Goal: Task Accomplishment & Management: Complete application form

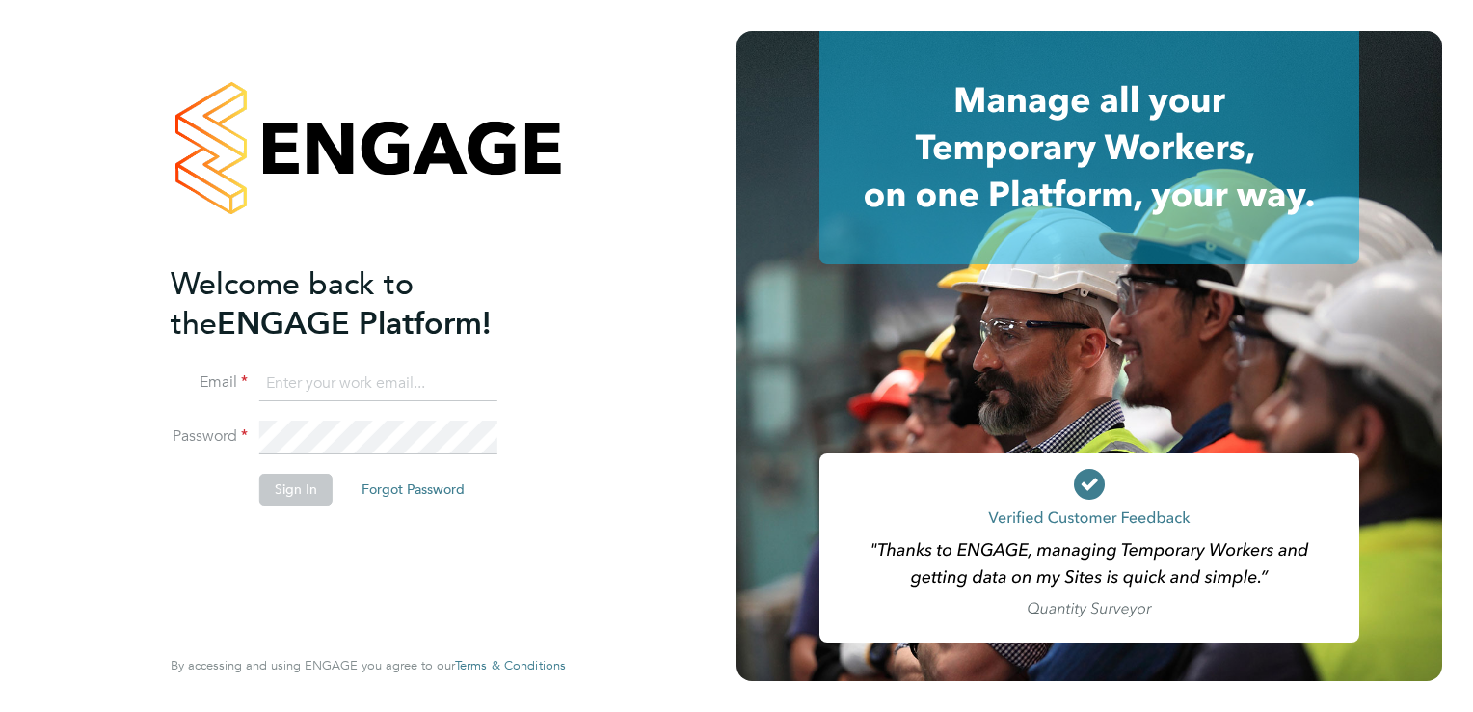
type input "admin@fusionstaff.co.uk"
click at [289, 487] on button "Sign In" at bounding box center [295, 488] width 73 height 31
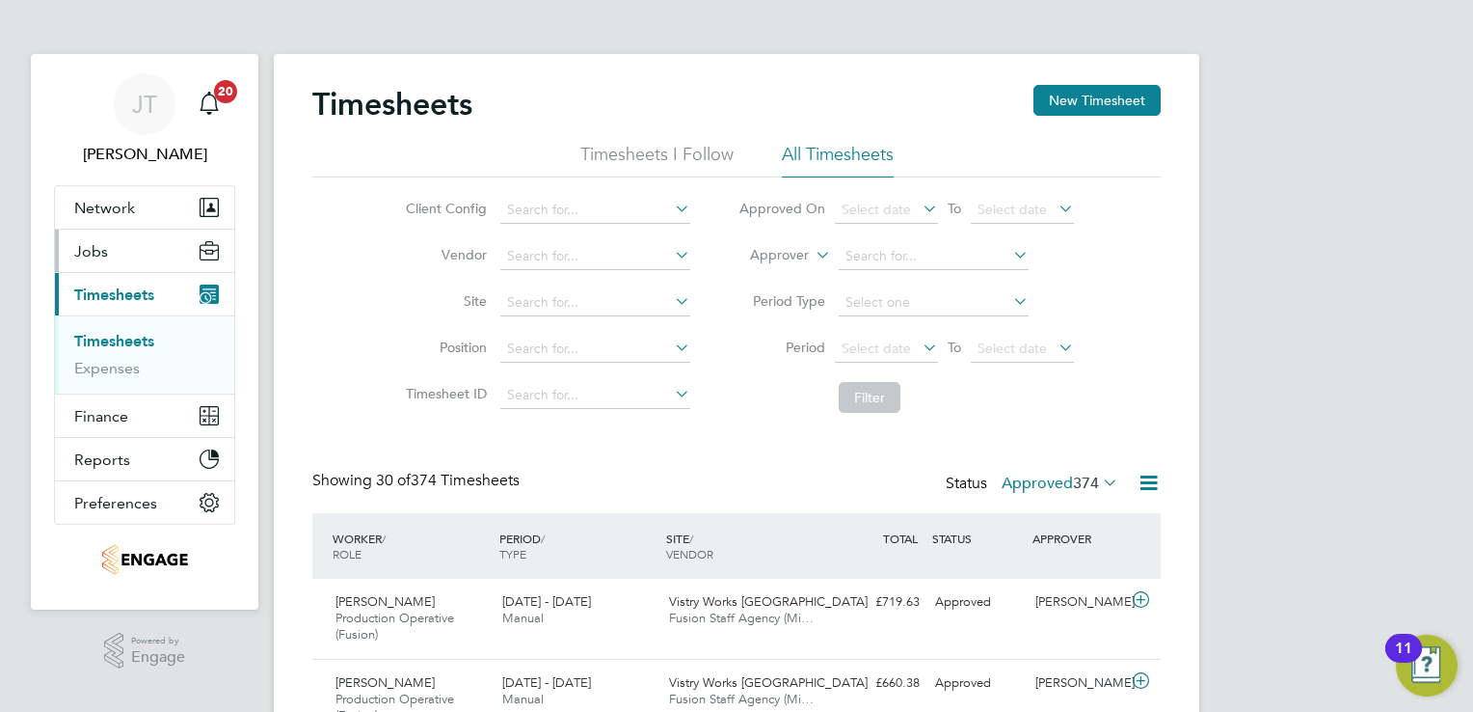
click at [119, 246] on button "Jobs" at bounding box center [144, 250] width 179 height 42
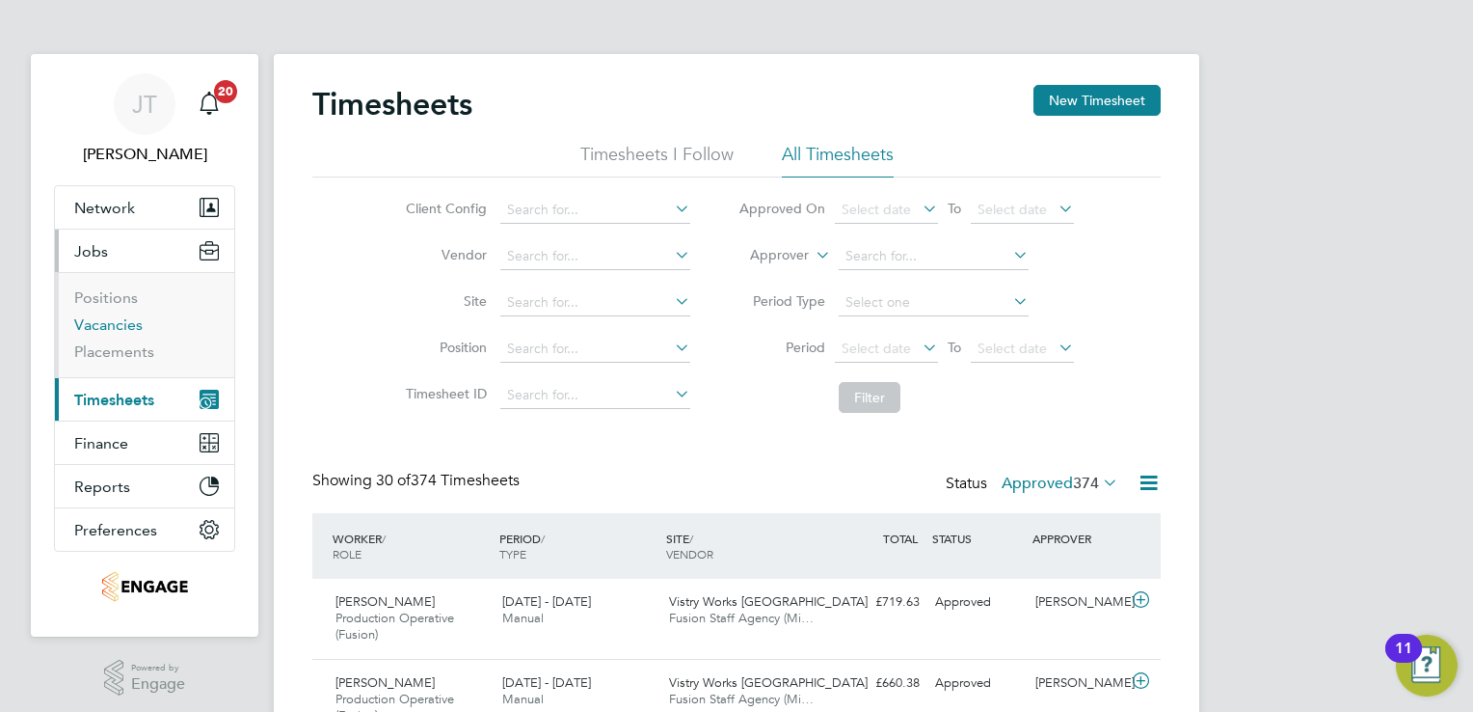
click at [113, 330] on link "Vacancies" at bounding box center [108, 324] width 68 height 18
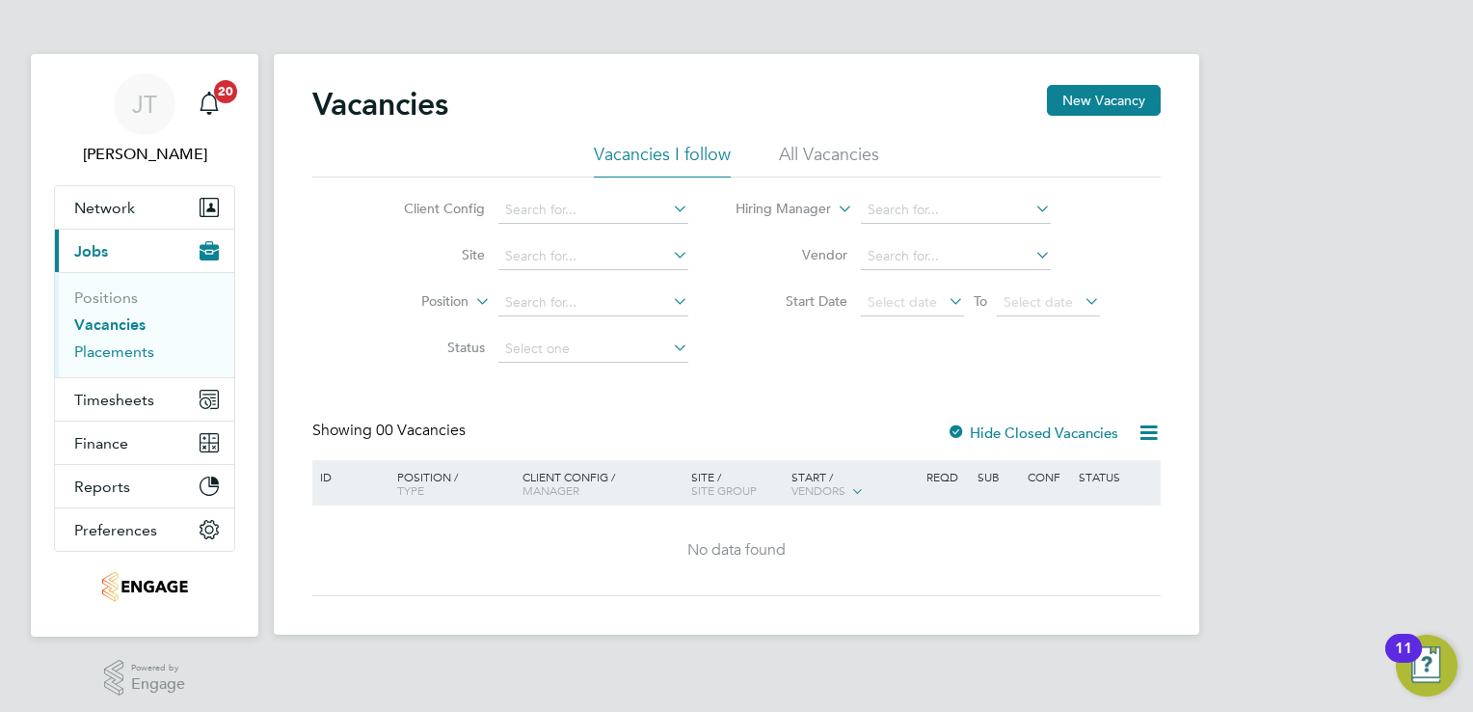
click at [121, 349] on link "Placements" at bounding box center [114, 351] width 80 height 18
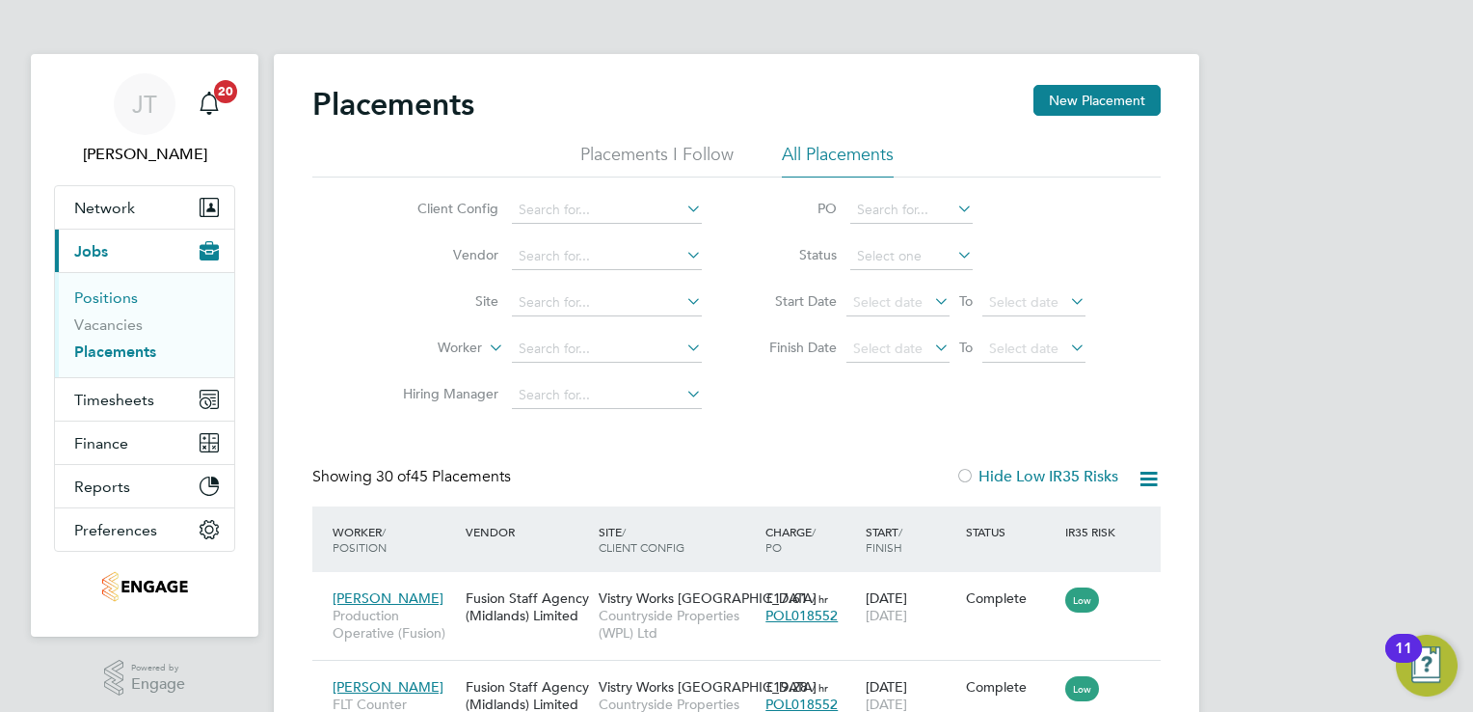
click at [120, 300] on link "Positions" at bounding box center [106, 297] width 64 height 18
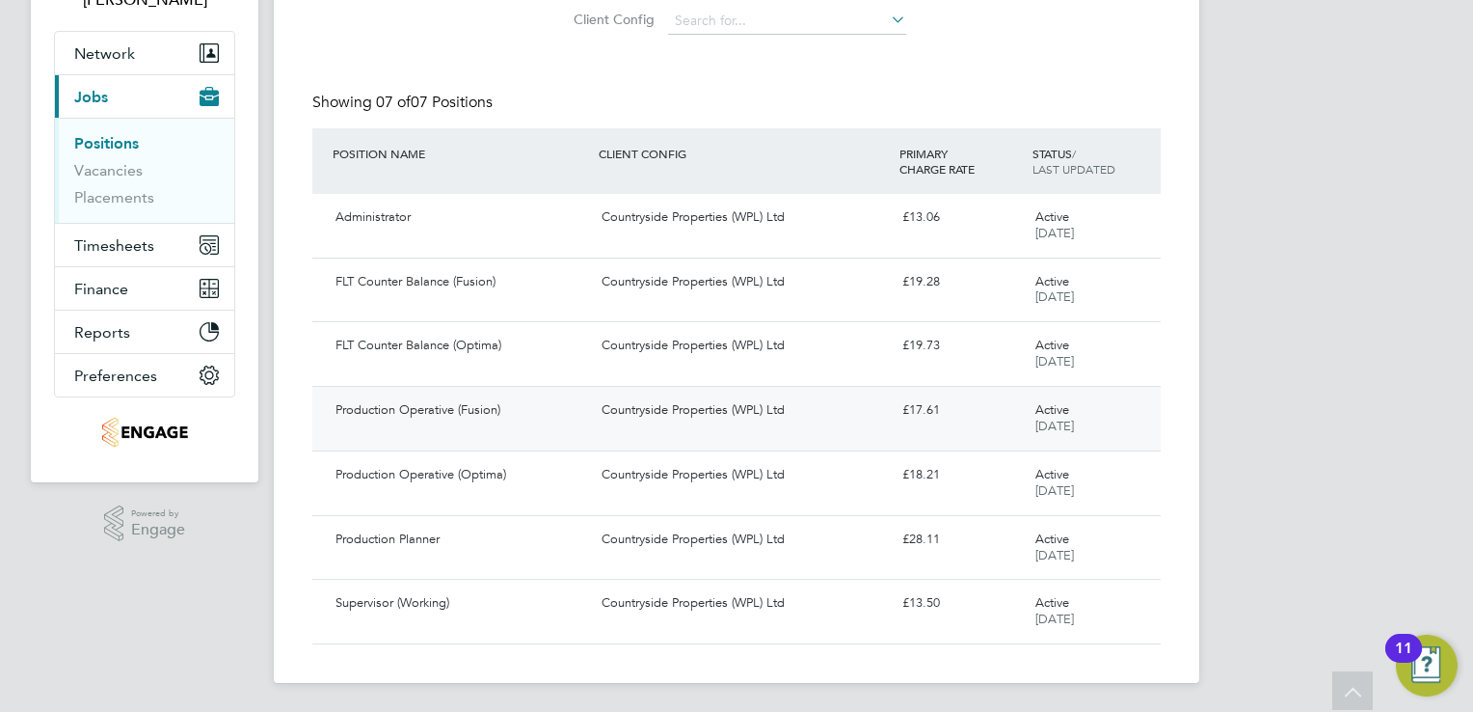
click at [848, 435] on div "Production Operative (Fusion) Countryside Properties (WPL) Ltd £17.61 Active 15…" at bounding box center [736, 418] width 848 height 65
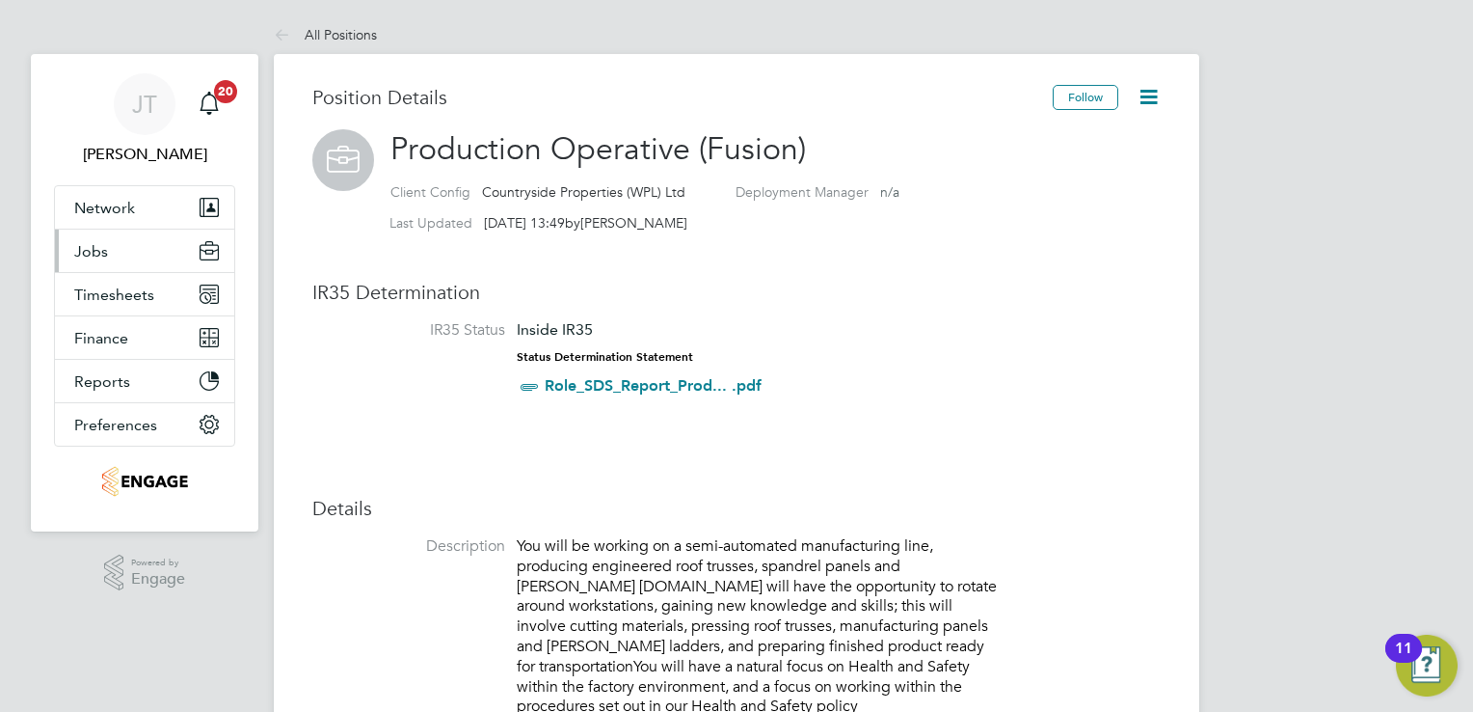
click at [148, 265] on button "Jobs" at bounding box center [144, 250] width 179 height 42
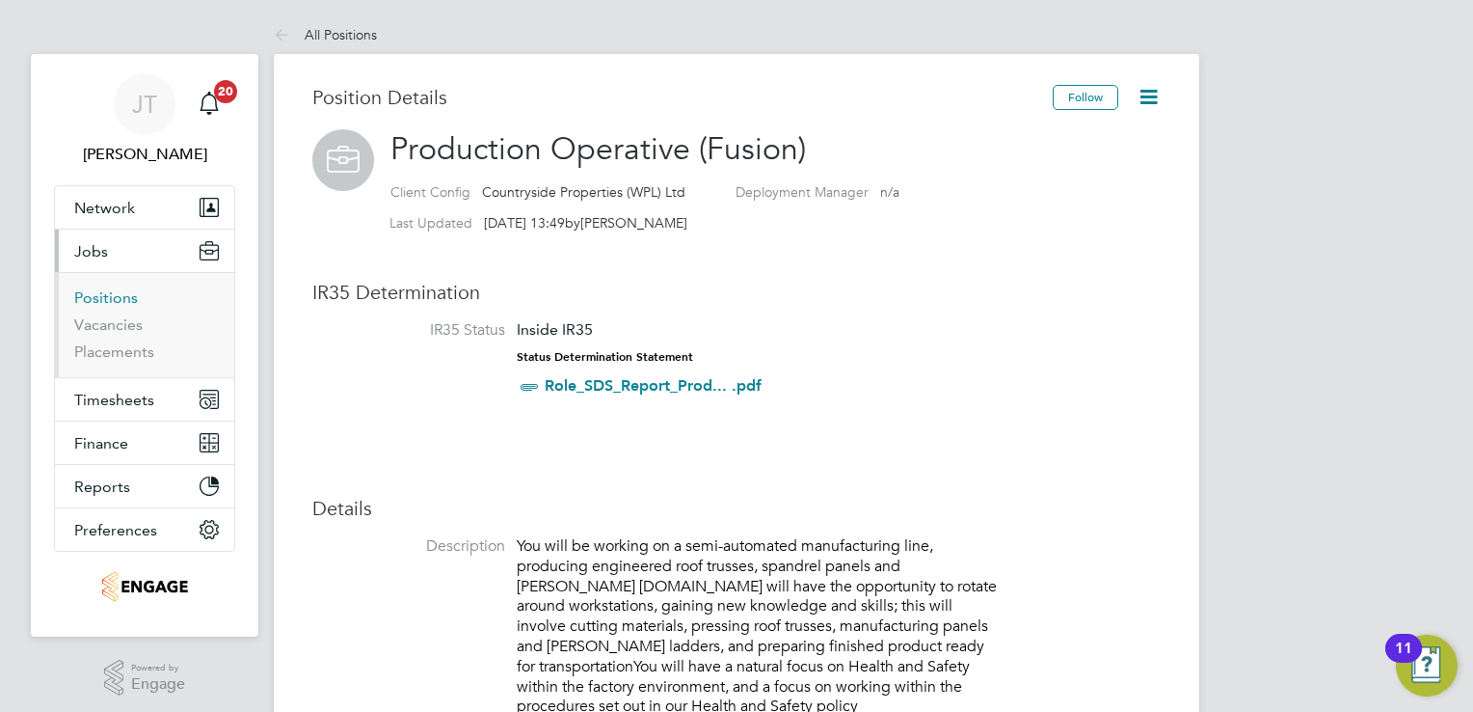
click at [119, 299] on link "Positions" at bounding box center [106, 297] width 64 height 18
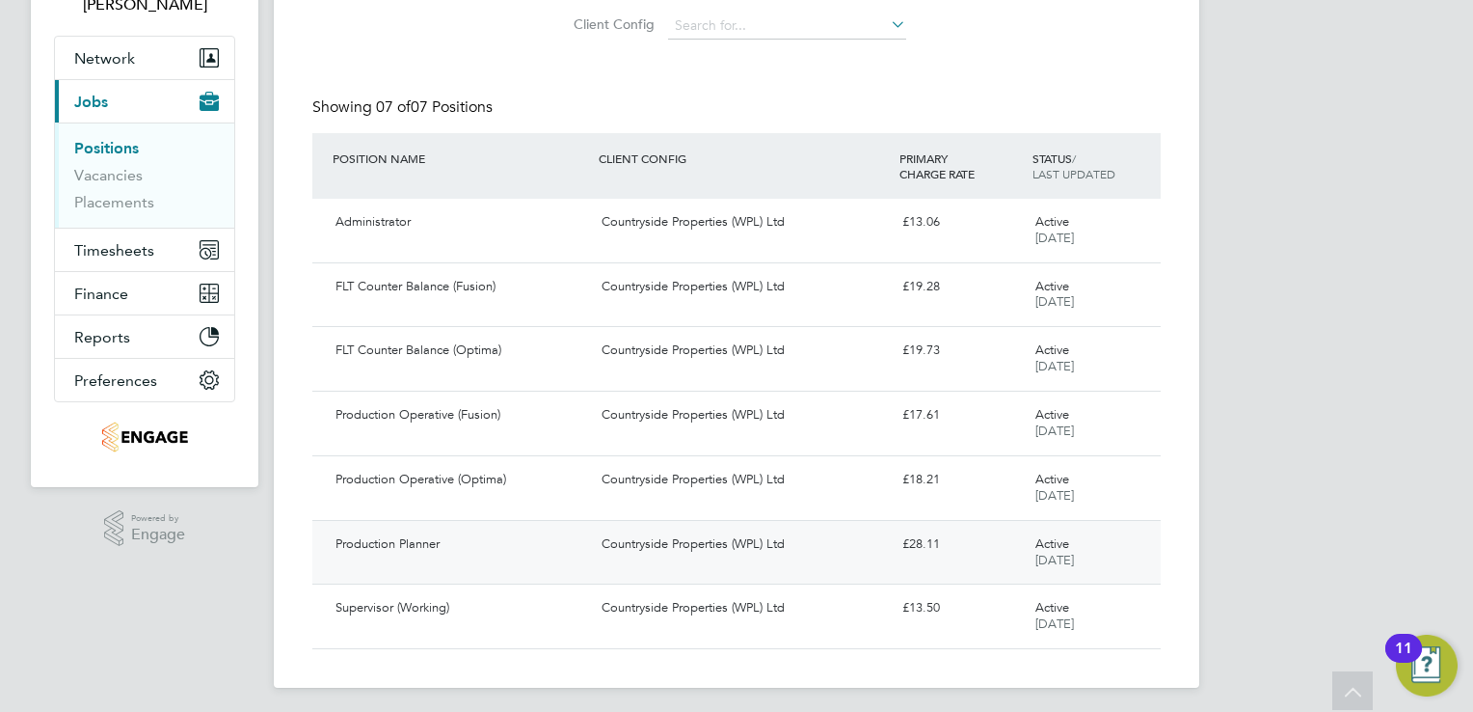
scroll to position [154, 0]
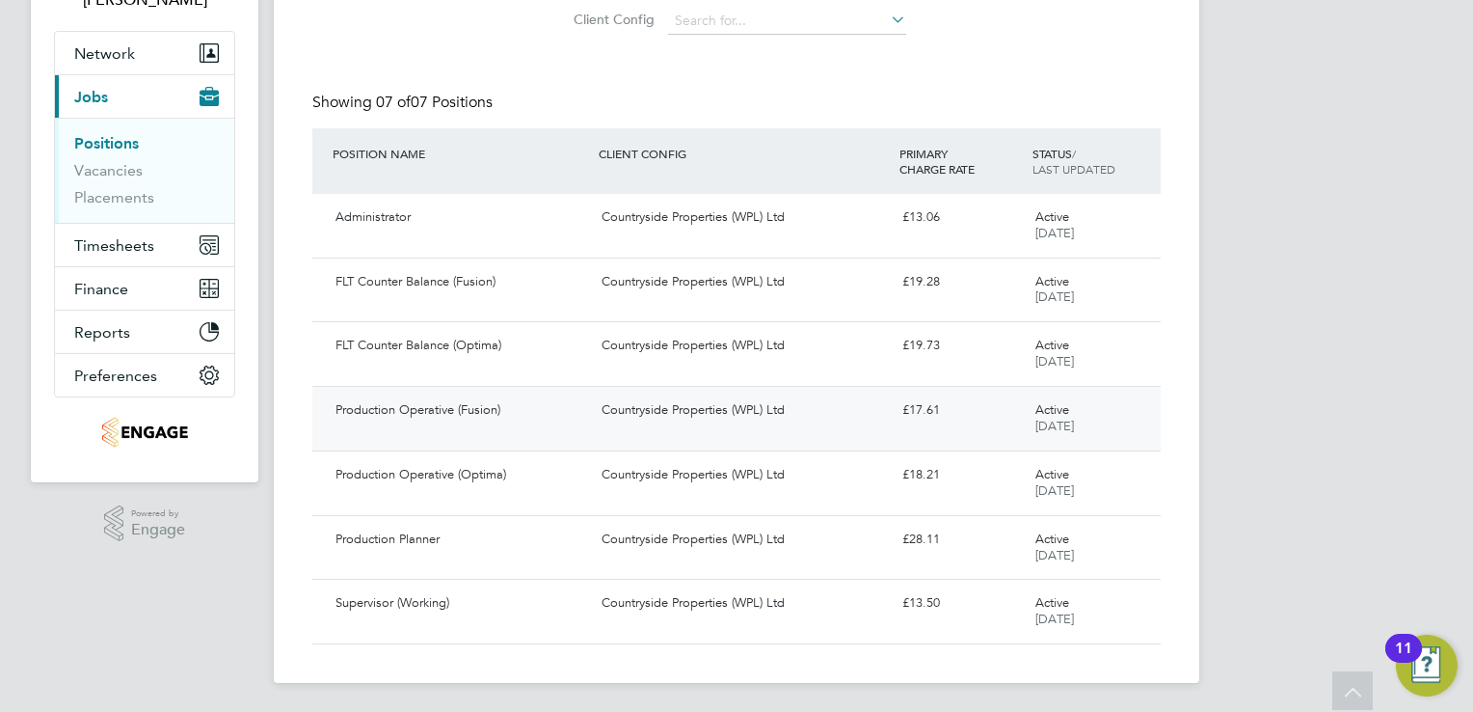
click at [744, 410] on div "Countryside Properties (WPL) Ltd" at bounding box center [744, 410] width 300 height 32
click at [140, 66] on button "Network" at bounding box center [144, 53] width 179 height 42
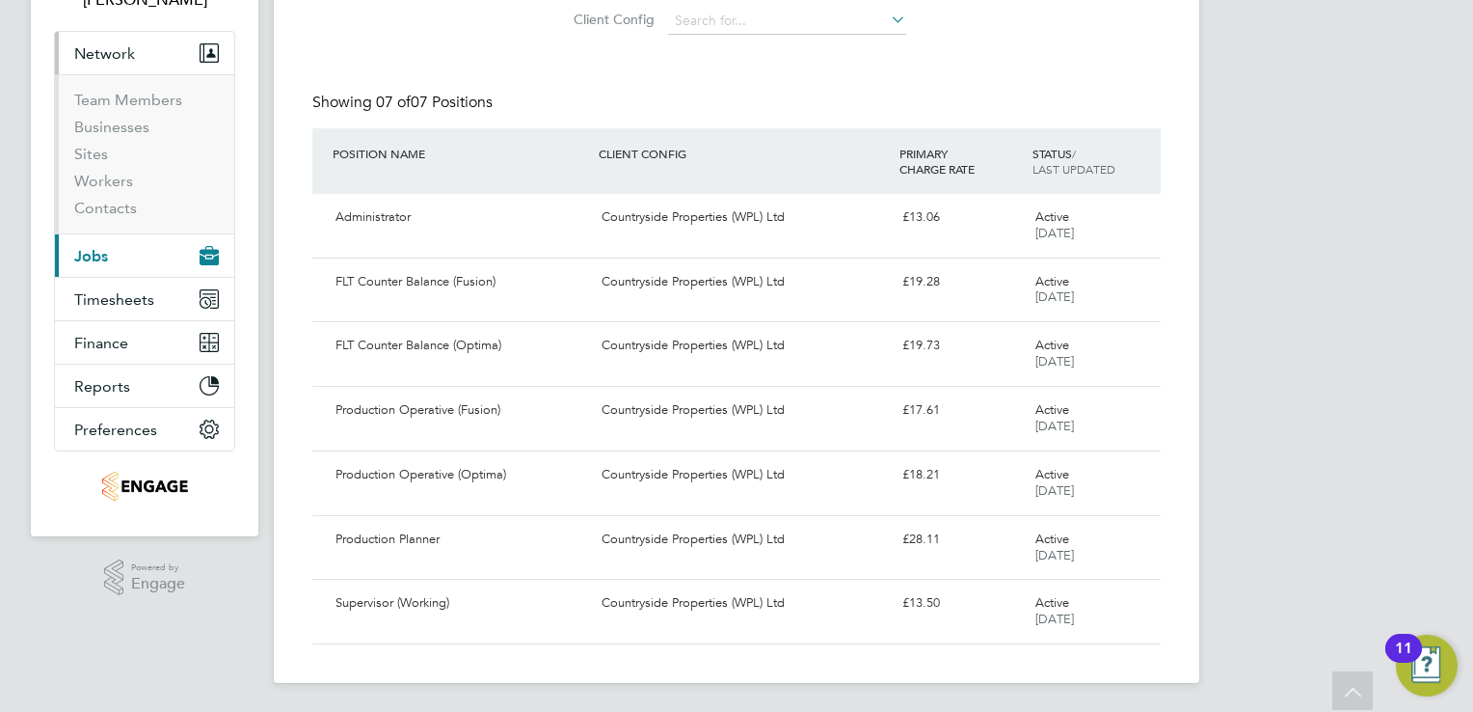
click at [143, 183] on li "Workers" at bounding box center [146, 185] width 145 height 27
click at [112, 179] on link "Workers" at bounding box center [103, 181] width 59 height 18
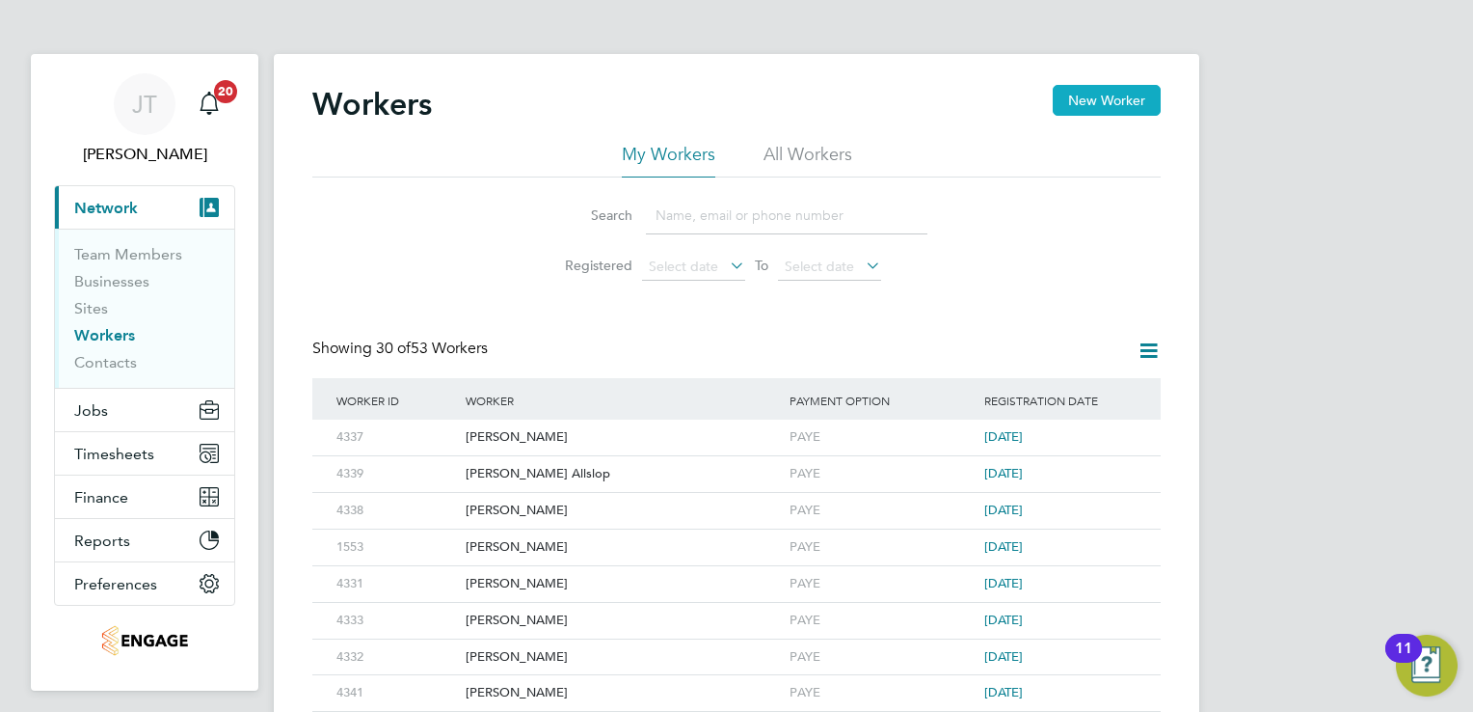
click at [1109, 91] on button "New Worker" at bounding box center [1107, 100] width 108 height 31
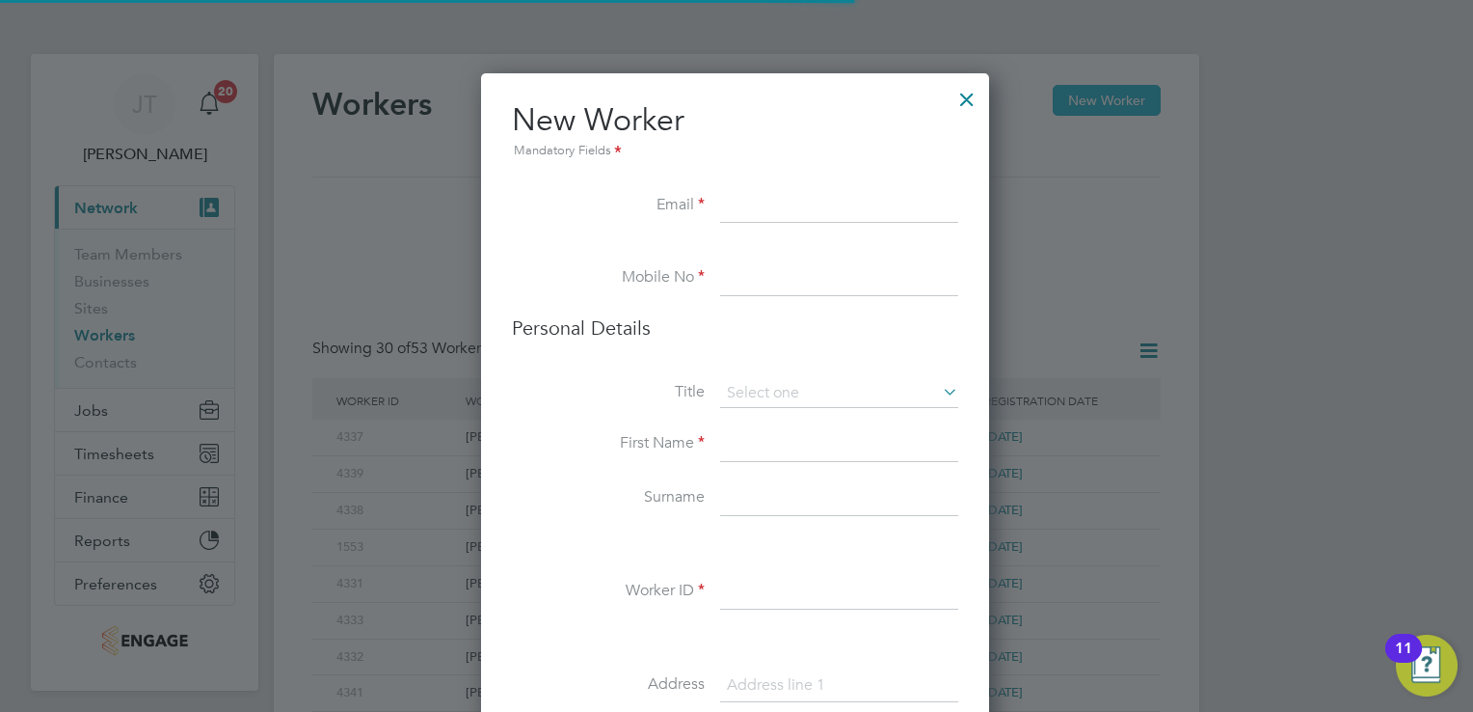
scroll to position [1624, 510]
paste input "[EMAIL_ADDRESS][DOMAIN_NAME]"
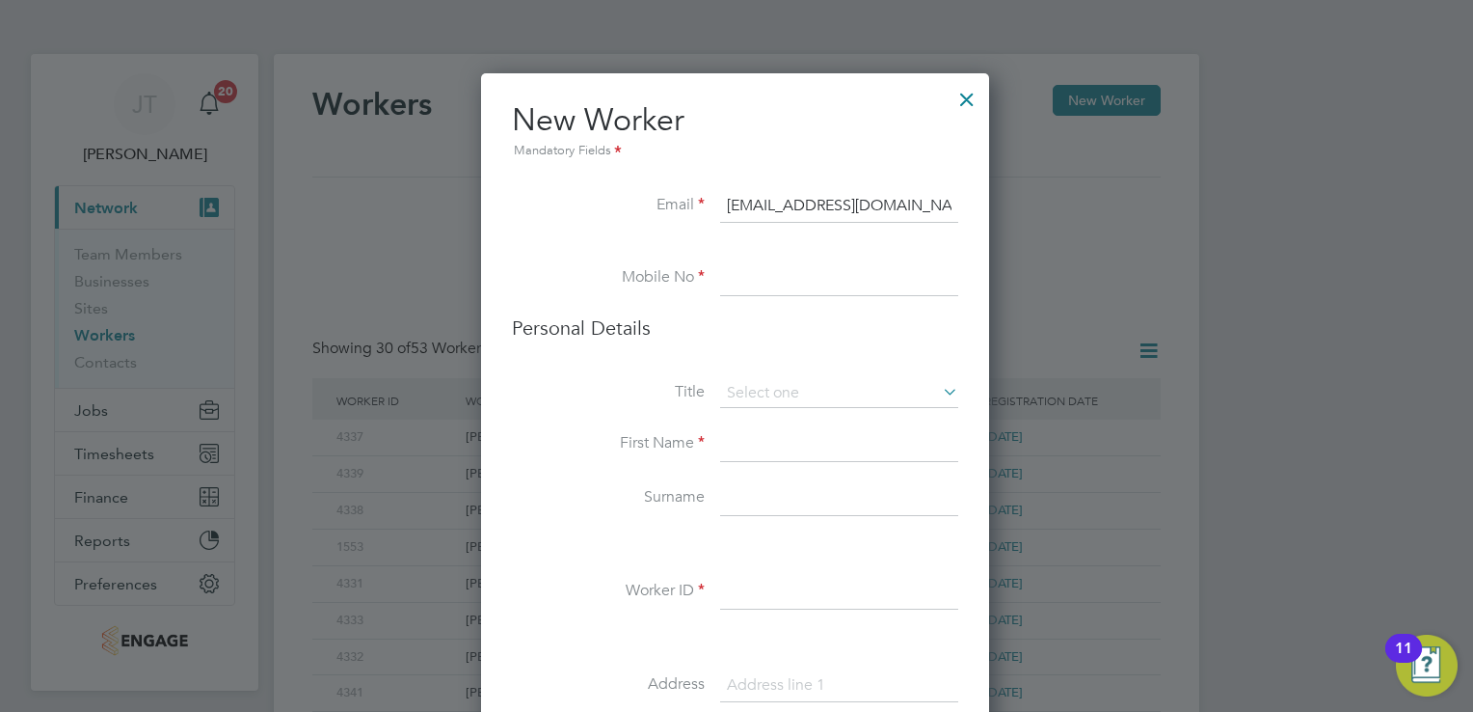
type input "[EMAIL_ADDRESS][DOMAIN_NAME]"
click at [789, 276] on input at bounding box center [839, 278] width 238 height 35
paste input "07597954878"
type input "07597954878"
click at [795, 388] on input at bounding box center [839, 393] width 238 height 29
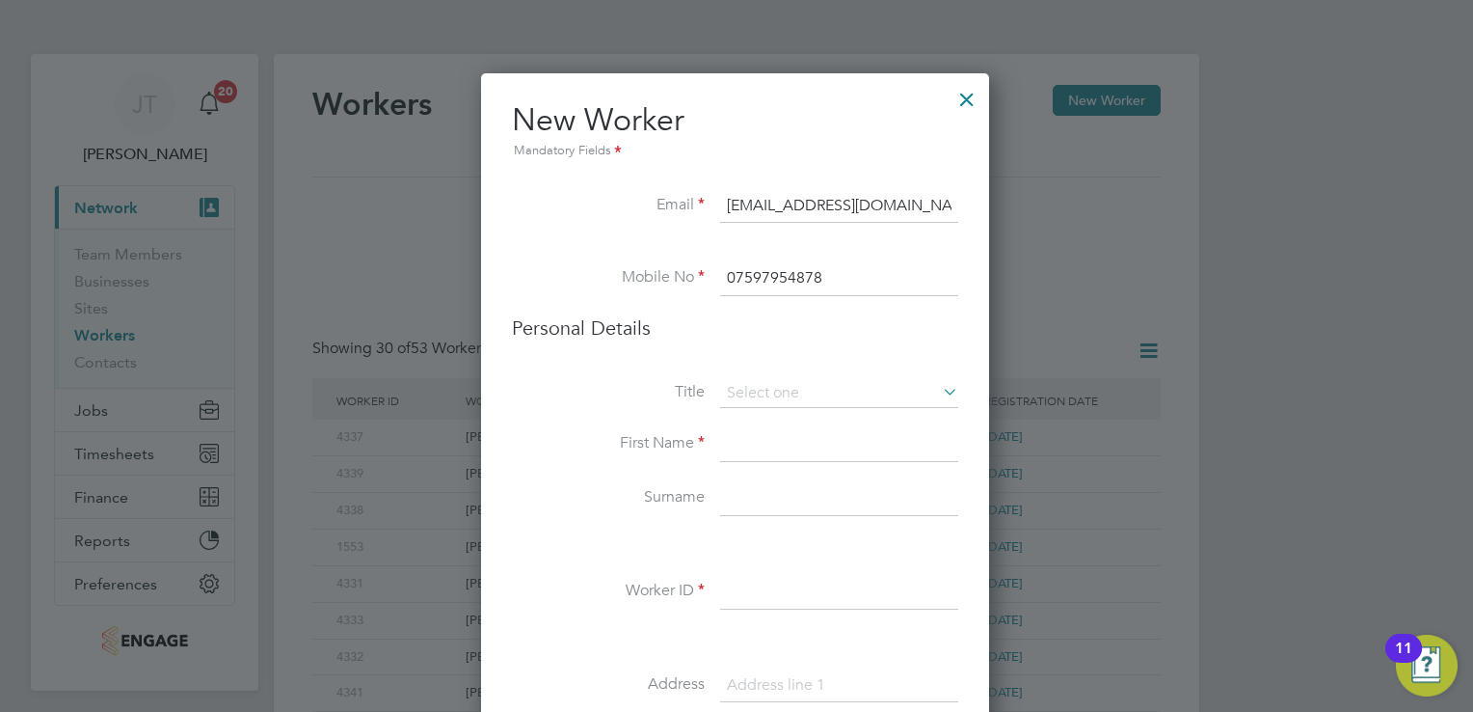
click at [793, 466] on li "Miss" at bounding box center [839, 469] width 239 height 25
type input "Miss"
click at [783, 450] on input at bounding box center [839, 444] width 238 height 35
type input "Megan"
click at [833, 510] on input at bounding box center [839, 498] width 238 height 35
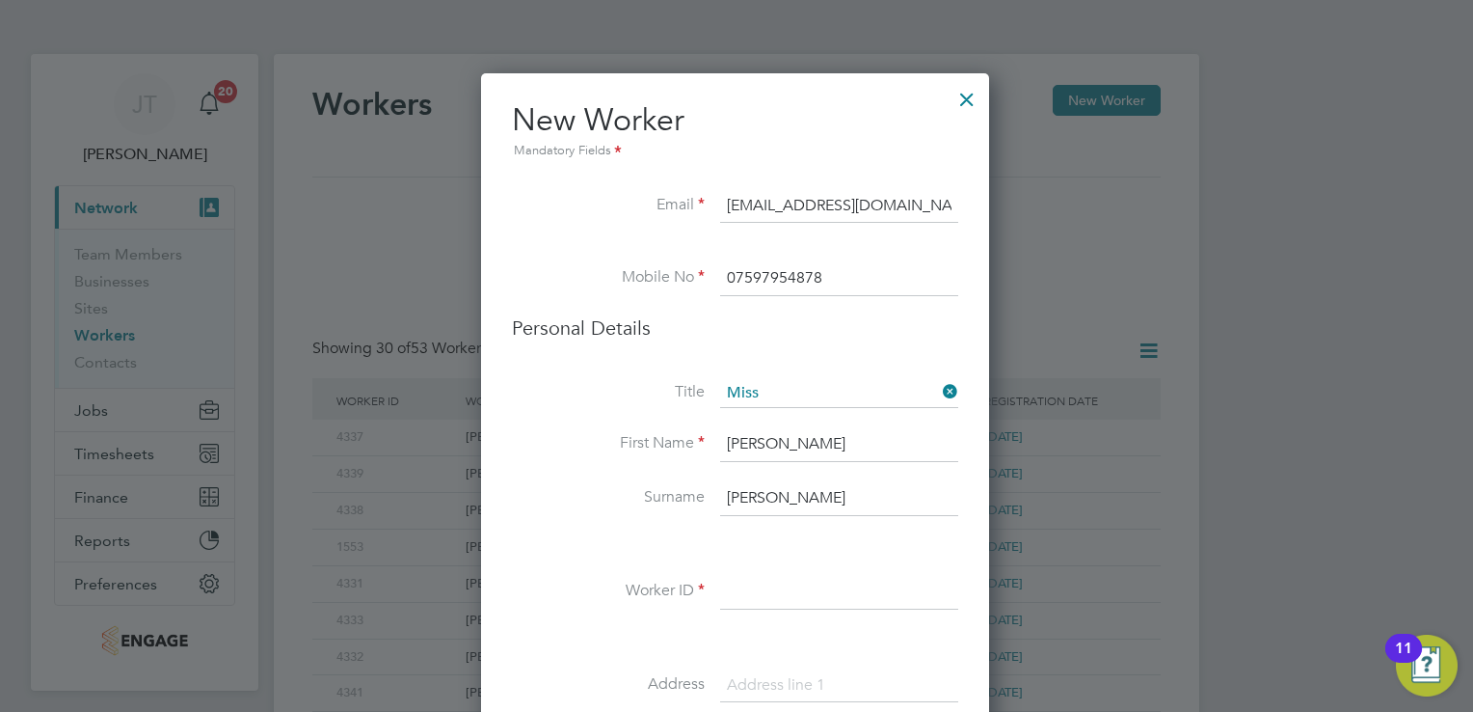
type input "Clarke"
click at [868, 591] on input at bounding box center [839, 592] width 238 height 35
type input "4329"
click at [815, 695] on input at bounding box center [839, 685] width 238 height 35
paste input "29 southside road"
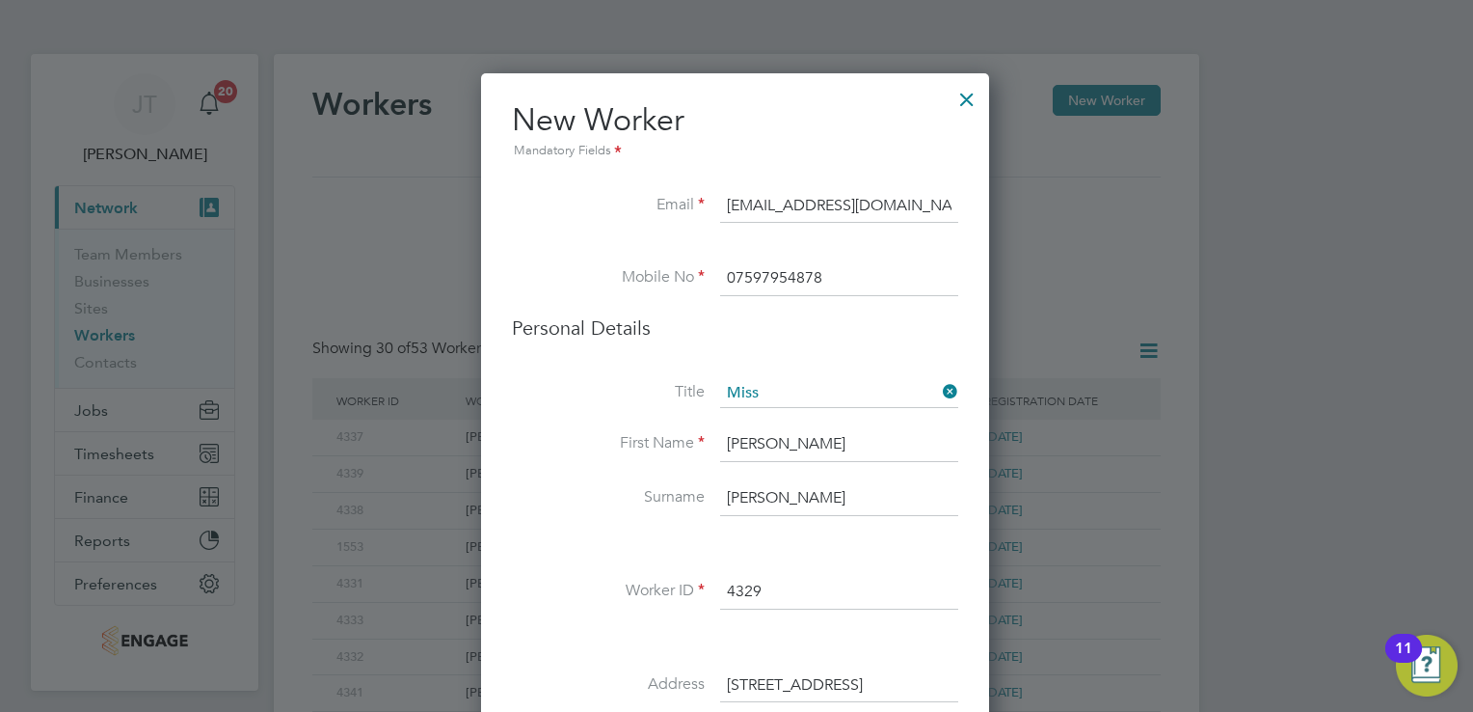
type input "29 southside road"
click at [589, 591] on label "Worker ID" at bounding box center [608, 590] width 193 height 20
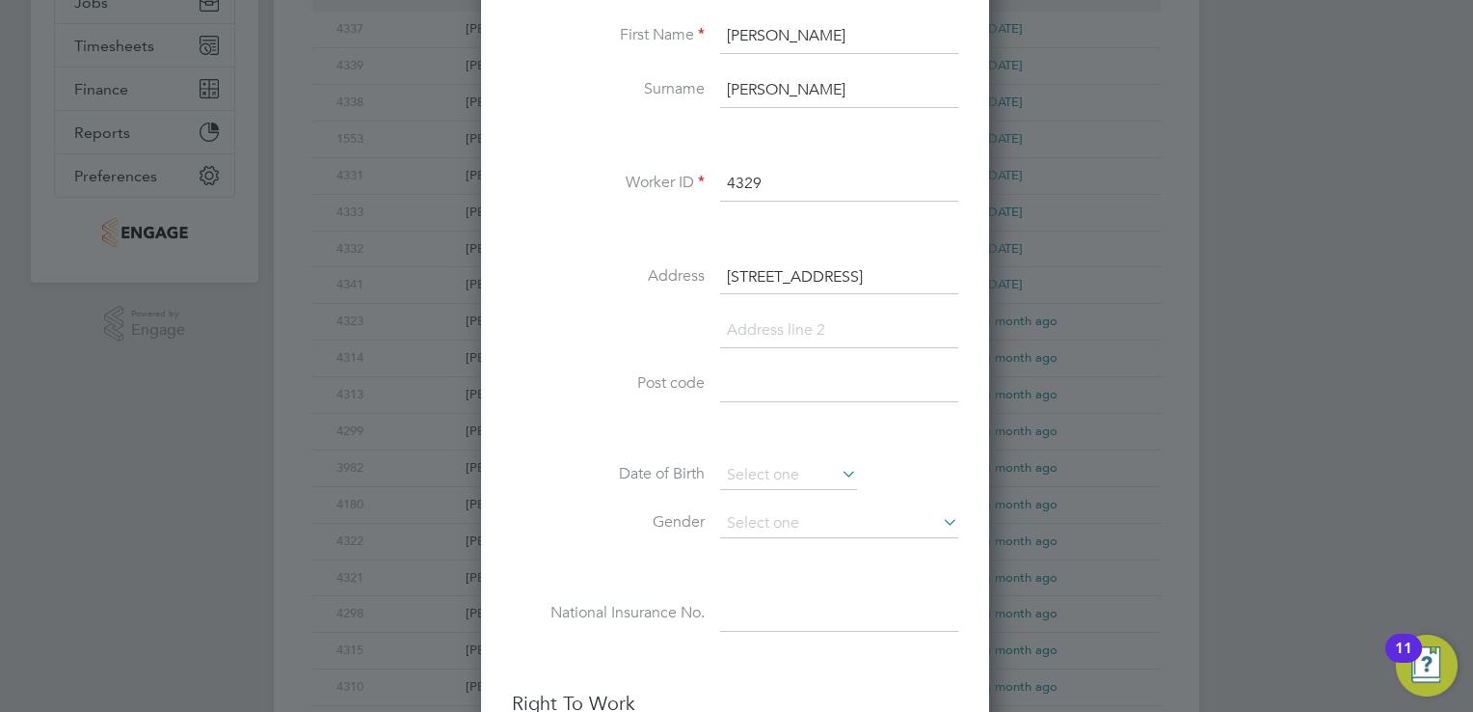
scroll to position [463, 0]
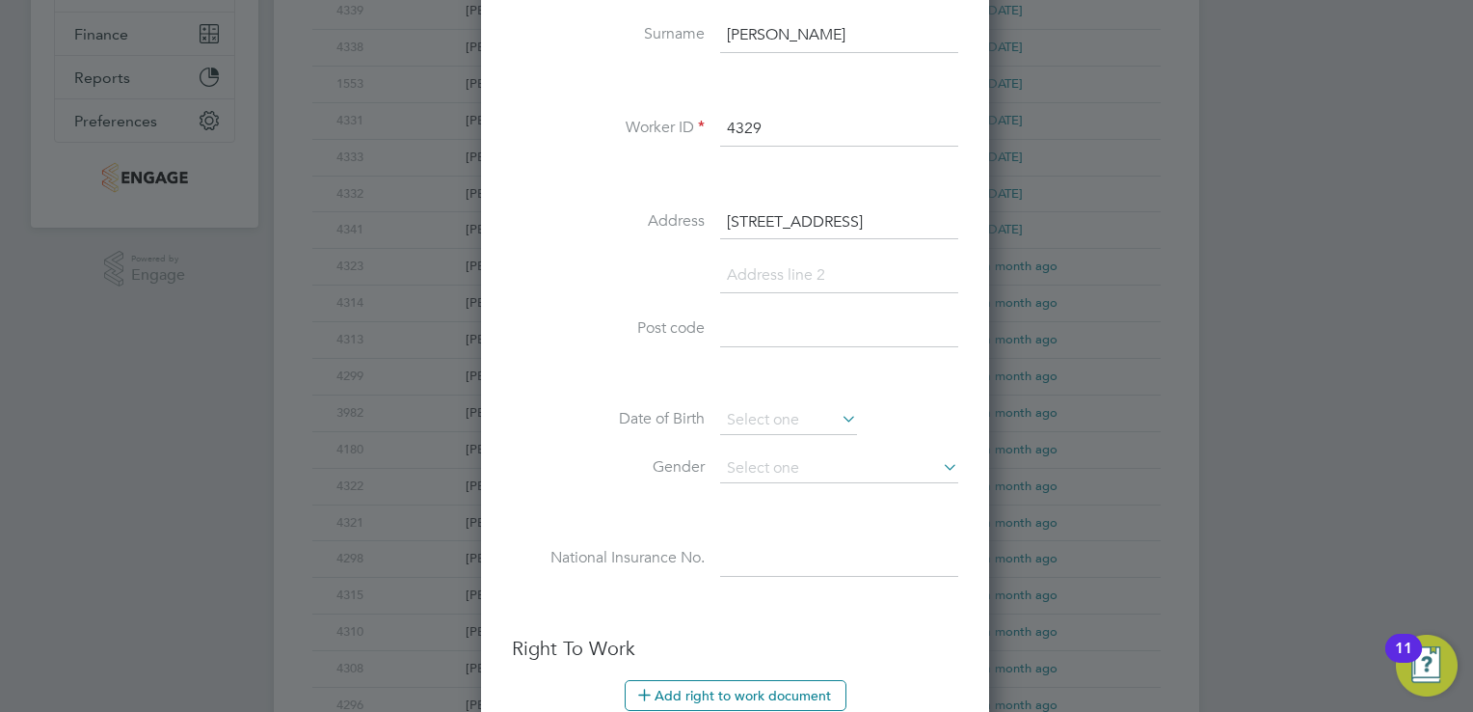
click at [809, 336] on input at bounding box center [839, 329] width 238 height 35
type input "LE3 2YZ"
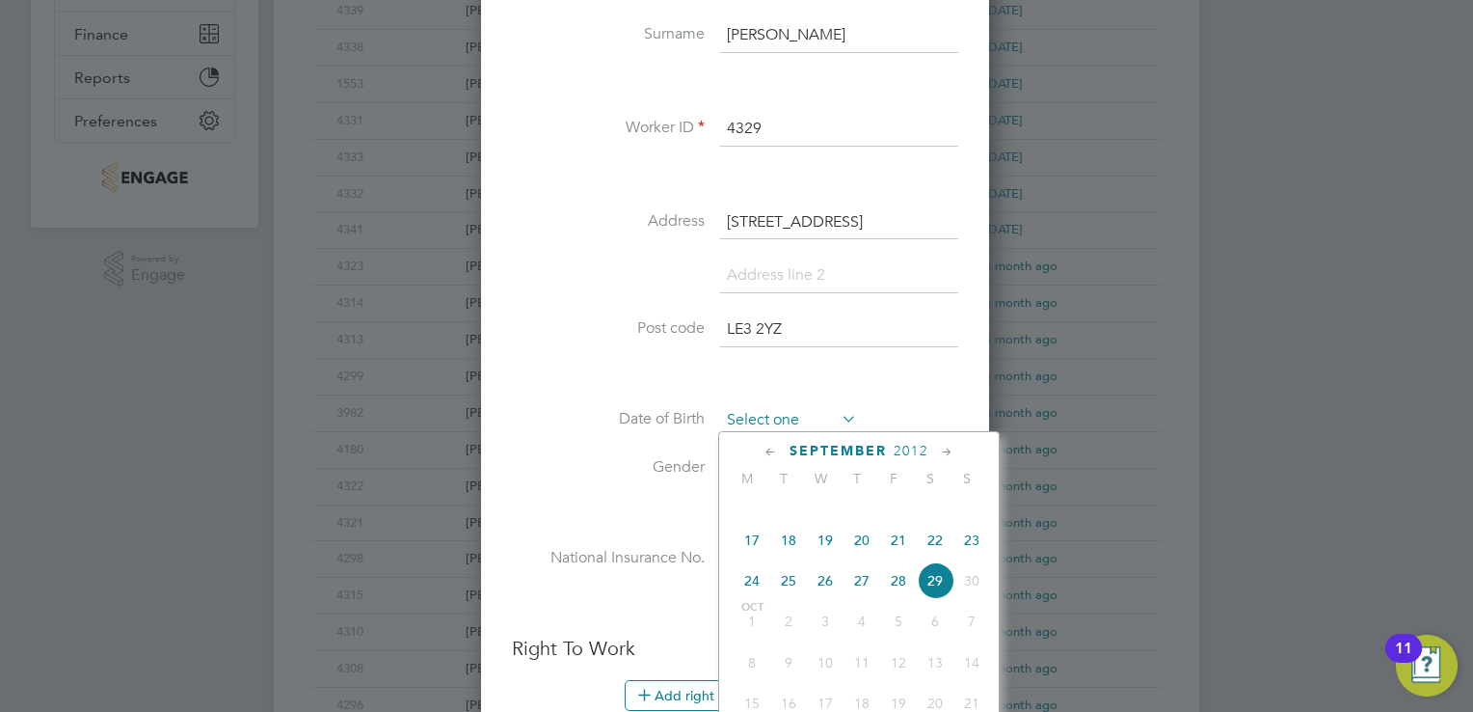
click at [798, 427] on input at bounding box center [788, 420] width 137 height 29
click at [899, 445] on span "2012" at bounding box center [911, 451] width 35 height 16
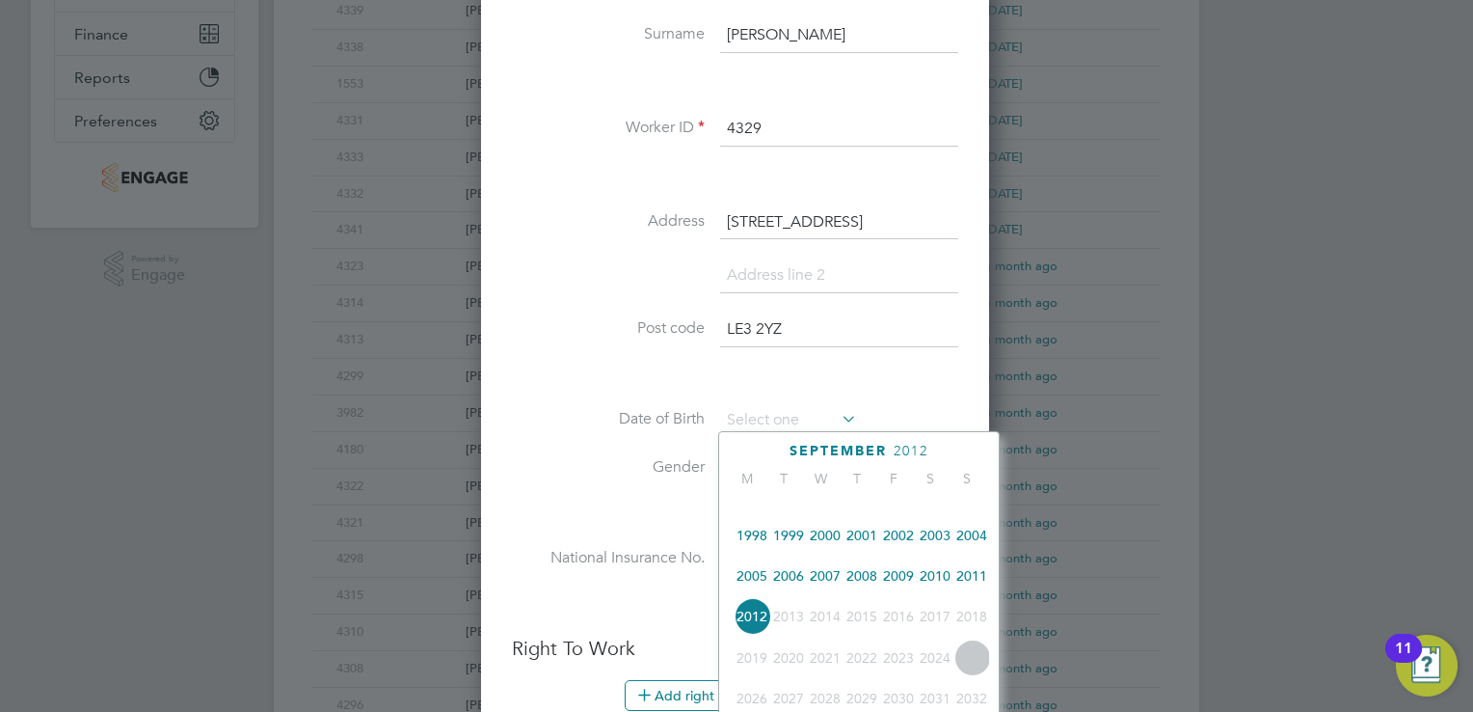
click at [899, 543] on span "2002" at bounding box center [898, 535] width 37 height 37
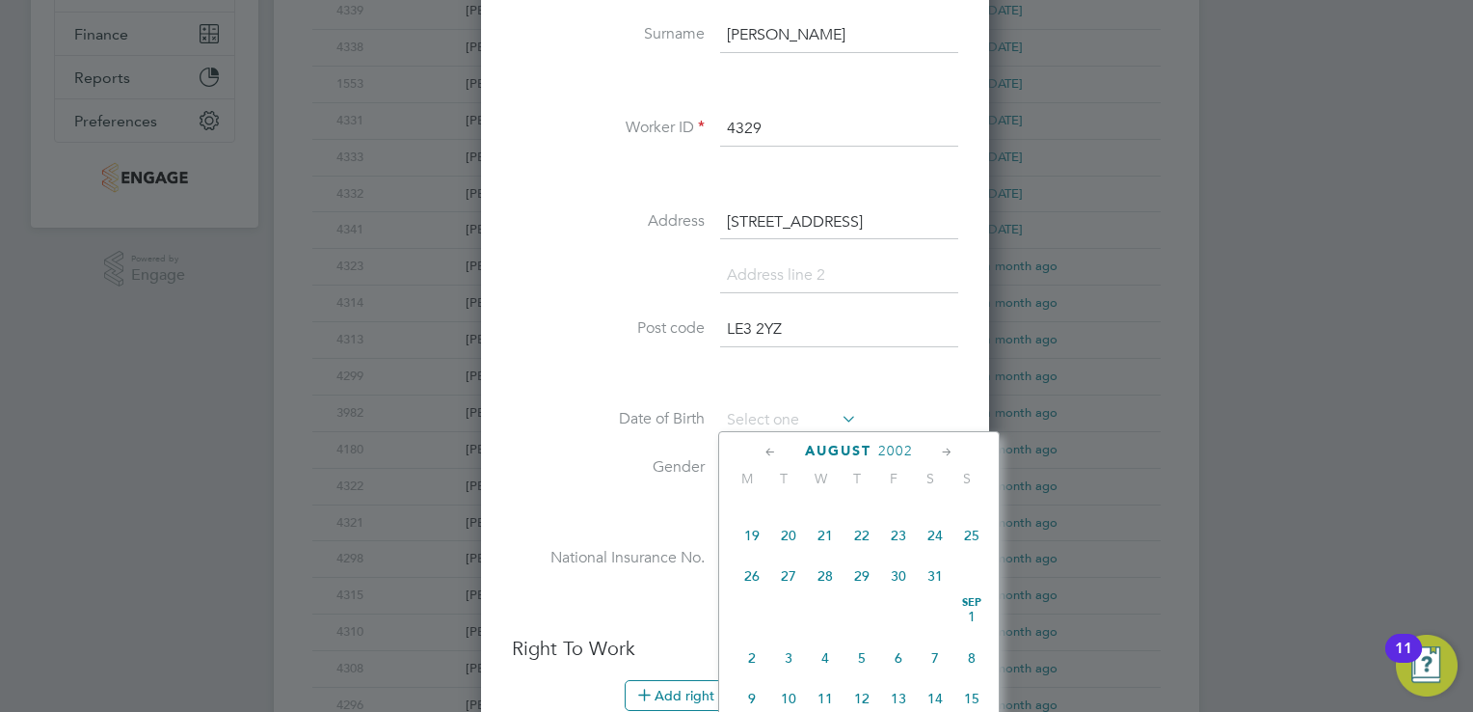
click at [783, 546] on span "20" at bounding box center [788, 535] width 37 height 37
type input "20 Aug 2002"
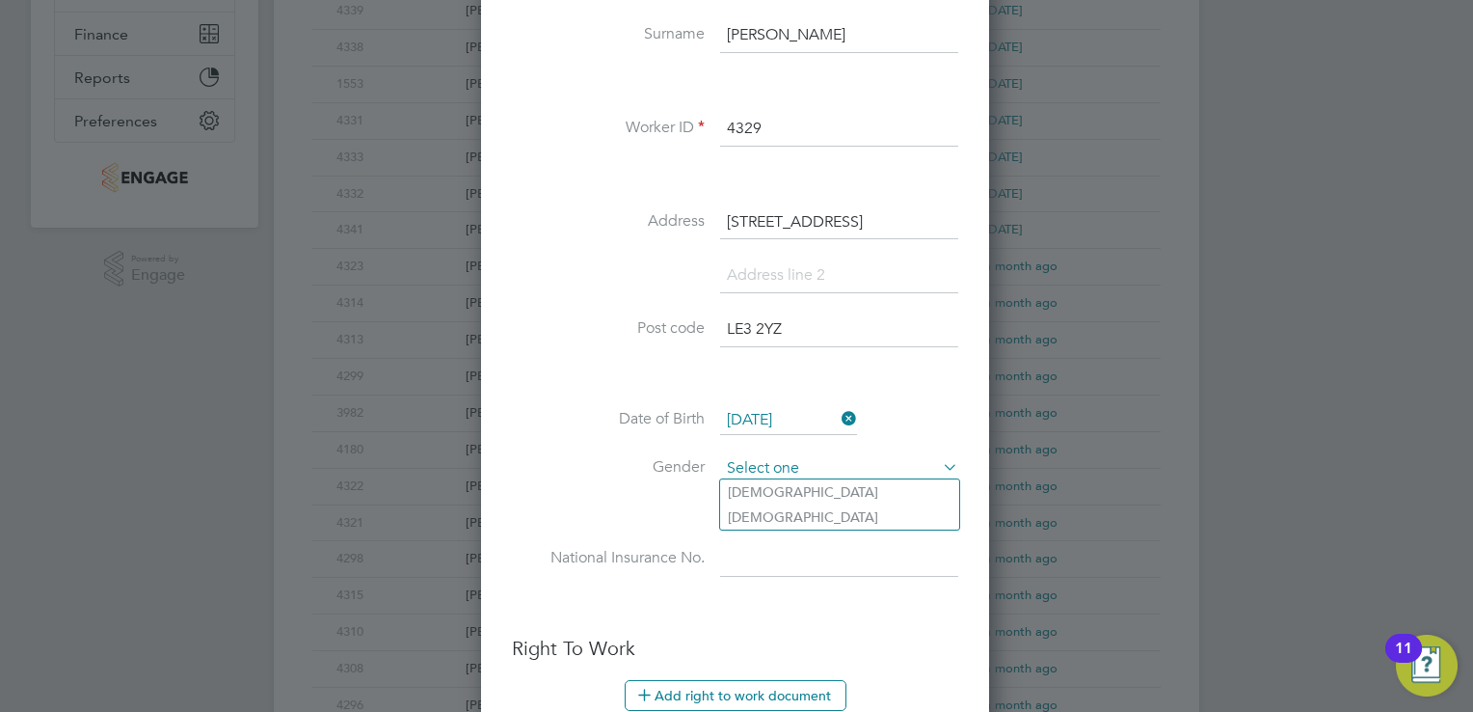
click at [797, 476] on div "Workers New Worker My Workers All Workers Search Registered Select date To Sele…" at bounding box center [737, 369] width 926 height 1557
click at [797, 505] on li "Female" at bounding box center [839, 516] width 239 height 25
type input "Female"
click at [806, 467] on input at bounding box center [839, 468] width 238 height 29
click at [803, 494] on li "Male" at bounding box center [839, 491] width 239 height 25
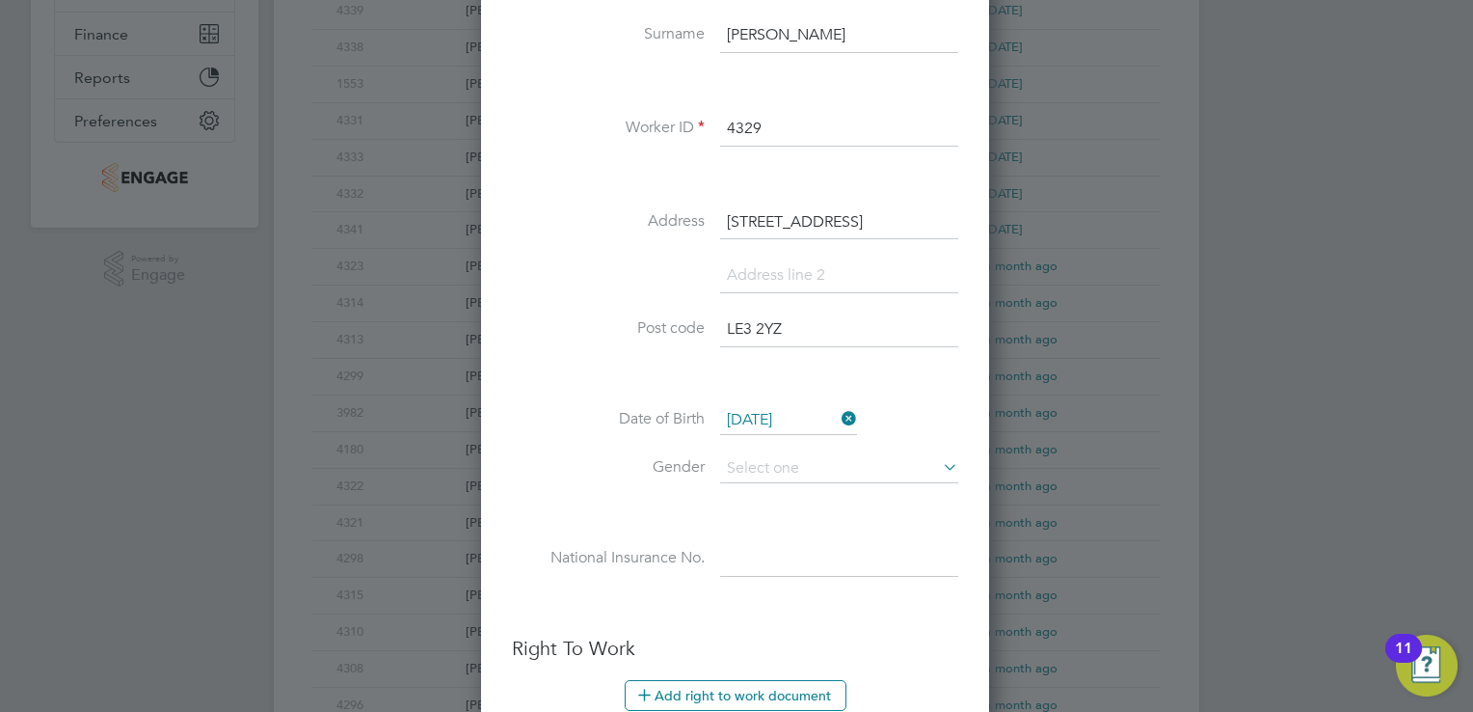
type input "Male"
click at [771, 555] on input at bounding box center [839, 559] width 238 height 35
type input "PH 79 88 15 D"
click at [941, 609] on li at bounding box center [735, 606] width 446 height 20
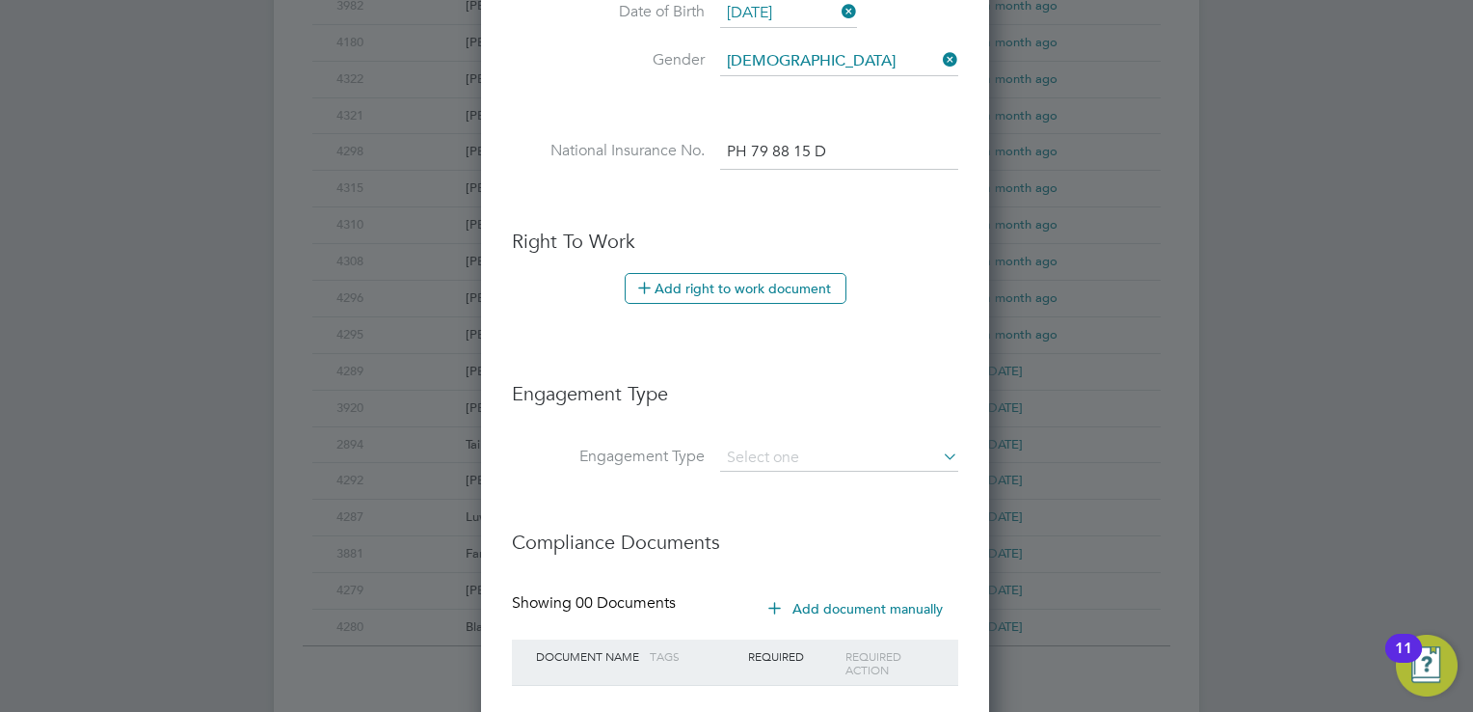
scroll to position [887, 0]
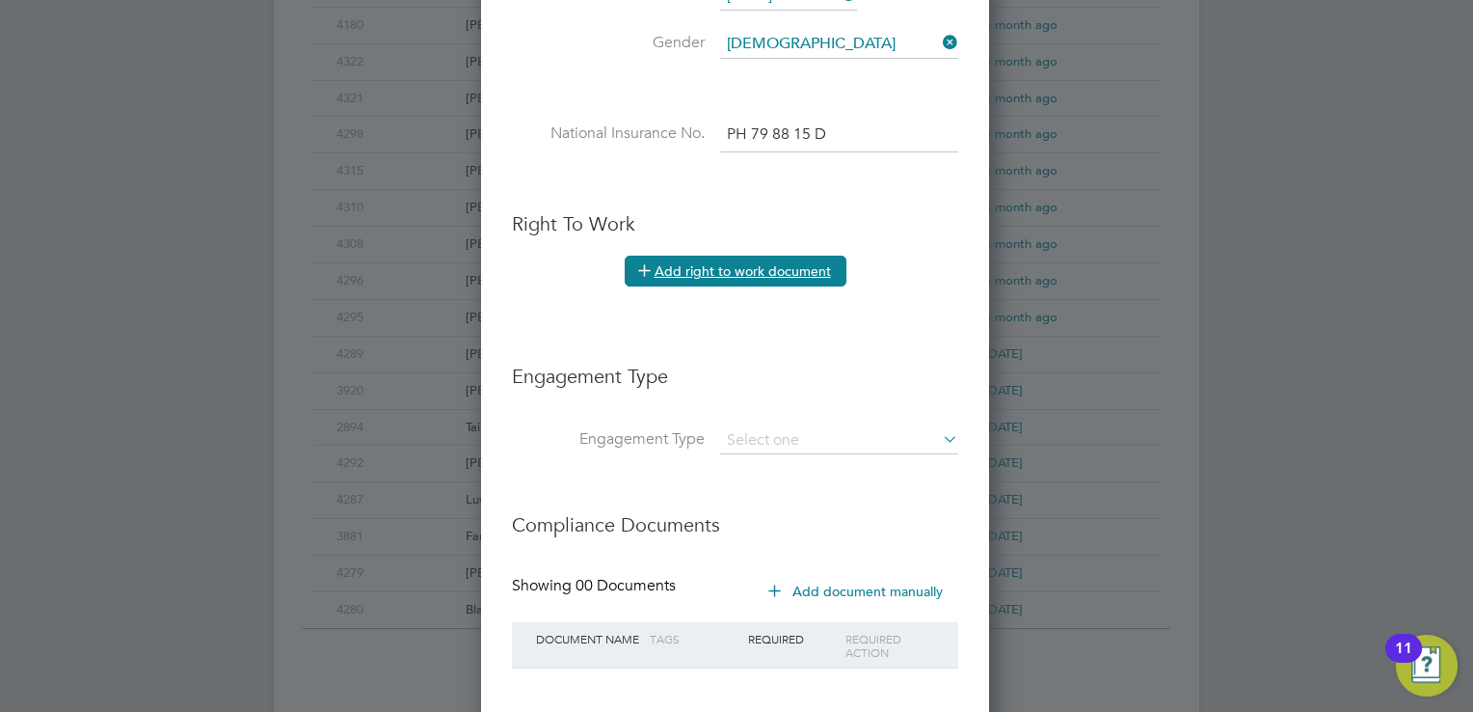
click at [740, 264] on button "Add right to work document" at bounding box center [736, 271] width 222 height 31
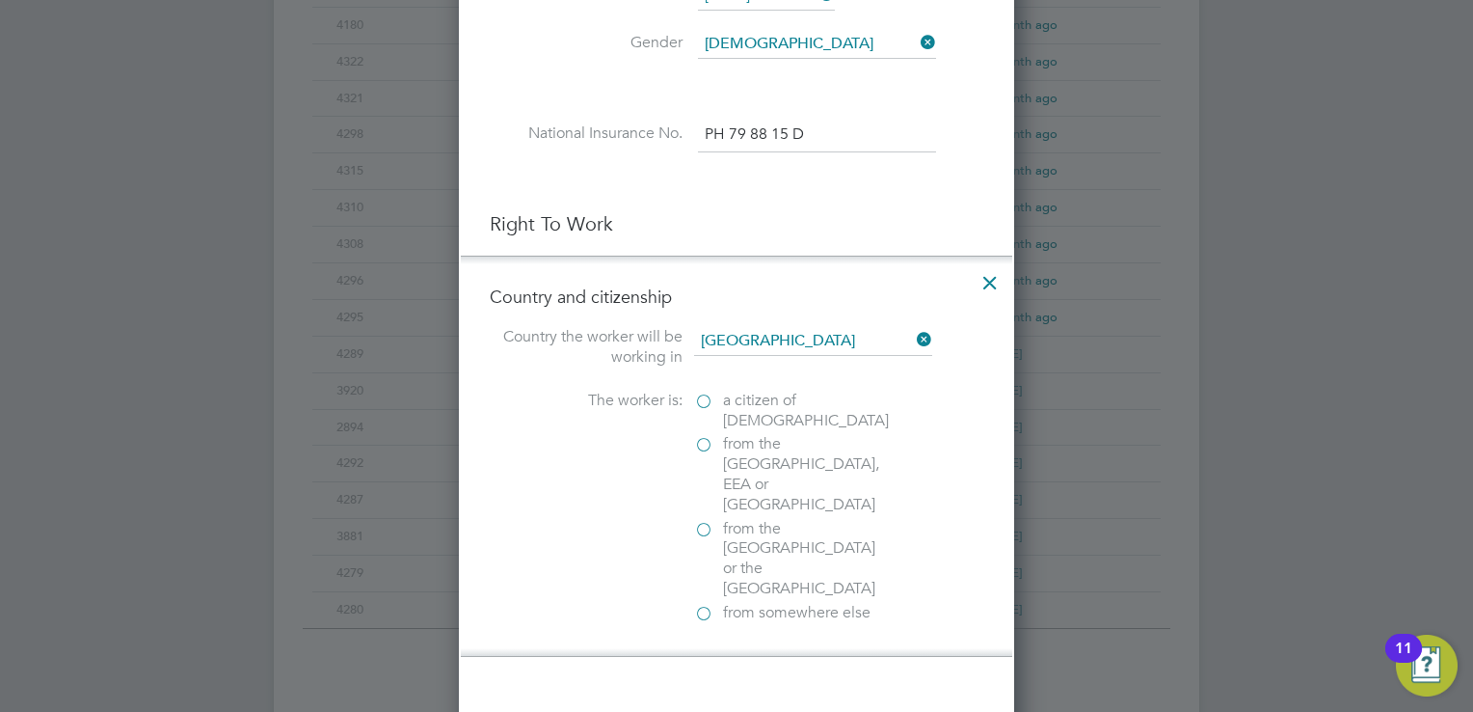
scroll to position [1915, 556]
click at [711, 399] on label "a citizen of United Kingdom" at bounding box center [790, 410] width 193 height 40
click at [0, 0] on input "a citizen of United Kingdom" at bounding box center [0, 0] width 0 height 0
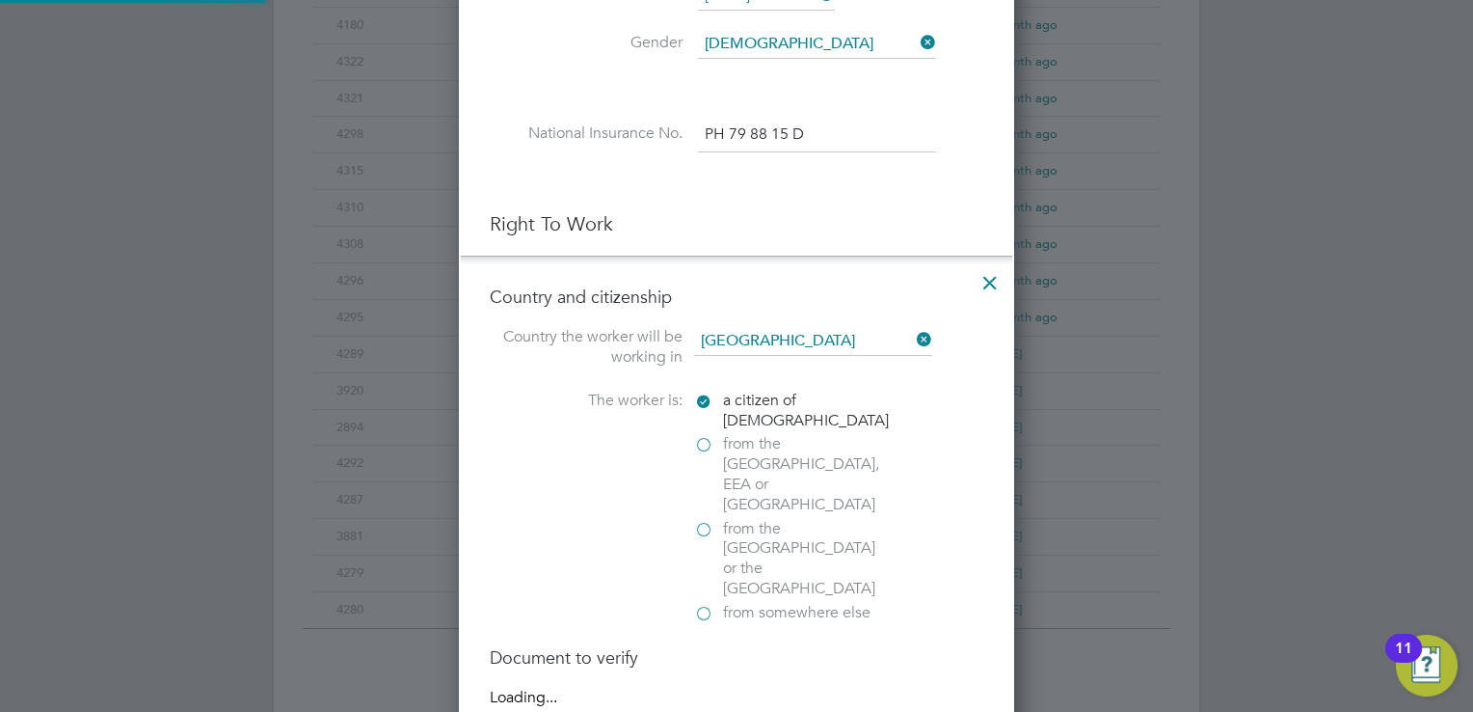
scroll to position [2021, 556]
click at [710, 688] on div at bounding box center [703, 697] width 19 height 19
click at [906, 646] on div "Document to verify Please select a document for verification Passport Birth Cer…" at bounding box center [737, 689] width 494 height 86
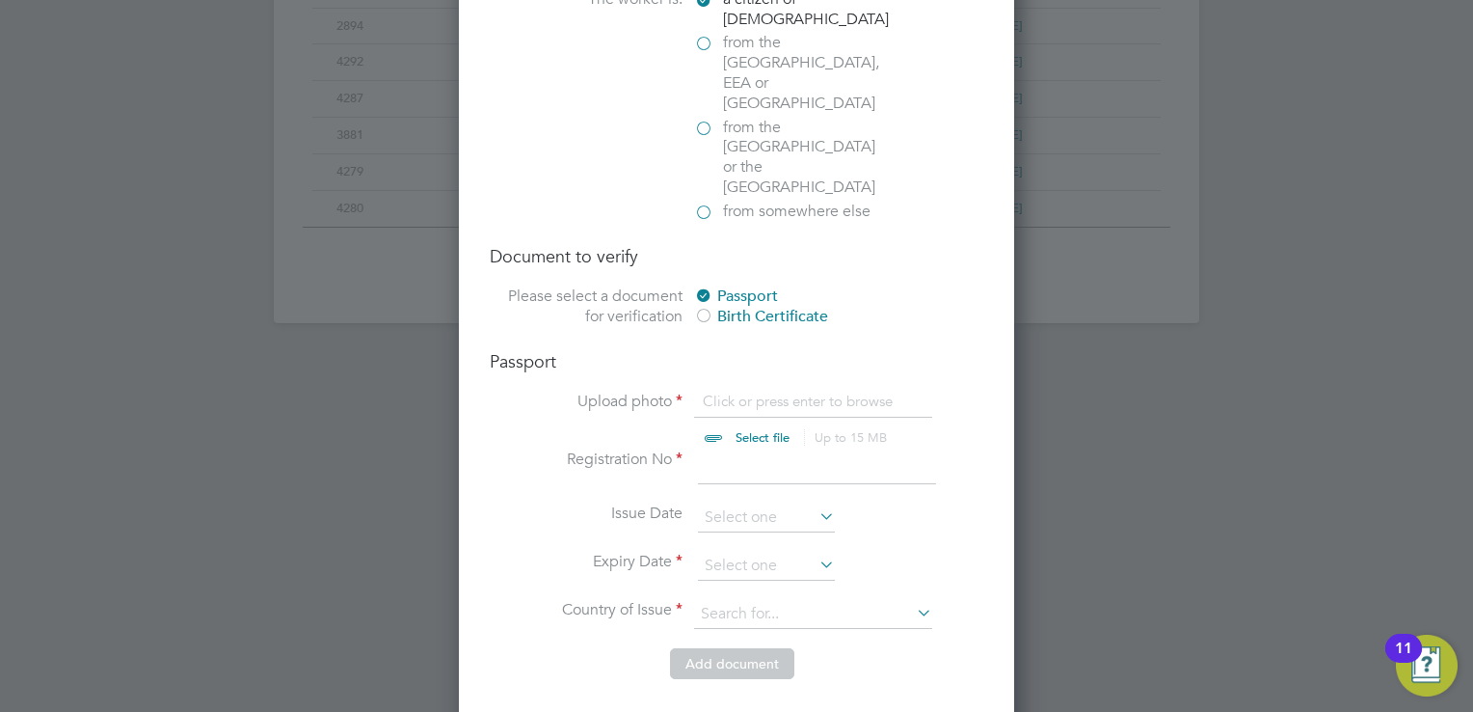
scroll to position [1311, 0]
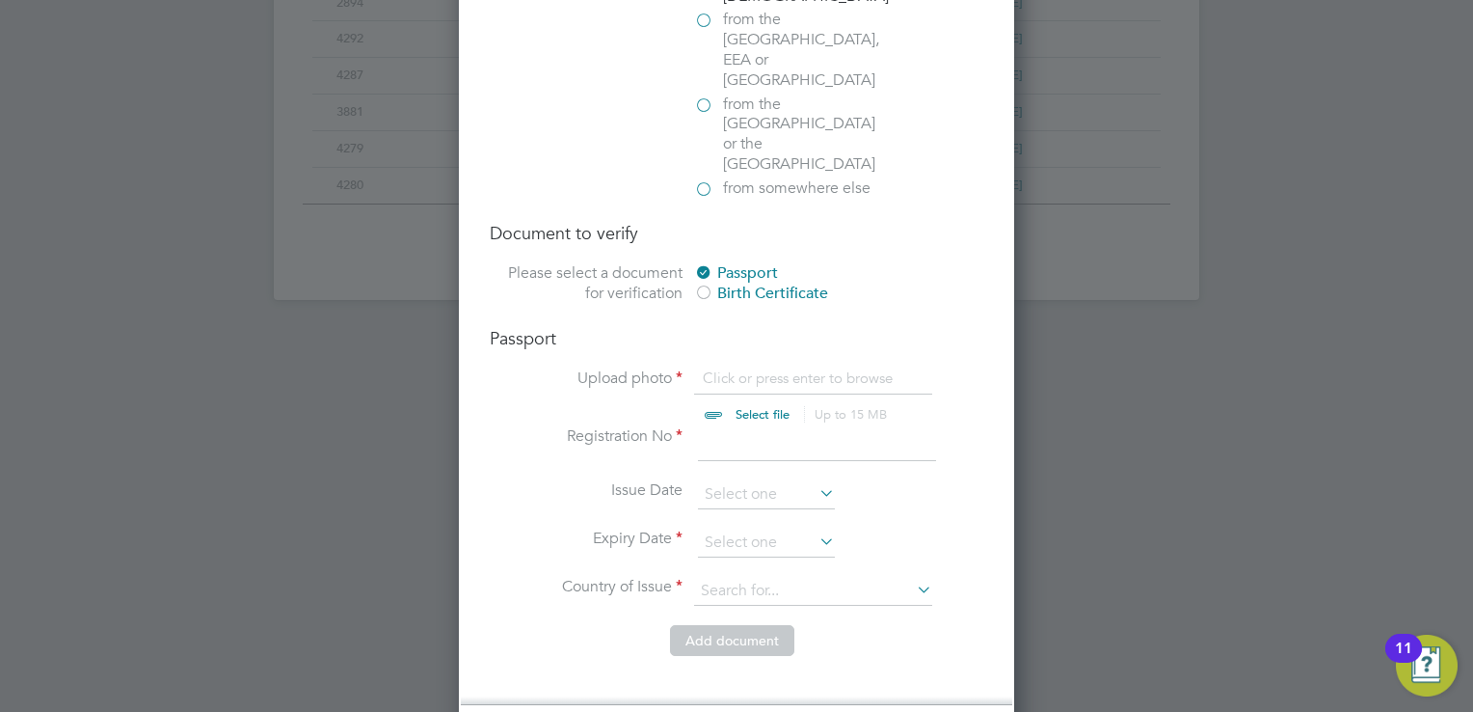
click at [779, 368] on input "file" at bounding box center [781, 397] width 303 height 58
type input "C:\fakepath\m clarke passport.pdf"
click at [794, 426] on input at bounding box center [817, 443] width 238 height 35
type input "132675119"
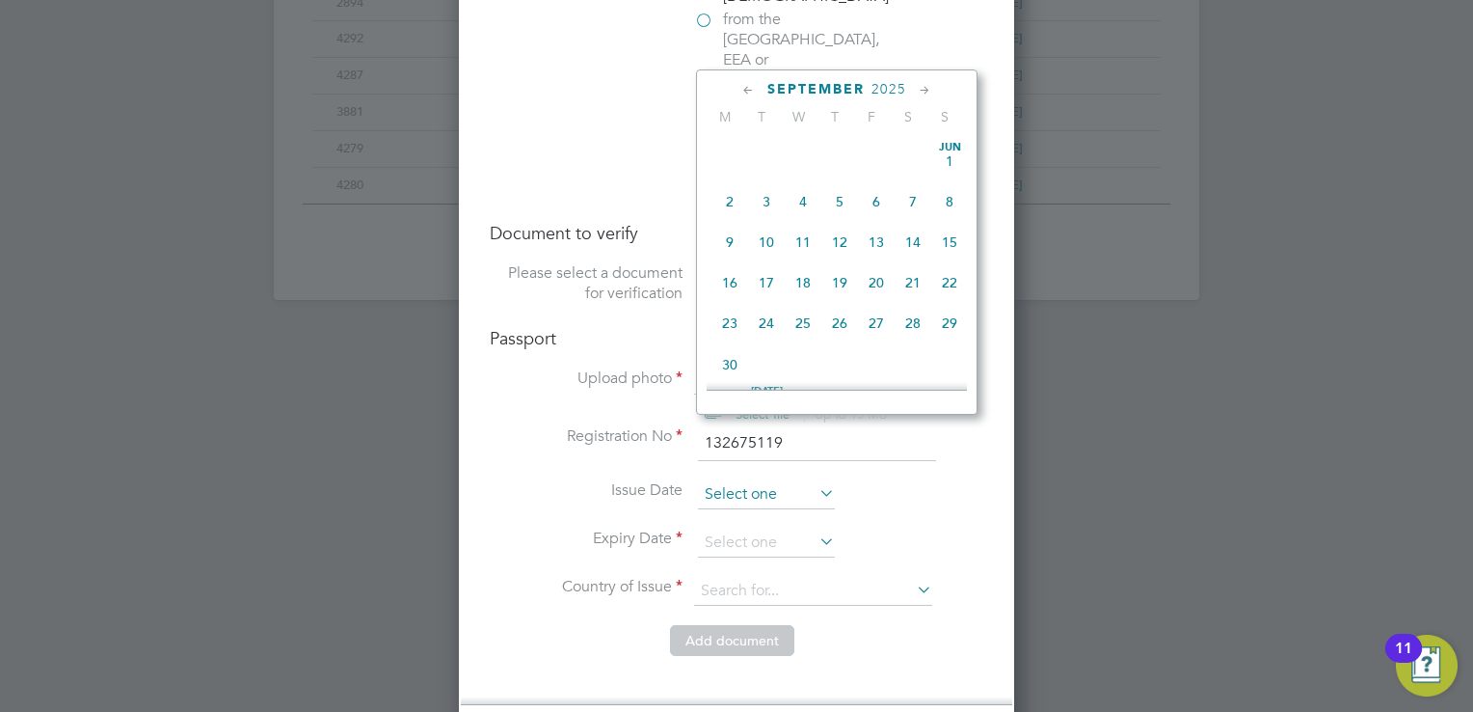
scroll to position [755, 0]
click at [745, 480] on input at bounding box center [766, 494] width 137 height 29
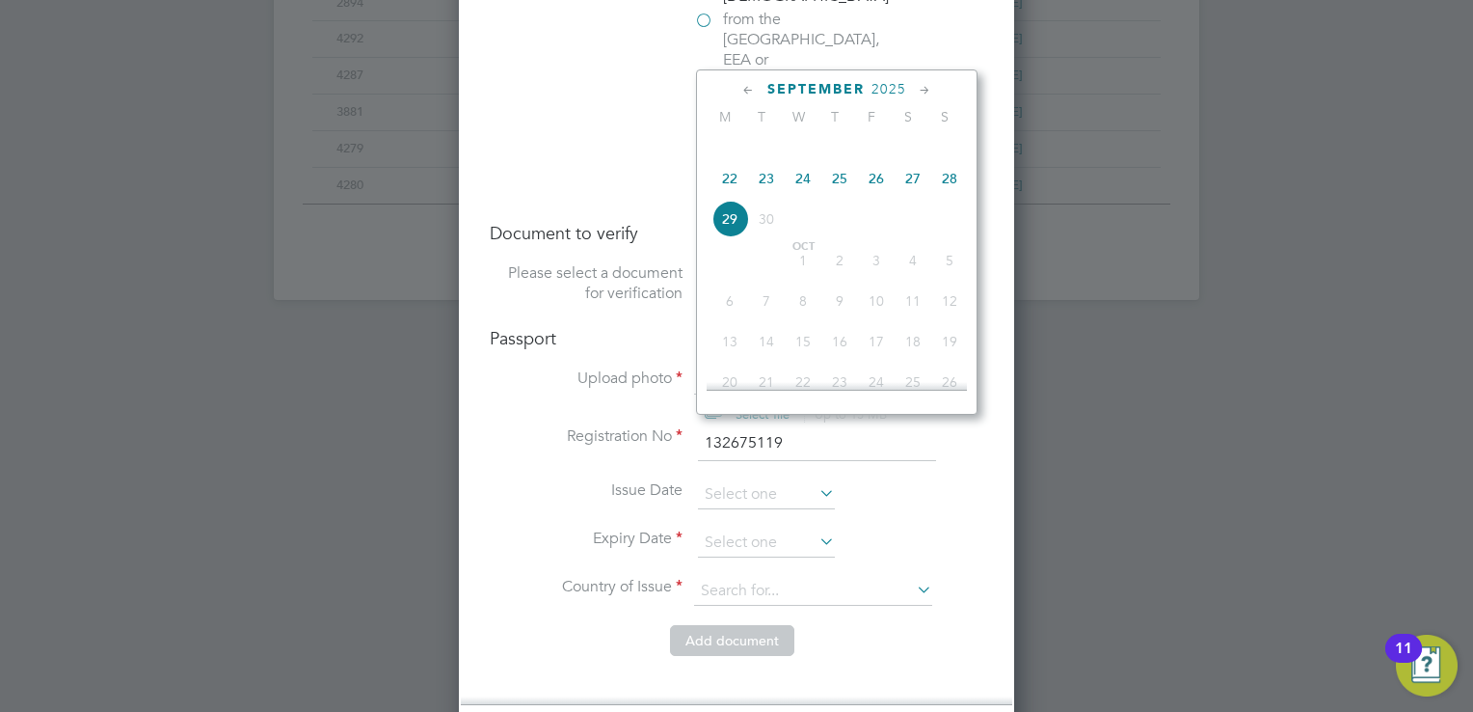
click at [883, 86] on span "2025" at bounding box center [889, 89] width 35 height 16
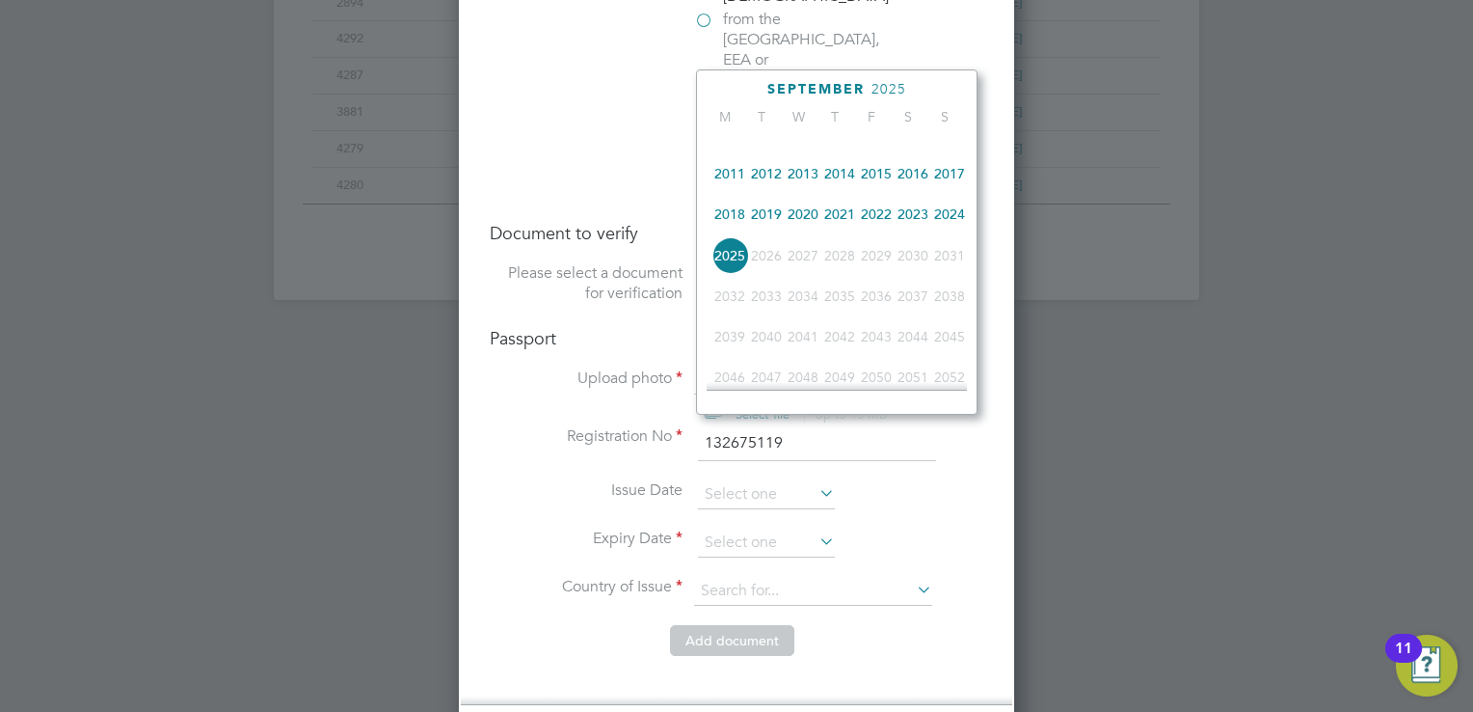
click at [876, 226] on span "2022" at bounding box center [876, 214] width 37 height 37
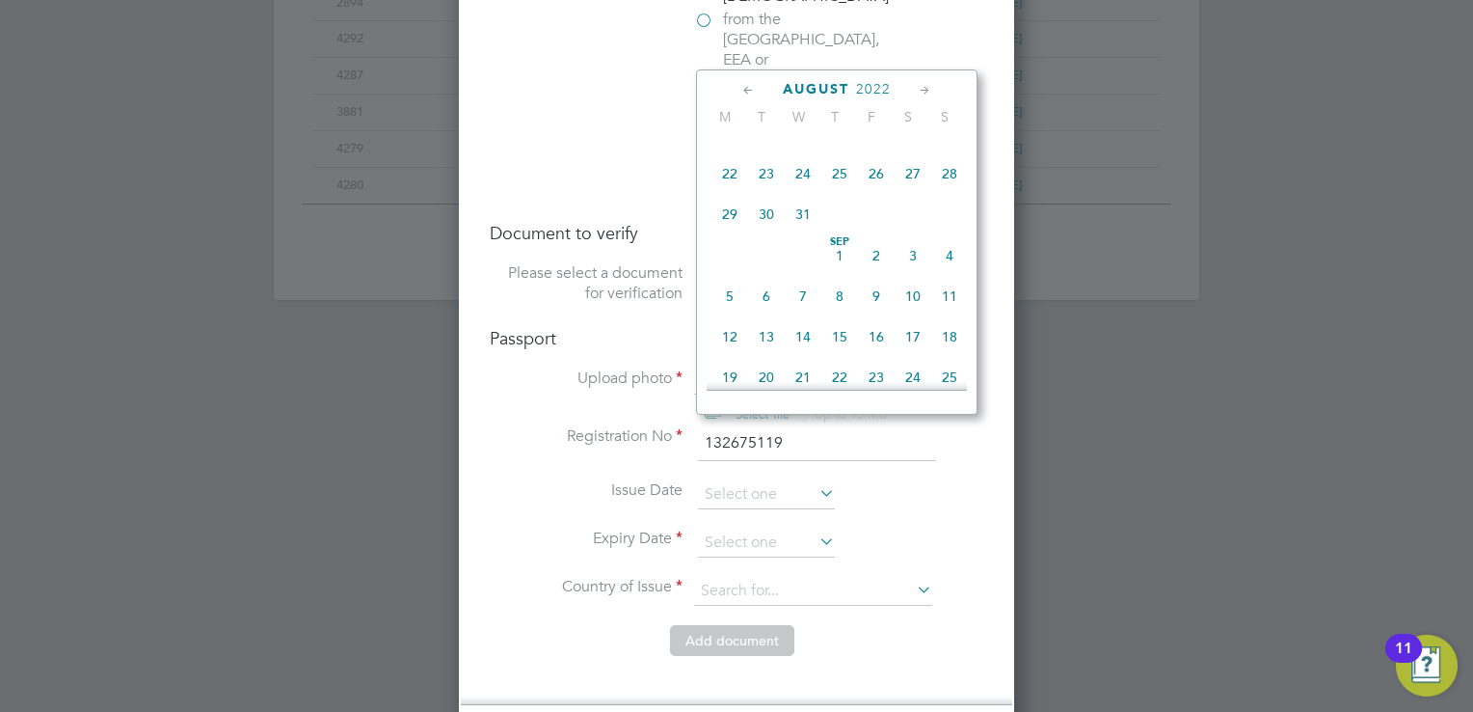
click at [953, 264] on span "4" at bounding box center [949, 255] width 37 height 37
type input "04 Sep 2022"
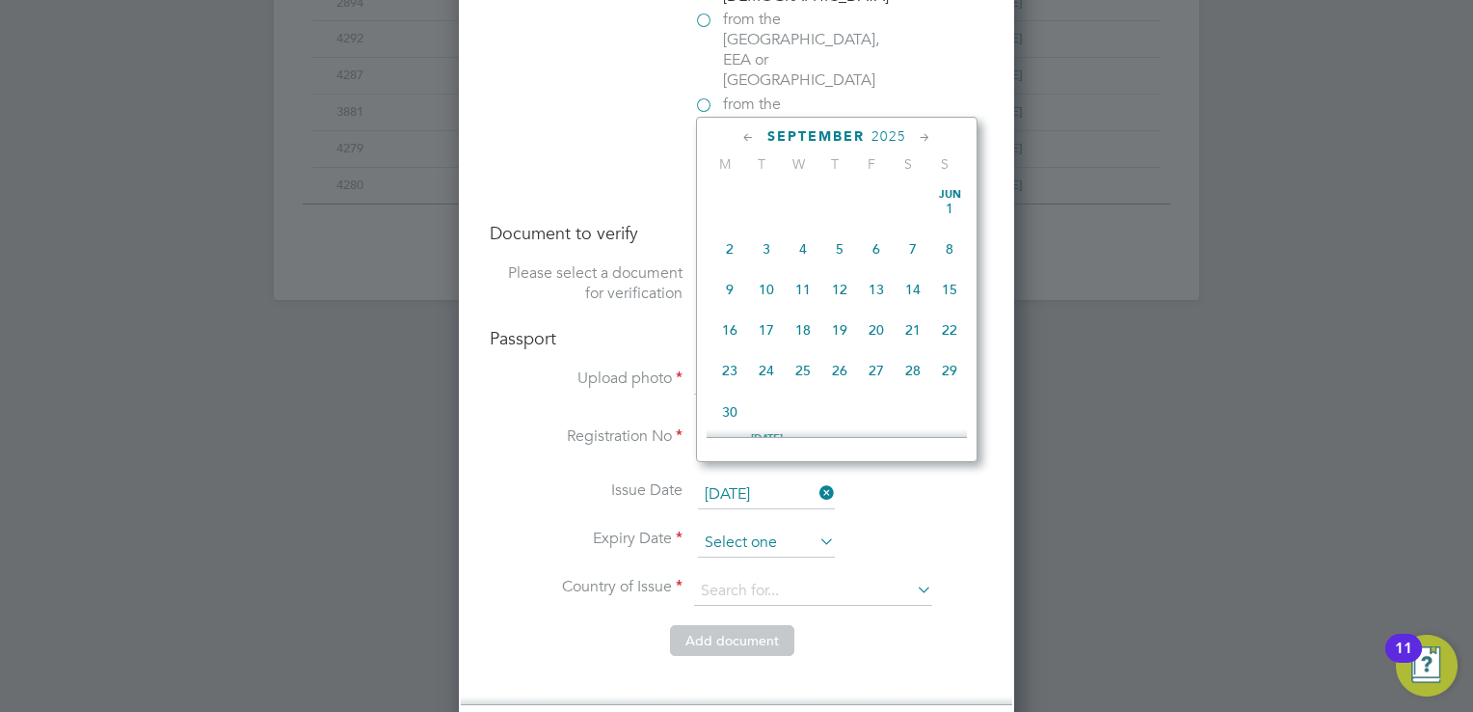
scroll to position [755, 0]
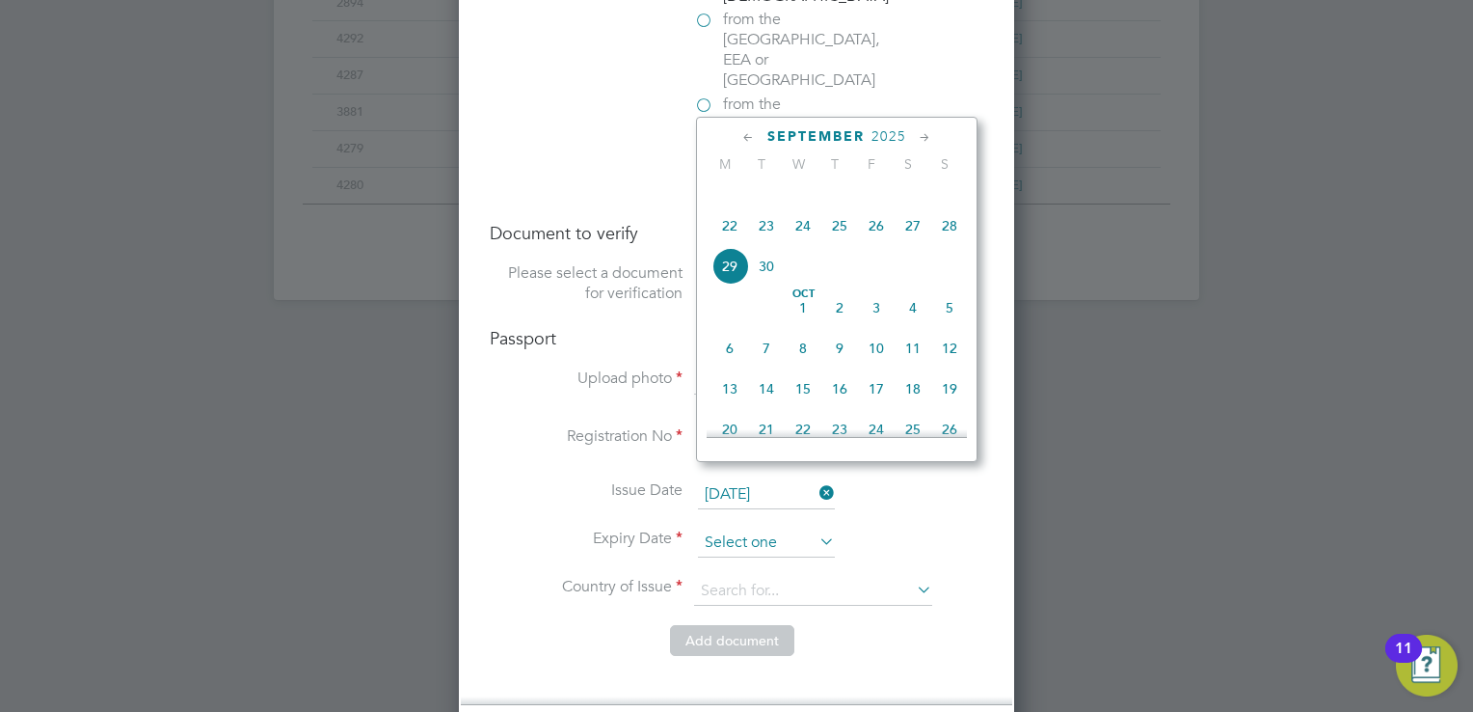
click at [757, 528] on input at bounding box center [766, 542] width 137 height 29
click at [885, 133] on span "2025" at bounding box center [889, 136] width 35 height 16
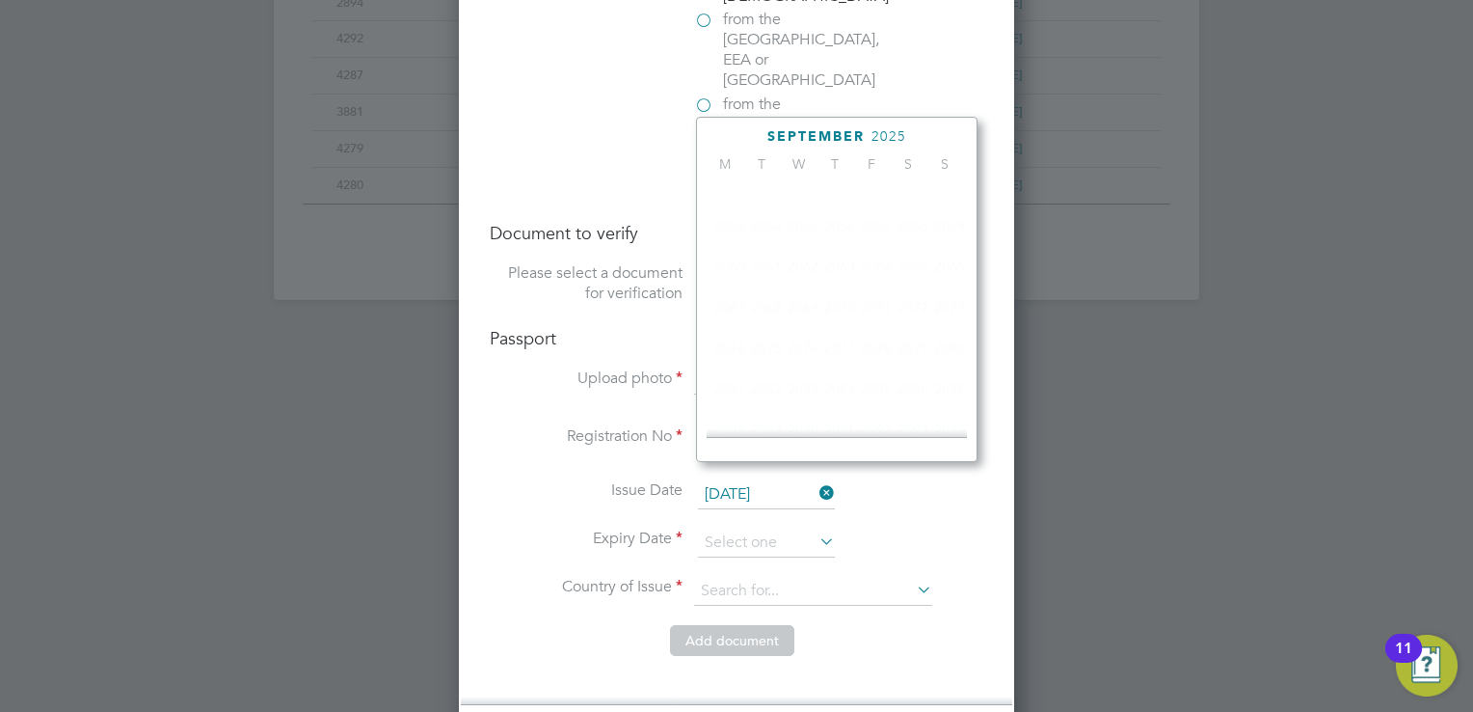
scroll to position [516, 0]
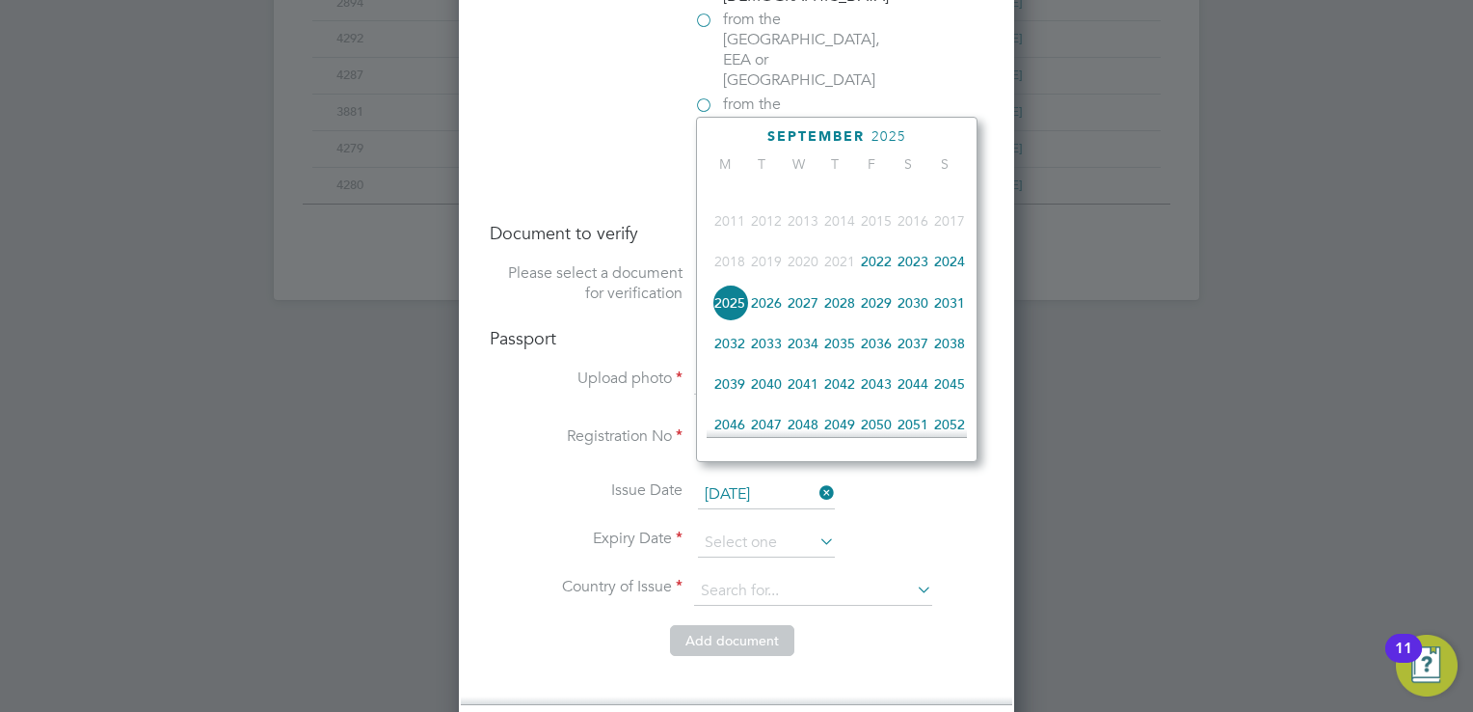
click at [725, 358] on span "2032" at bounding box center [730, 343] width 37 height 37
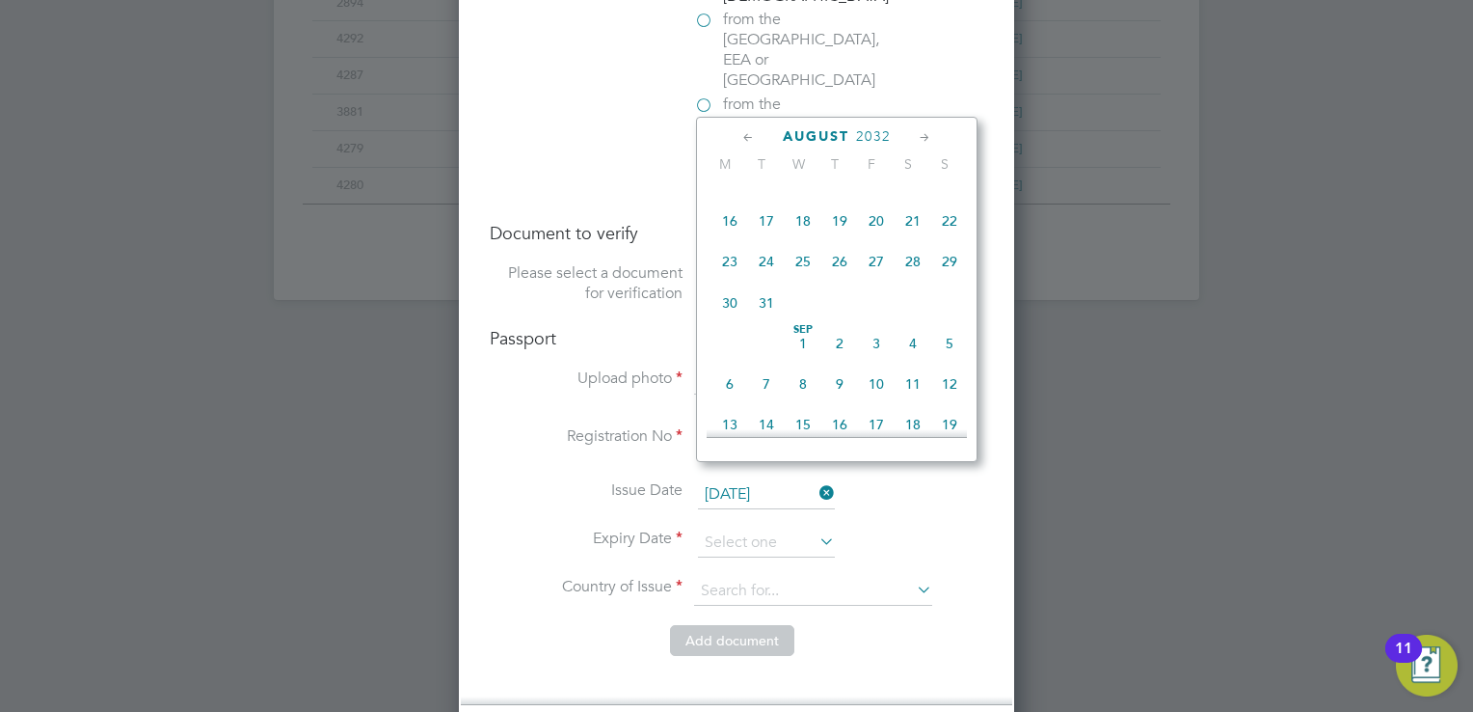
click at [911, 353] on span "4" at bounding box center [913, 343] width 37 height 37
type input "04 Sep 2032"
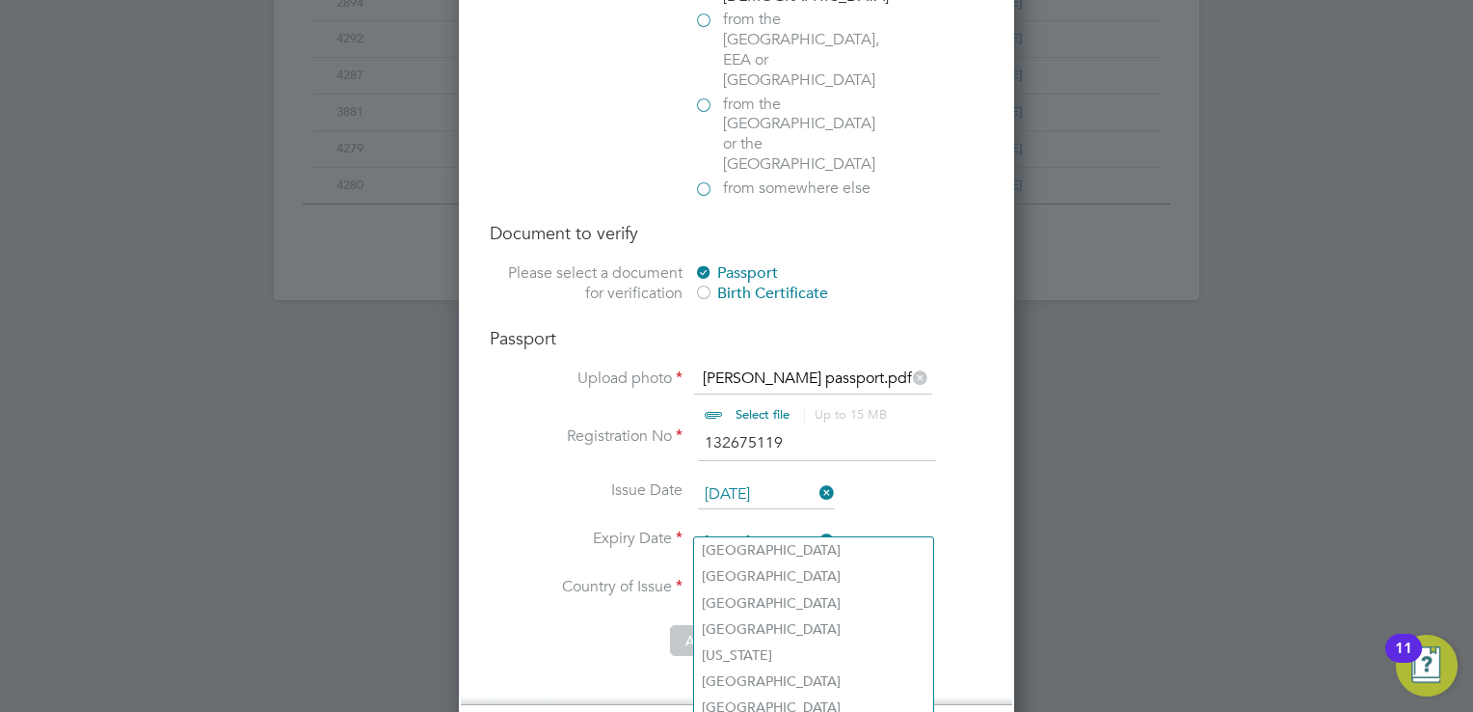
click at [804, 577] on input at bounding box center [813, 591] width 238 height 29
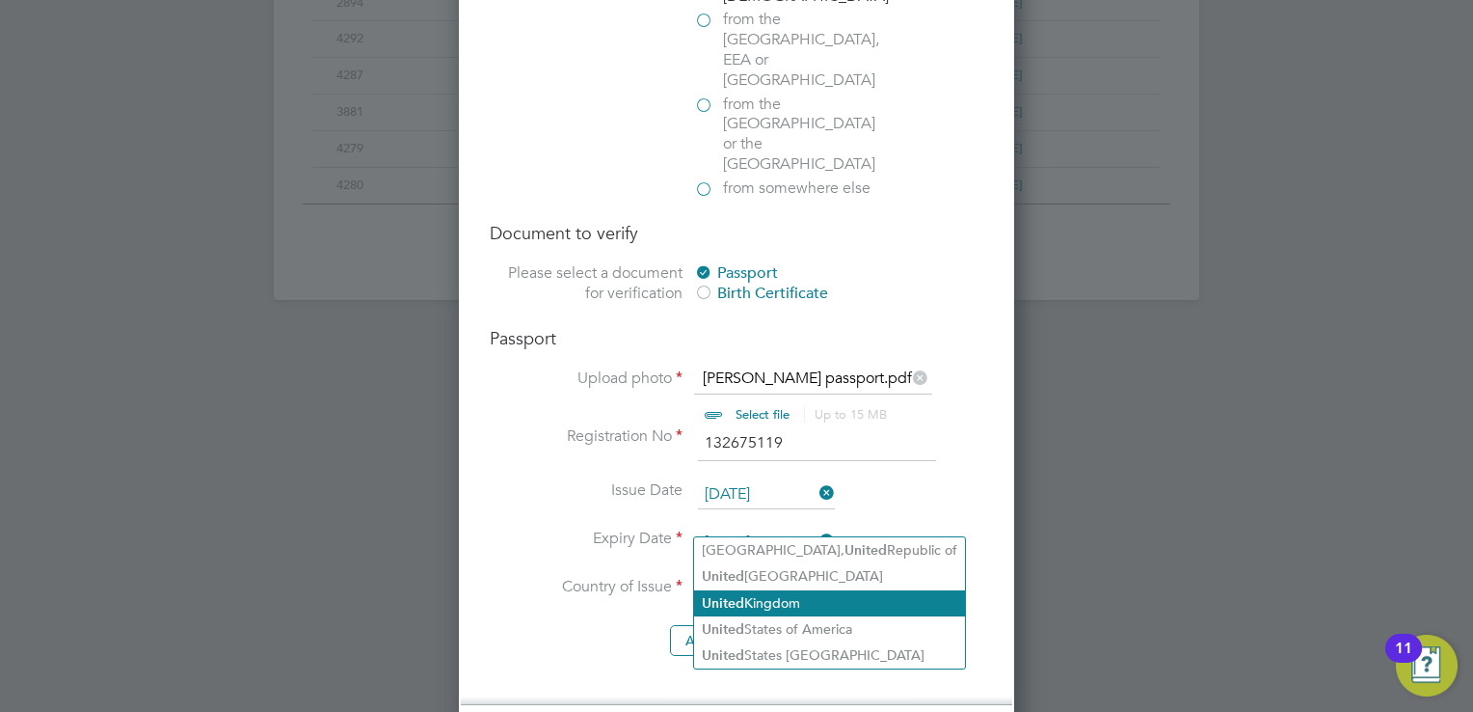
click at [797, 595] on li "United Kingdom" at bounding box center [829, 603] width 271 height 26
type input "United Kingdom"
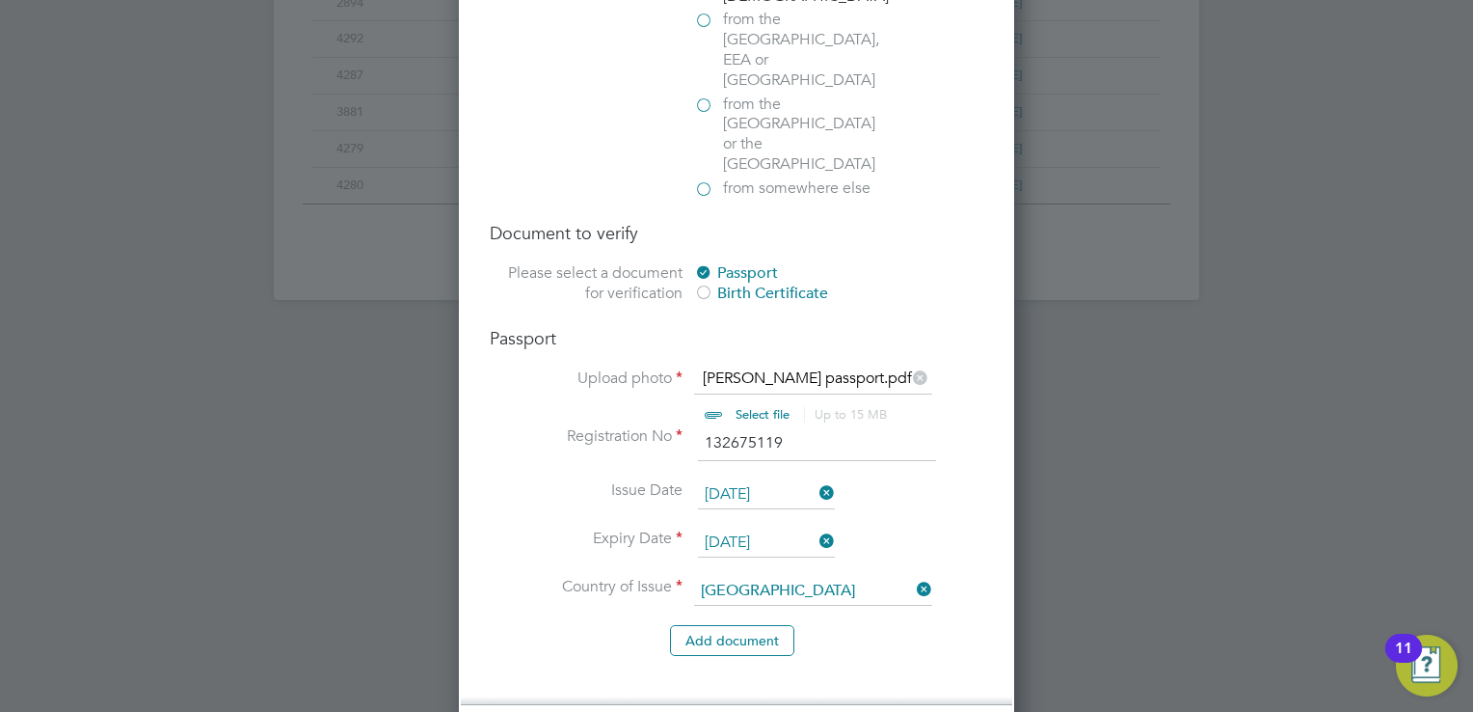
click at [831, 616] on li "Country and citizenship Country the worker will be working in United Kingdom Th…" at bounding box center [737, 268] width 552 height 874
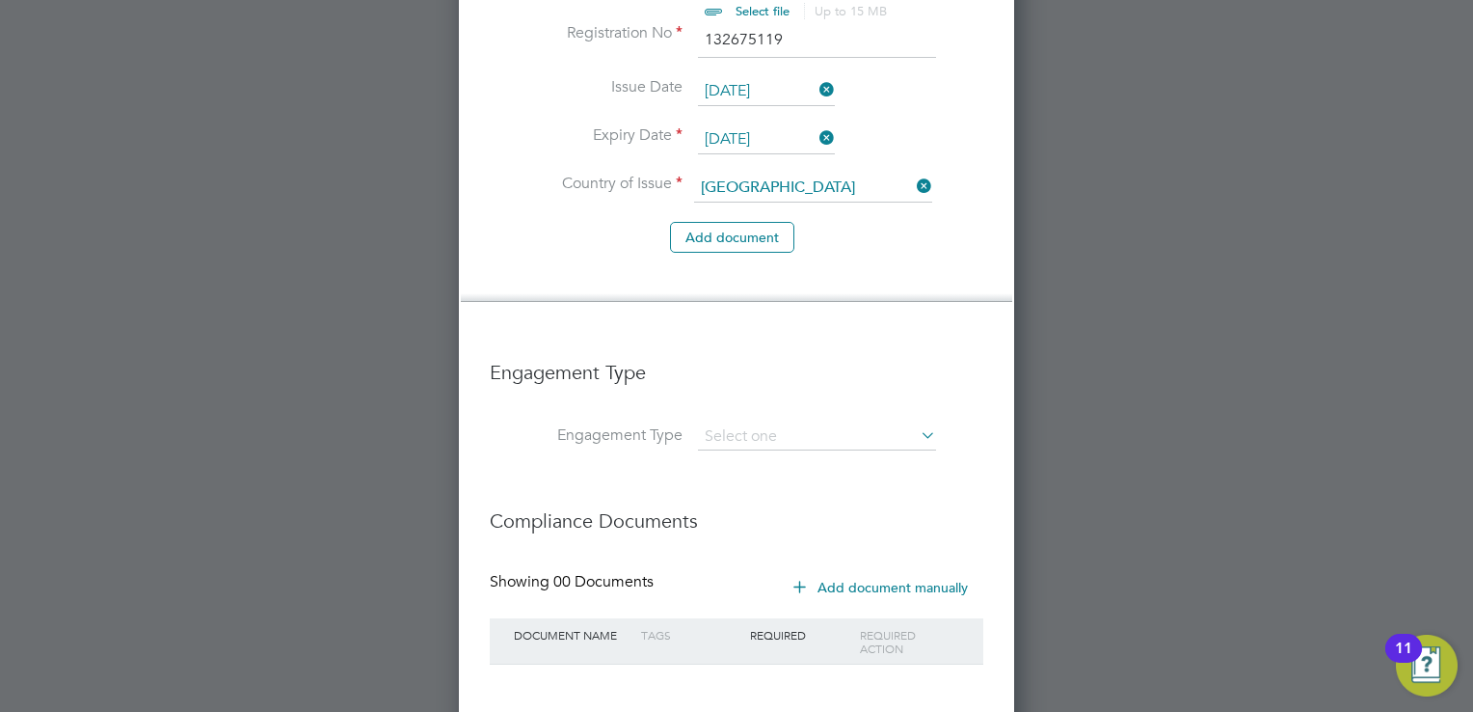
scroll to position [1744, 0]
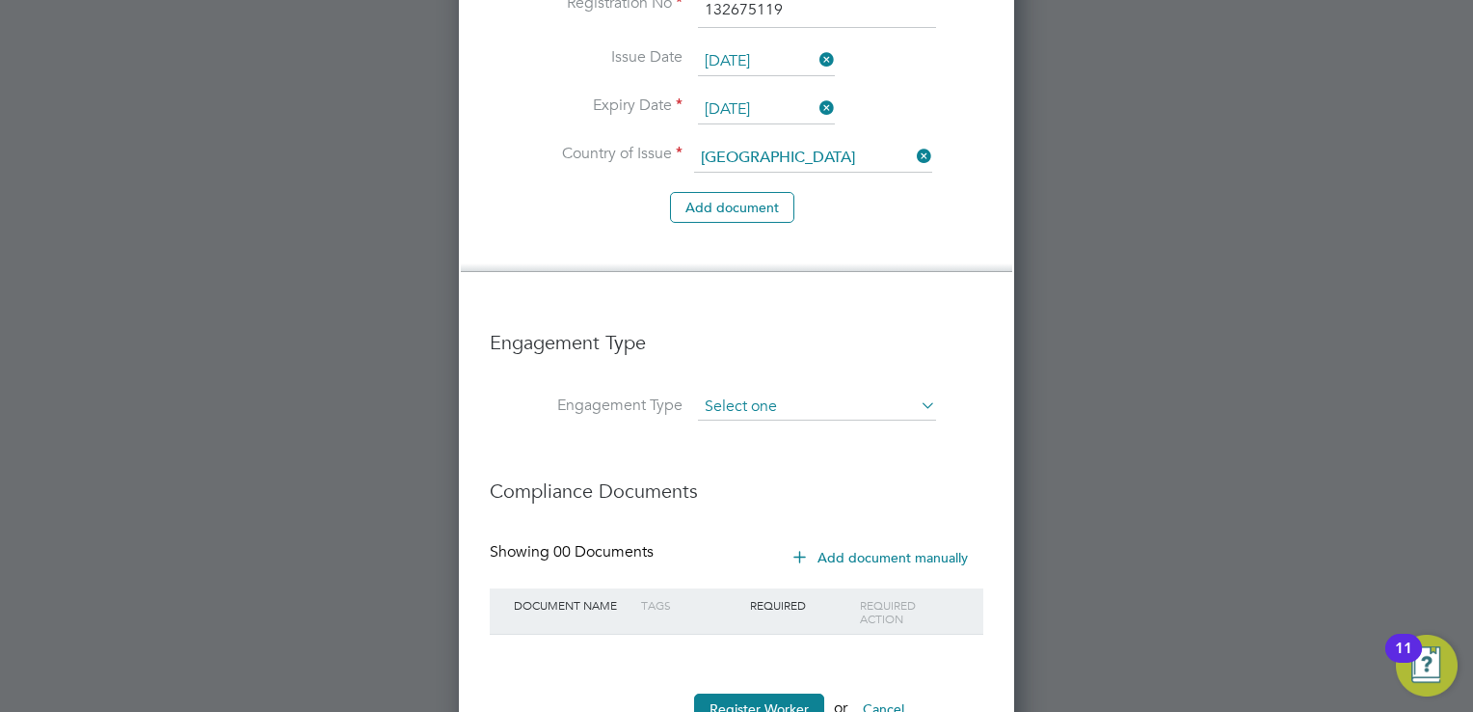
click at [789, 393] on input at bounding box center [817, 406] width 238 height 27
click at [789, 388] on li "PAYE Direct" at bounding box center [817, 394] width 239 height 28
type input "PAYE Direct"
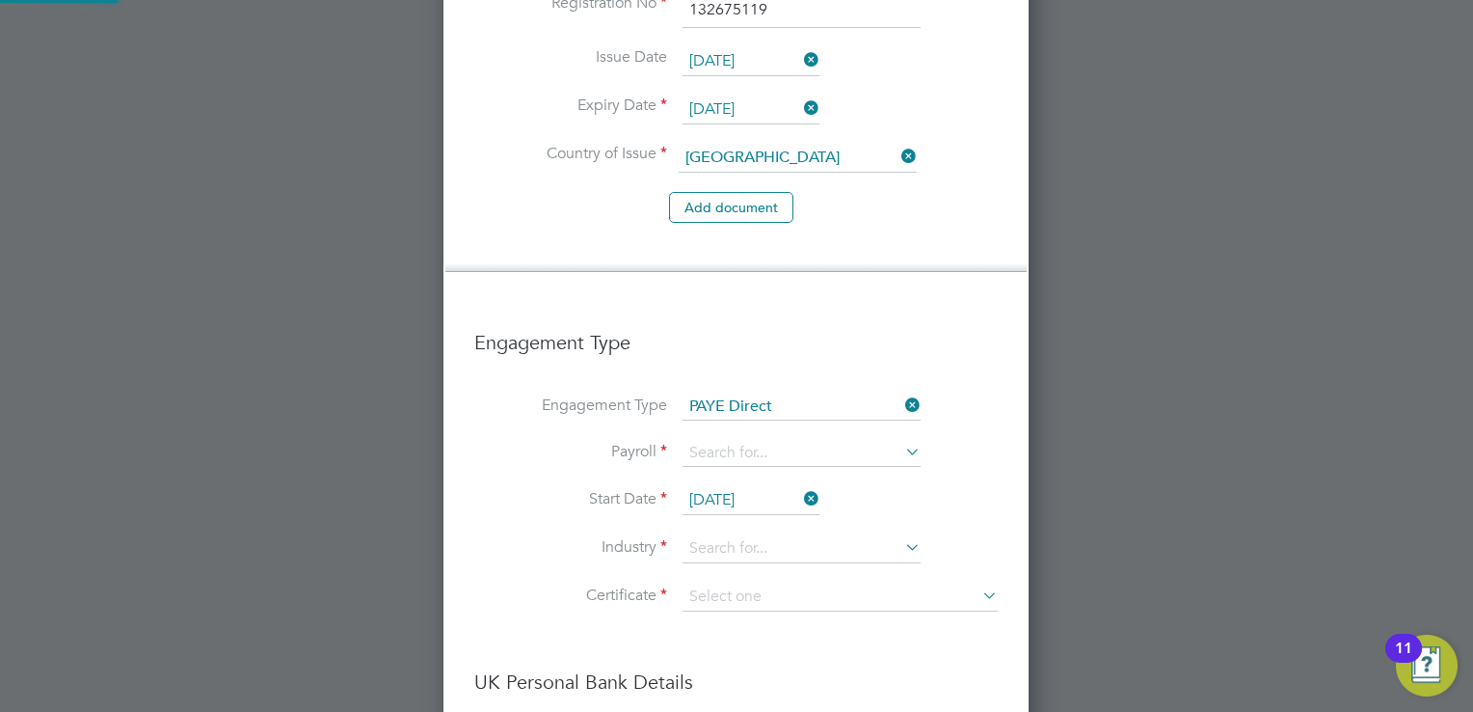
scroll to position [2943, 586]
click at [789, 440] on input at bounding box center [802, 453] width 238 height 27
click at [785, 407] on li "PAYE" at bounding box center [802, 412] width 239 height 28
type input "PAYE"
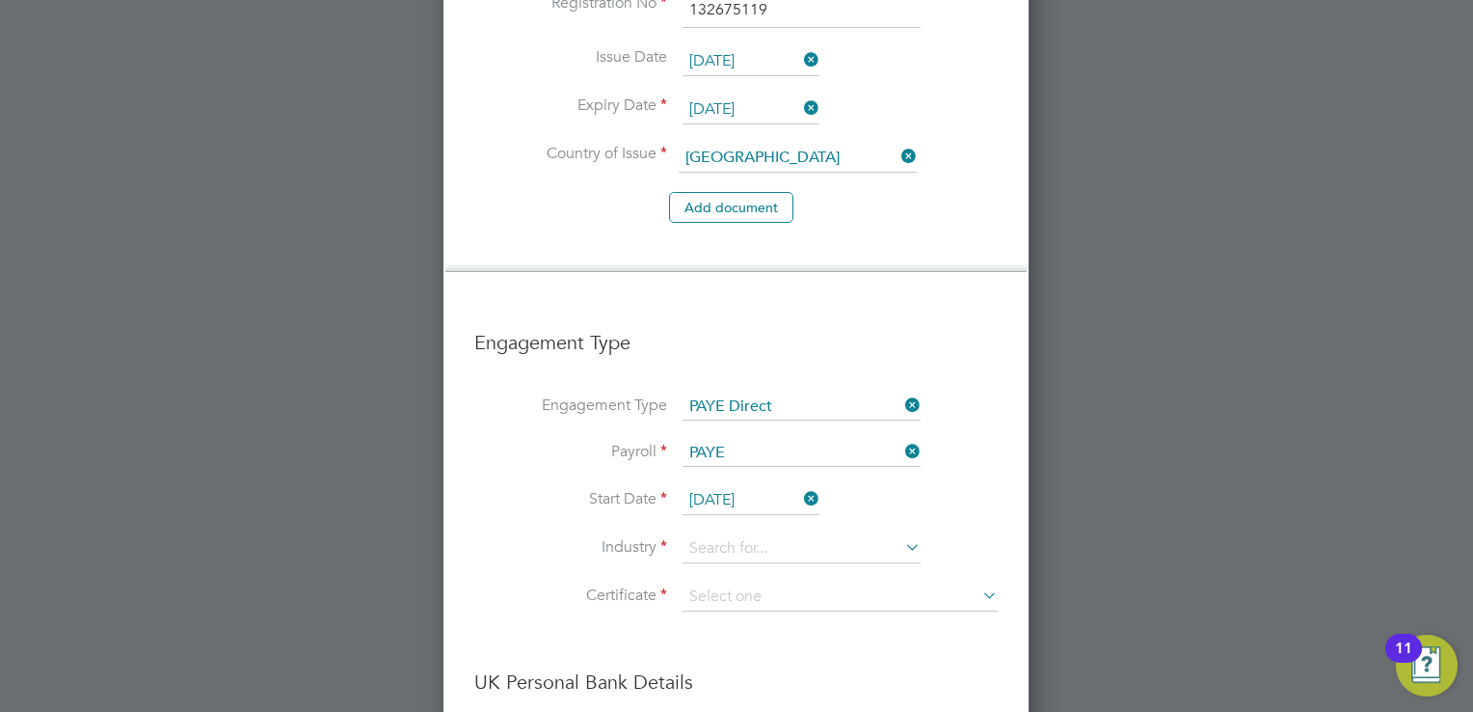
click at [715, 486] on input "29 Sep 2025" at bounding box center [751, 500] width 137 height 29
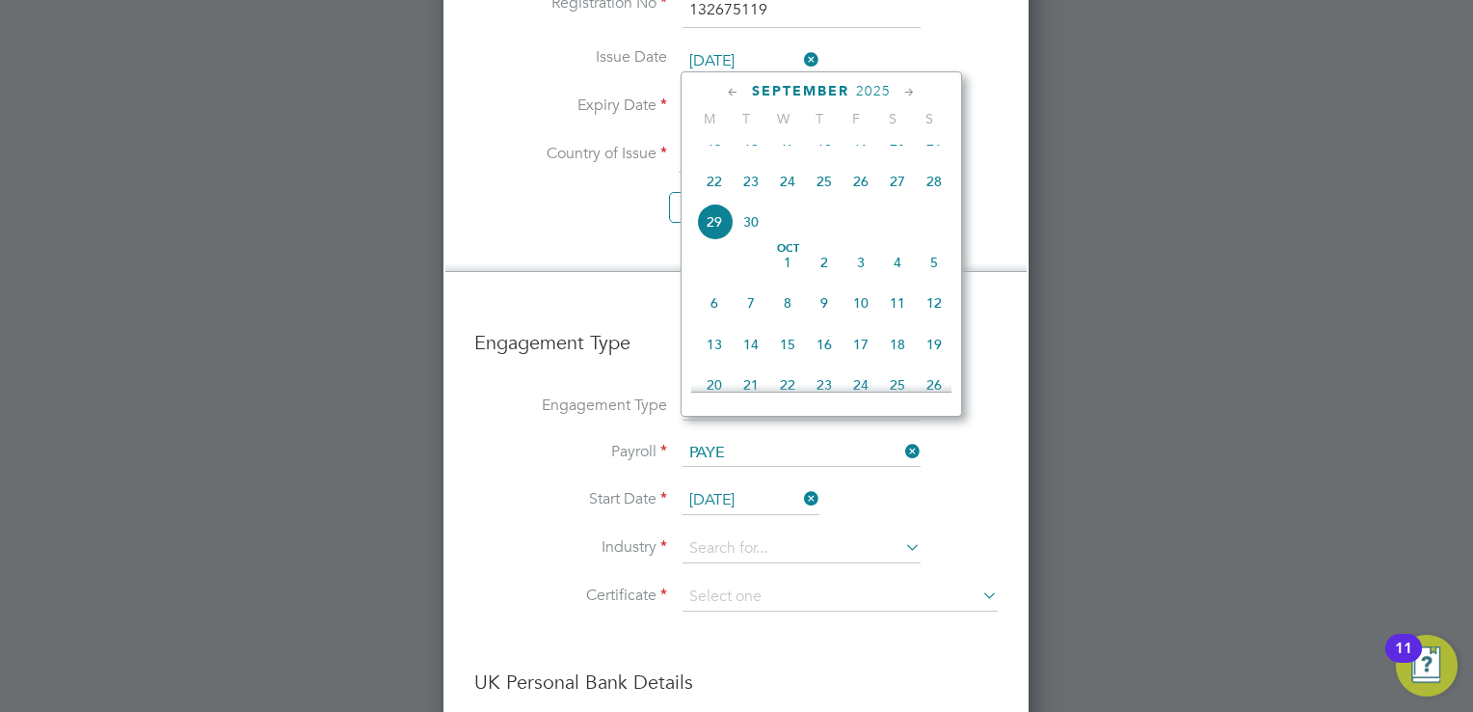
click at [736, 95] on icon at bounding box center [733, 92] width 18 height 21
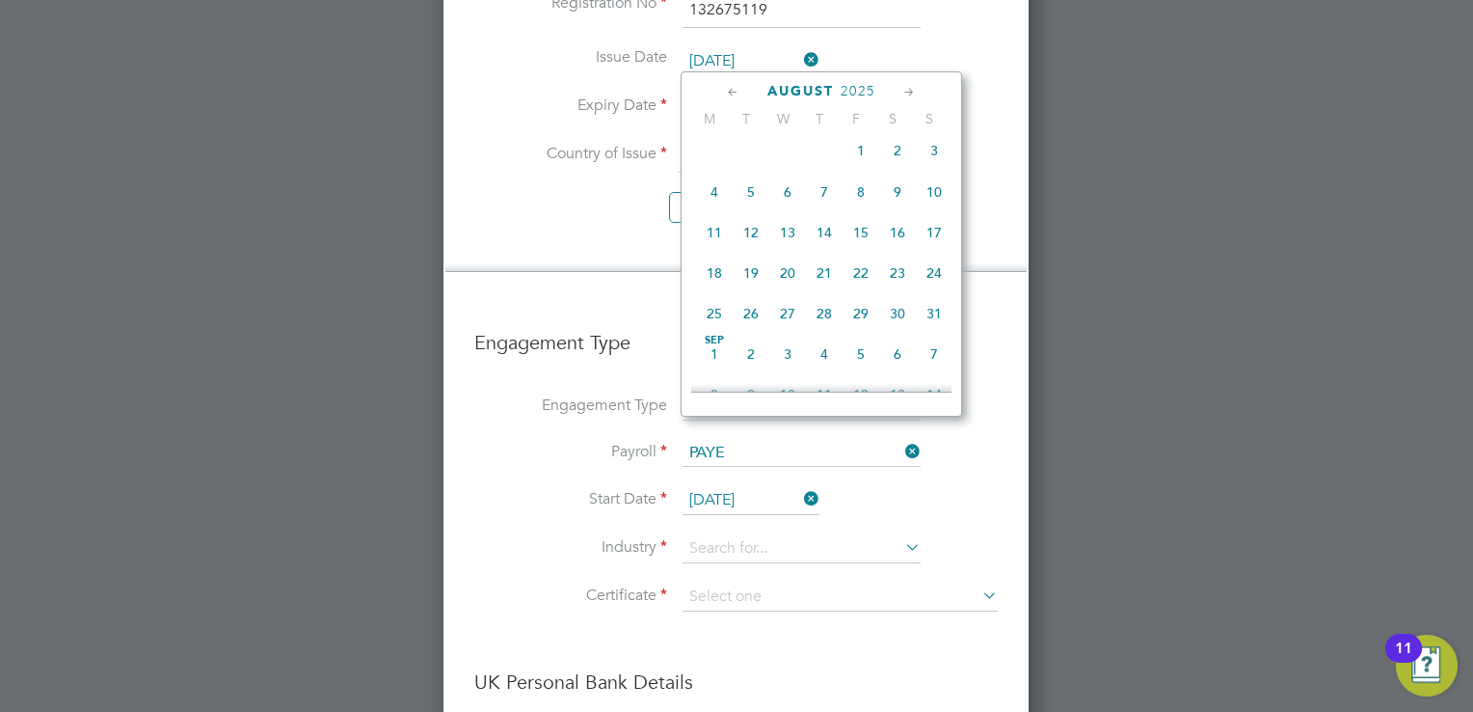
click at [713, 285] on span "18" at bounding box center [714, 273] width 37 height 37
type input "18 Aug 2025"
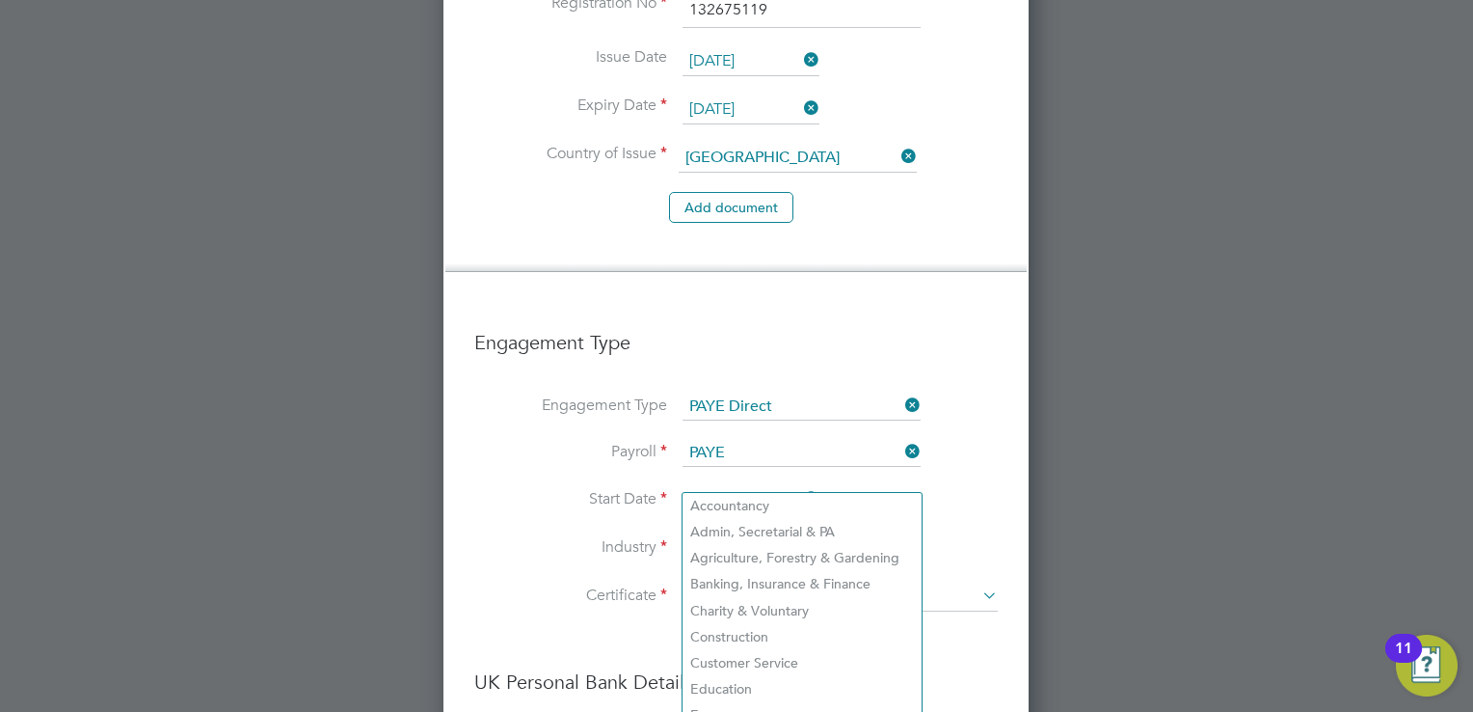
click at [729, 534] on input at bounding box center [802, 548] width 238 height 29
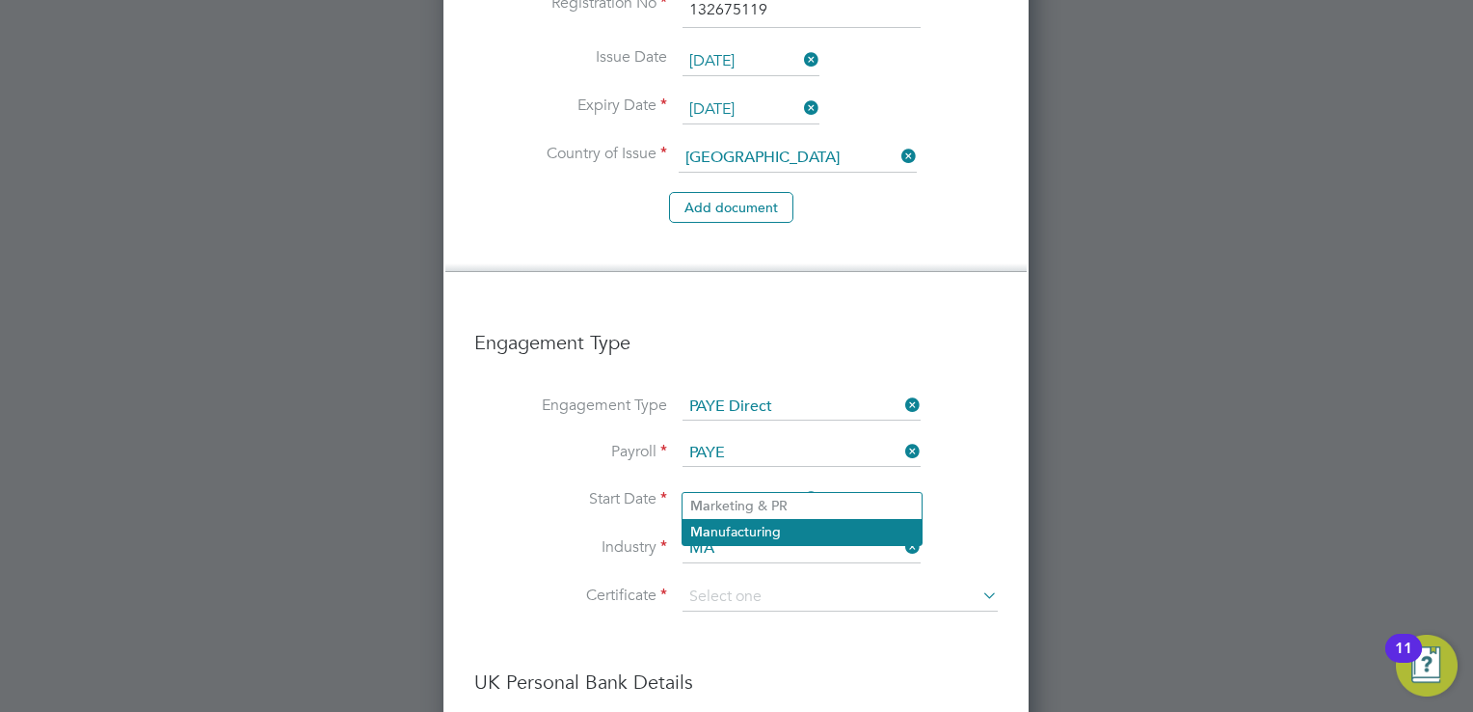
type input "MA"
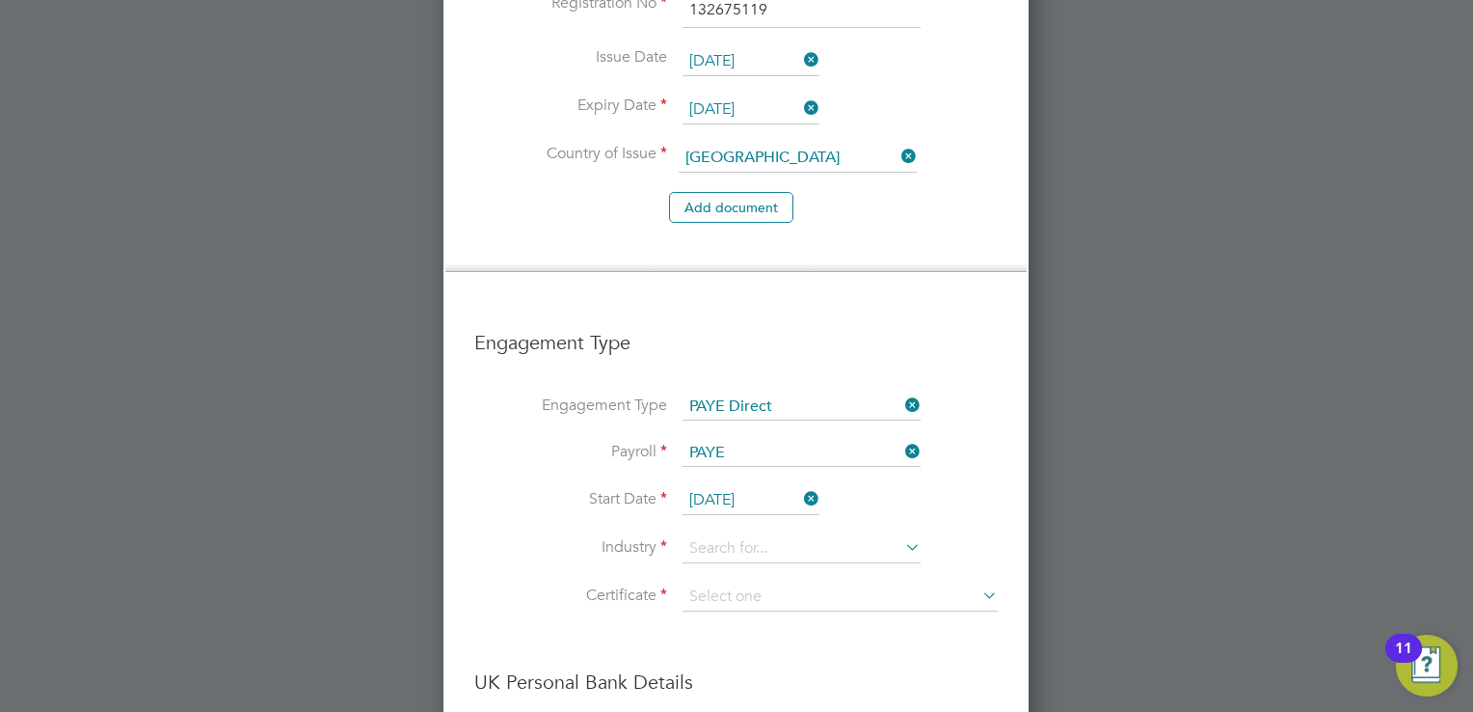
click at [729, 582] on input at bounding box center [840, 596] width 315 height 29
click at [725, 610] on li "Don't know" at bounding box center [841, 602] width 316 height 25
type input "Don't know"
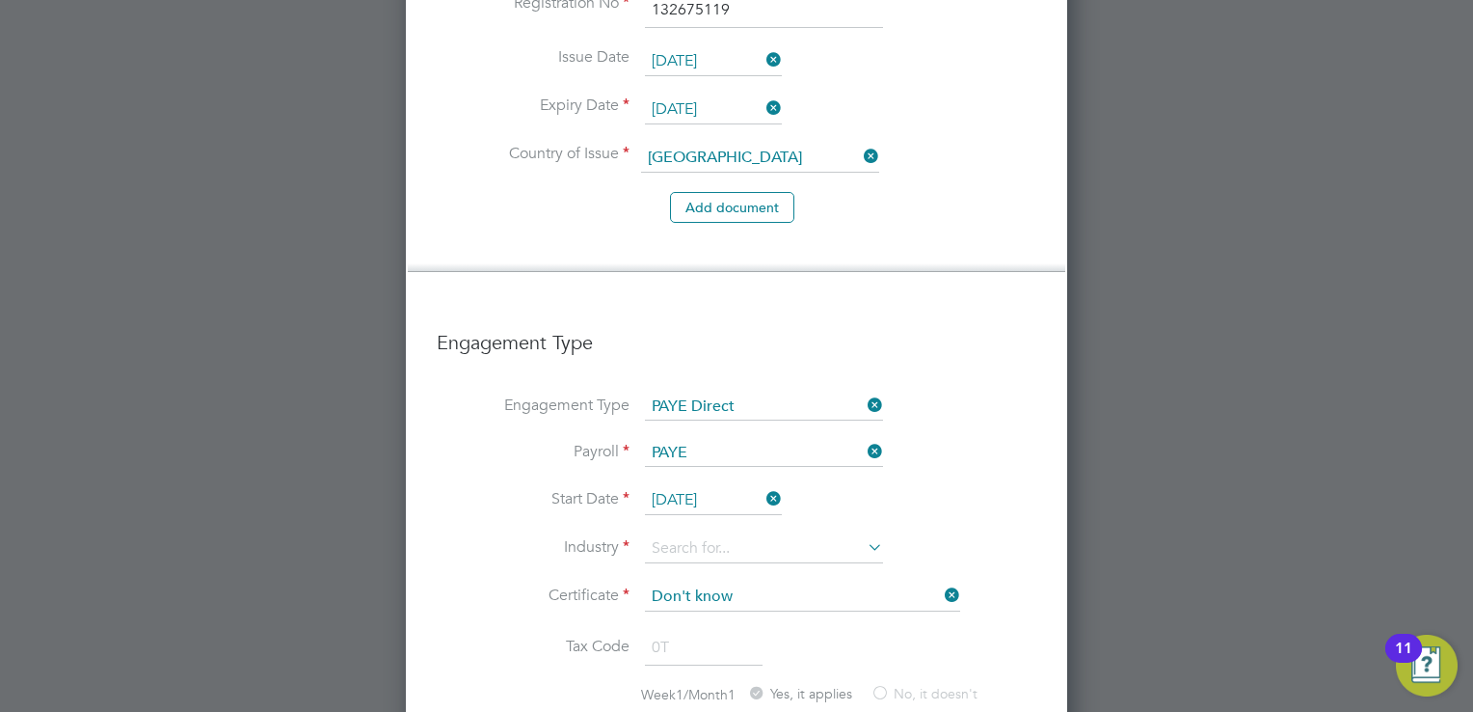
click at [999, 582] on li "Certificate Don't know" at bounding box center [737, 606] width 600 height 48
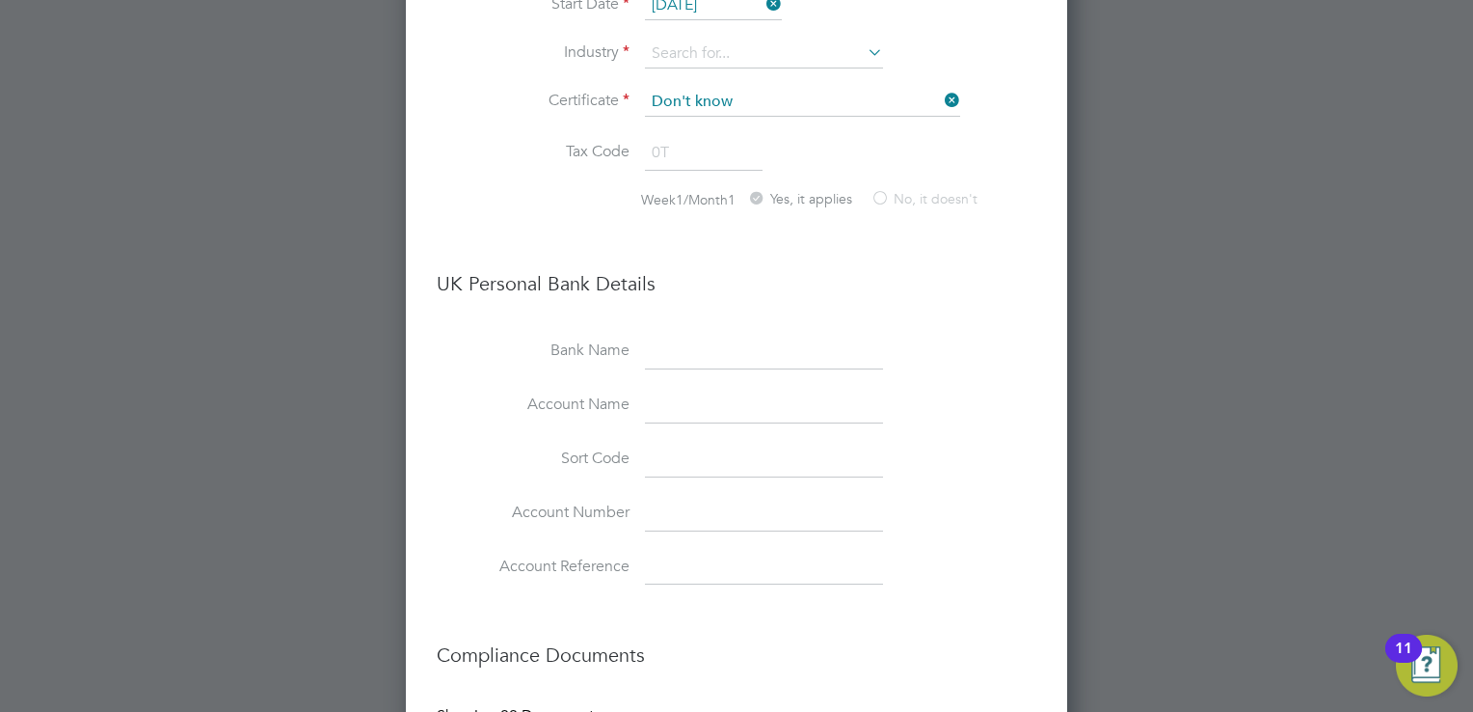
scroll to position [2246, 0]
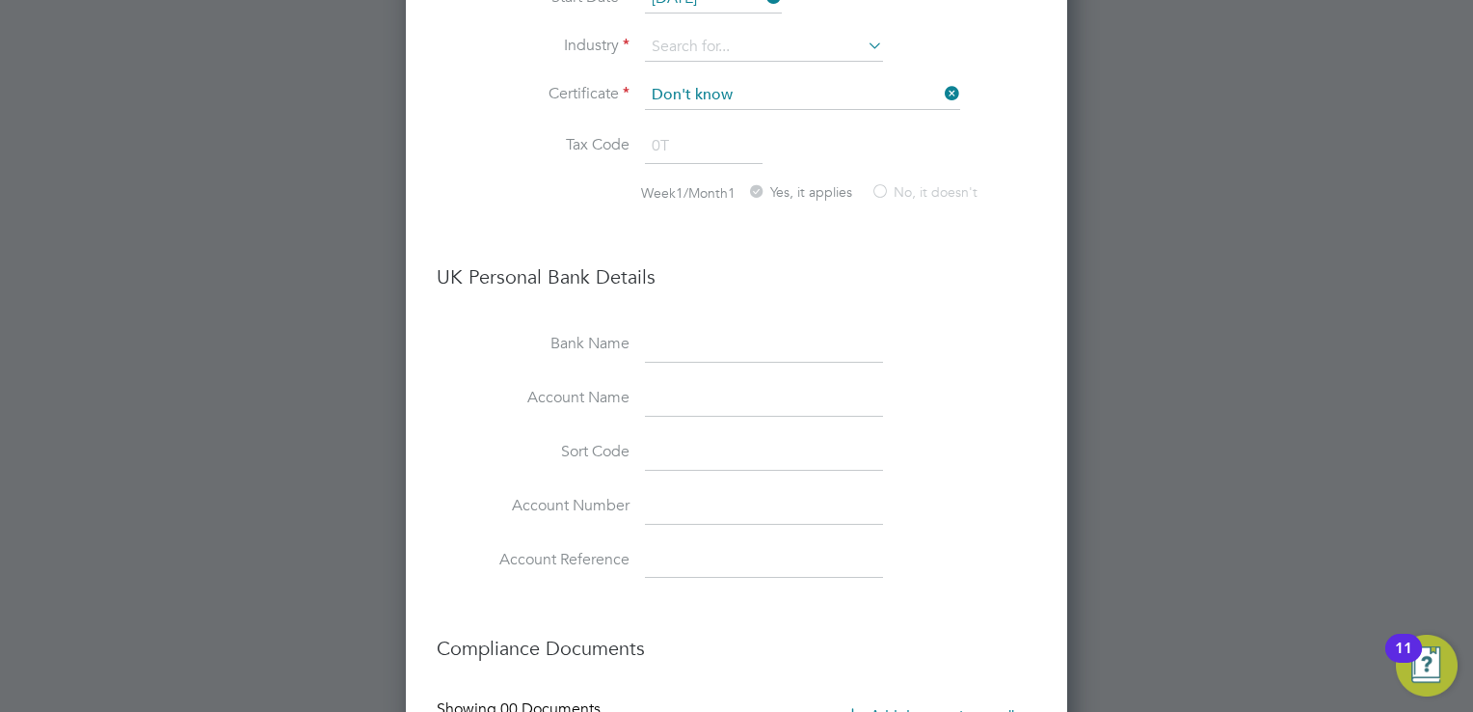
click at [698, 328] on input at bounding box center [764, 345] width 238 height 35
type input "LLOYDS"
click at [645, 382] on input at bounding box center [764, 399] width 238 height 35
type input "[PERSON_NAME]"
click at [660, 436] on input at bounding box center [764, 453] width 238 height 35
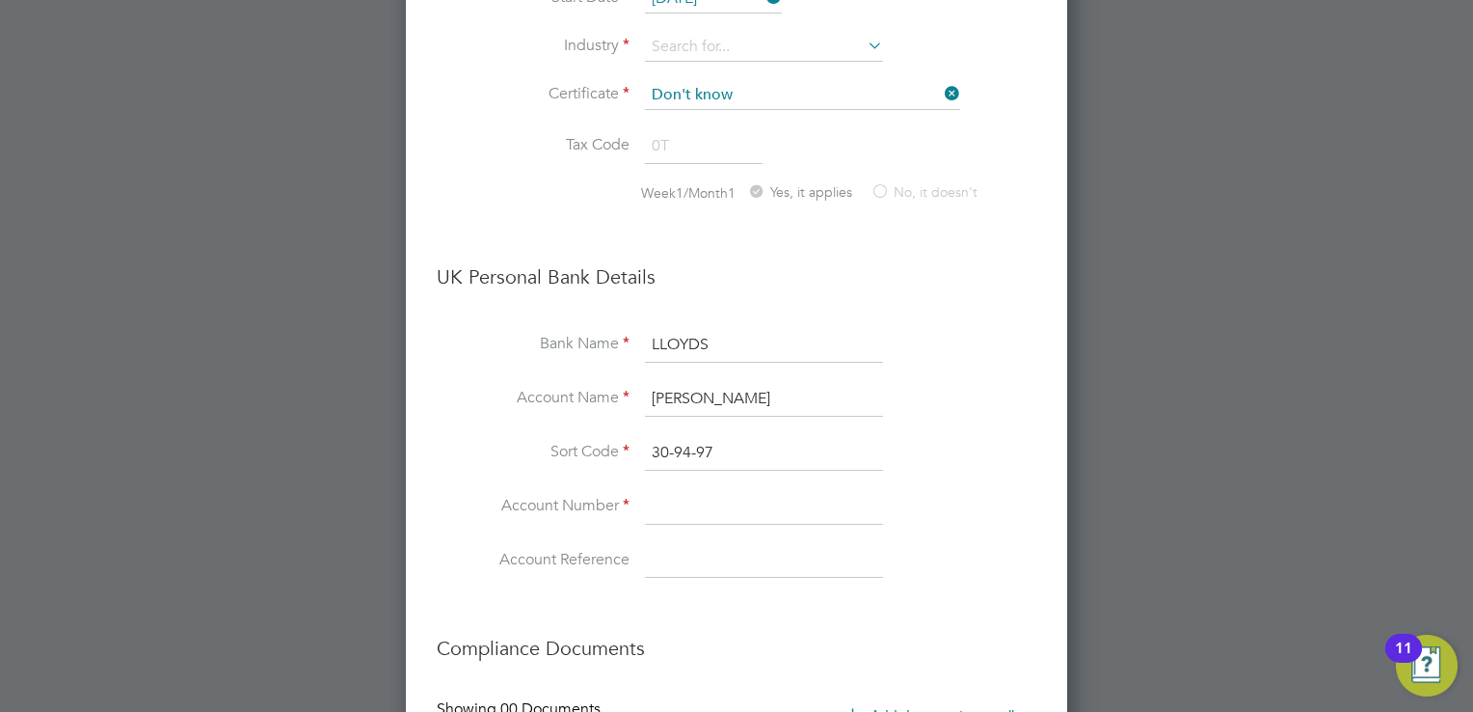
type input "30-94-97"
click at [794, 490] on input at bounding box center [764, 507] width 238 height 35
type input "86948660"
click at [1246, 502] on div at bounding box center [736, 356] width 1473 height 712
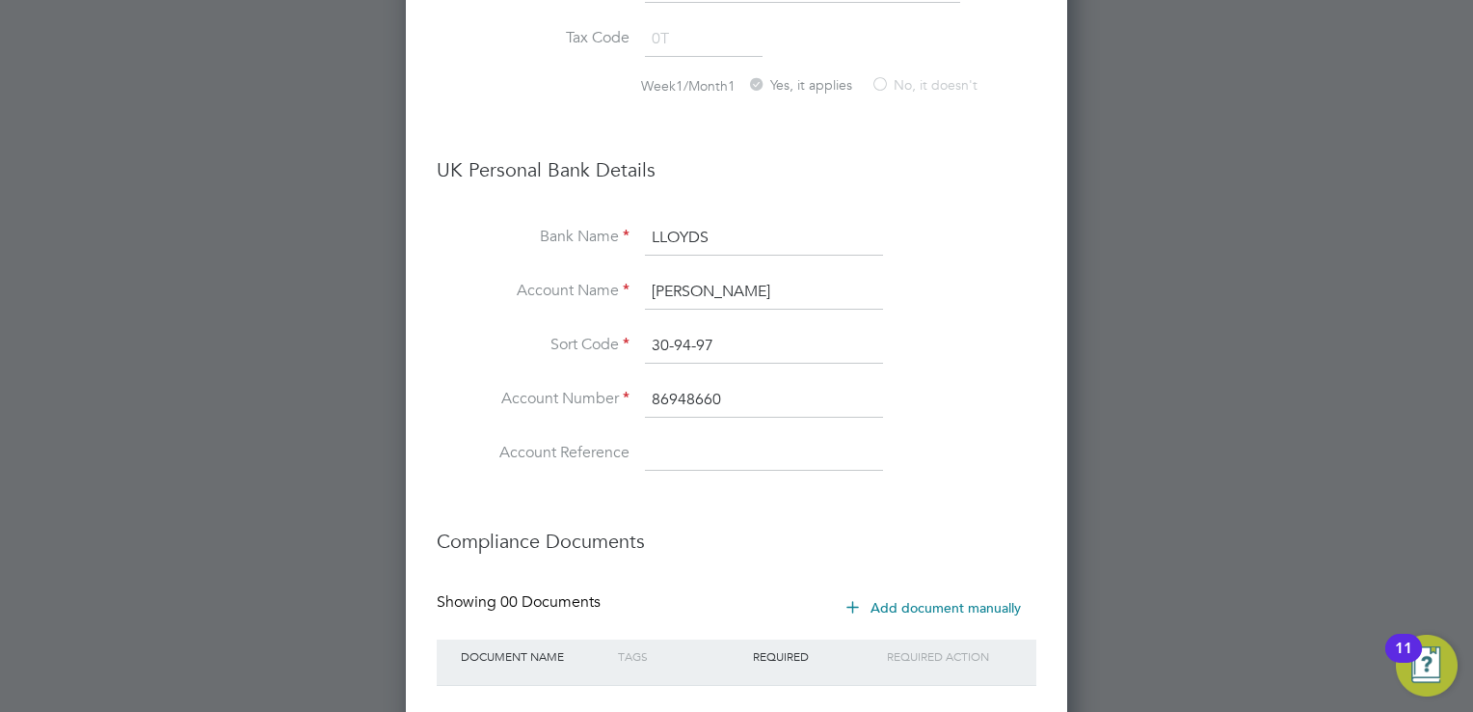
scroll to position [2399, 0]
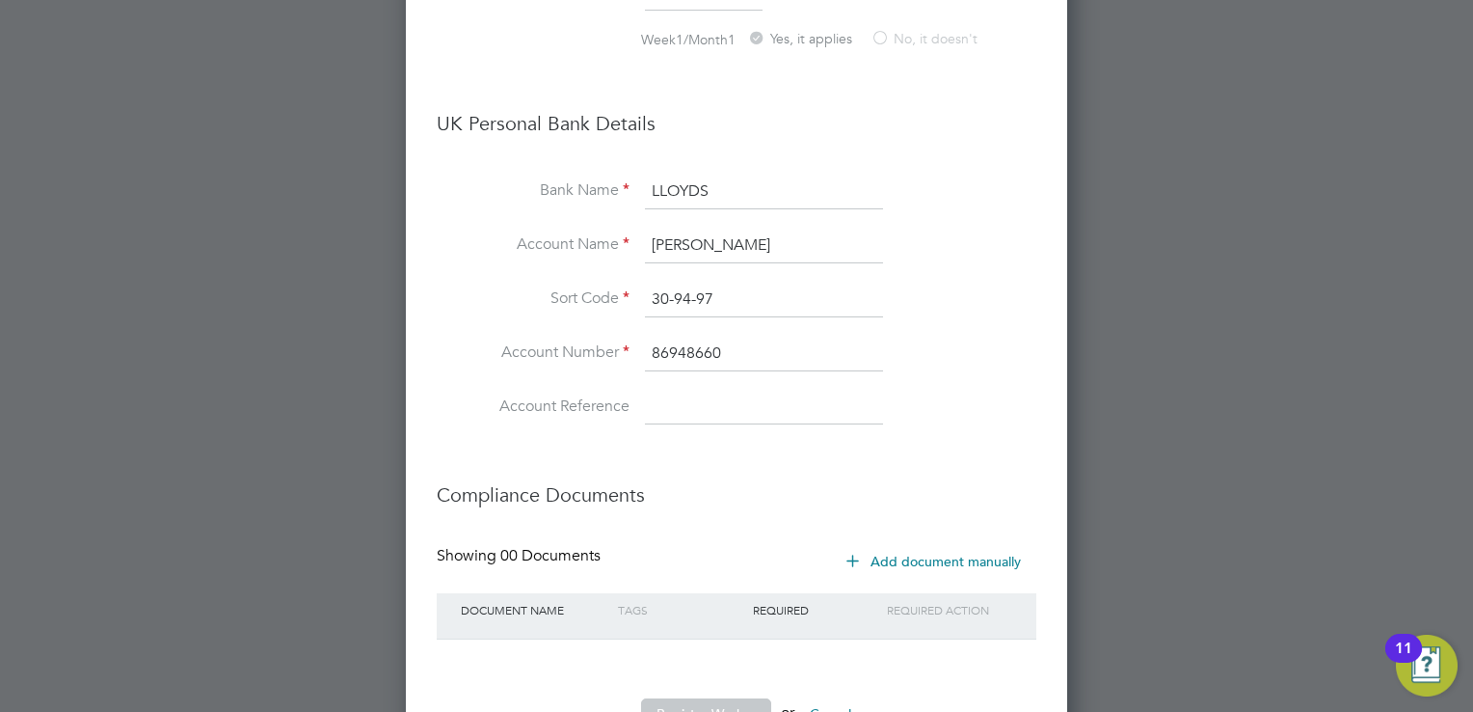
click at [709, 698] on button "Register Worker" at bounding box center [706, 713] width 130 height 31
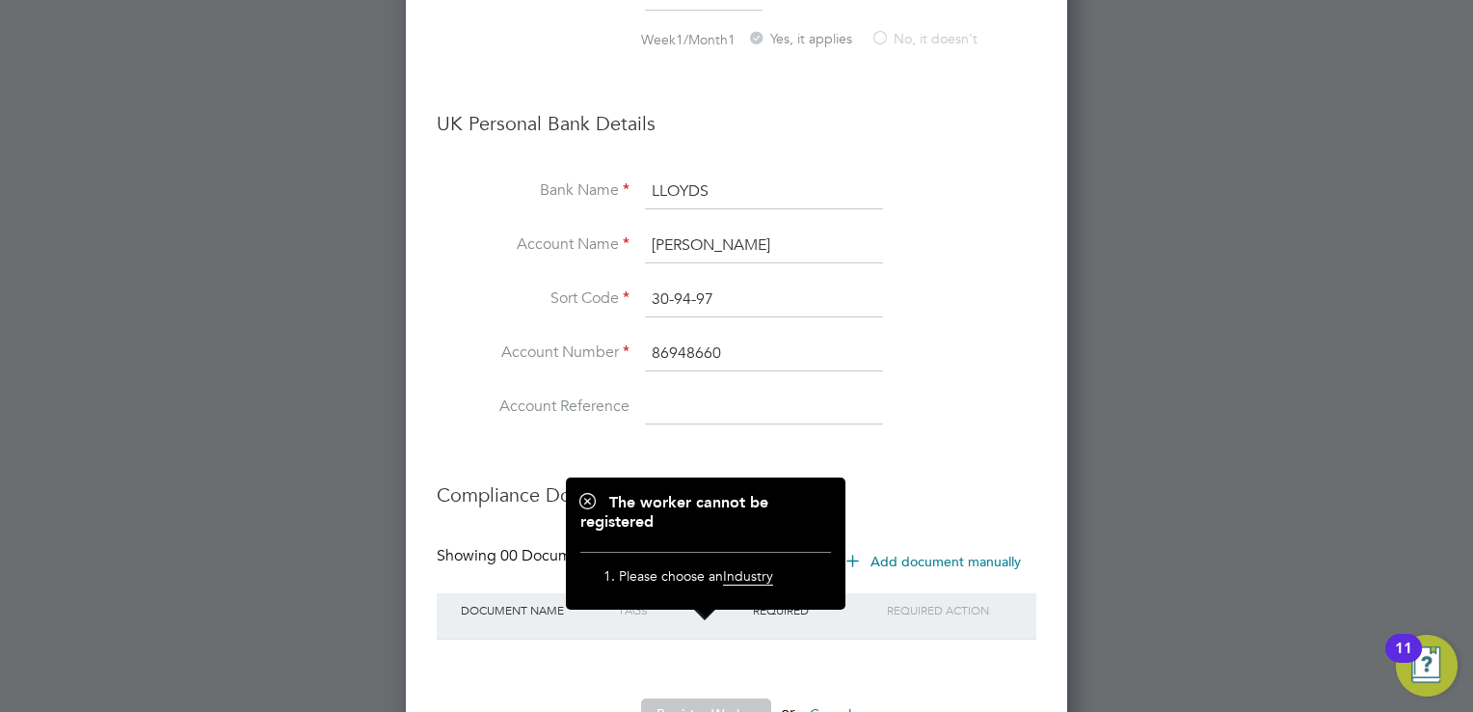
click at [908, 283] on li "Sort Code 30-94-97" at bounding box center [737, 310] width 600 height 54
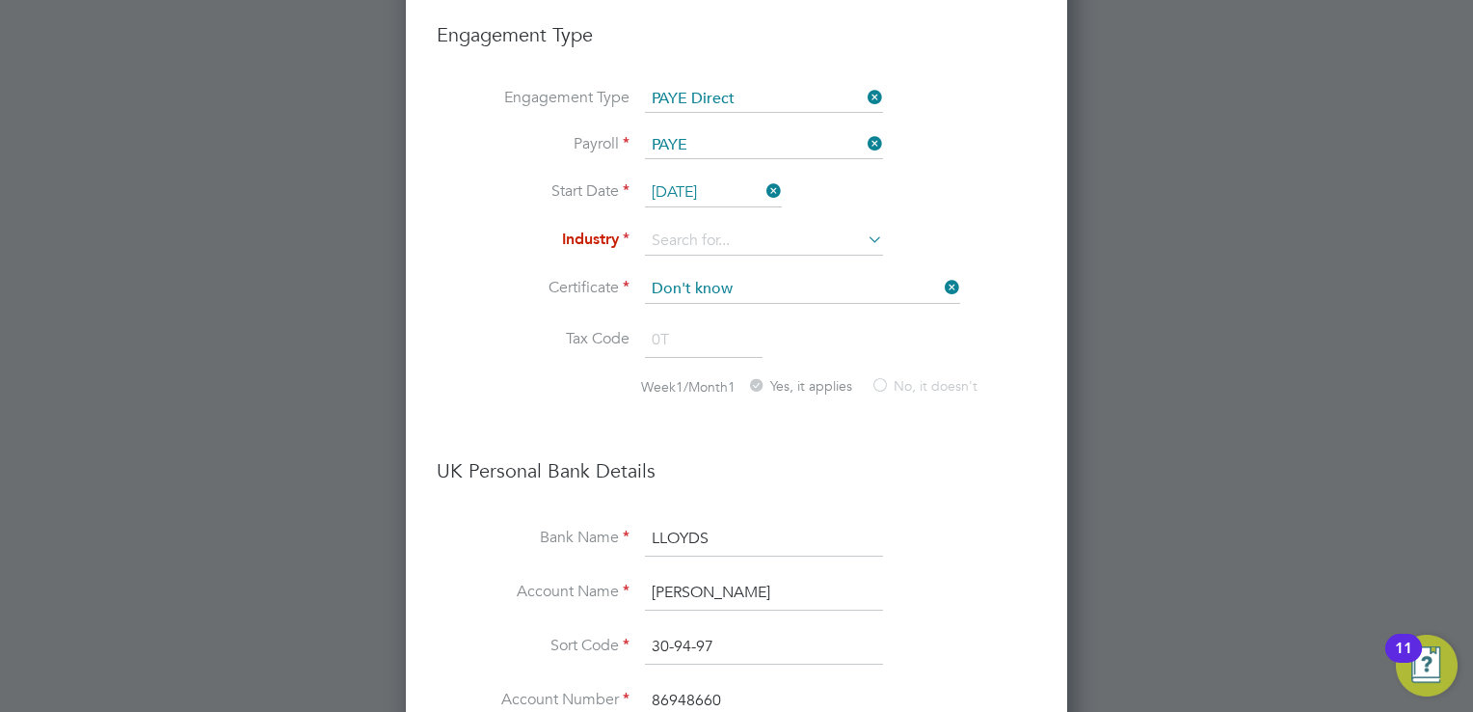
scroll to position [2013, 0]
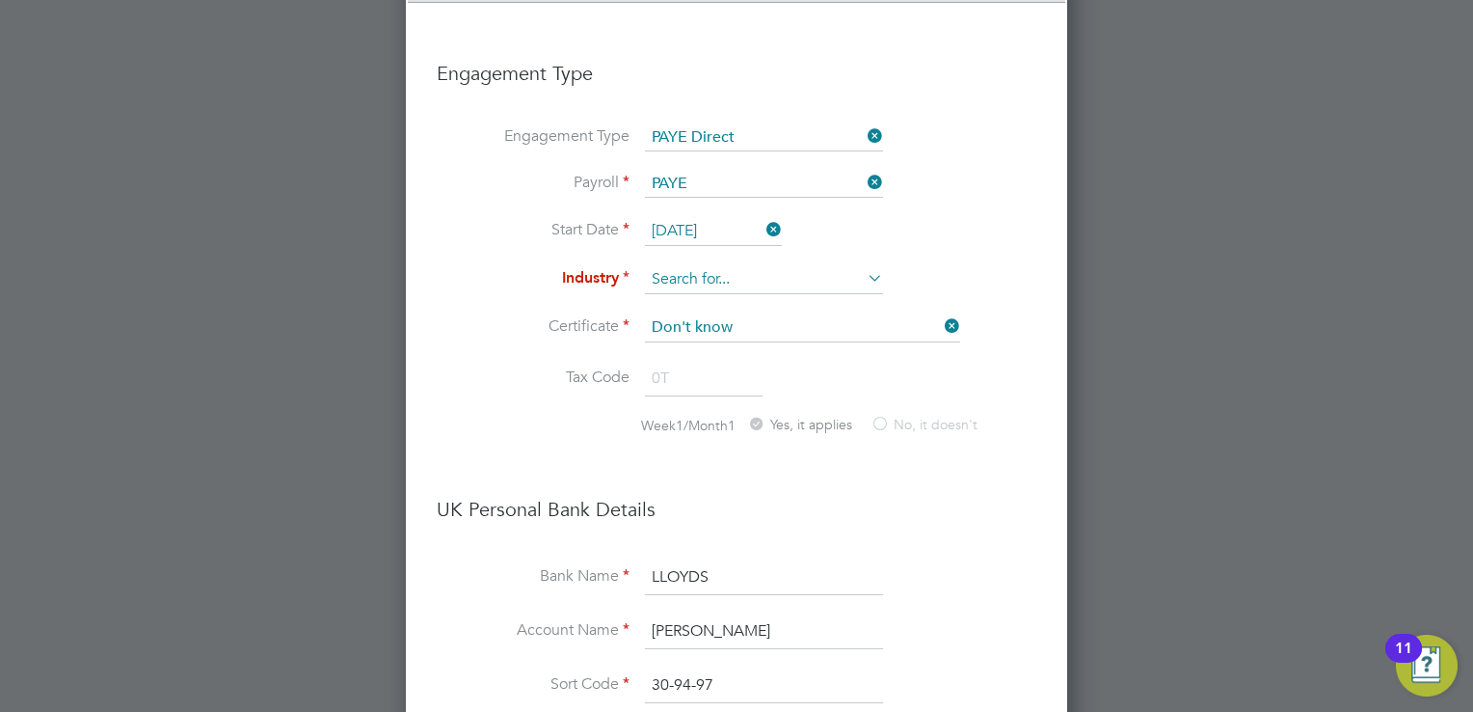
click at [806, 265] on input at bounding box center [764, 279] width 238 height 29
click at [782, 262] on li "Ma nufacturing" at bounding box center [764, 263] width 239 height 26
type input "Manufacturing"
click at [1034, 614] on li "Account Name Megan Clarke" at bounding box center [737, 641] width 600 height 54
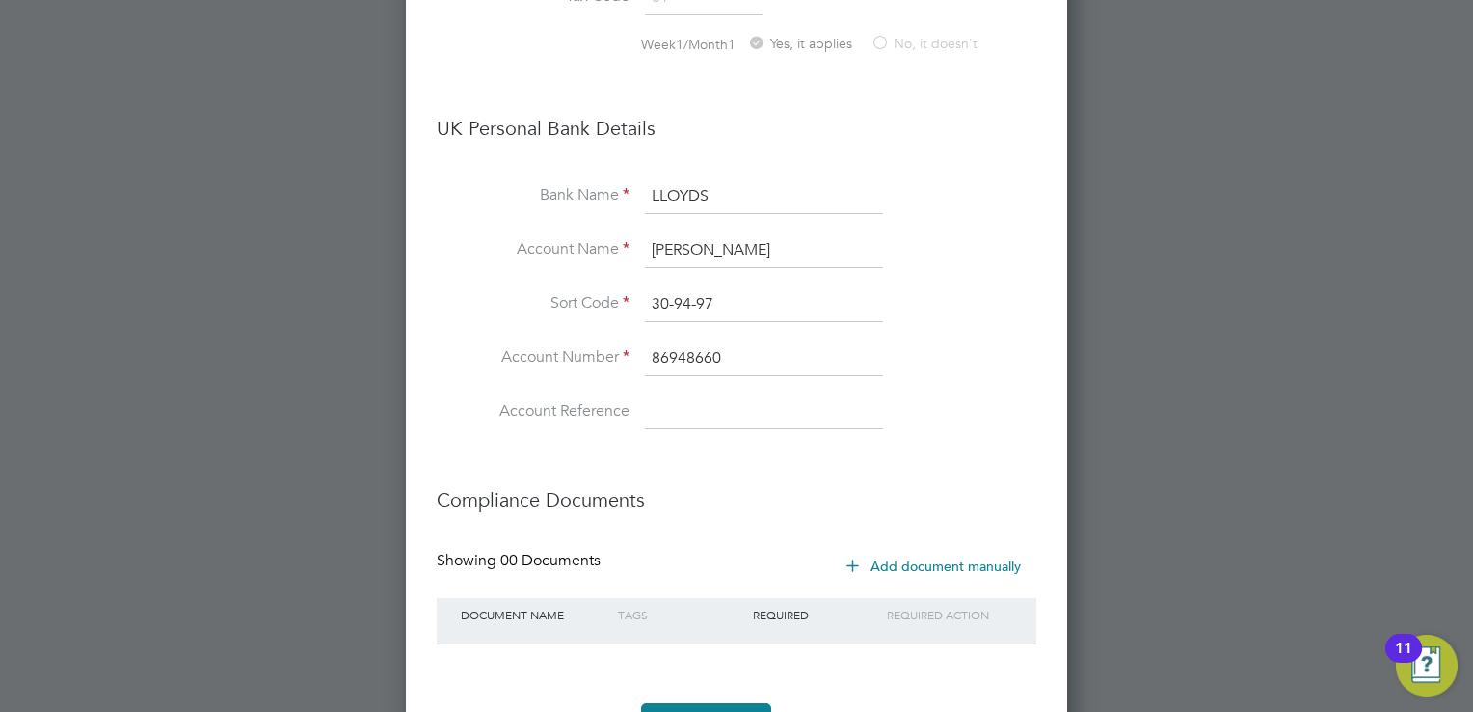
scroll to position [2399, 0]
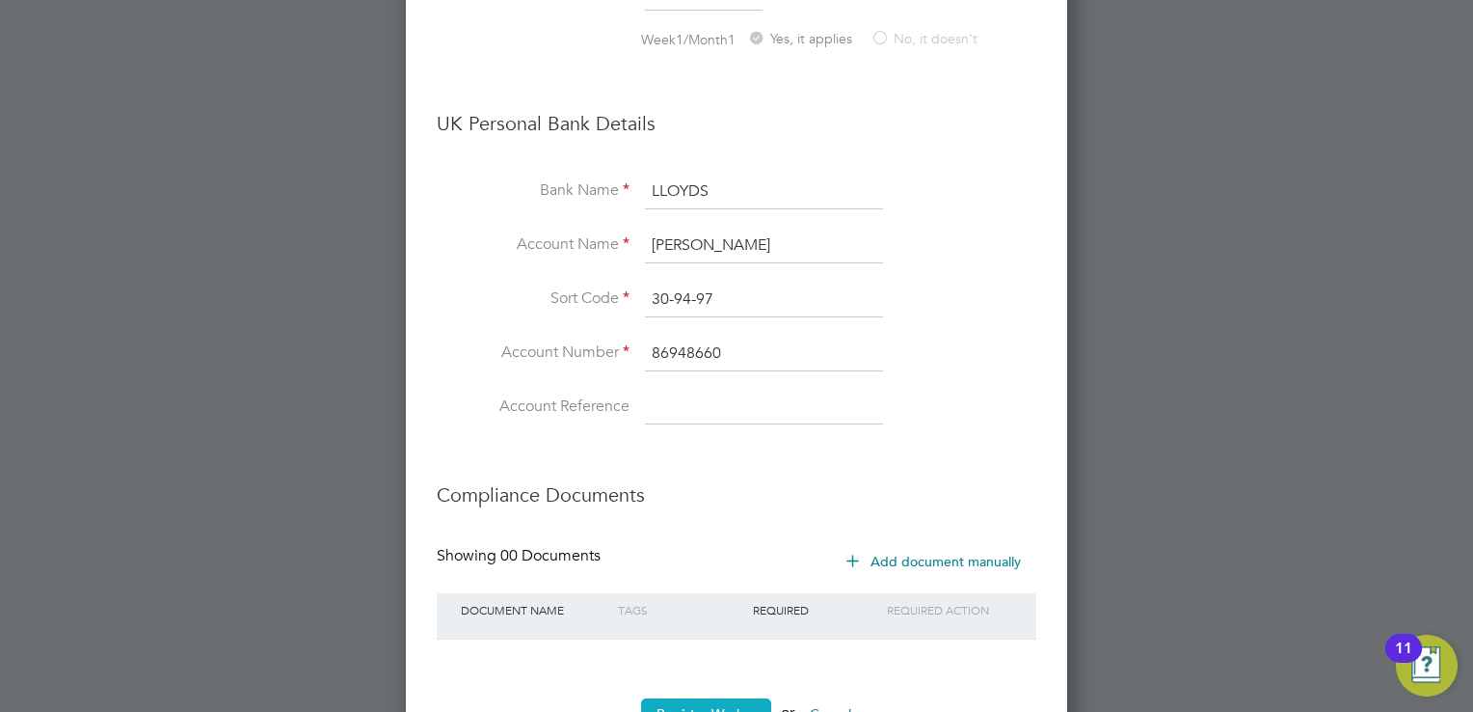
click at [717, 698] on button "Register Worker" at bounding box center [706, 713] width 130 height 31
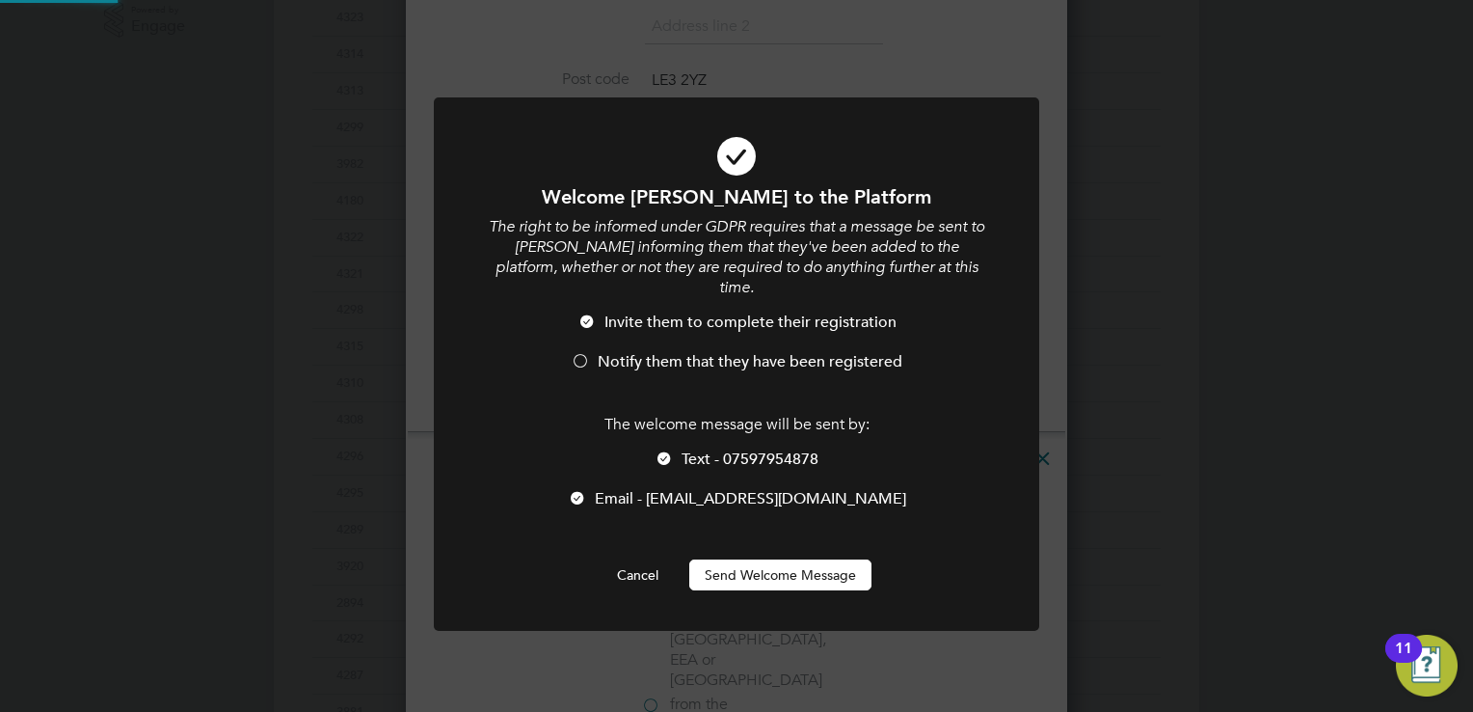
scroll to position [0, 0]
click at [663, 450] on div at bounding box center [664, 459] width 19 height 19
click at [579, 353] on div at bounding box center [580, 362] width 19 height 19
click at [722, 559] on button "Send Welcome Message" at bounding box center [780, 574] width 182 height 31
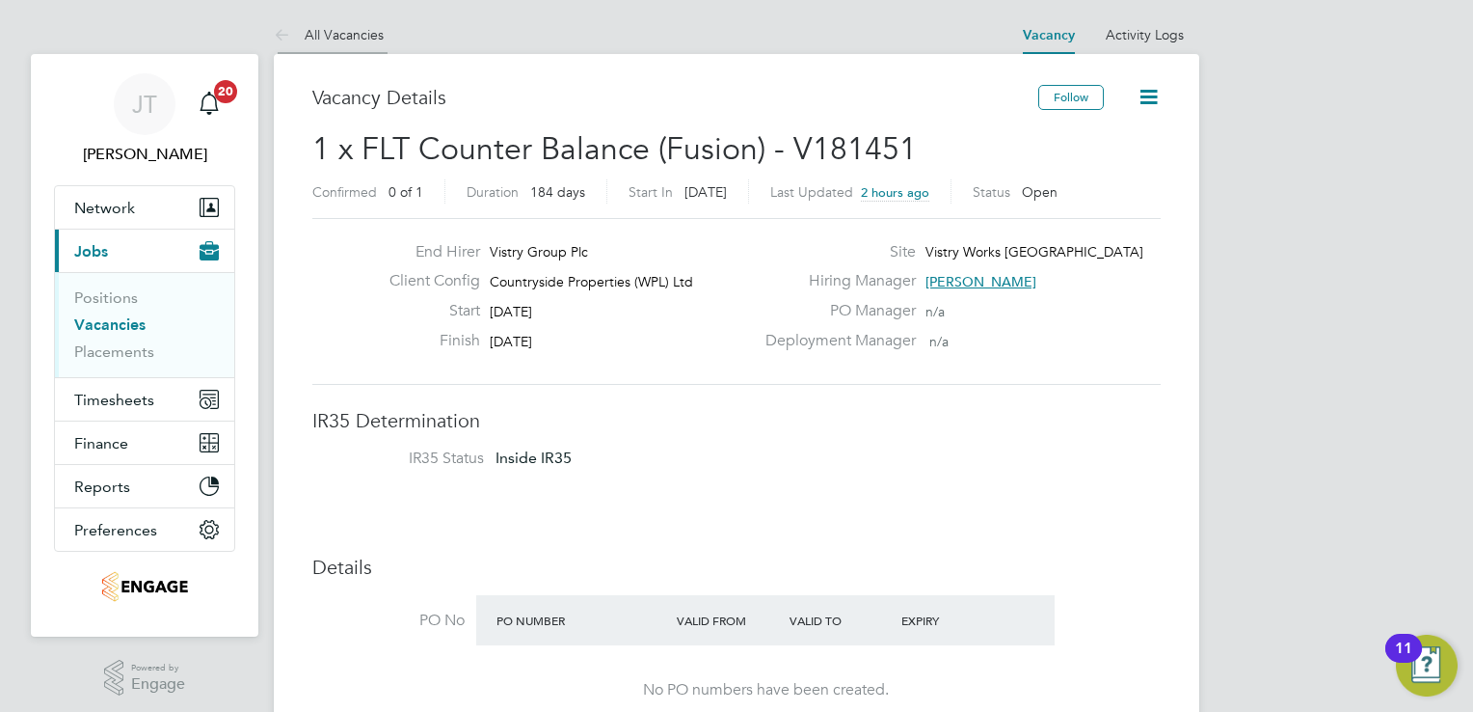
click at [286, 29] on icon at bounding box center [286, 36] width 24 height 24
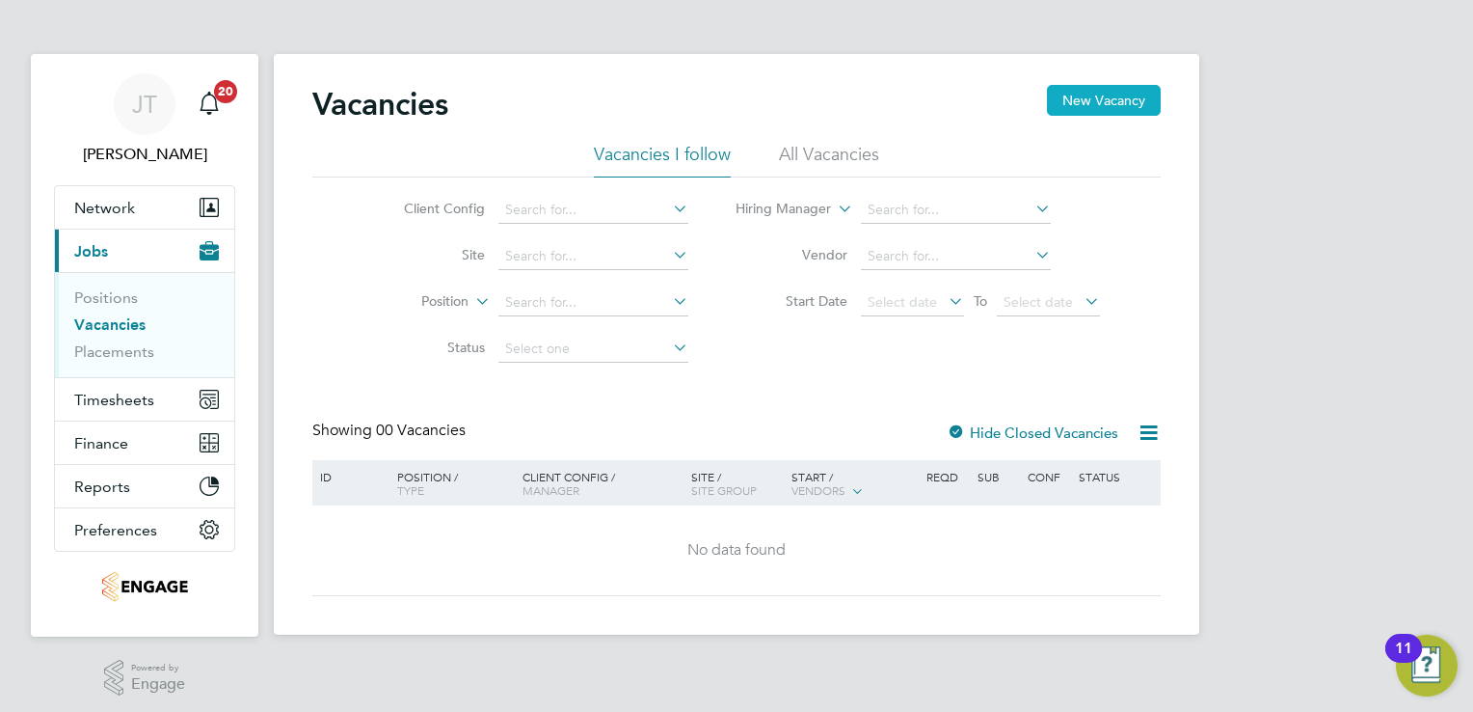
click at [1119, 104] on button "New Vacancy" at bounding box center [1104, 100] width 114 height 31
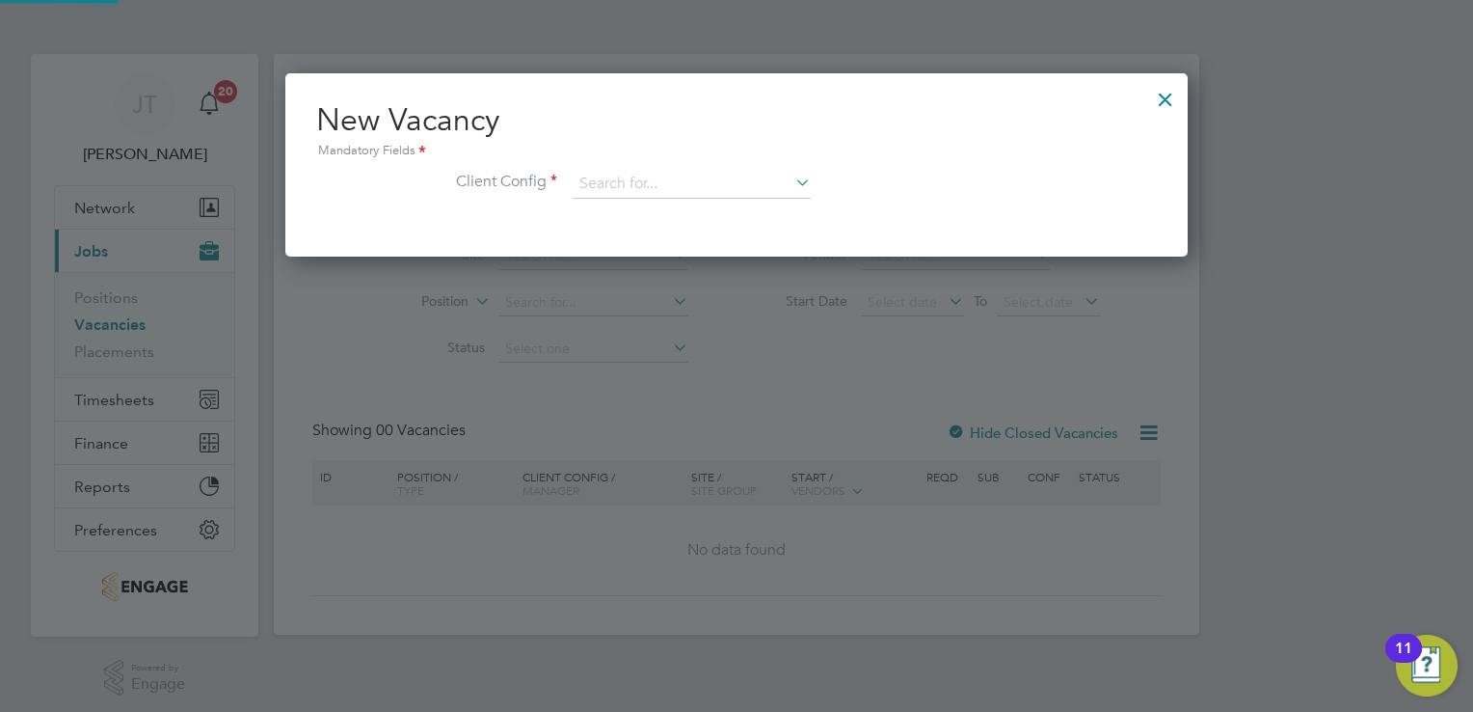
scroll to position [182, 903]
click at [1172, 94] on div at bounding box center [1165, 94] width 35 height 35
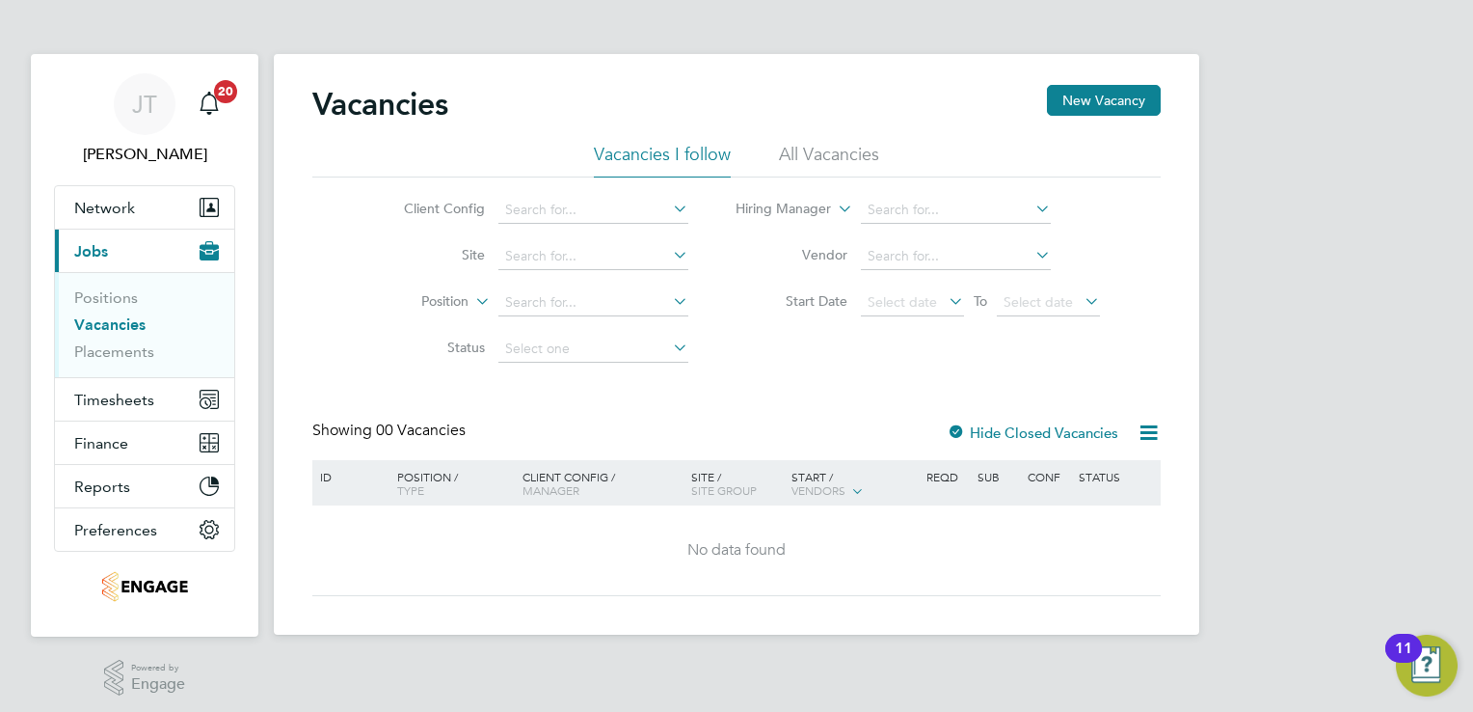
click at [1137, 428] on icon at bounding box center [1149, 432] width 24 height 24
click at [1248, 339] on div "JT Joanne Taylor Notifications 20 Applications: Network Team Members Businesses…" at bounding box center [736, 332] width 1473 height 665
click at [1428, 689] on img "Open Resource Center, 11 new notifications" at bounding box center [1427, 665] width 62 height 62
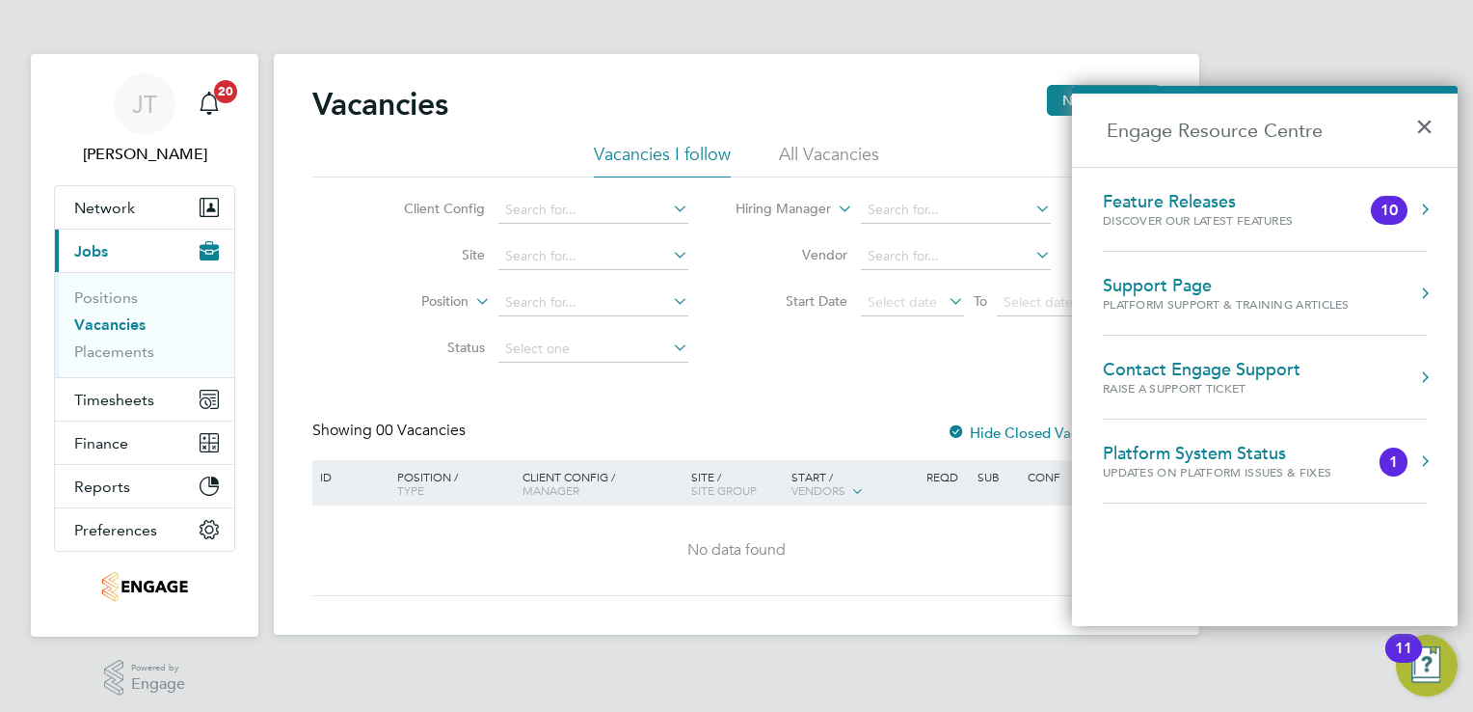
click at [1211, 387] on div "Raise a Support Ticket" at bounding box center [1202, 388] width 198 height 16
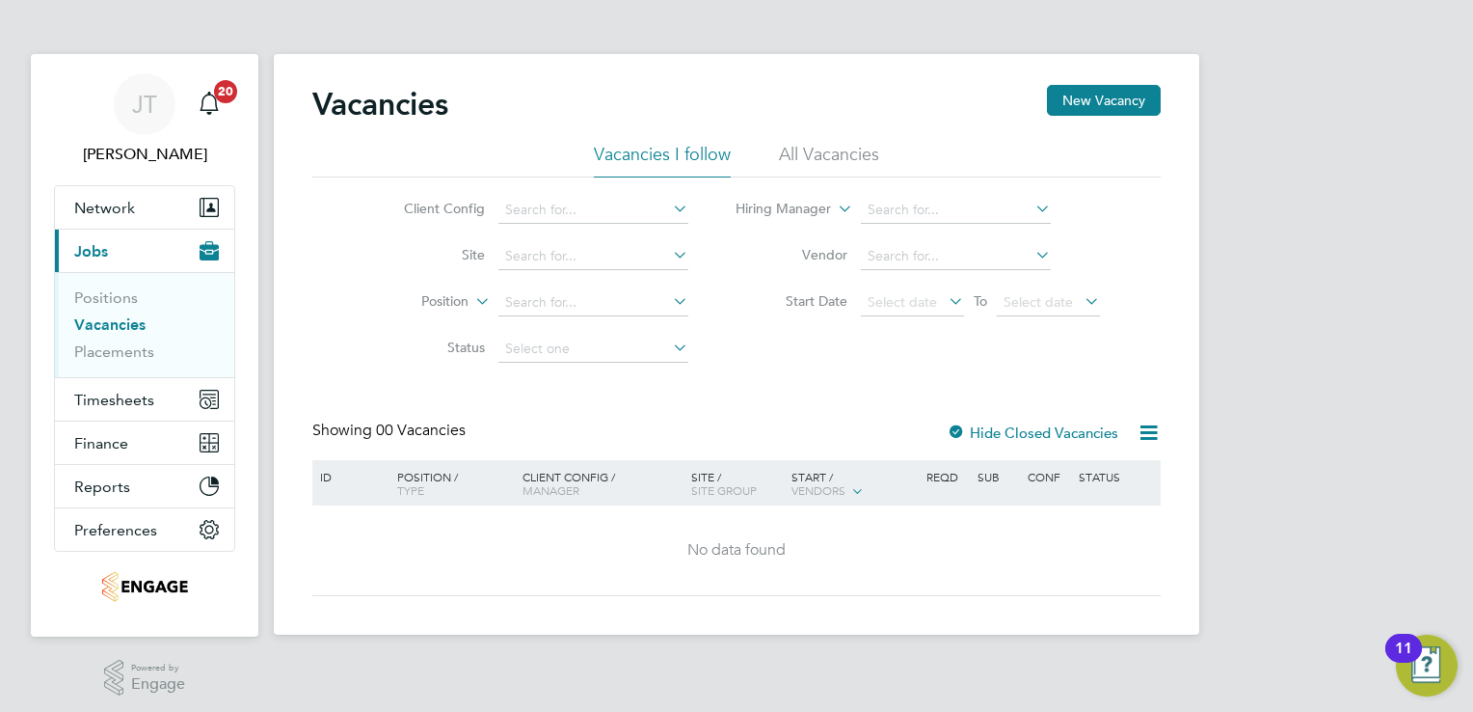
click at [1440, 685] on img "Open Resource Center, 11 new notifications" at bounding box center [1427, 665] width 62 height 62
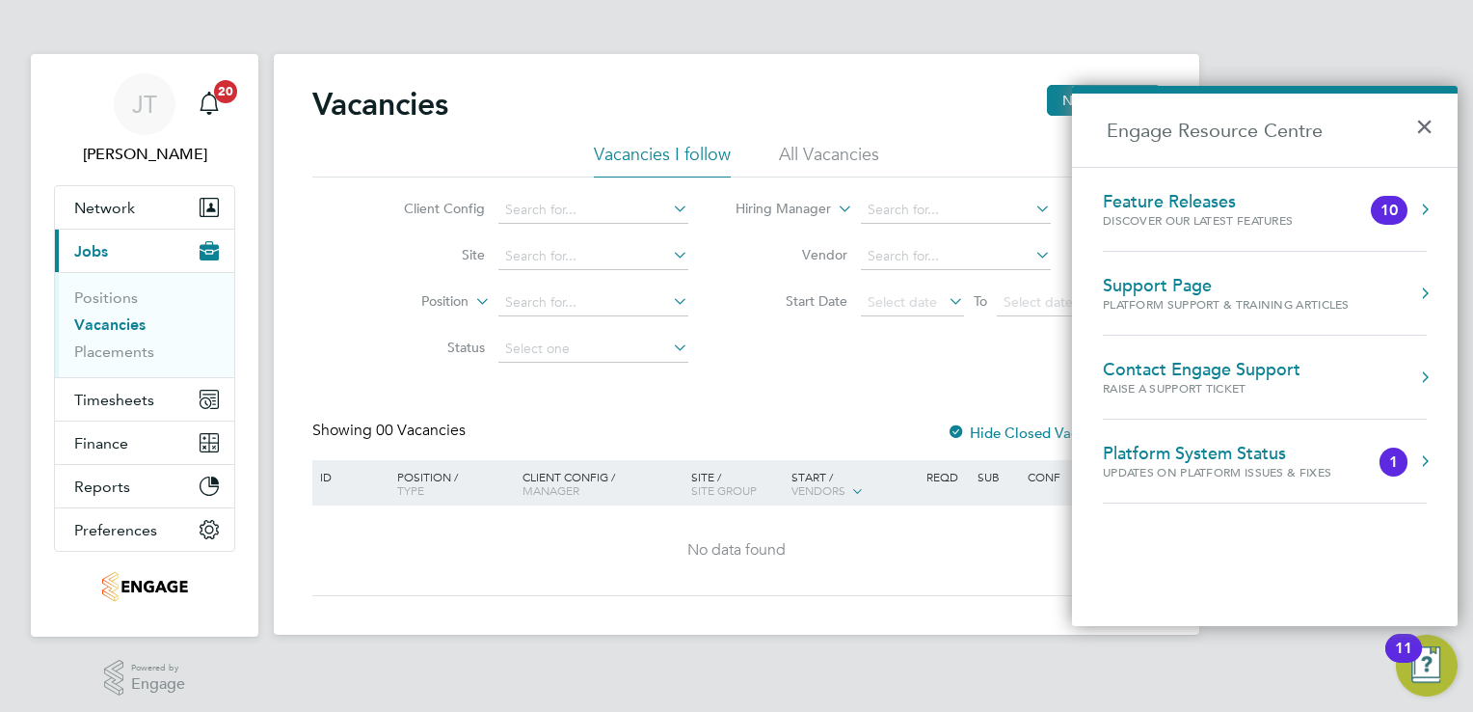
click at [1426, 386] on button "Engage Resource Centre" at bounding box center [1424, 376] width 19 height 19
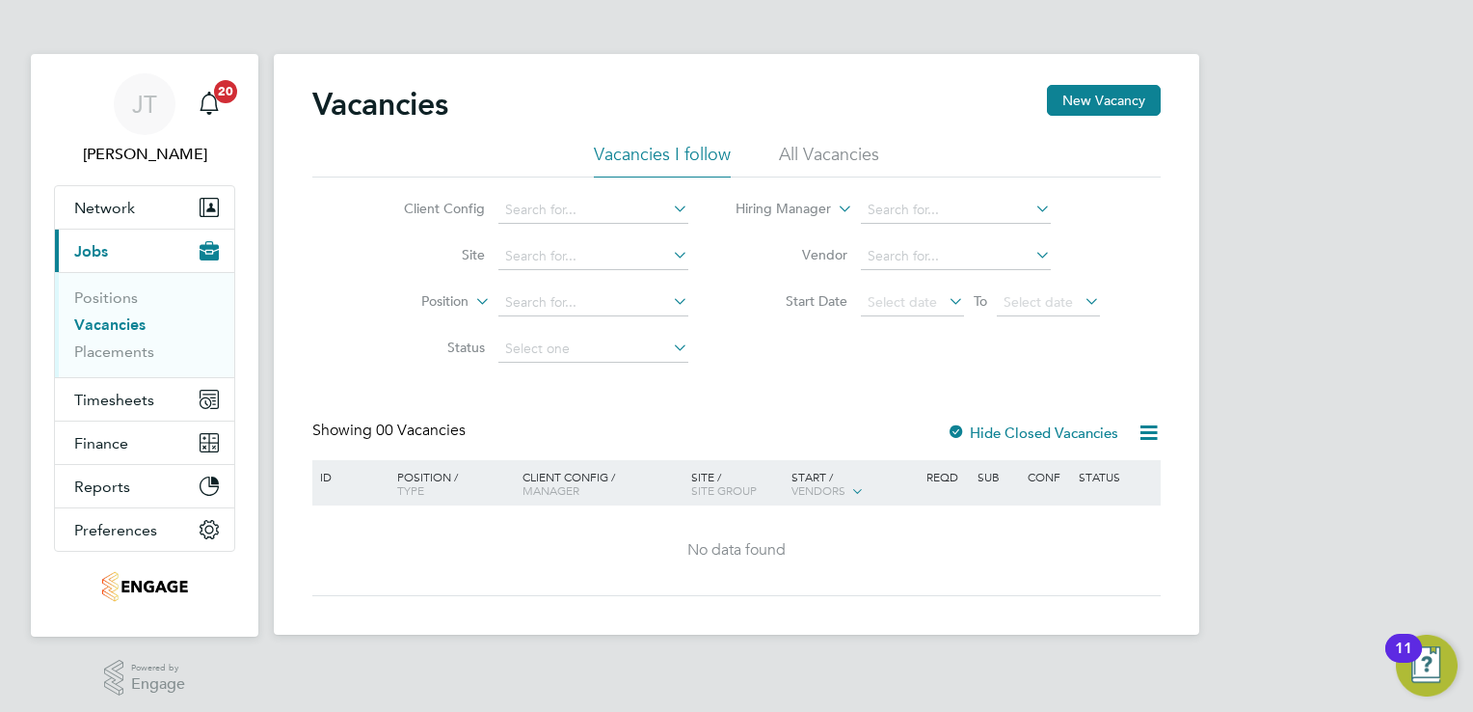
click at [824, 148] on li "All Vacancies" at bounding box center [829, 160] width 100 height 35
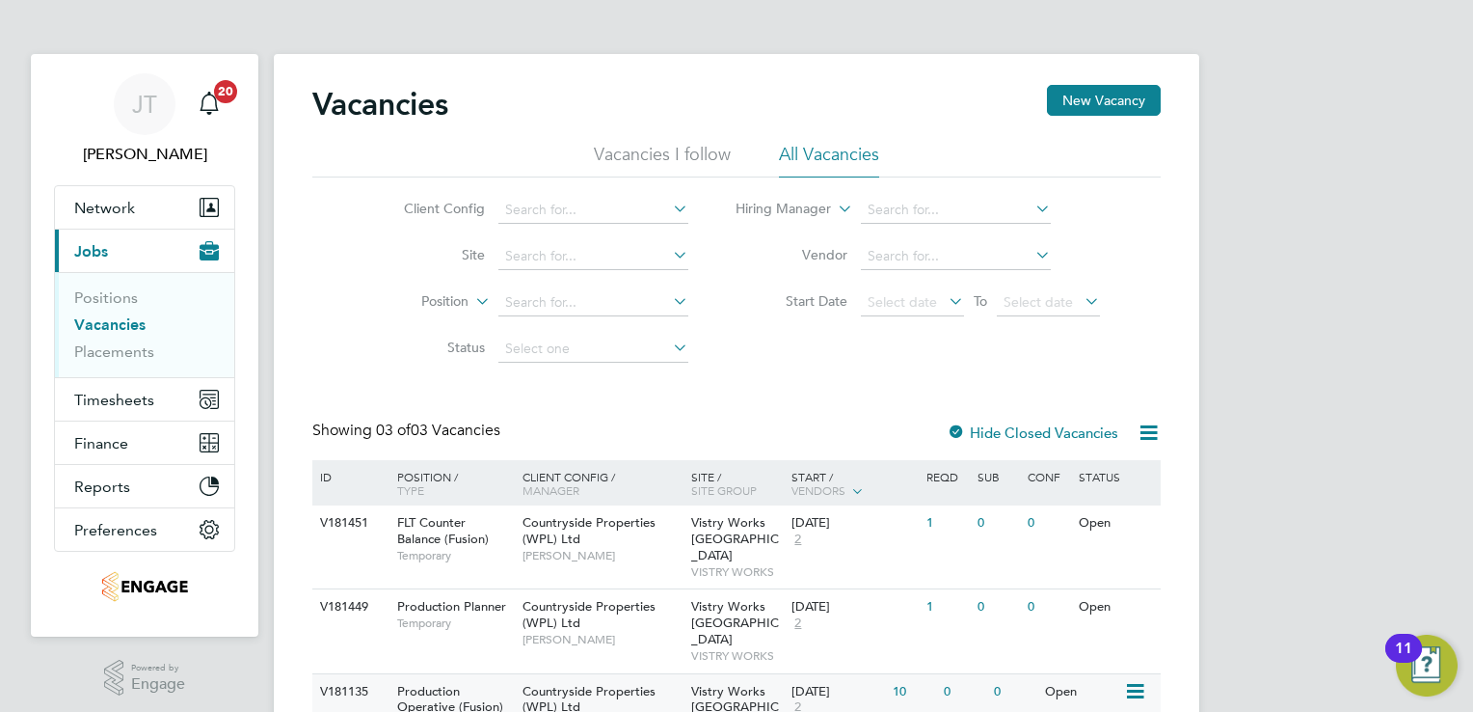
click at [1134, 680] on icon at bounding box center [1133, 691] width 19 height 23
click at [1242, 511] on div "JT Joanne Taylor Notifications 20 Applications: Network Team Members Businesses…" at bounding box center [736, 413] width 1473 height 827
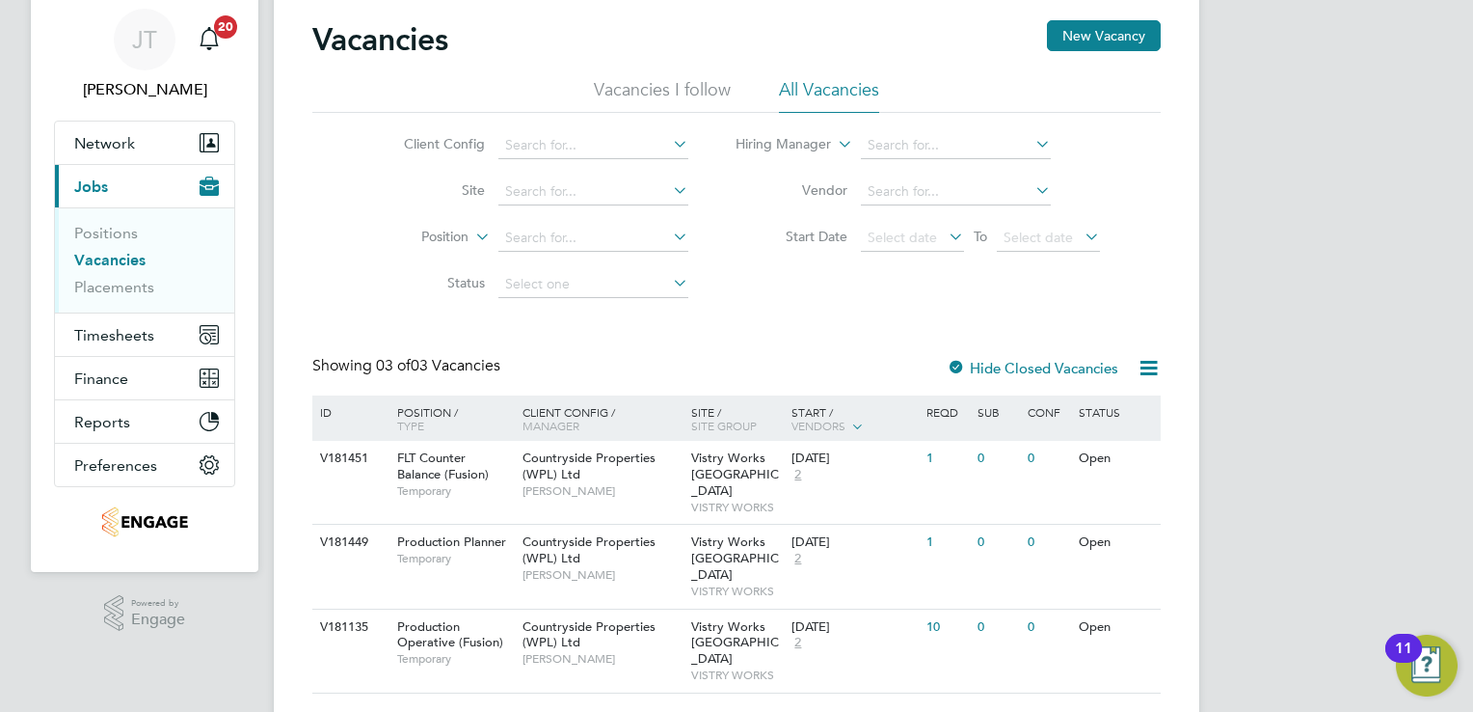
scroll to position [66, 0]
click at [1132, 614] on icon at bounding box center [1133, 625] width 19 height 23
click at [1107, 635] on li "View Details" at bounding box center [1090, 637] width 112 height 27
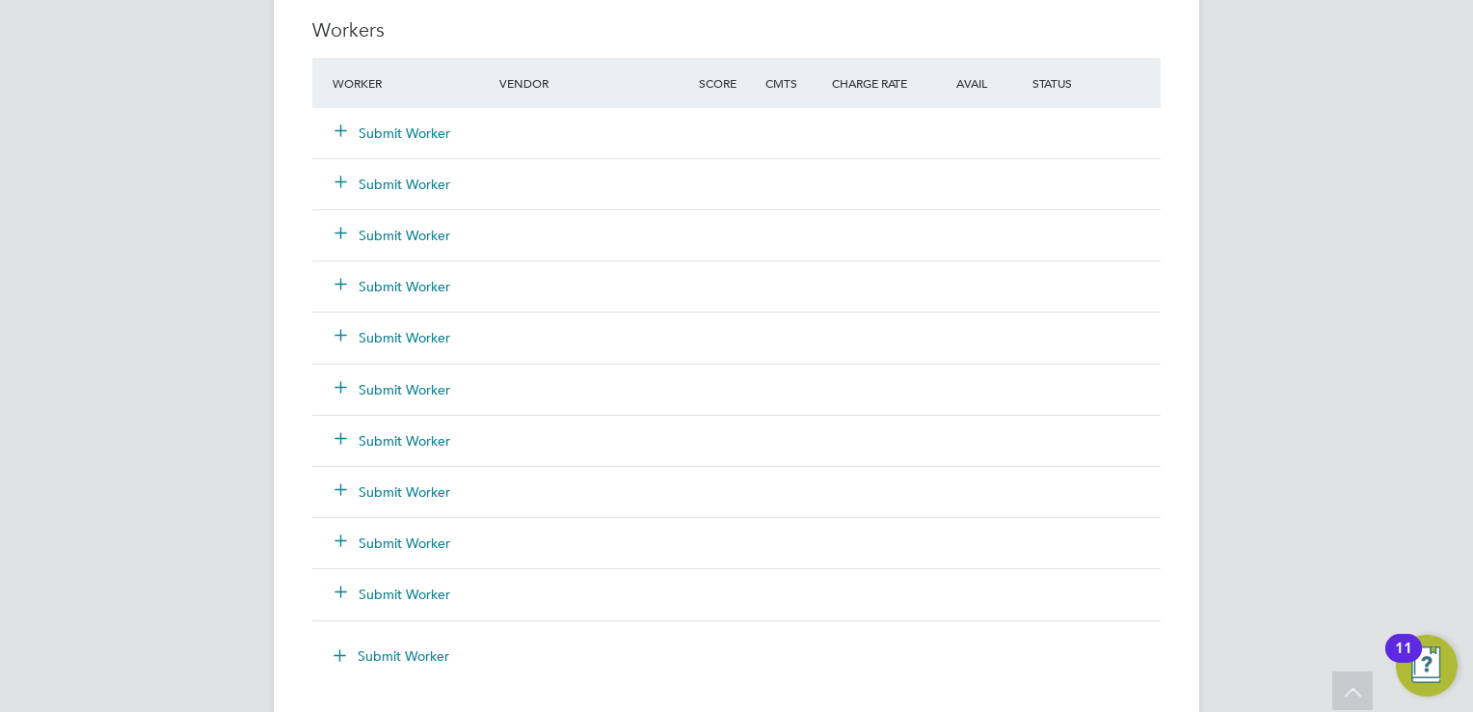
scroll to position [1928, 0]
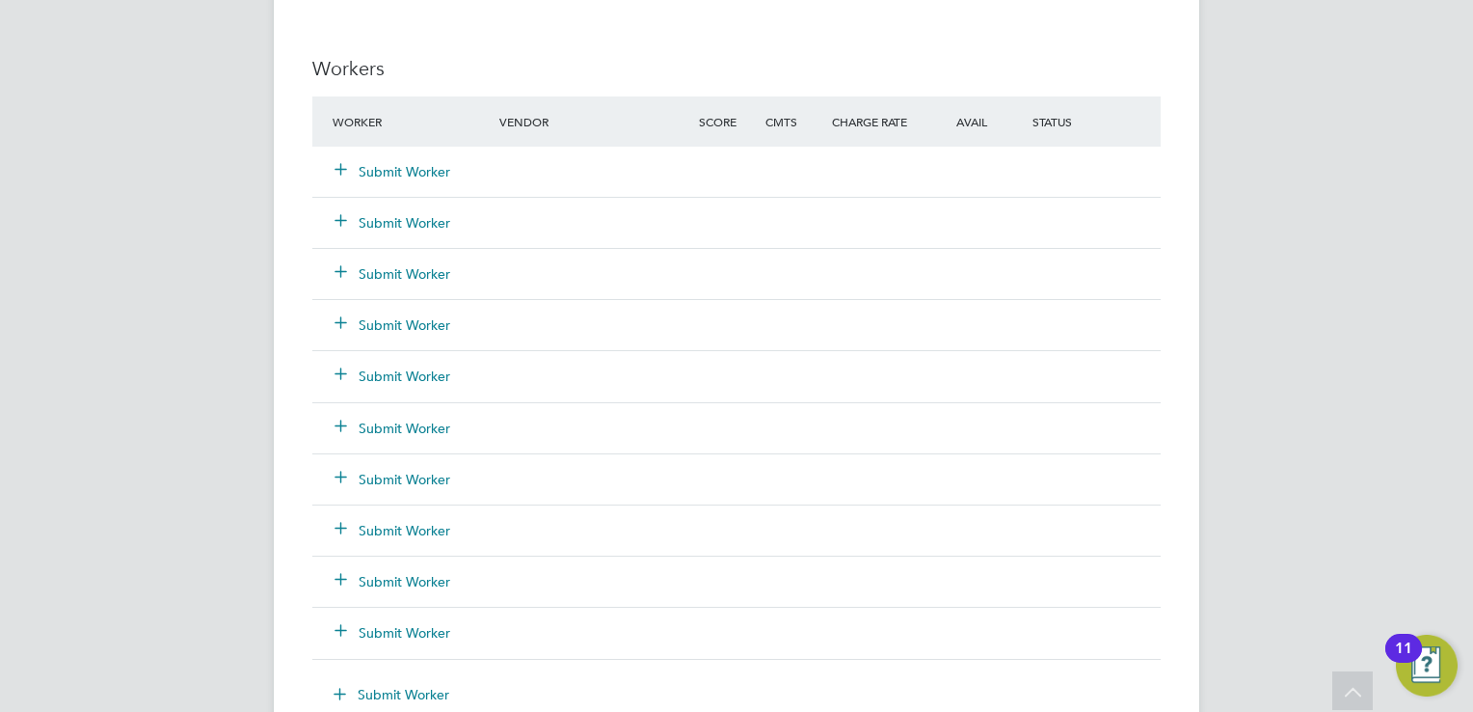
click at [437, 167] on button "Submit Worker" at bounding box center [394, 171] width 116 height 19
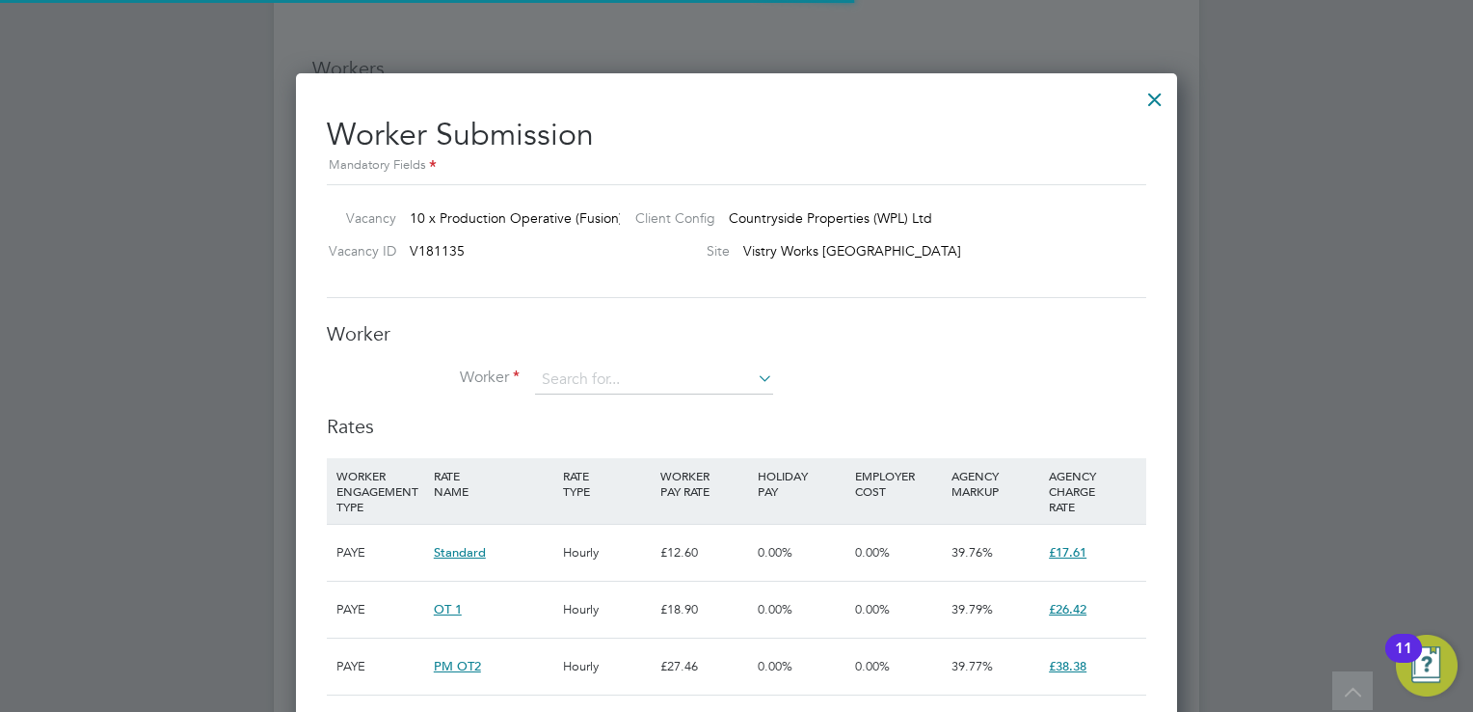
scroll to position [57, 131]
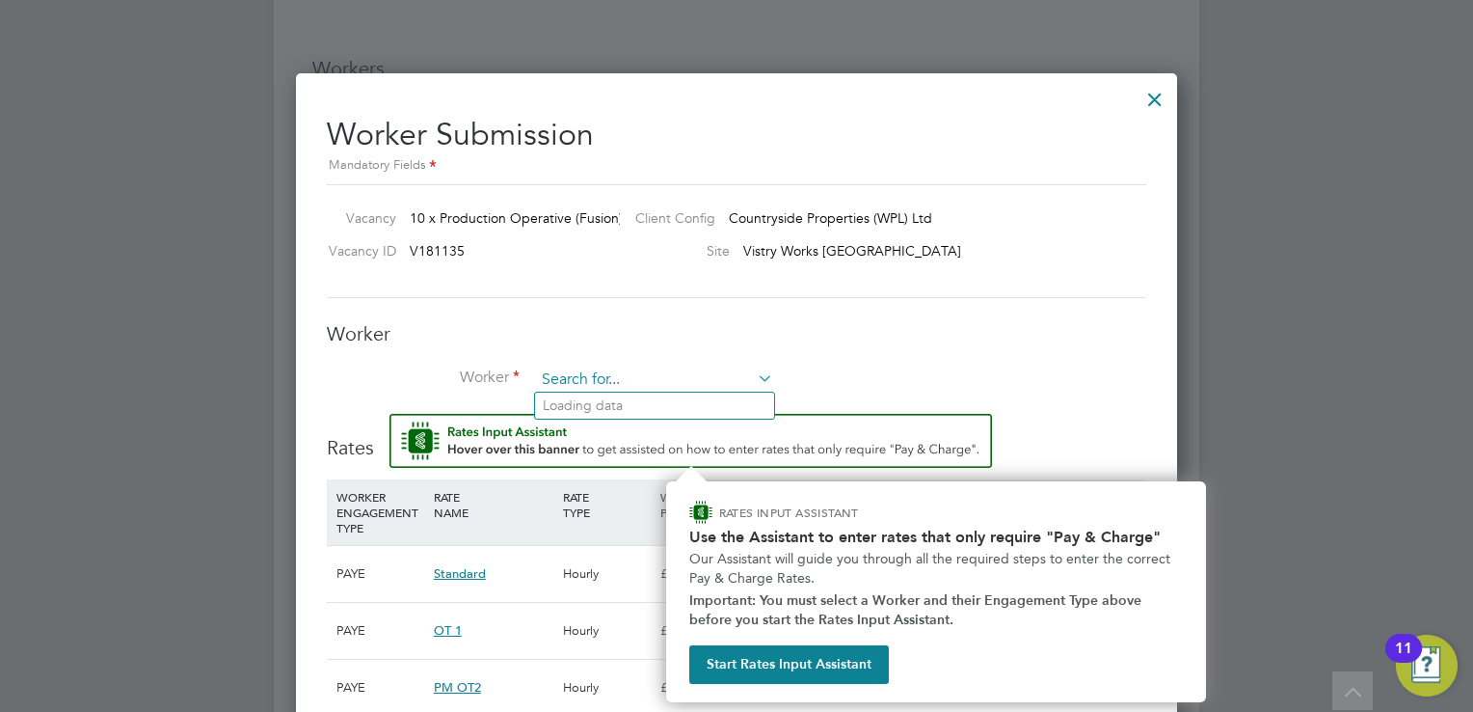
click at [686, 376] on input at bounding box center [654, 379] width 238 height 29
click at [672, 428] on li "Ch [PERSON_NAME] (4332)" at bounding box center [654, 432] width 239 height 26
type input "[PERSON_NAME] (4332)"
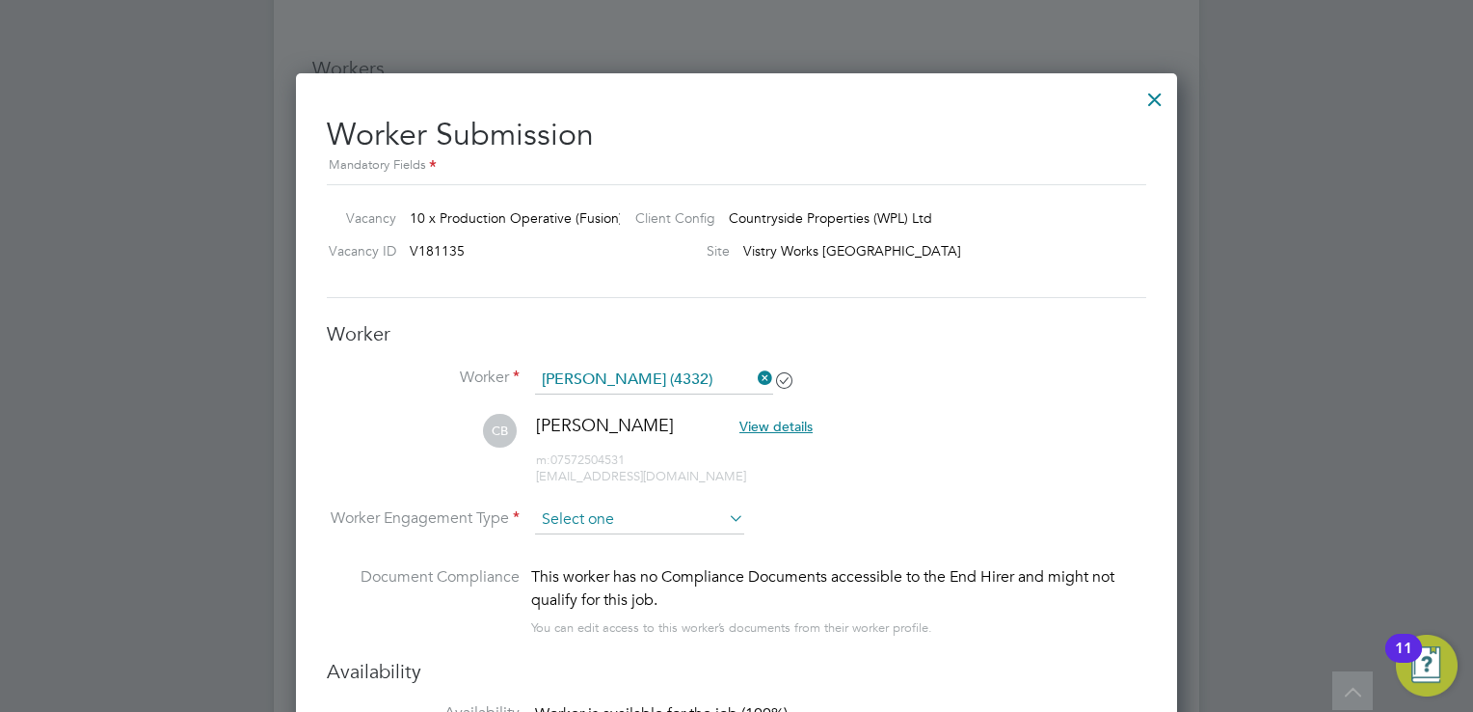
click at [694, 507] on input at bounding box center [639, 519] width 209 height 29
click at [652, 563] on li "PAYE" at bounding box center [640, 568] width 210 height 25
type input "PAYE"
click at [1233, 484] on div at bounding box center [736, 356] width 1473 height 712
click at [1090, 480] on li "[PERSON_NAME] View details m: 07572504531 [EMAIL_ADDRESS][DOMAIN_NAME]" at bounding box center [737, 460] width 820 height 92
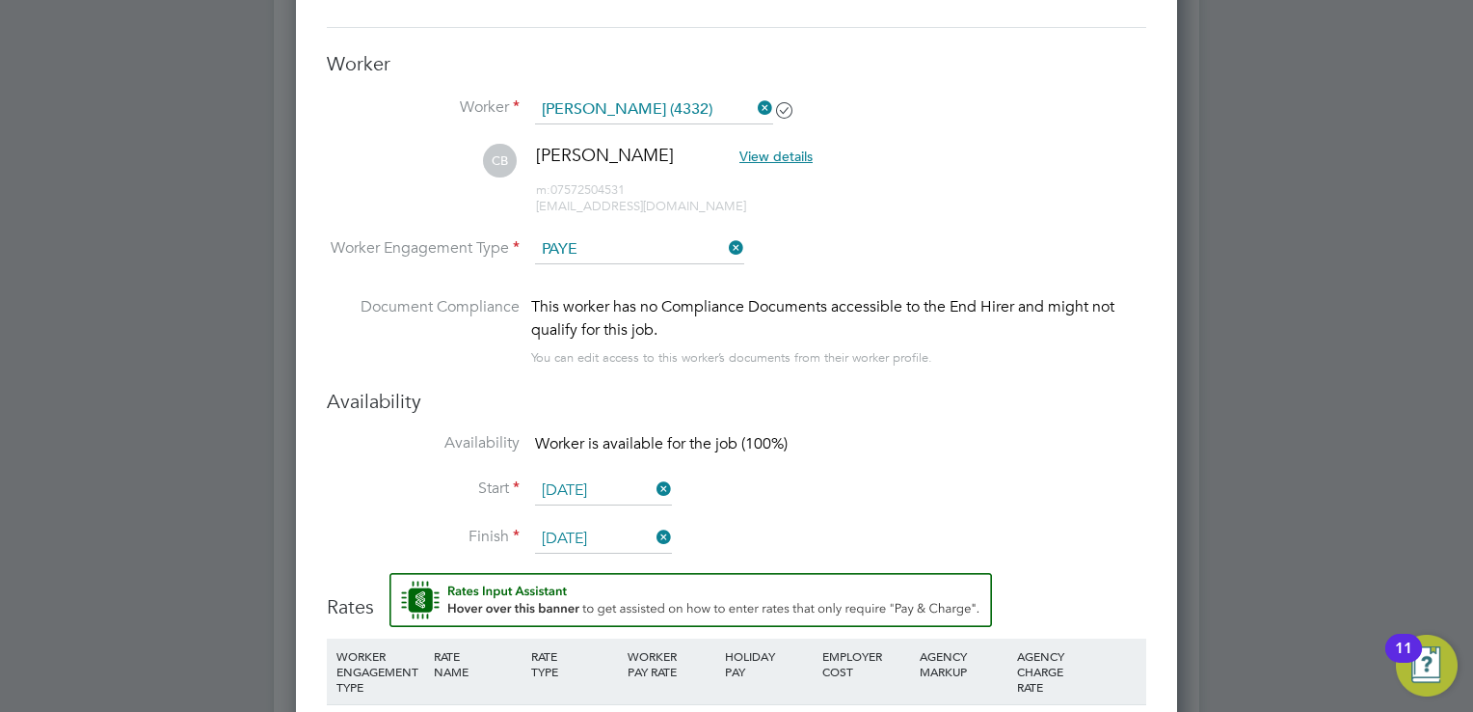
scroll to position [587, 0]
click at [576, 488] on input "[DATE]" at bounding box center [603, 490] width 137 height 29
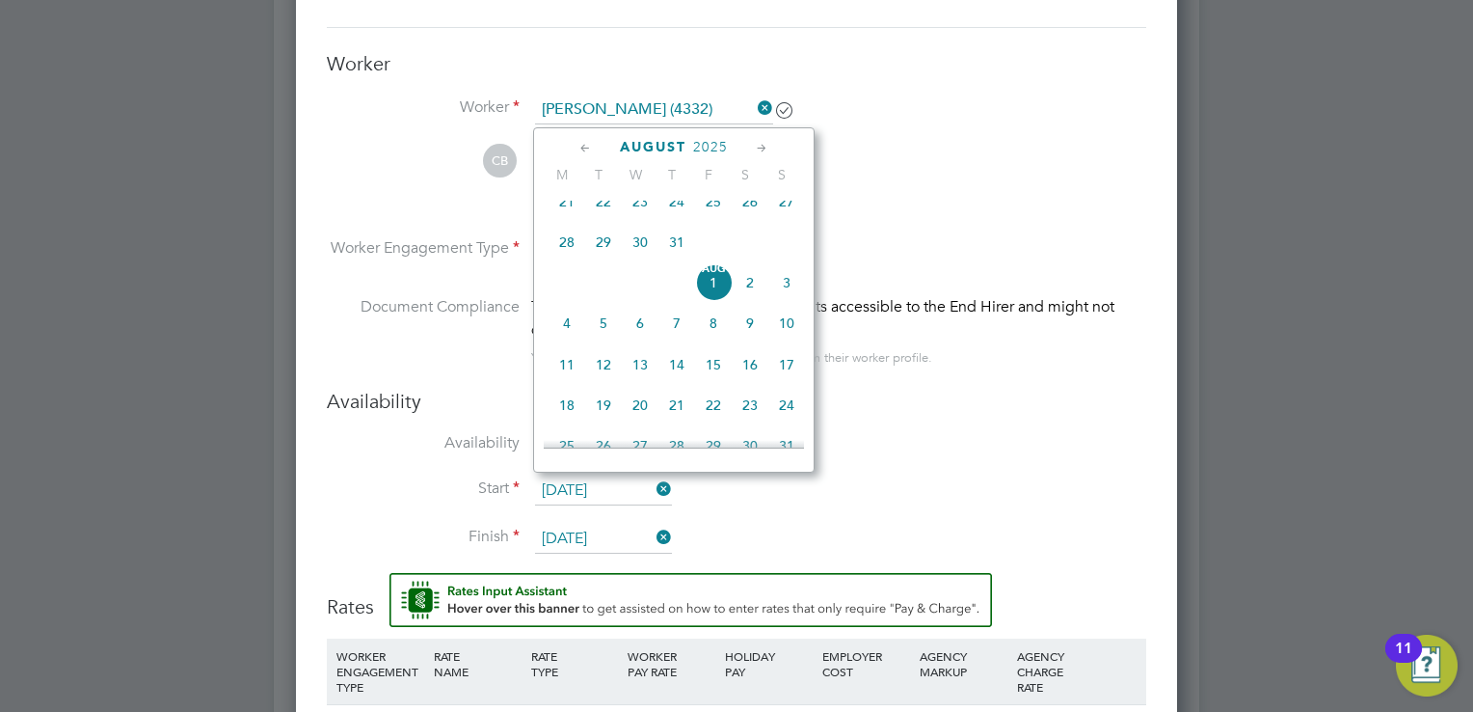
click at [570, 206] on span "21" at bounding box center [567, 201] width 37 height 37
type input "[DATE]"
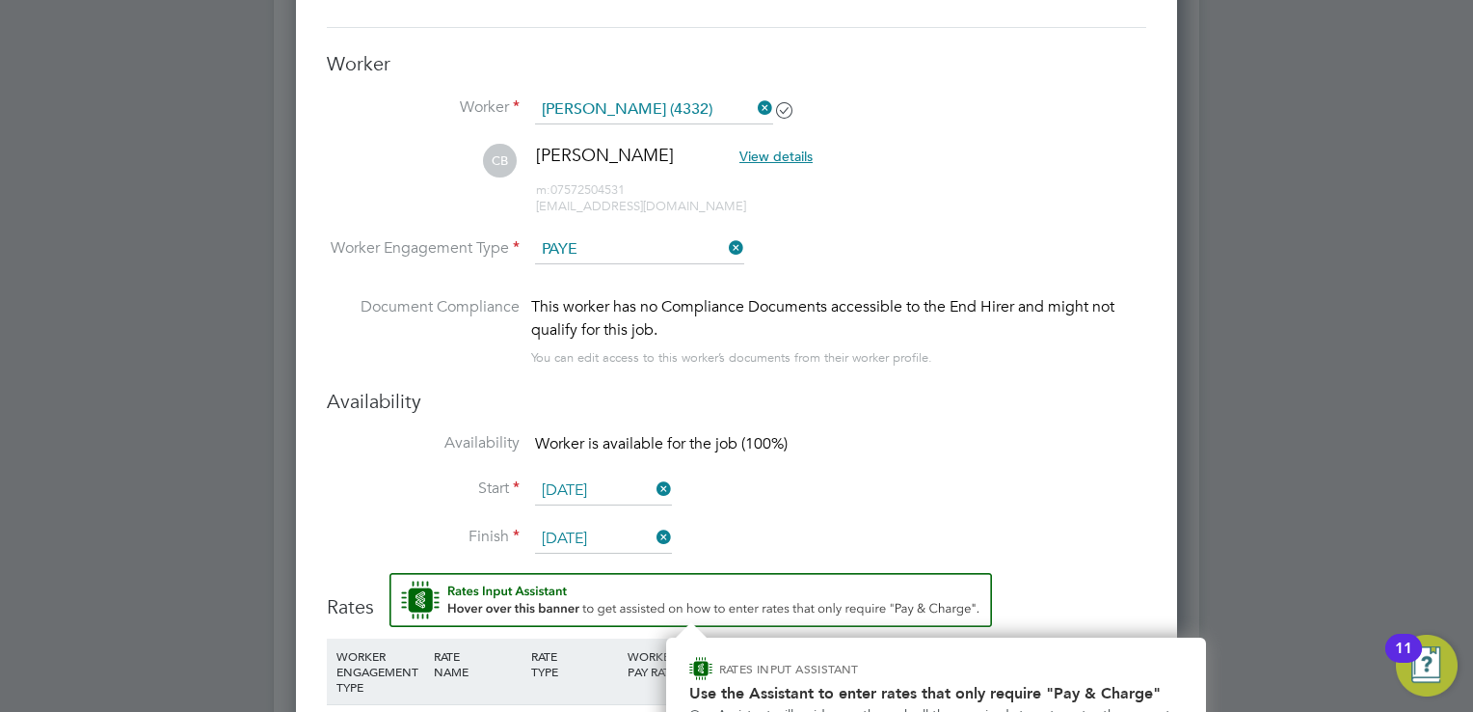
scroll to position [2344, 0]
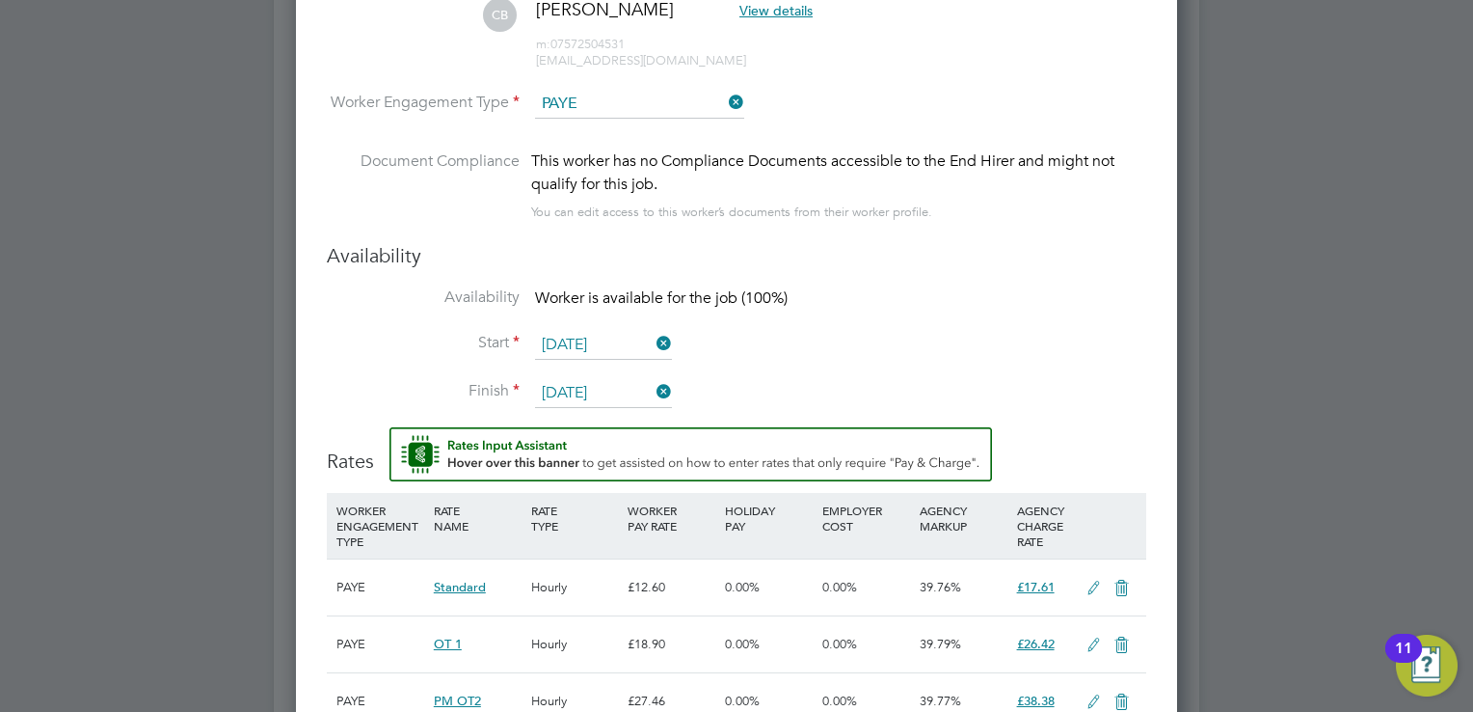
click at [975, 349] on li "Start 21 Jul 2025" at bounding box center [737, 355] width 820 height 48
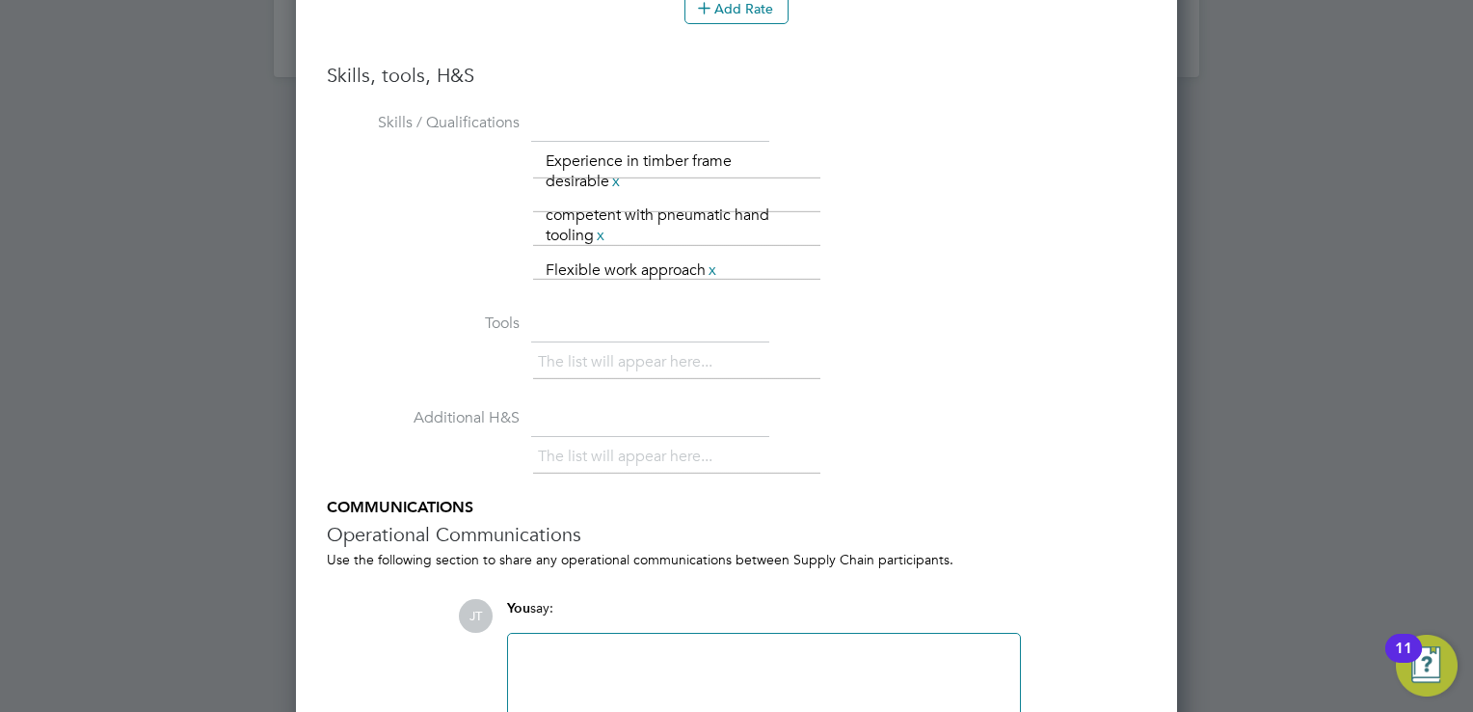
scroll to position [3447, 0]
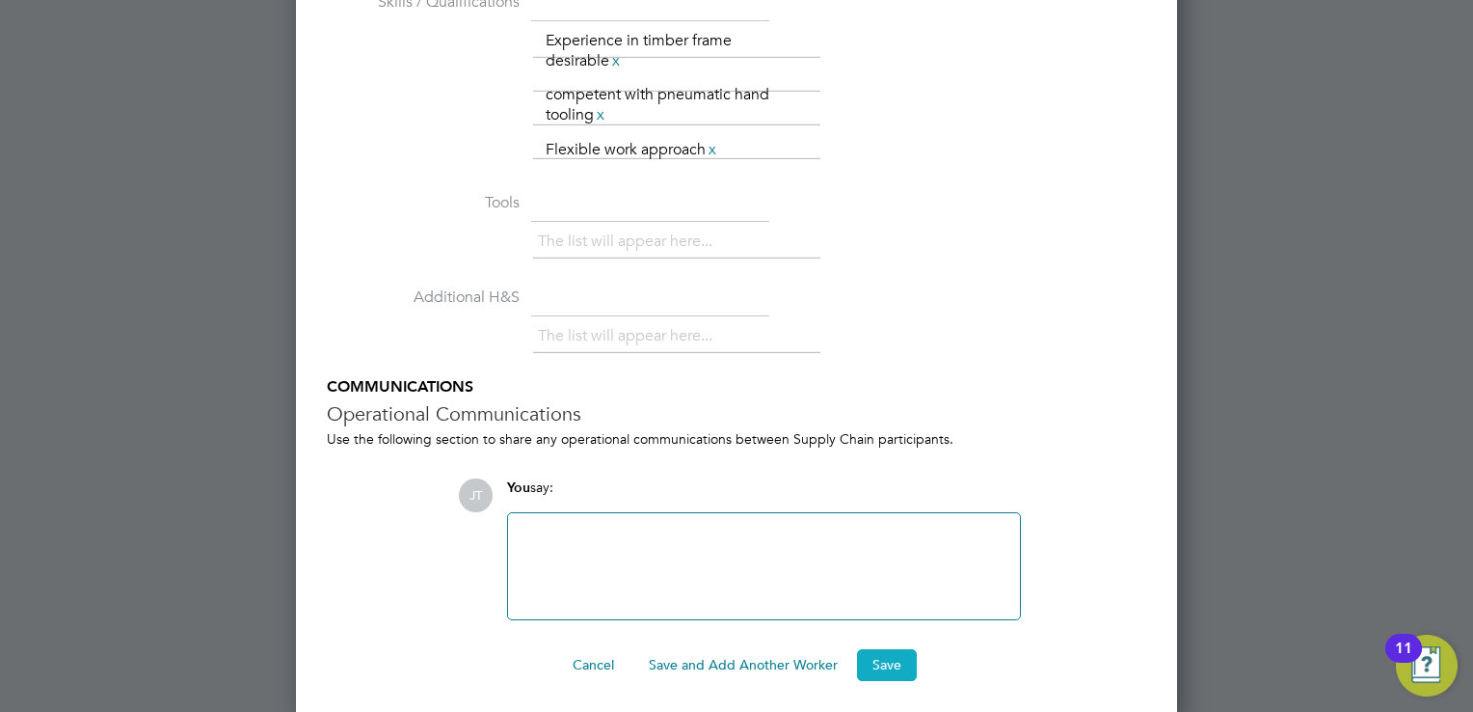
click at [887, 659] on button "Save" at bounding box center [887, 664] width 60 height 31
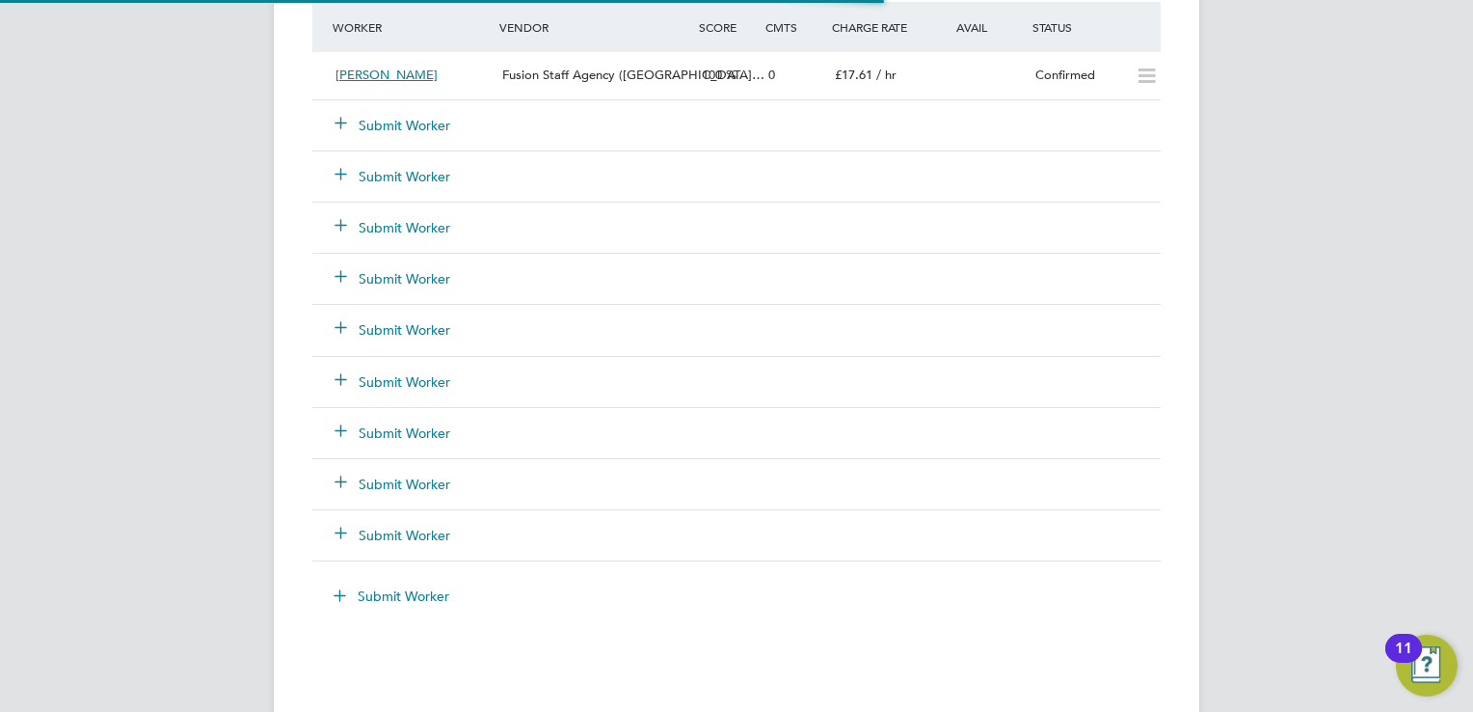
scroll to position [9, 10]
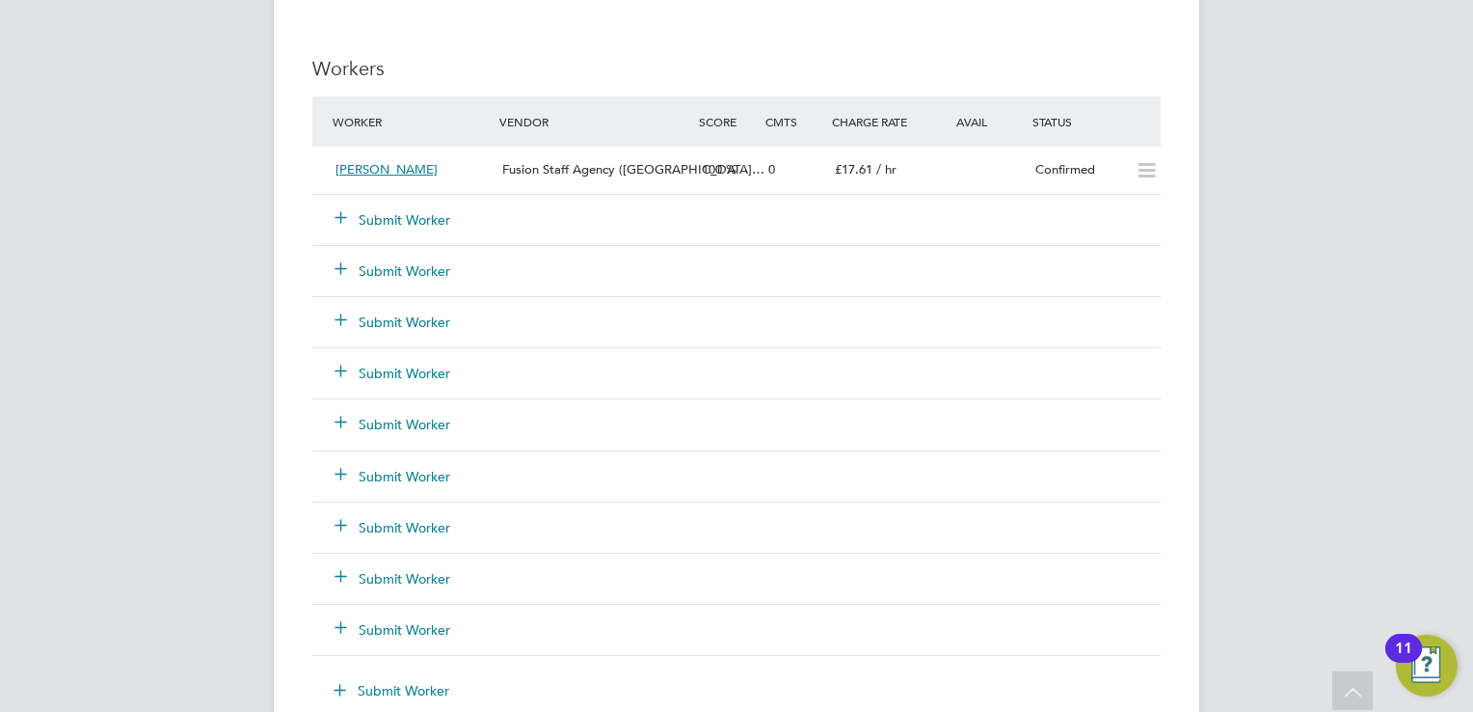
click at [436, 214] on button "Submit Worker" at bounding box center [394, 219] width 116 height 19
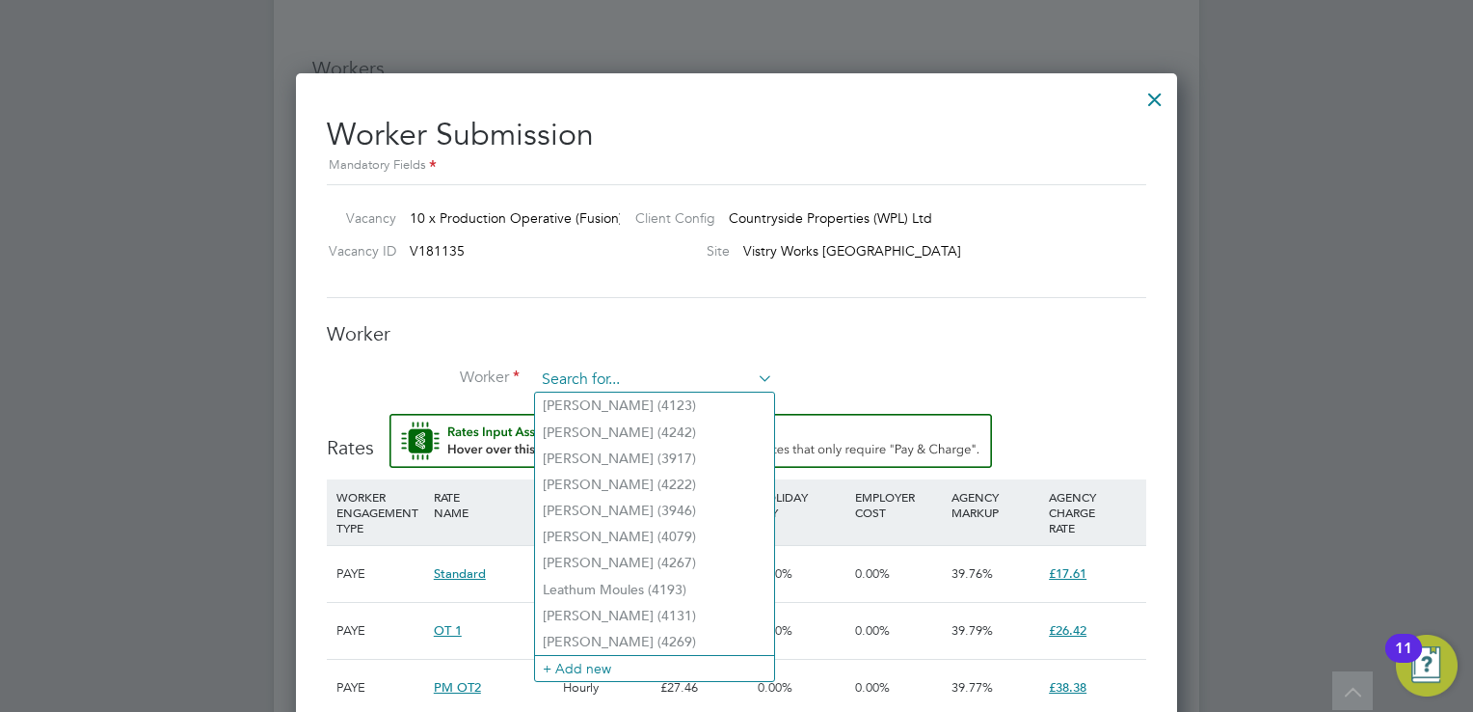
click at [595, 368] on input at bounding box center [654, 379] width 238 height 29
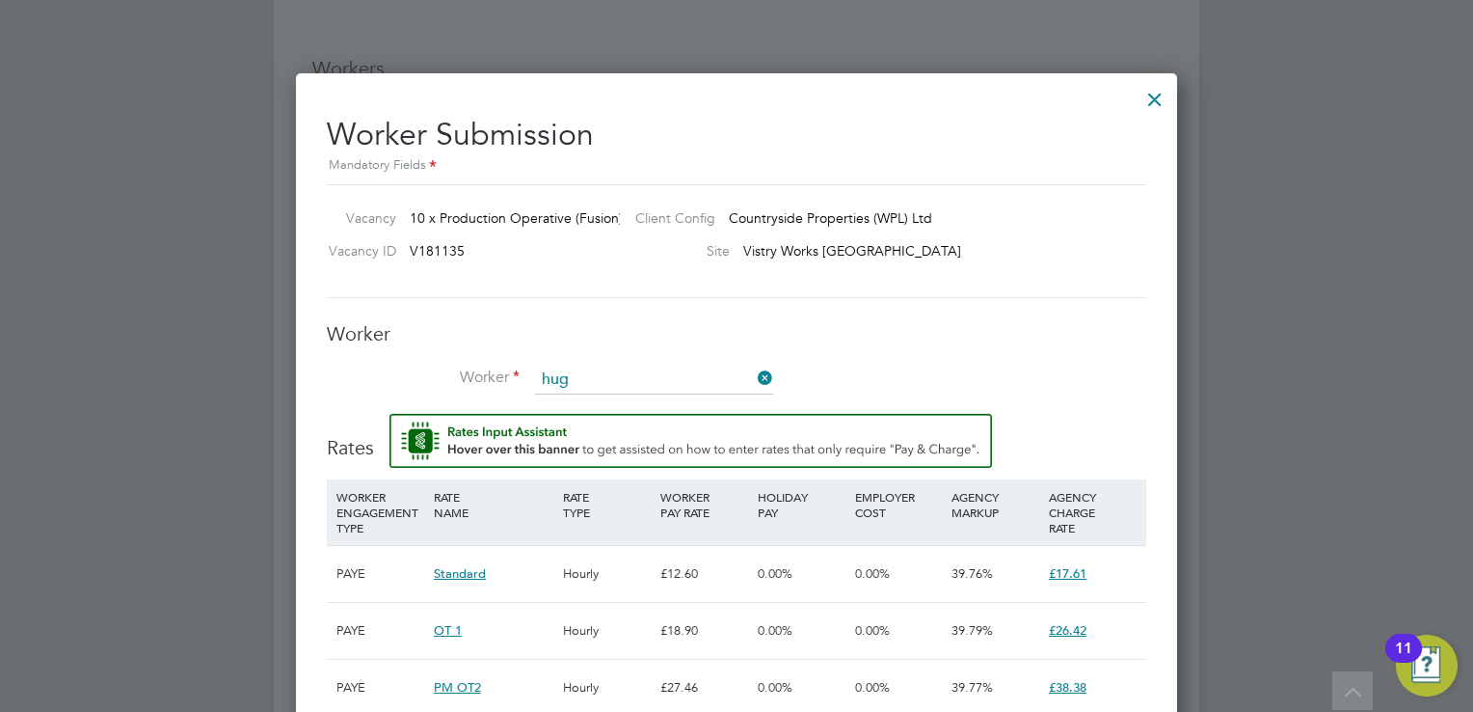
click at [598, 393] on li "Hug o Inman (4331)" at bounding box center [654, 405] width 239 height 26
type input "Hugo Inman (4331)"
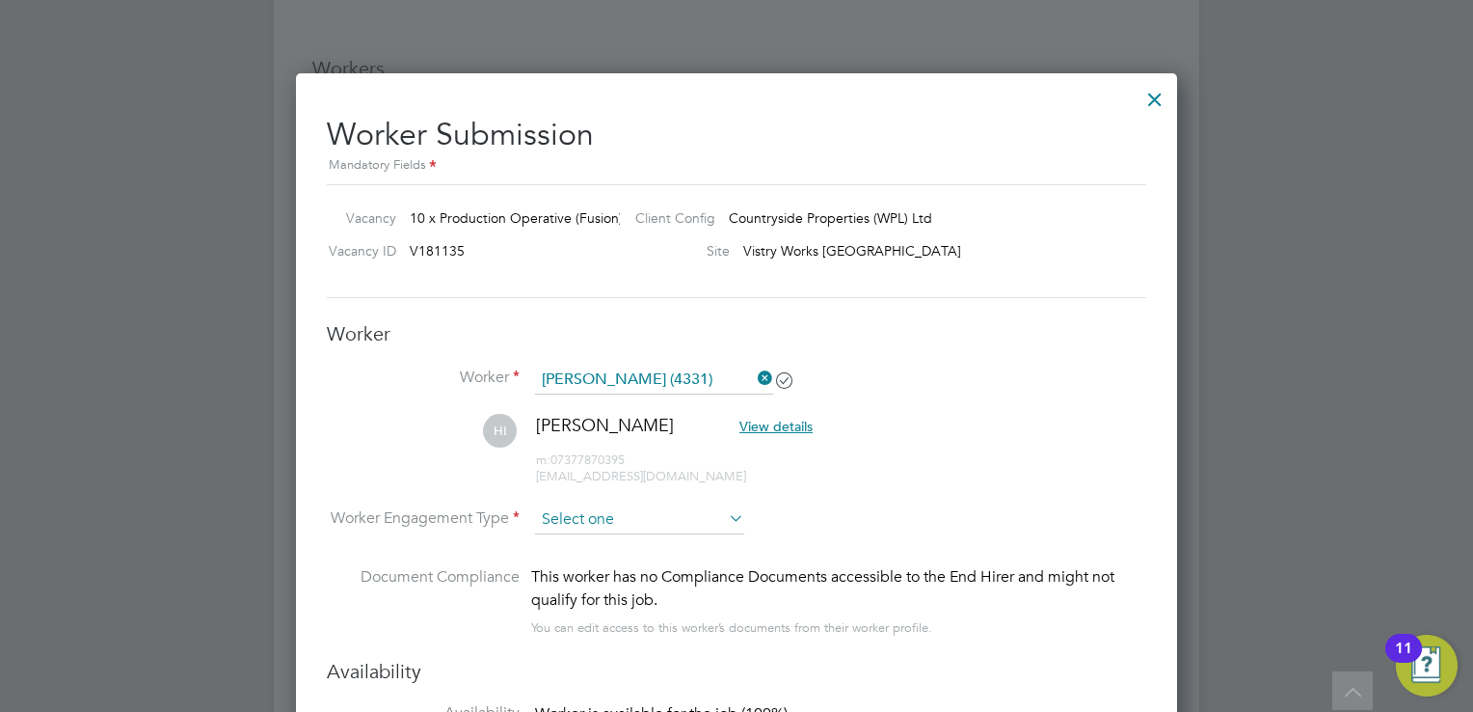
click at [652, 510] on input at bounding box center [639, 519] width 209 height 29
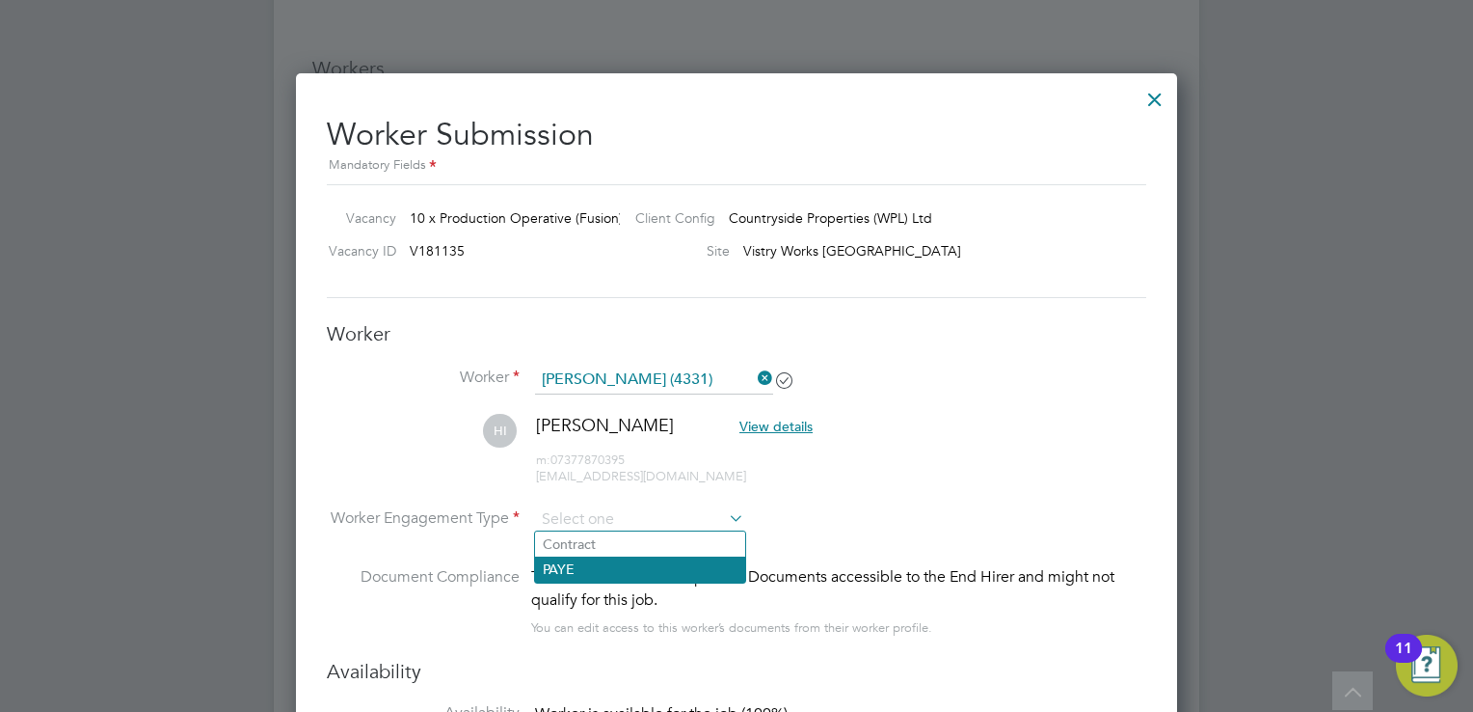
click at [597, 576] on li "PAYE" at bounding box center [640, 568] width 210 height 25
type input "PAYE"
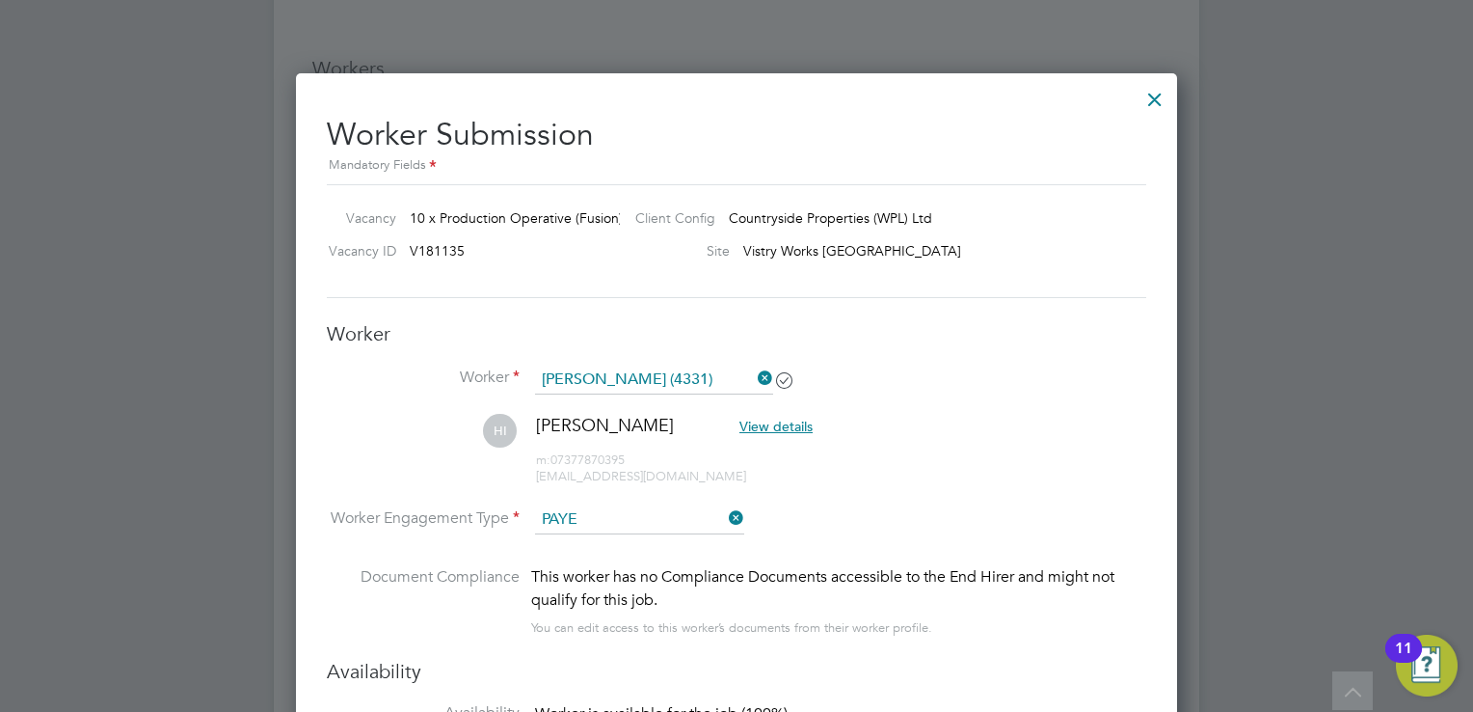
click at [906, 457] on li "HI Hugo Inman View details m: 07377870395 hugo.inman123@icloud.com" at bounding box center [737, 460] width 820 height 92
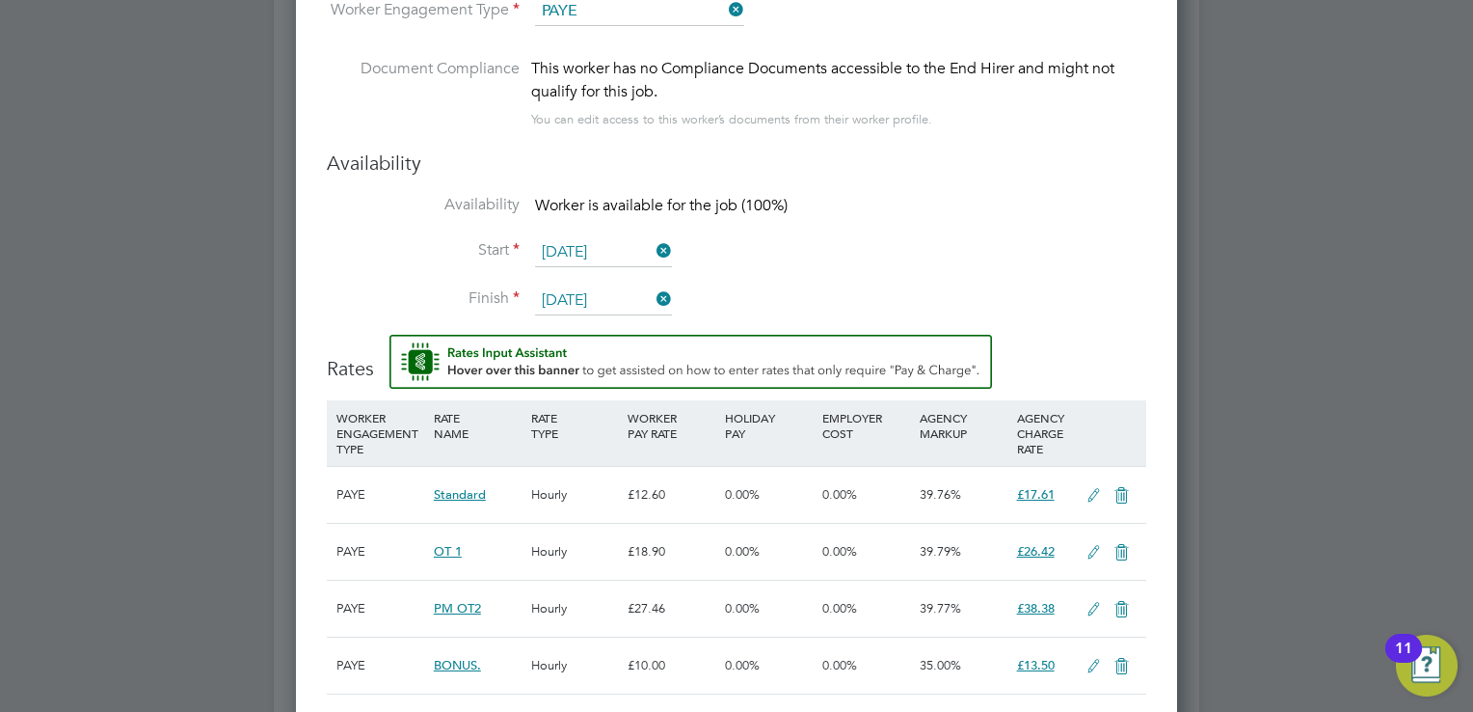
click at [1218, 434] on div at bounding box center [736, 356] width 1473 height 712
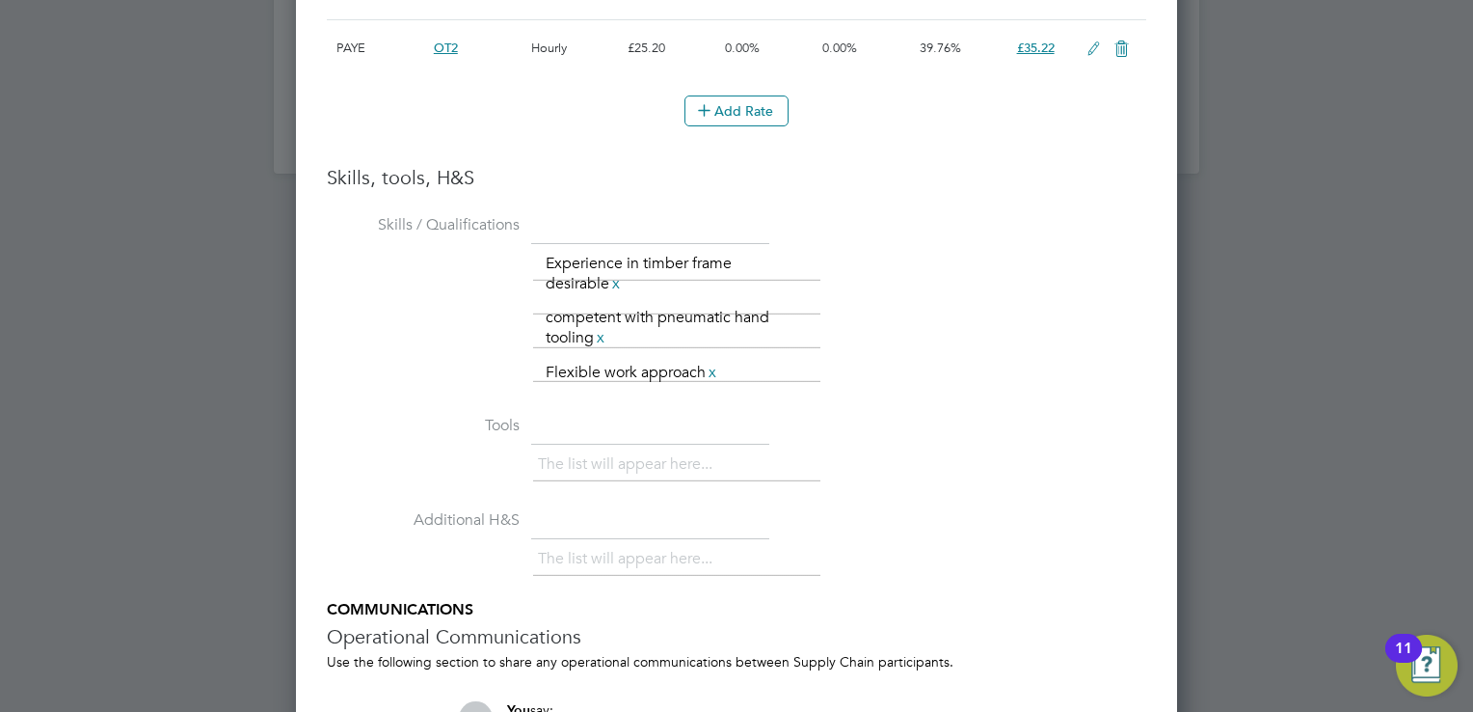
scroll to position [3447, 0]
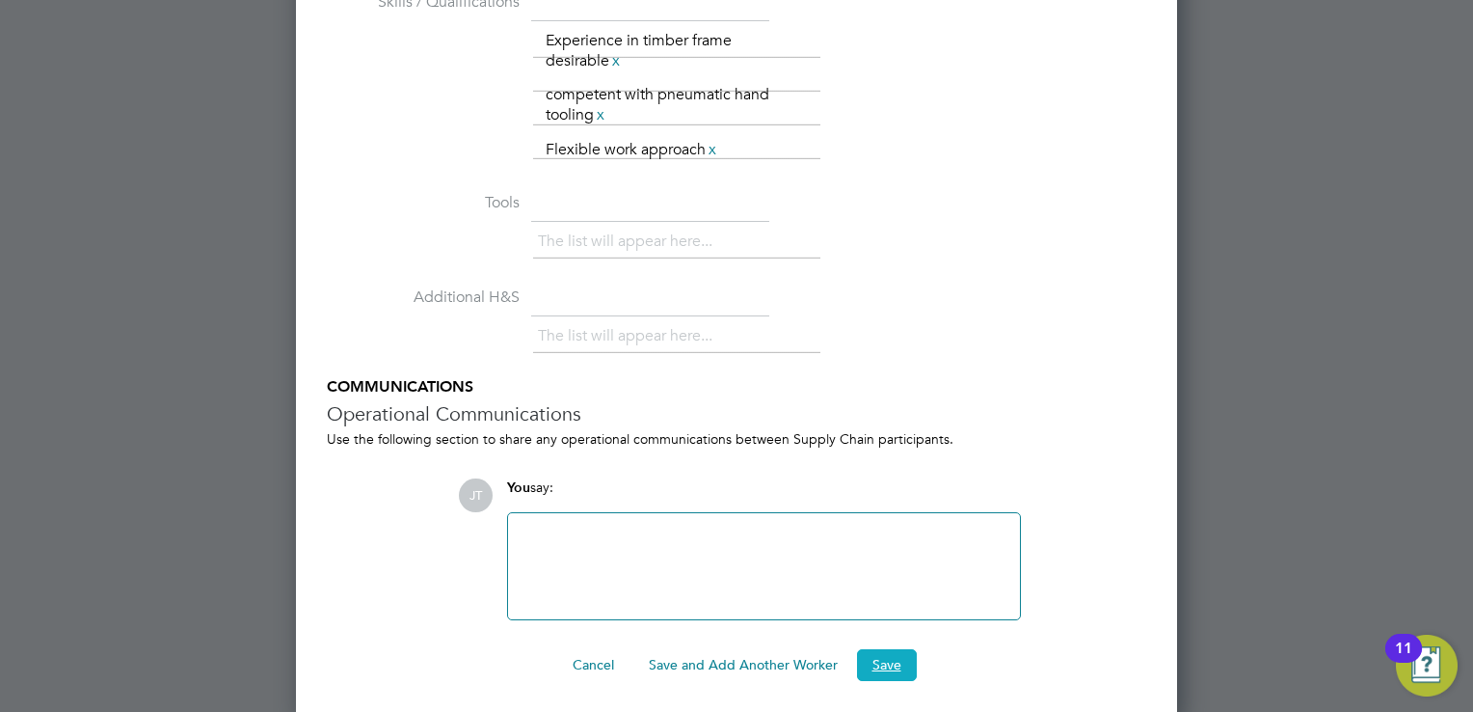
click at [880, 665] on button "Save" at bounding box center [887, 664] width 60 height 31
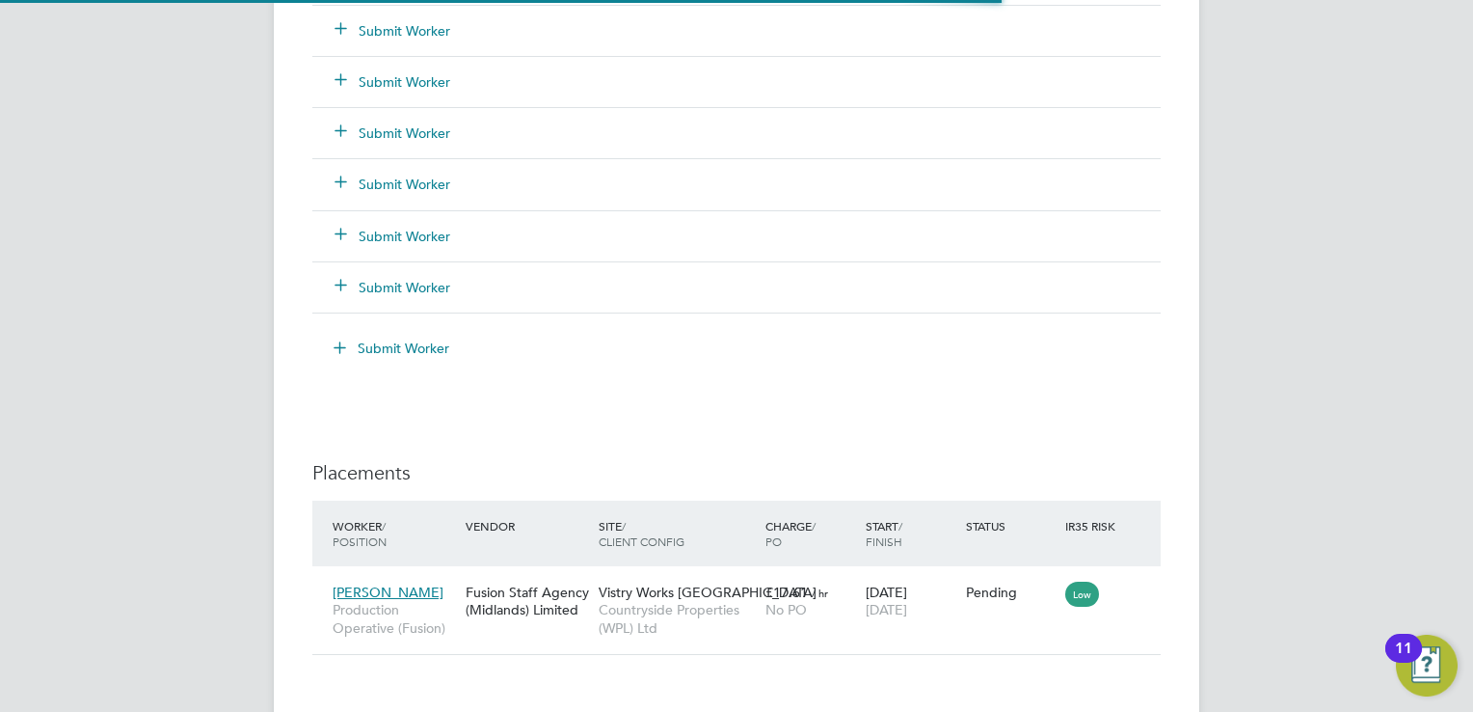
scroll to position [57, 135]
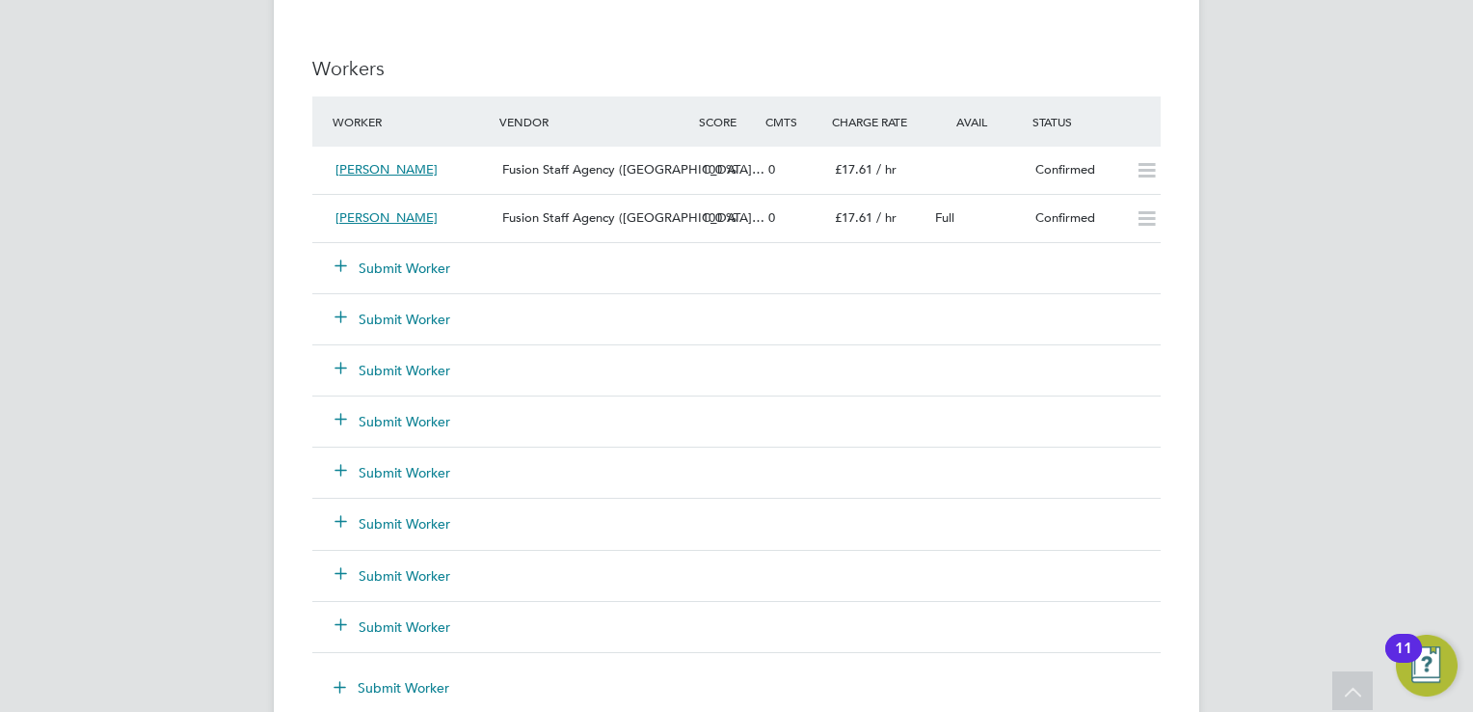
click at [399, 259] on button "Submit Worker" at bounding box center [394, 267] width 116 height 19
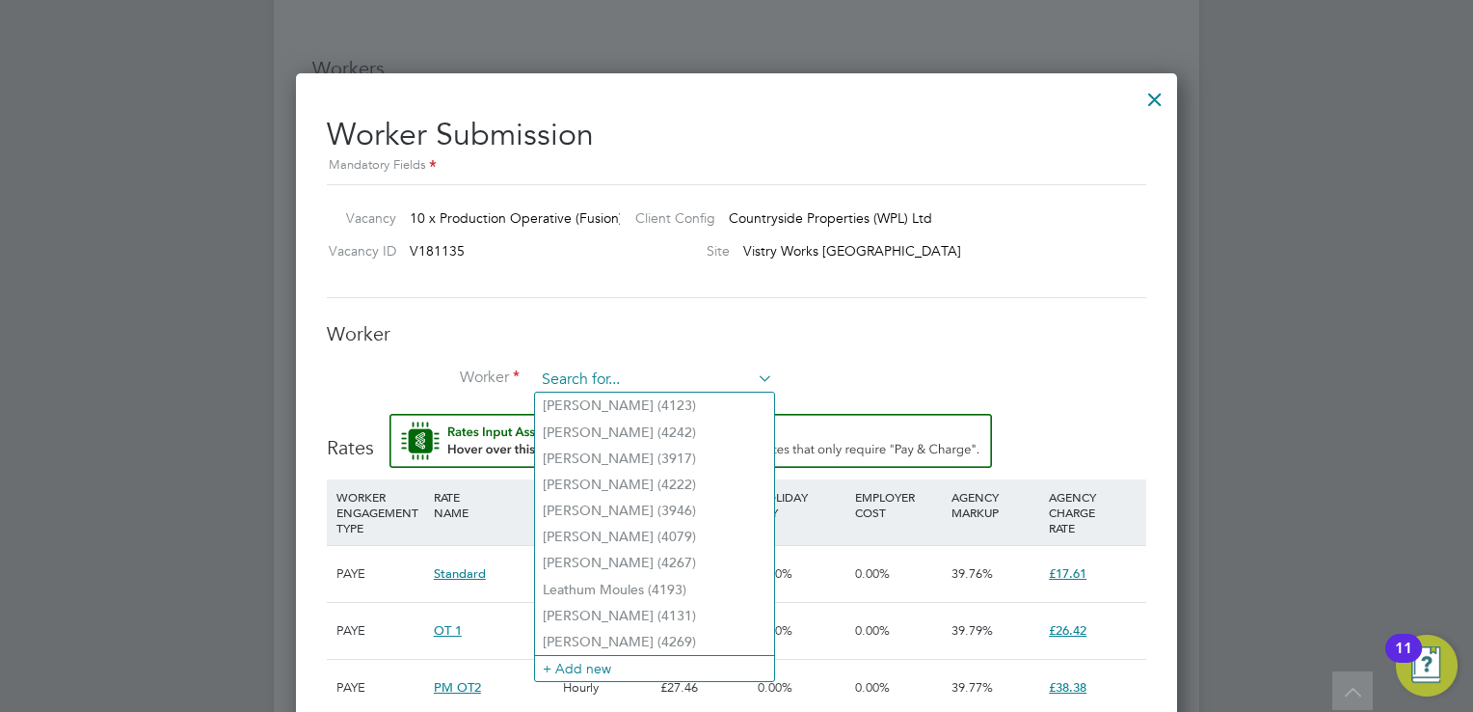
click at [669, 369] on input at bounding box center [654, 379] width 238 height 29
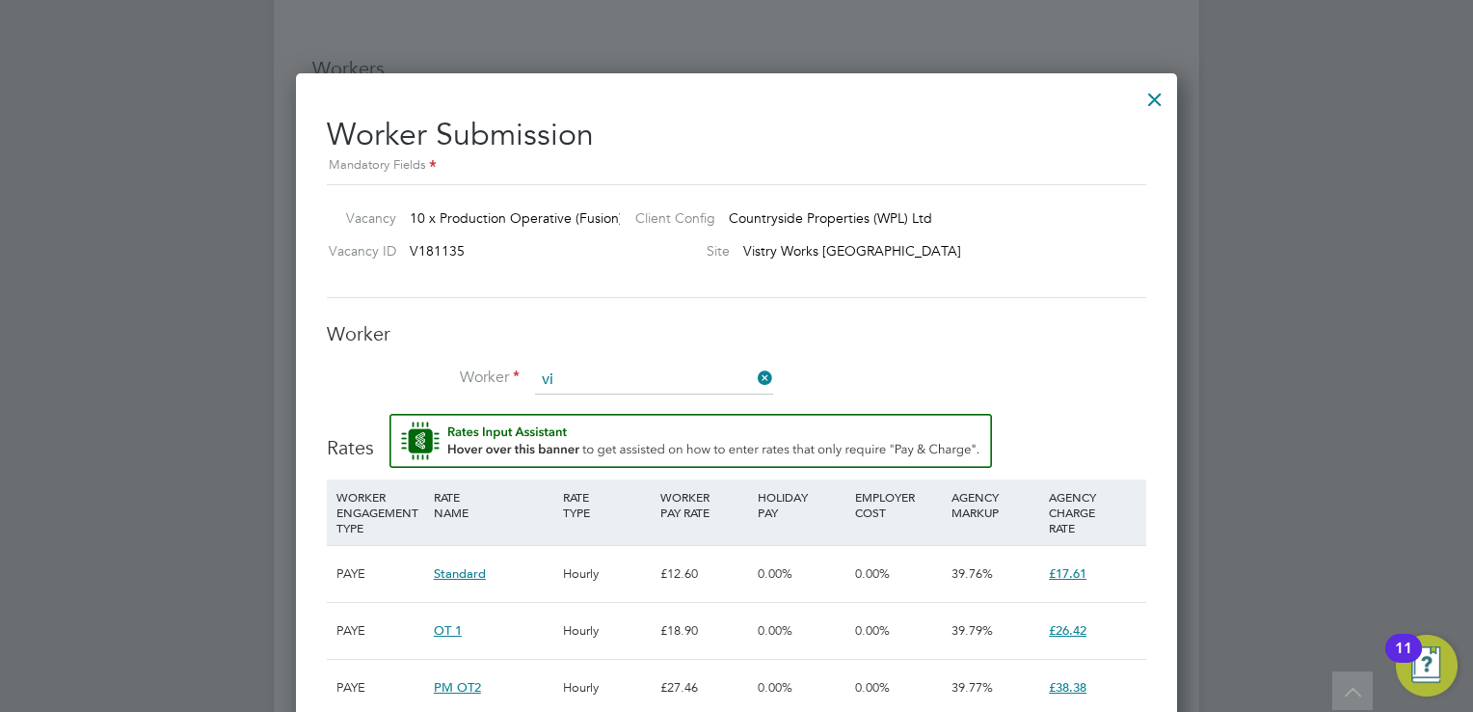
click at [638, 405] on li "Vi nod Kumar (1553)" at bounding box center [654, 405] width 239 height 26
type input "Vinod Kumar (1553)"
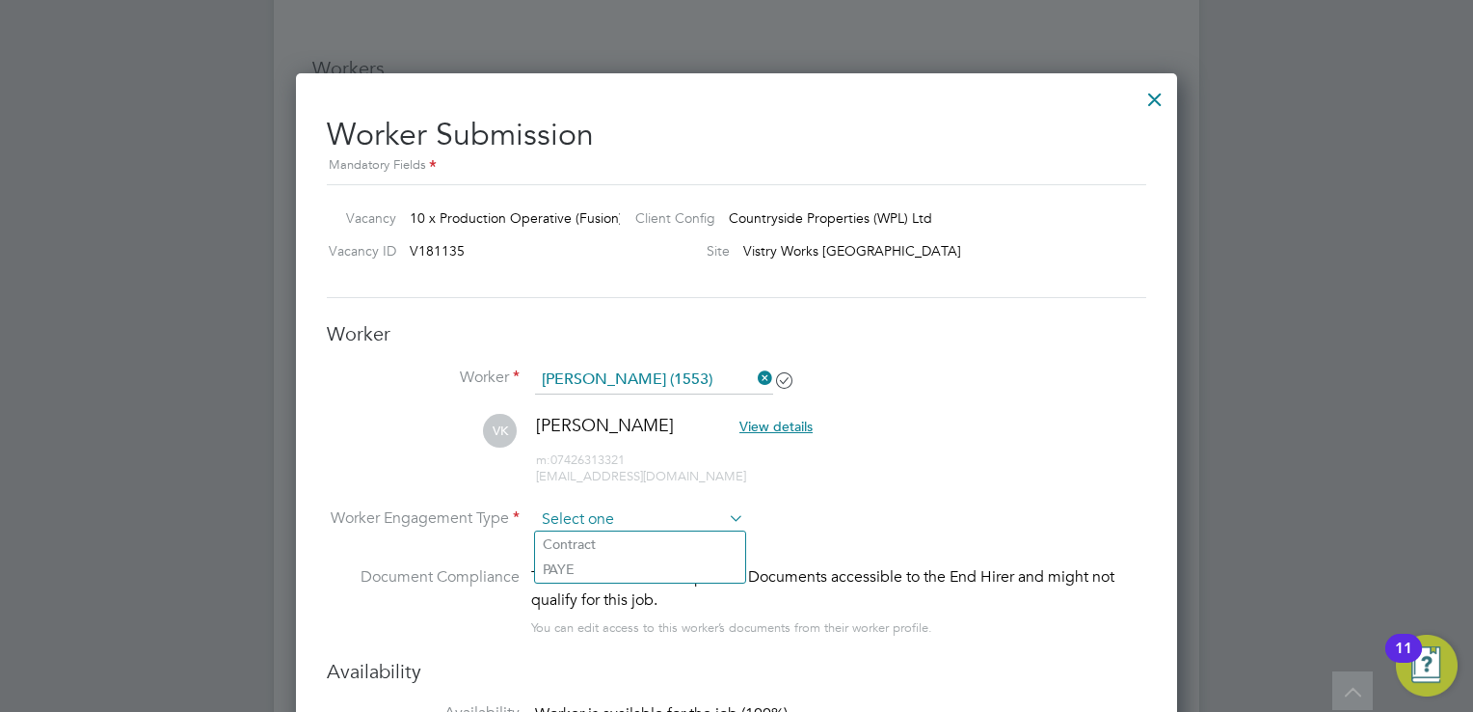
click at [578, 523] on input at bounding box center [639, 519] width 209 height 29
click at [587, 561] on li "PAYE" at bounding box center [640, 568] width 210 height 25
type input "PAYE"
click at [876, 651] on li "Document Compliance This worker has no Compliance Documents accessible to the E…" at bounding box center [737, 612] width 820 height 94
click at [1262, 439] on div at bounding box center [736, 356] width 1473 height 712
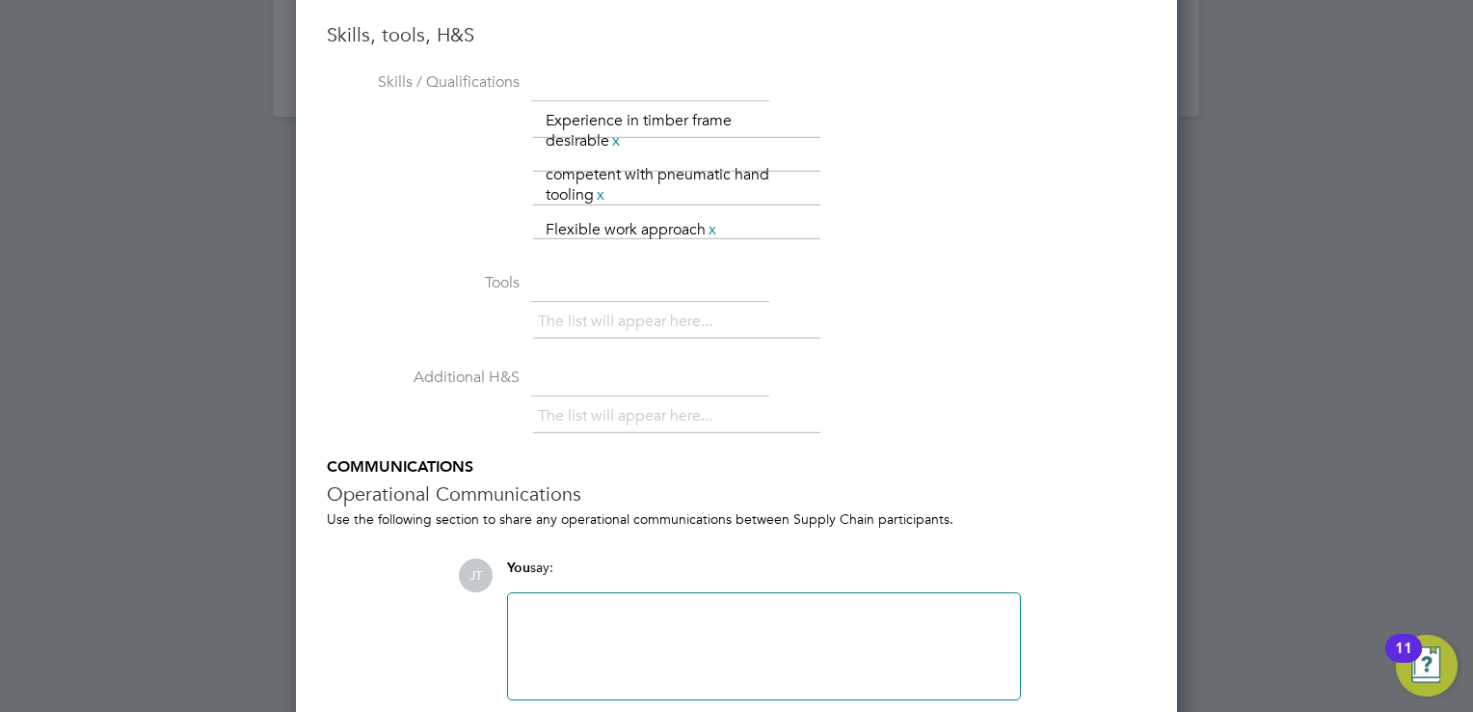
scroll to position [3447, 0]
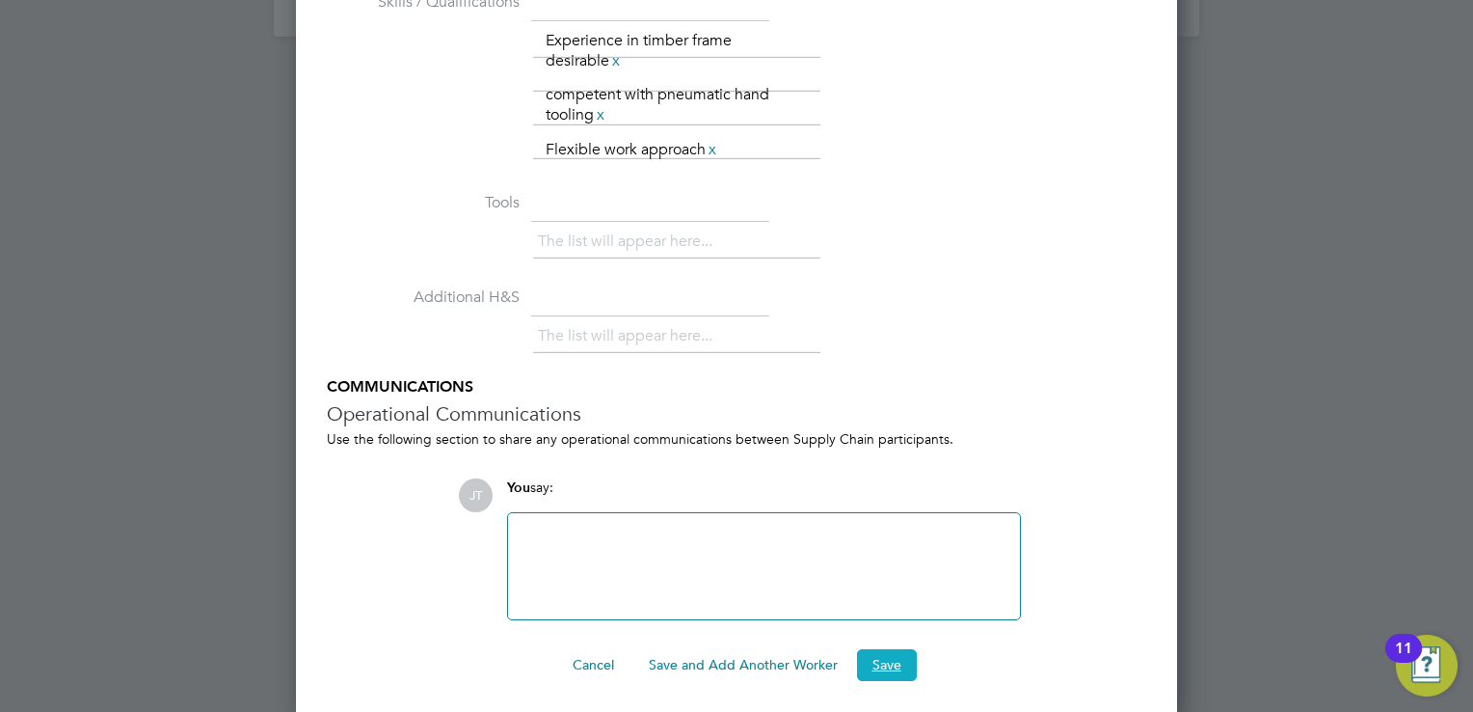
click at [869, 659] on button "Save" at bounding box center [887, 664] width 60 height 31
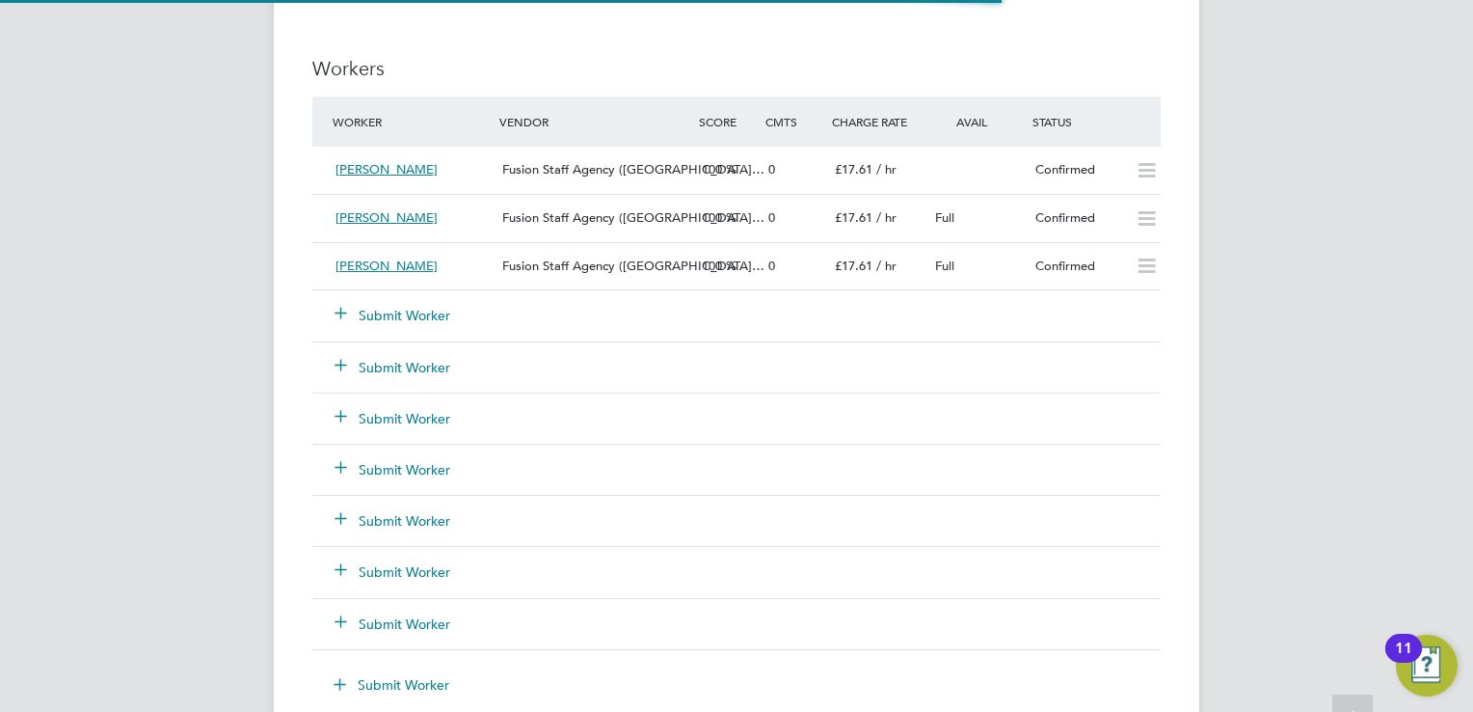
scroll to position [9, 10]
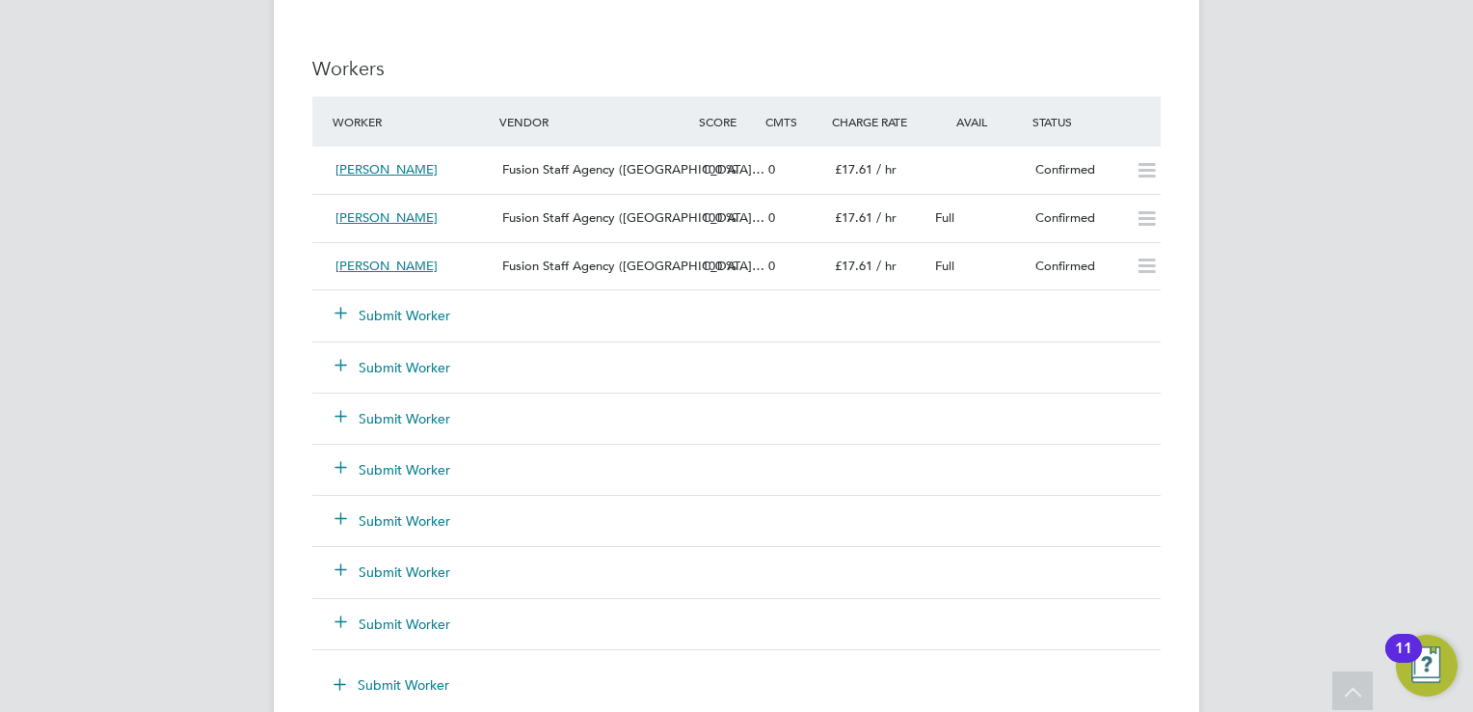
click at [383, 310] on button "Submit Worker" at bounding box center [394, 315] width 116 height 19
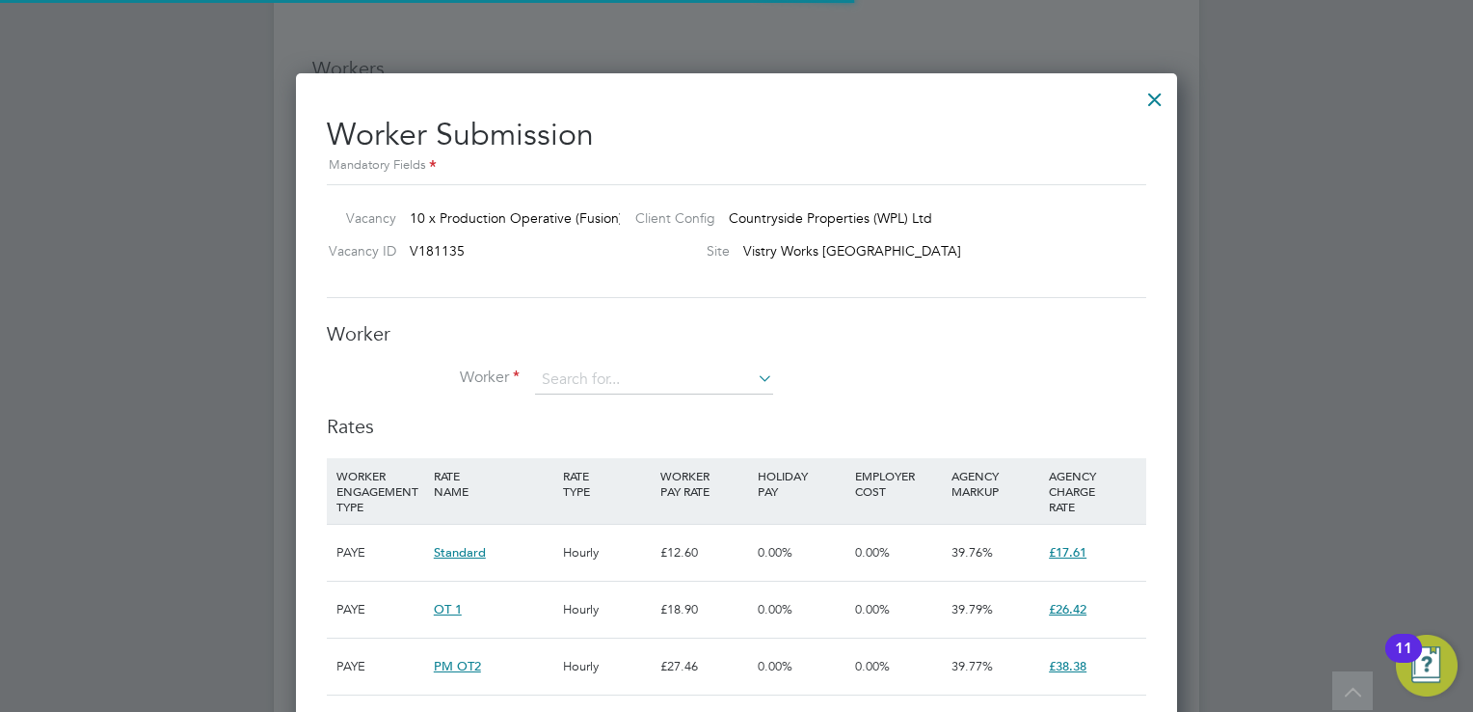
scroll to position [57, 131]
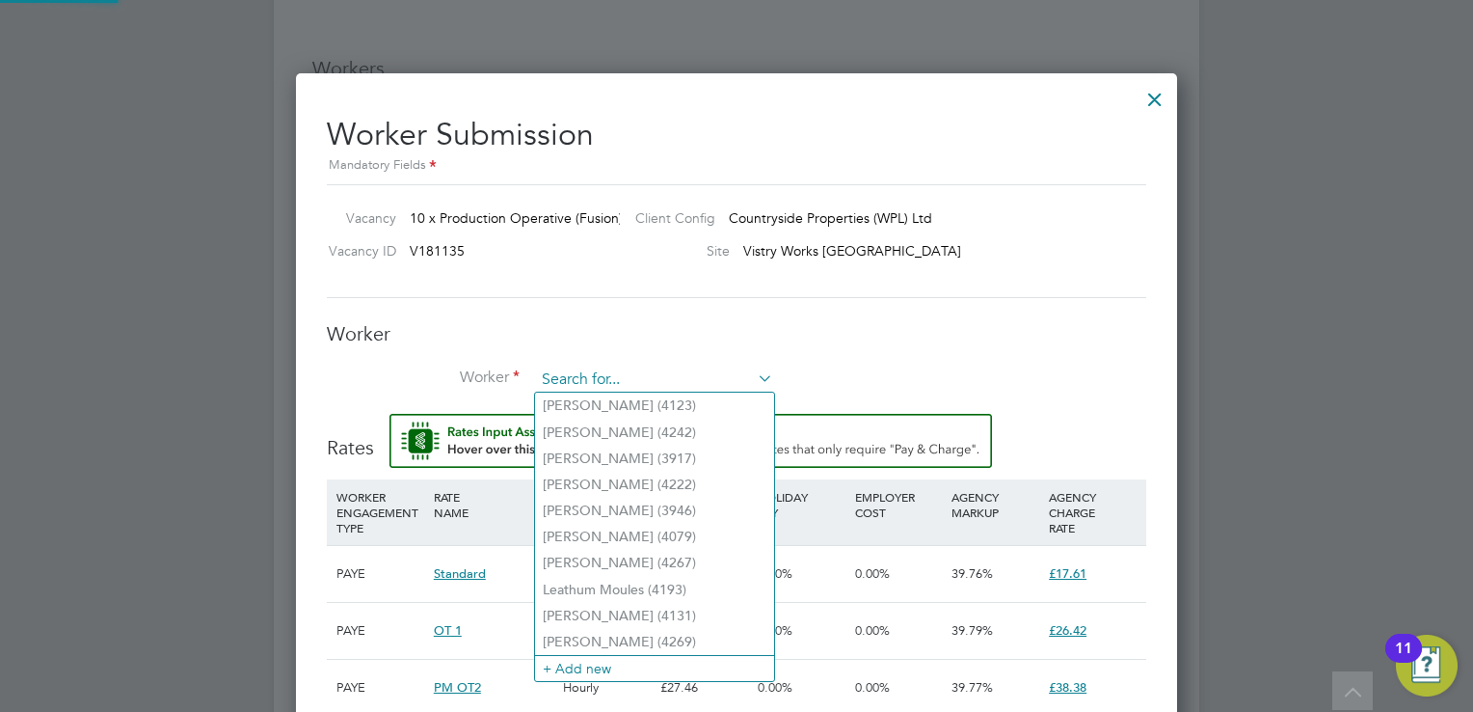
click at [623, 384] on input at bounding box center [654, 379] width 238 height 29
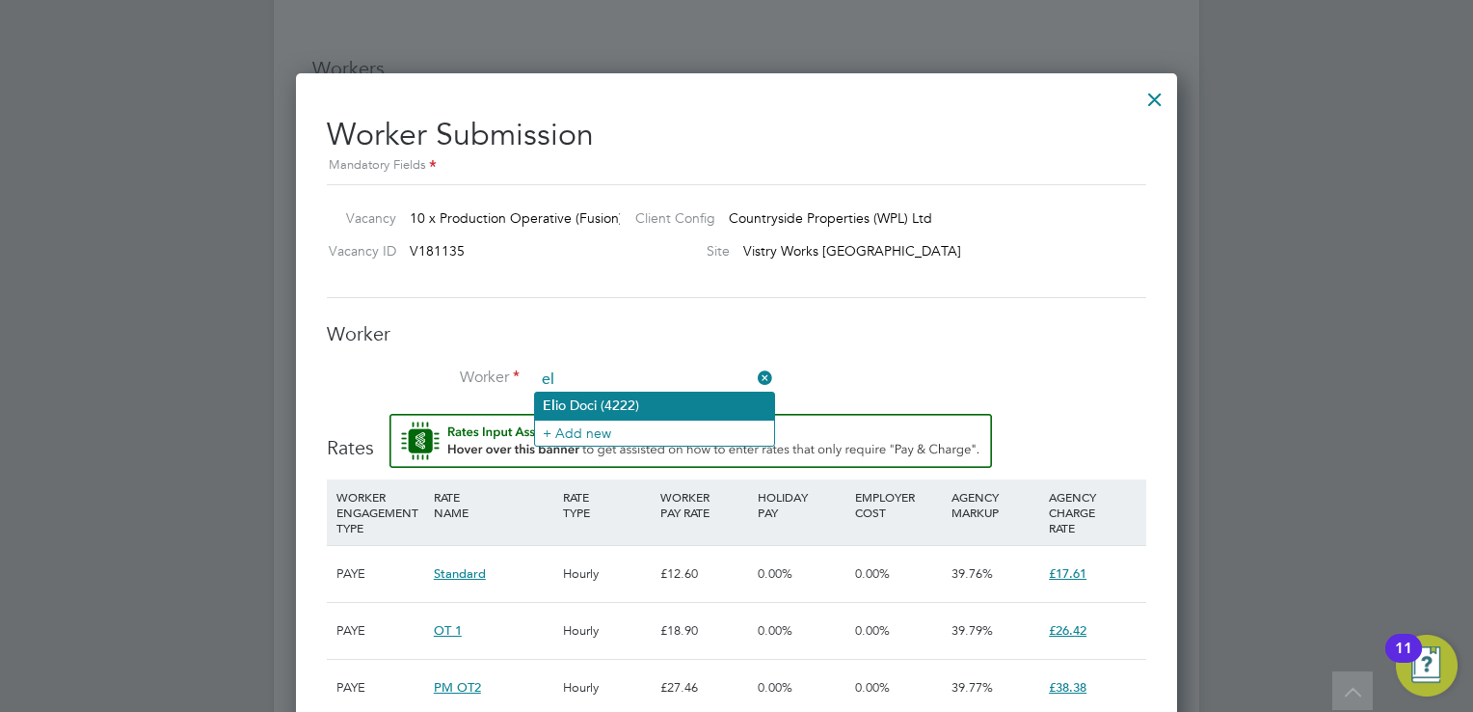
click at [620, 405] on li "El io Doci (4222)" at bounding box center [654, 405] width 239 height 26
type input "[PERSON_NAME] (4222)"
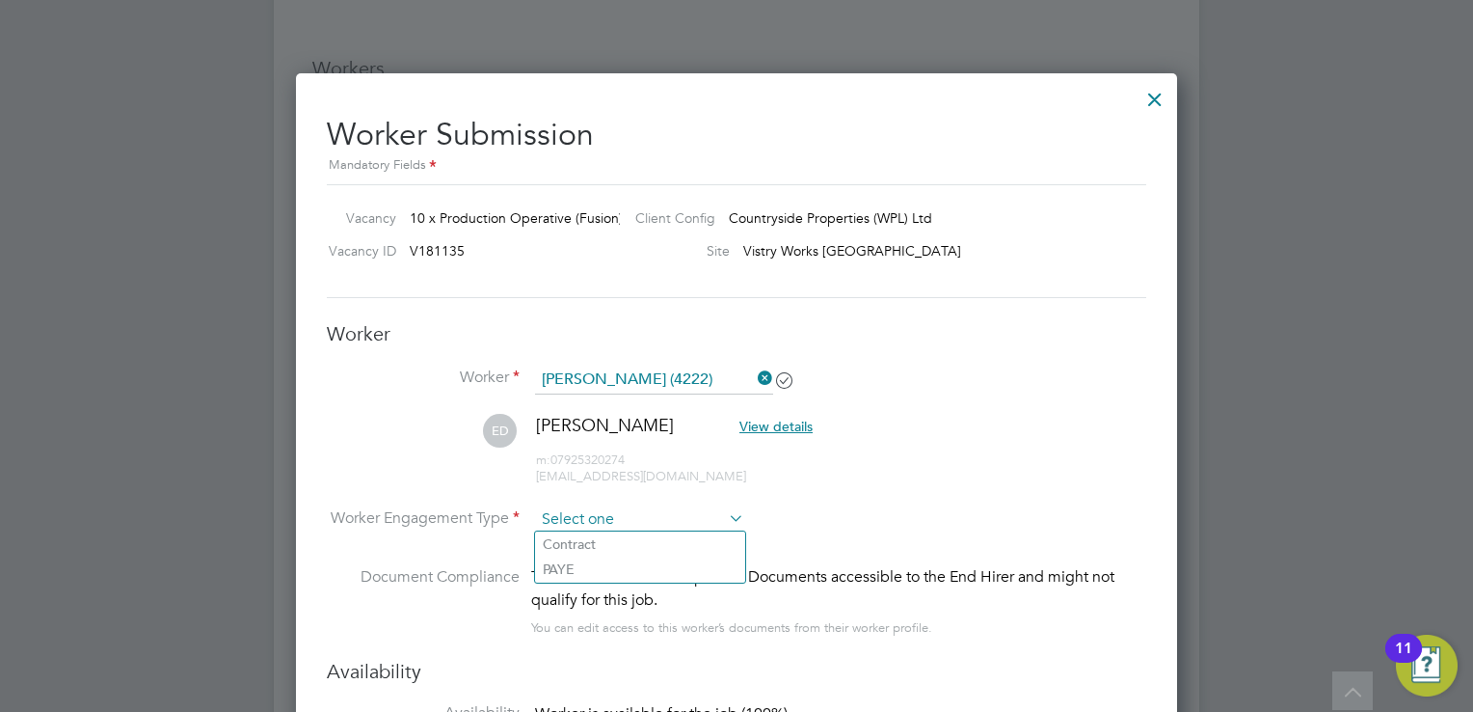
click at [673, 507] on input at bounding box center [639, 519] width 209 height 29
click at [632, 562] on li "PAYE" at bounding box center [640, 568] width 210 height 25
type input "PAYE"
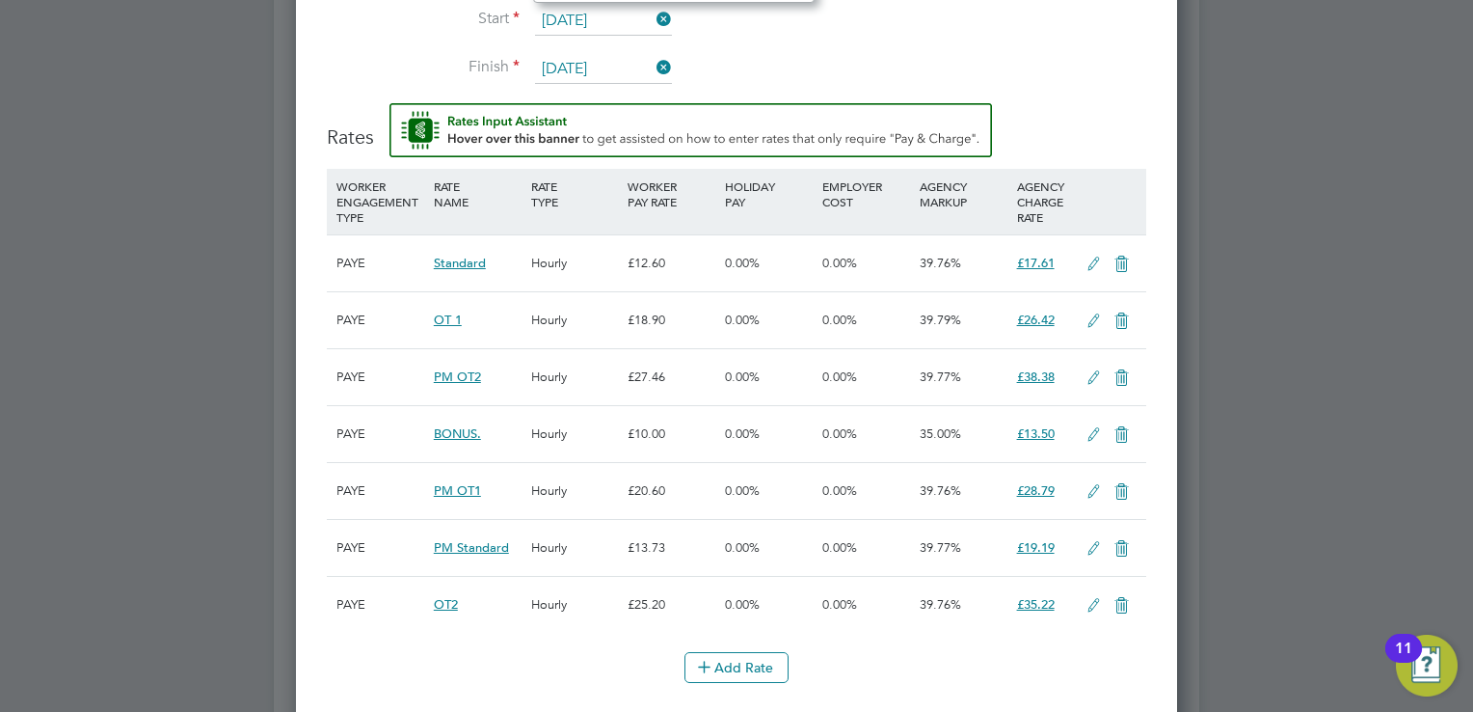
click at [616, 15] on input "01 Aug 2025" at bounding box center [603, 21] width 137 height 29
click at [622, 20] on input "01 Aug 2025" at bounding box center [603, 21] width 137 height 29
click at [986, 46] on li "Start 01 Aug 2025" at bounding box center [737, 31] width 820 height 48
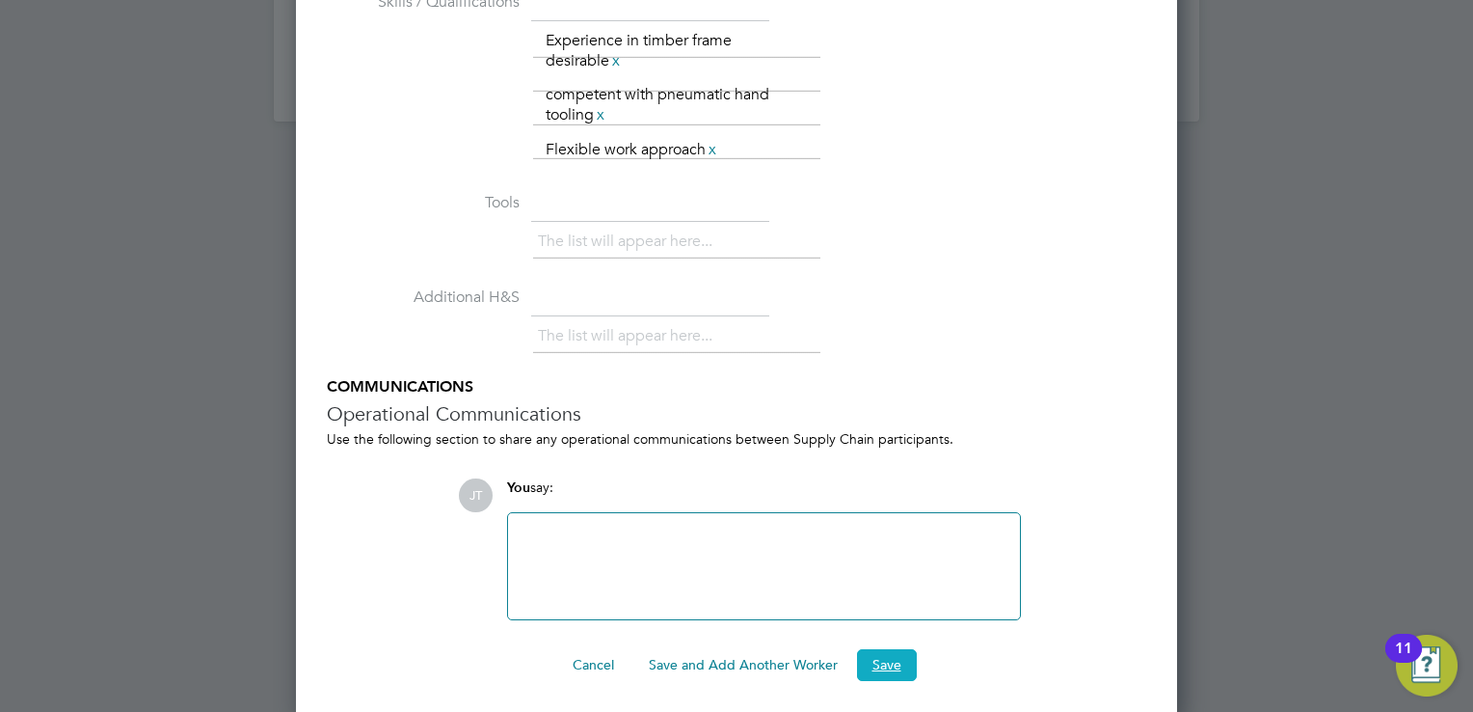
click at [889, 654] on button "Save" at bounding box center [887, 664] width 60 height 31
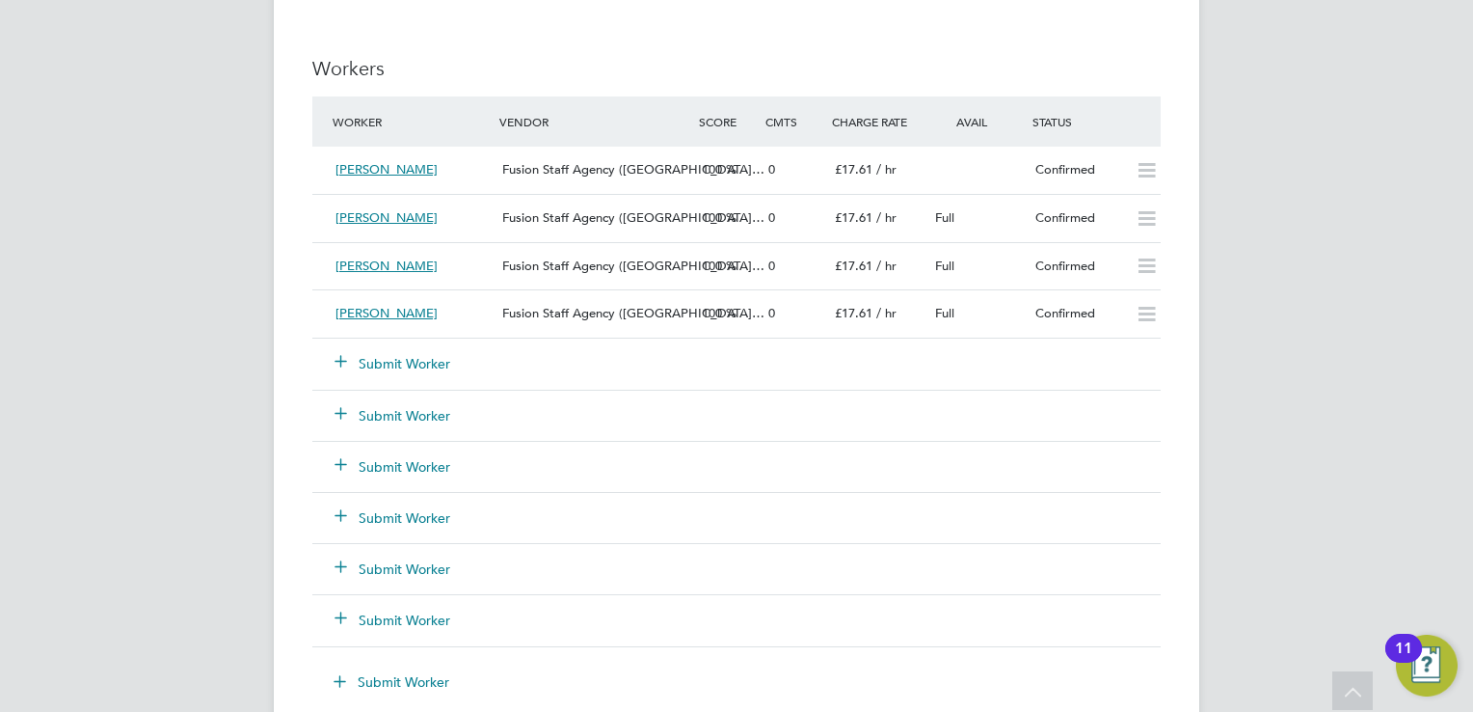
click at [427, 364] on button "Submit Worker" at bounding box center [394, 363] width 116 height 19
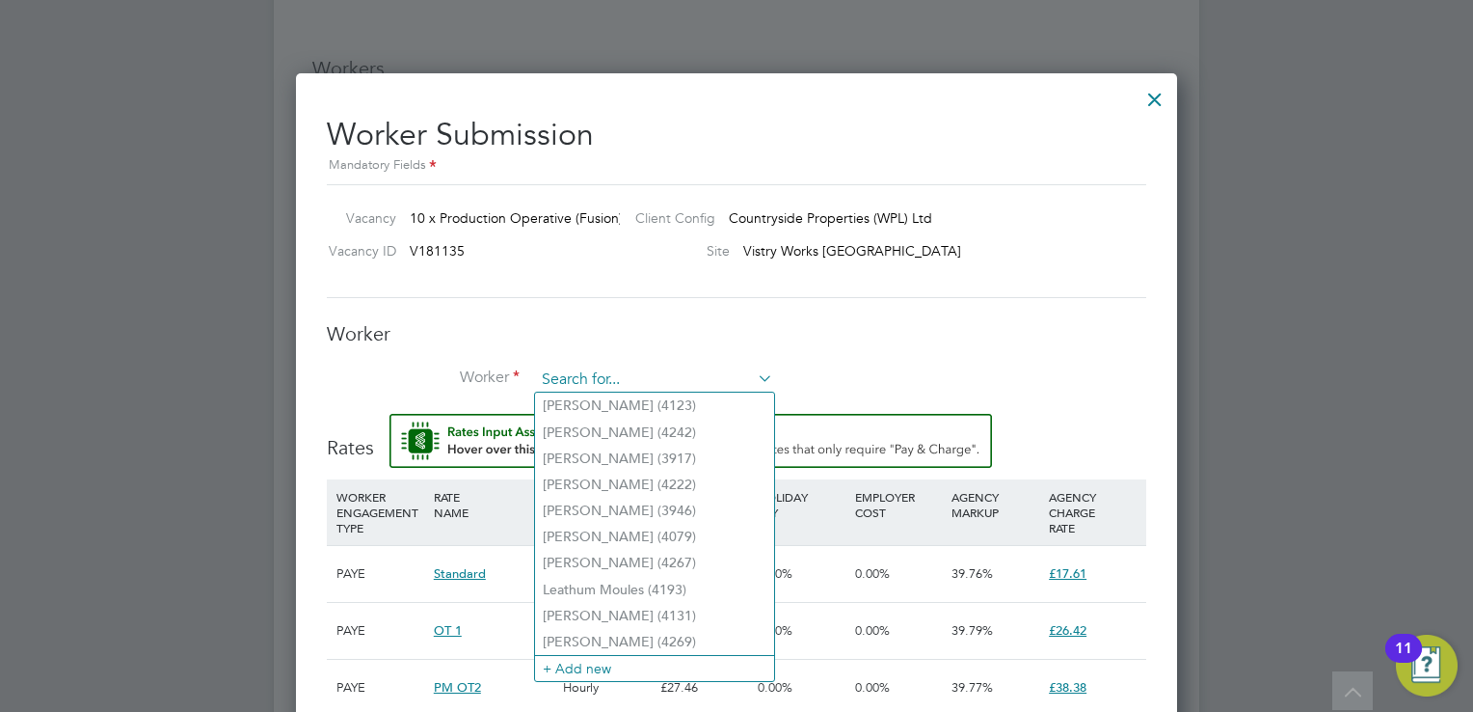
click at [600, 368] on input at bounding box center [654, 379] width 238 height 29
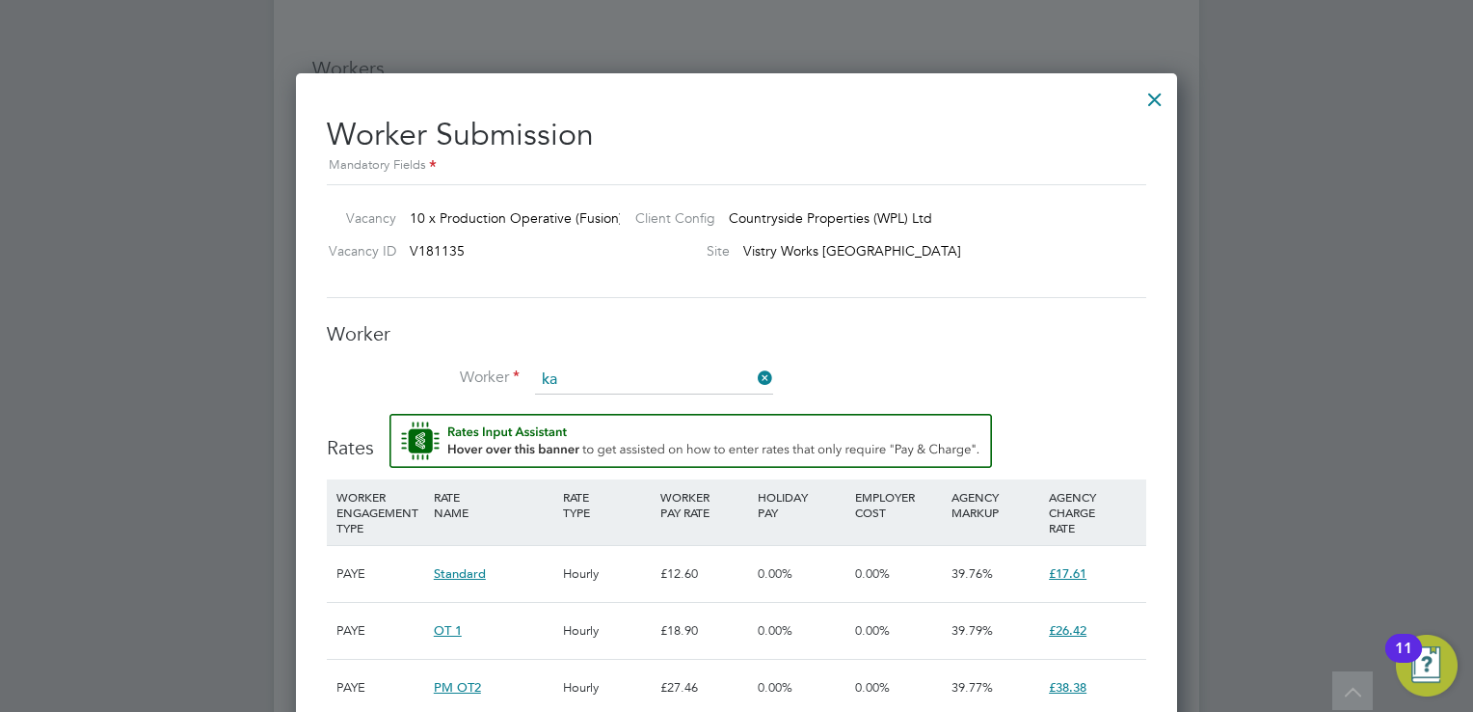
click at [602, 401] on li "Ka i Blockley (4333)" at bounding box center [654, 405] width 239 height 26
type input "Kai Blockley (4333)"
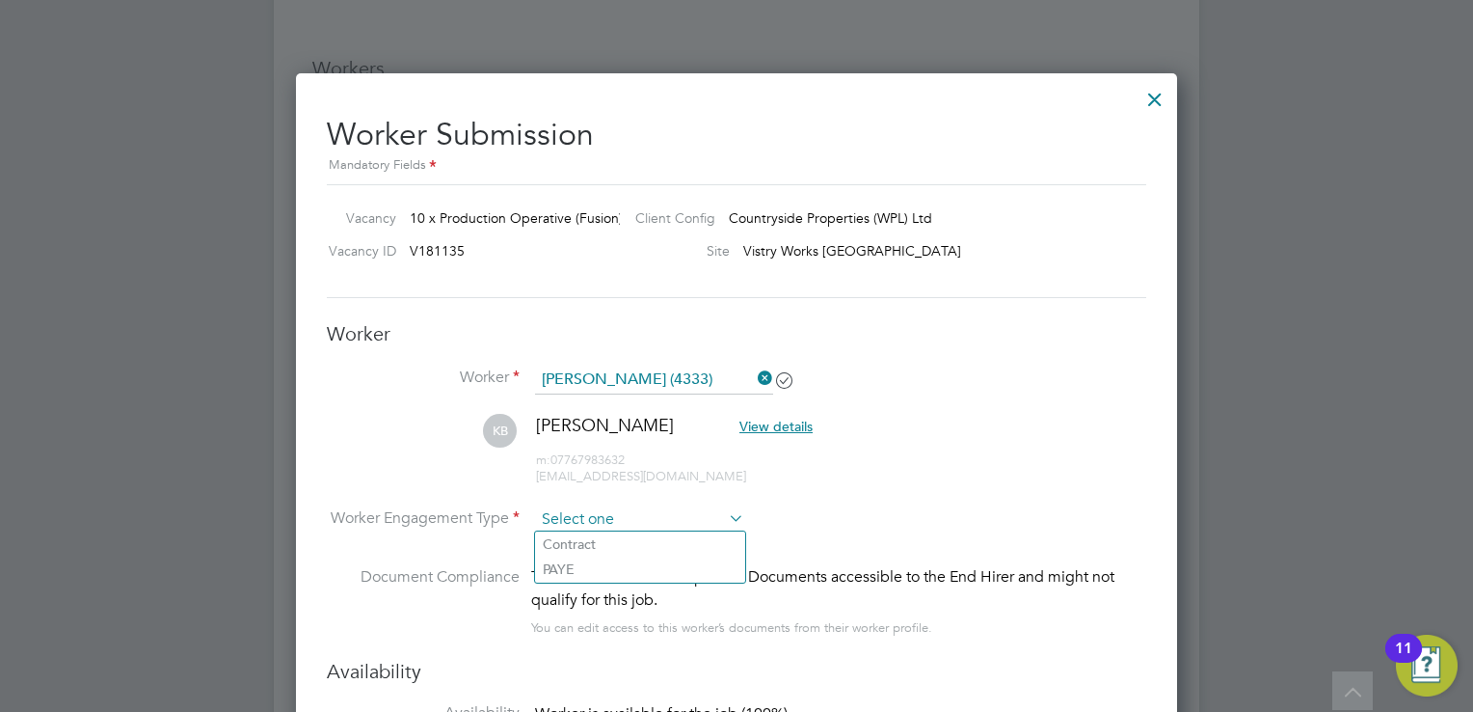
click at [601, 518] on input at bounding box center [639, 519] width 209 height 29
click at [593, 567] on li "PAYE" at bounding box center [640, 568] width 210 height 25
type input "PAYE"
click at [907, 607] on div "This worker has no Compliance Documents accessible to the End Hirer and might n…" at bounding box center [838, 588] width 615 height 46
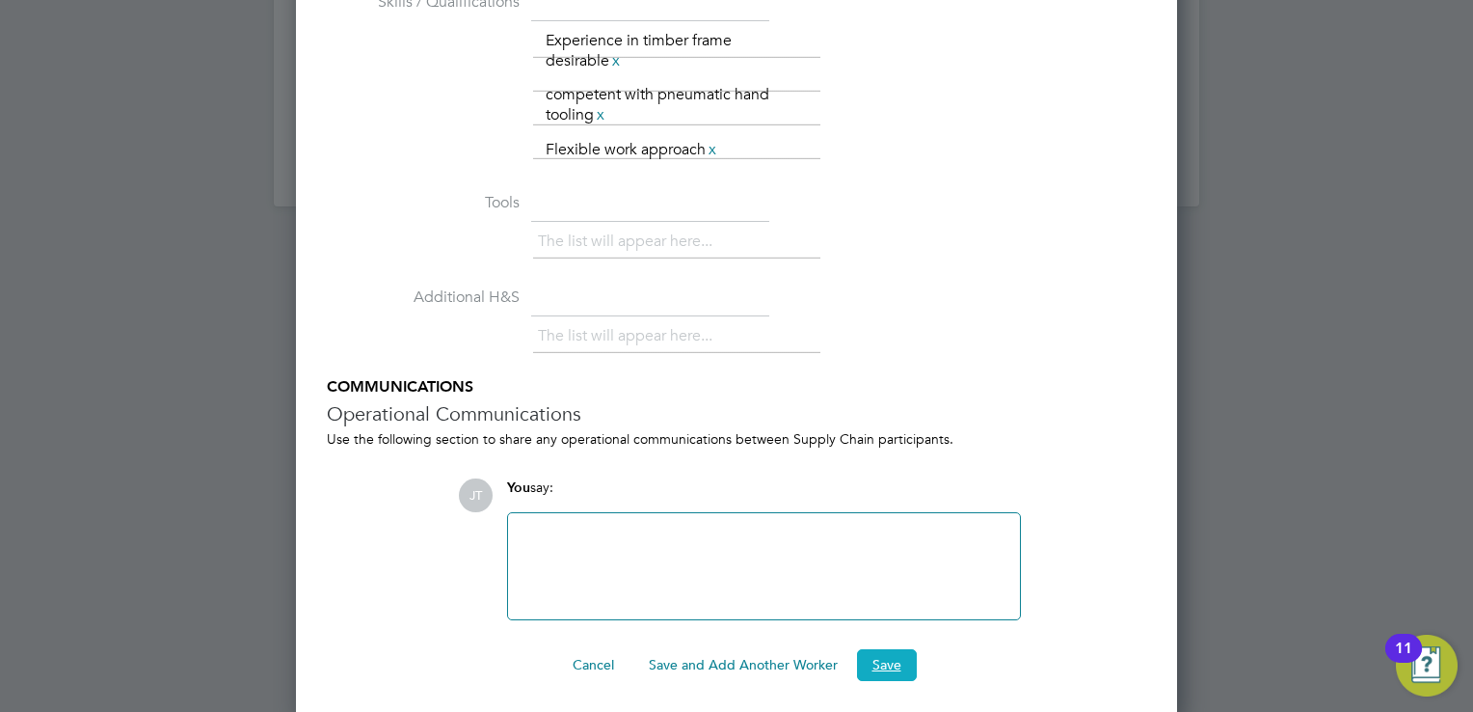
click at [897, 669] on button "Save" at bounding box center [887, 664] width 60 height 31
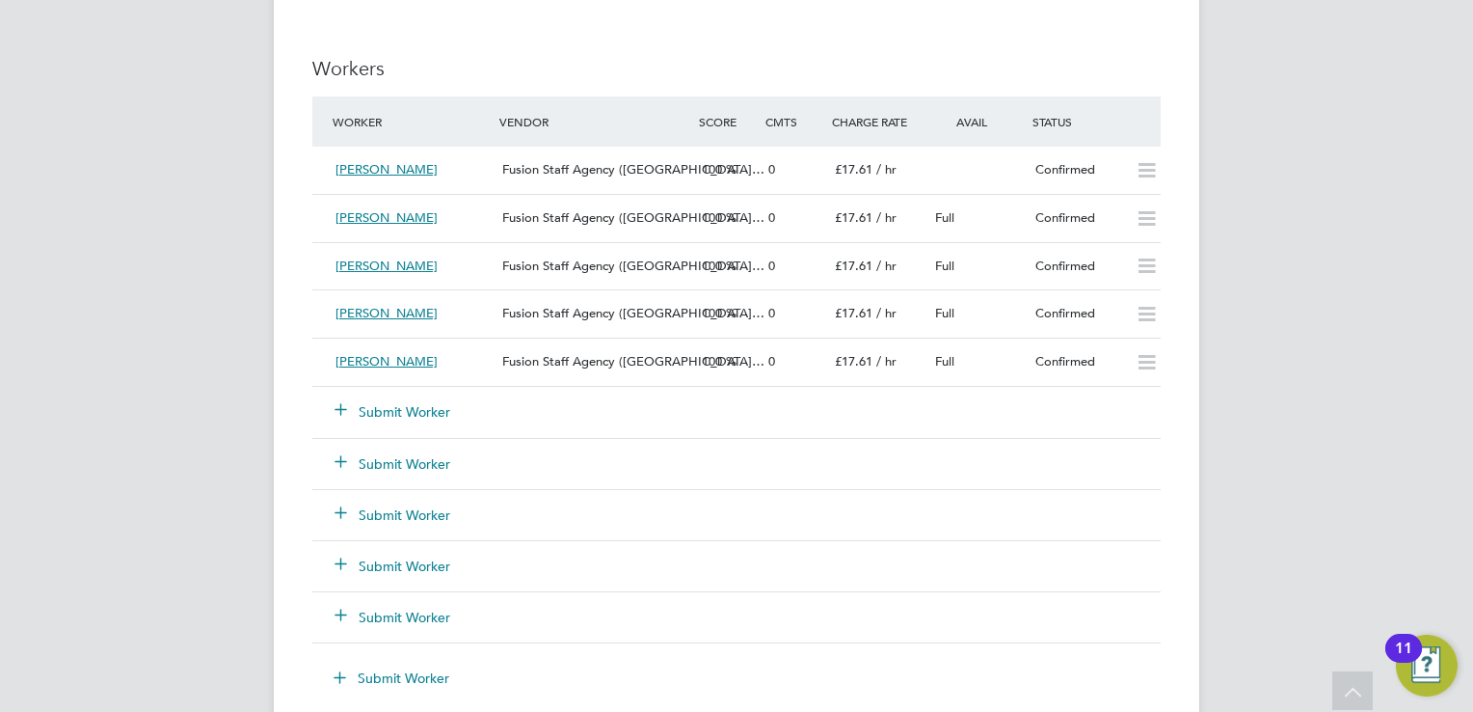
click at [395, 403] on button "Submit Worker" at bounding box center [394, 411] width 116 height 19
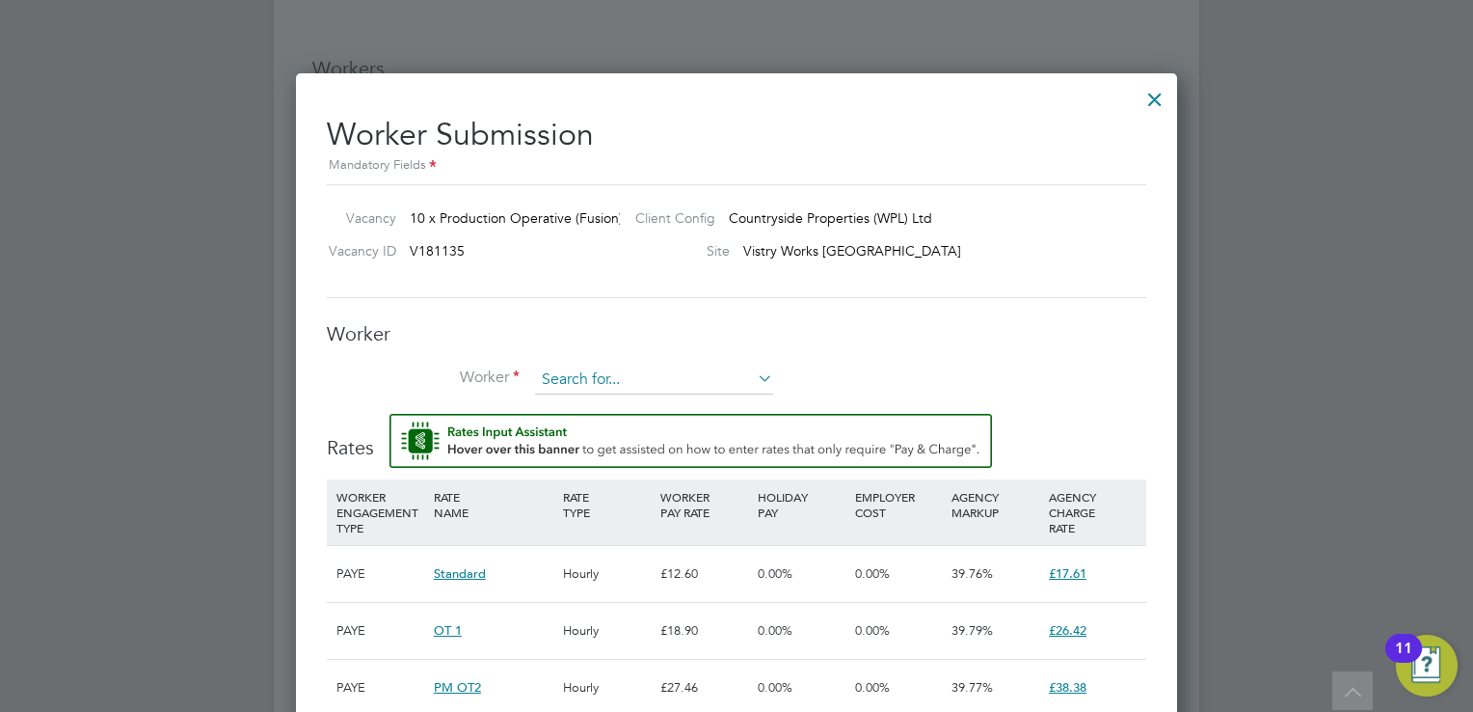
click at [592, 380] on input at bounding box center [654, 379] width 238 height 29
click at [1088, 266] on div "Site Vistry Works Leicester" at bounding box center [870, 255] width 501 height 29
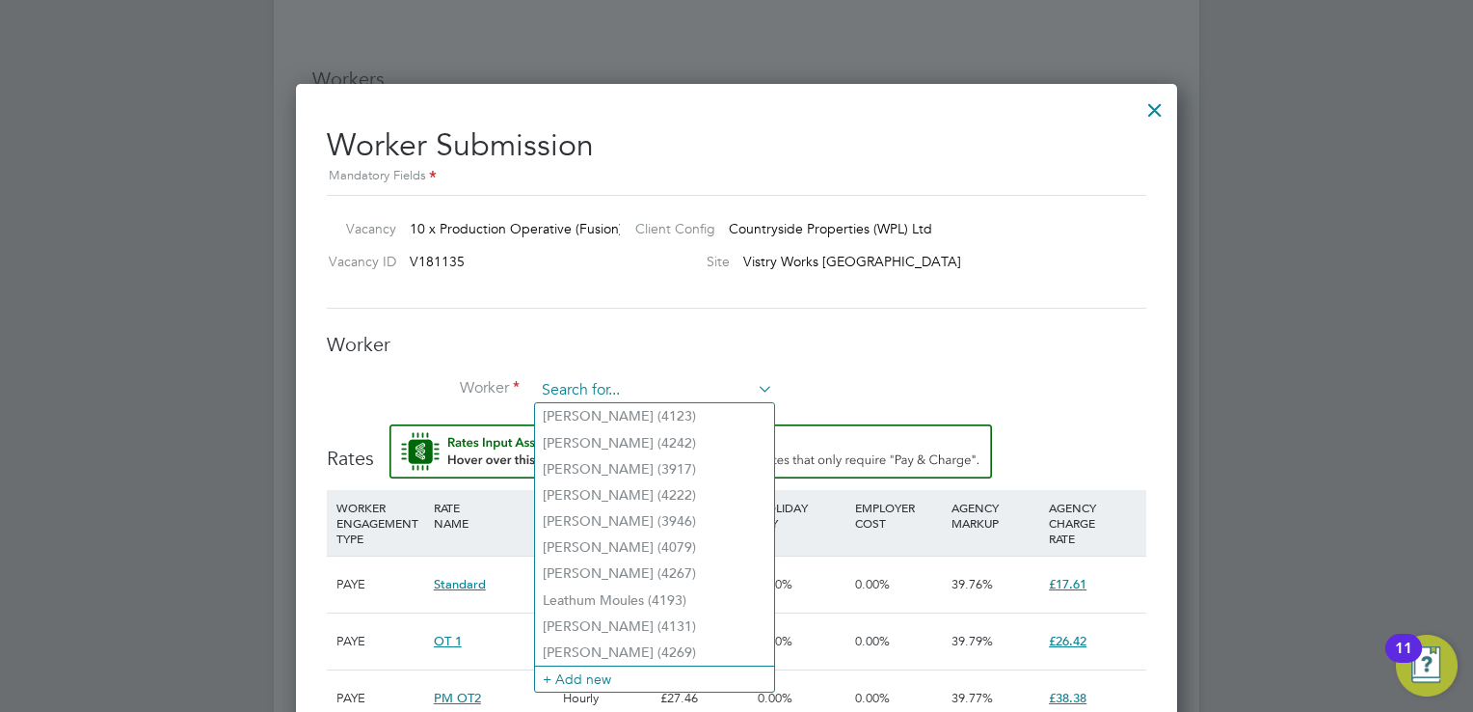
click at [606, 391] on input at bounding box center [654, 390] width 238 height 29
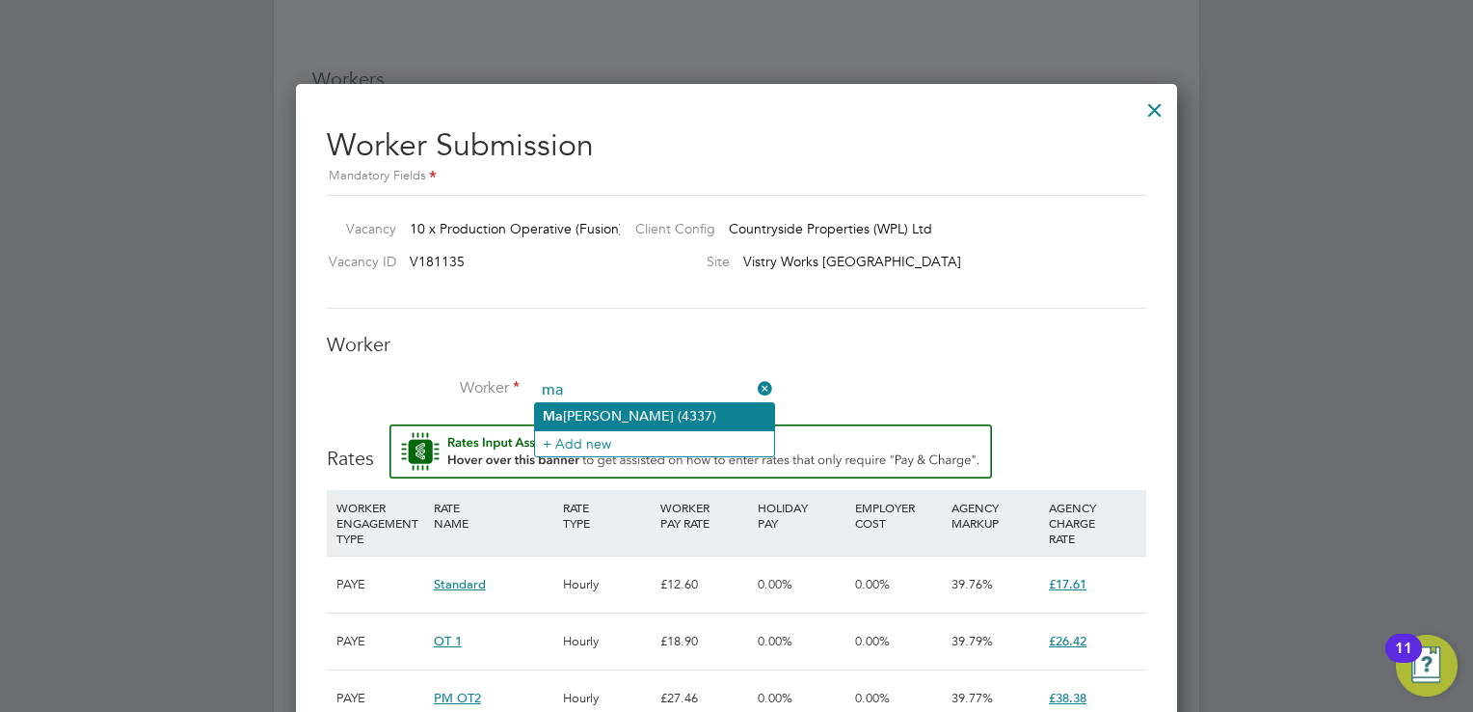
click at [604, 414] on li "Ma rc Rowell (4337)" at bounding box center [654, 416] width 239 height 26
type input "Marc Rowell (4337)"
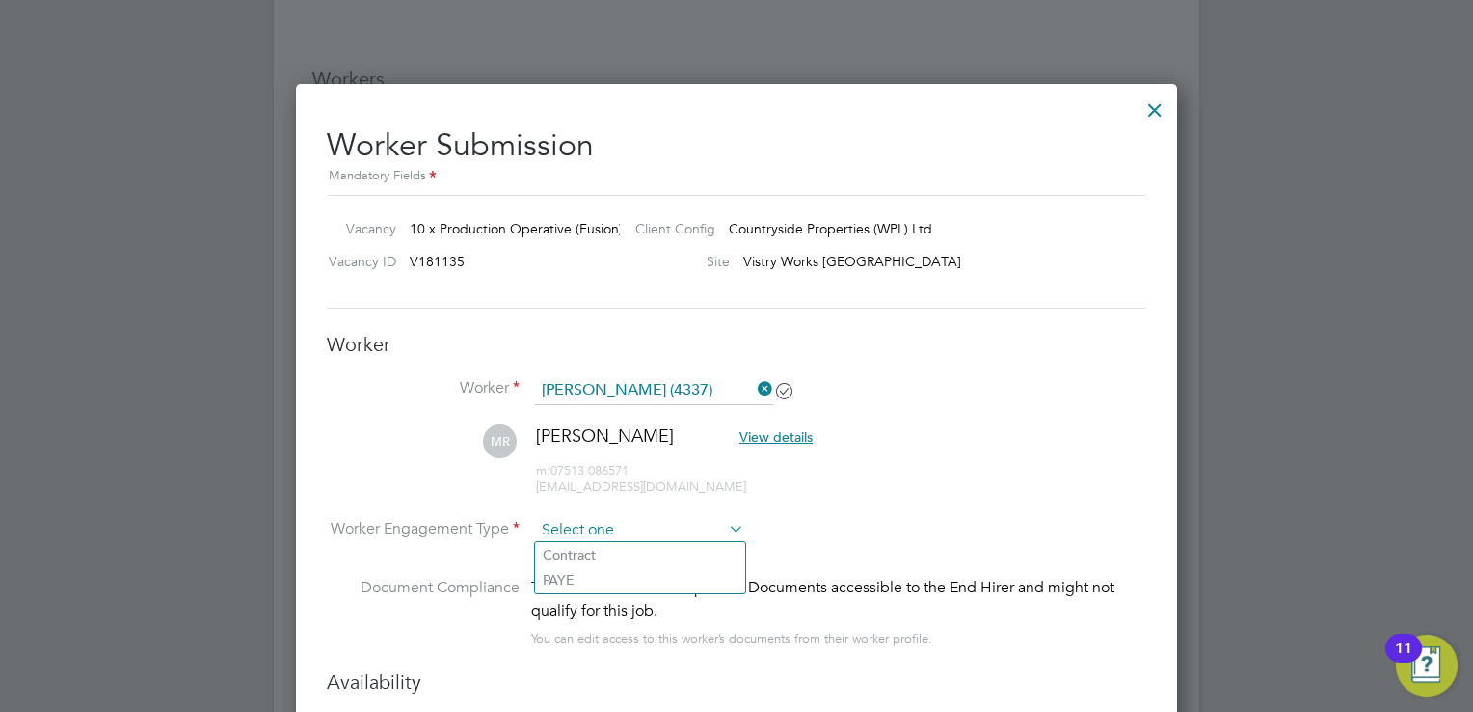
click at [672, 527] on input at bounding box center [639, 530] width 209 height 29
click at [661, 576] on li "PAYE" at bounding box center [640, 579] width 210 height 25
type input "PAYE"
click at [1047, 424] on li "MR Marc Rowell View details m: 07513 086571 markrowell090@gmail.com" at bounding box center [737, 470] width 820 height 92
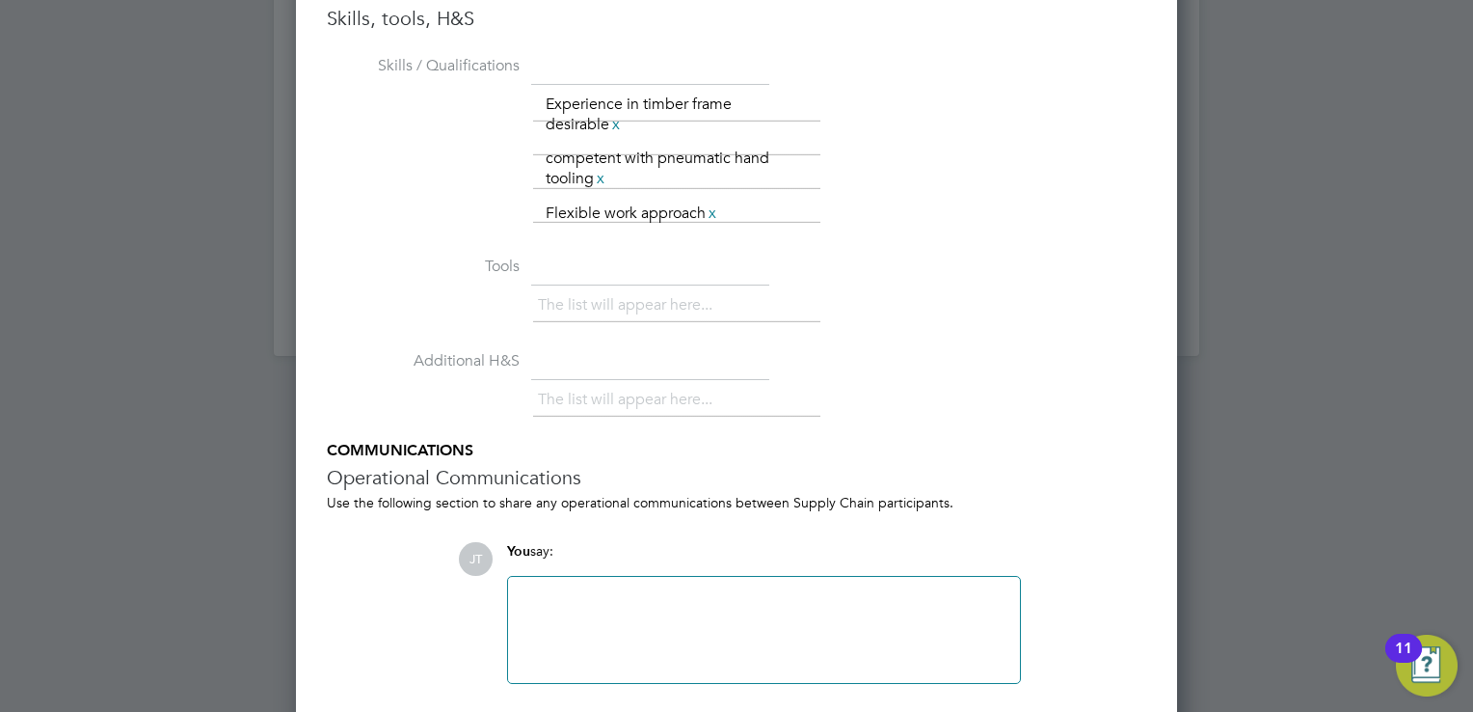
scroll to position [3447, 0]
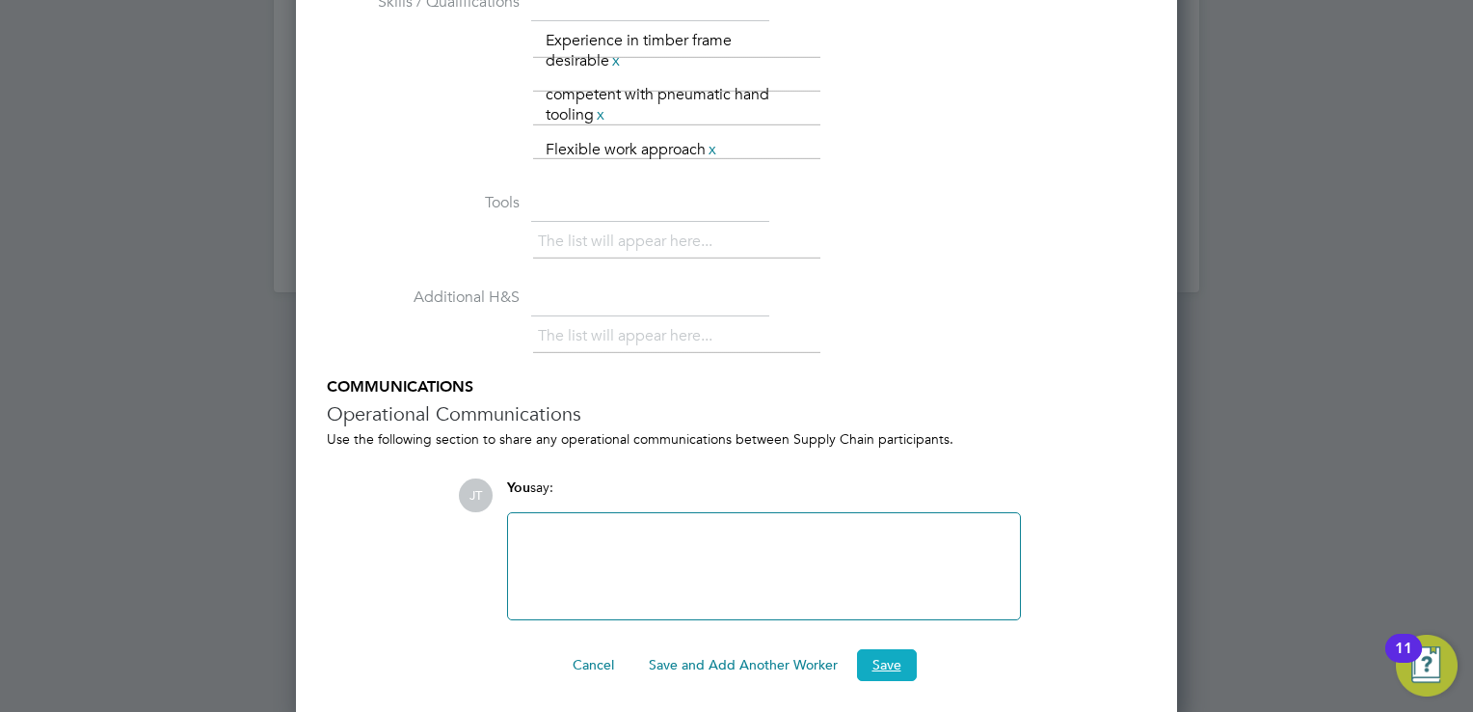
click at [878, 669] on button "Save" at bounding box center [887, 664] width 60 height 31
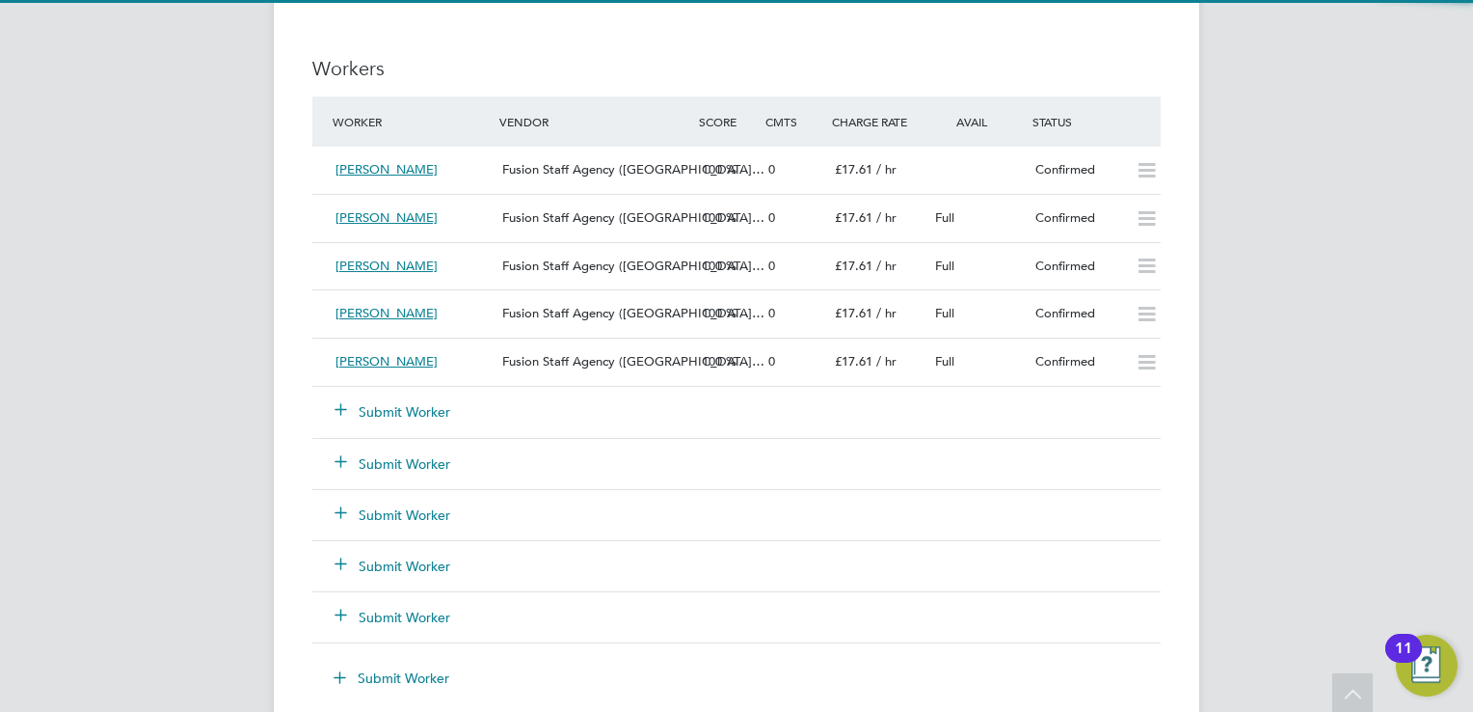
scroll to position [57, 135]
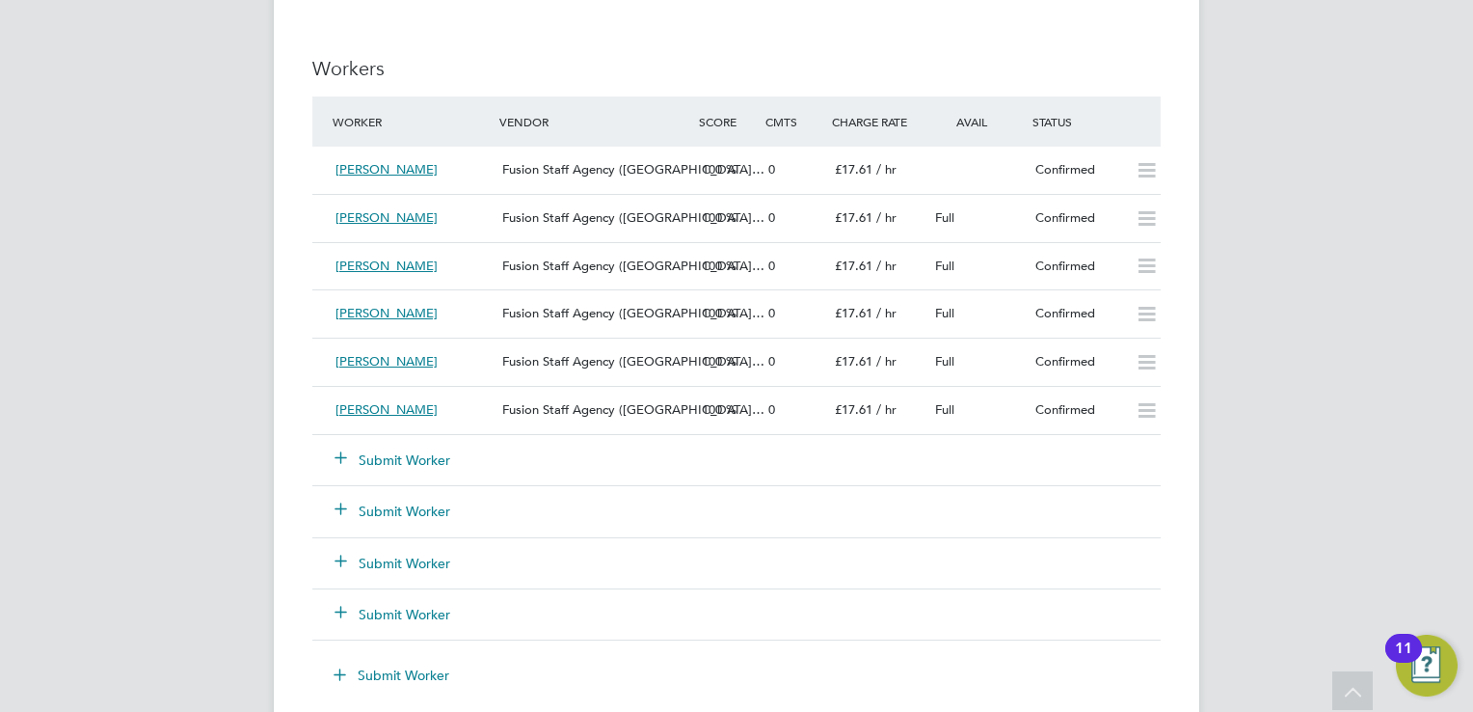
click at [673, 48] on div "IR35 Determination IR35 Status Inside IR35 Status Determination Statement Role_…" at bounding box center [736, 168] width 848 height 3378
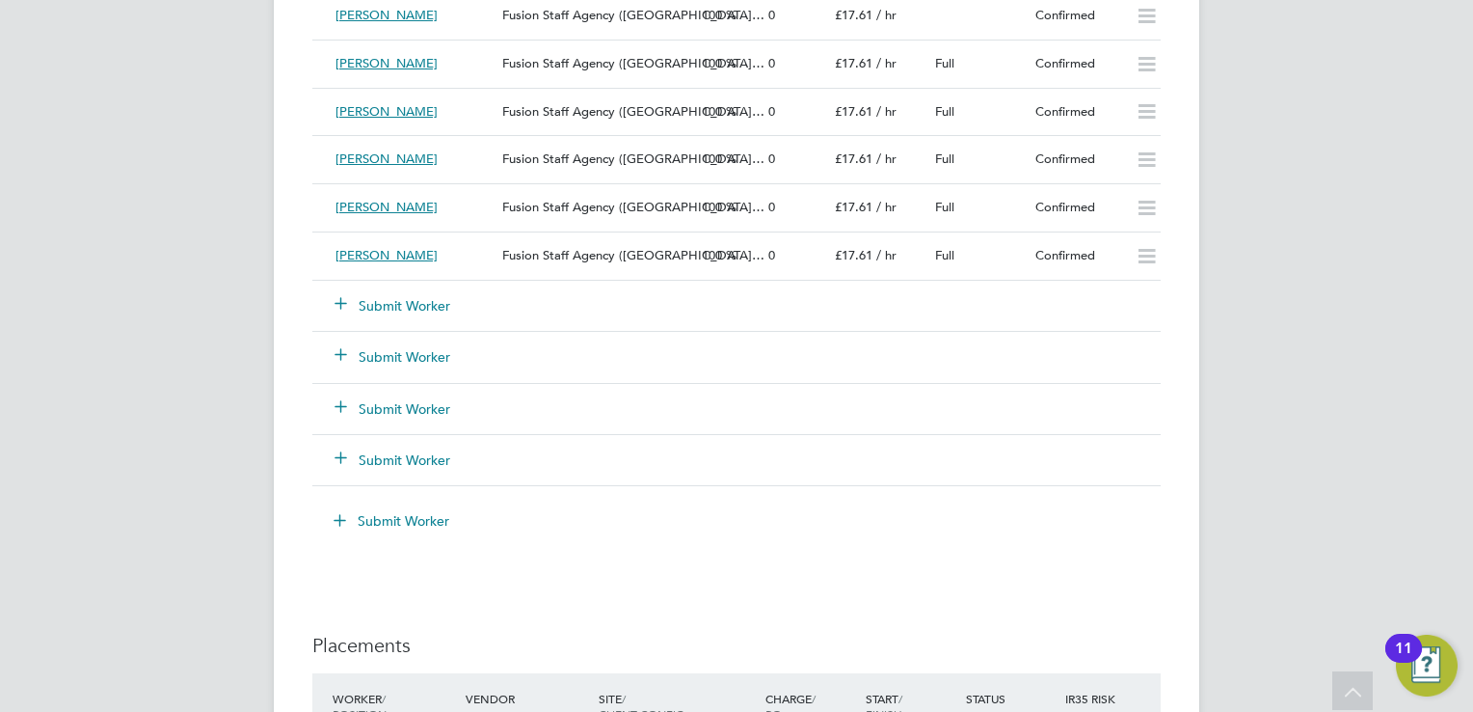
click at [397, 296] on button "Submit Worker" at bounding box center [394, 305] width 116 height 19
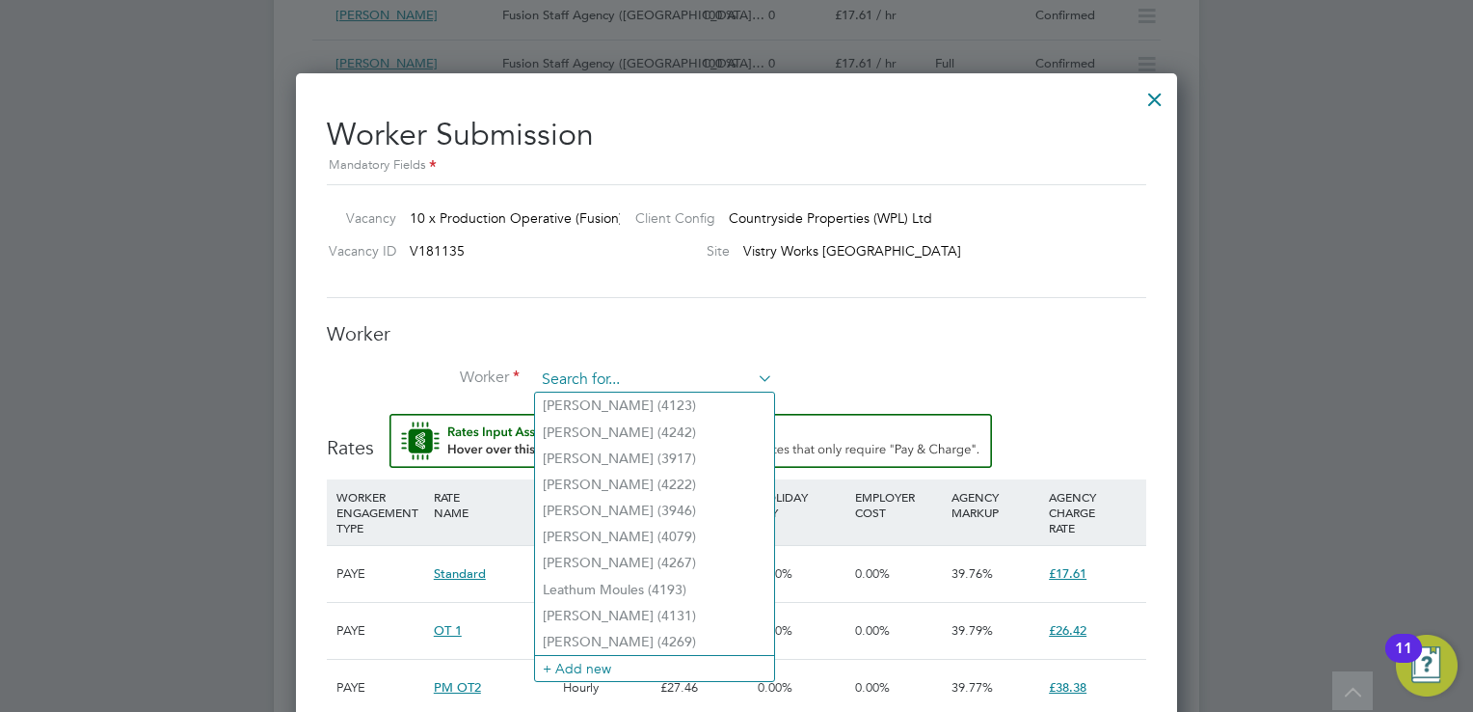
click at [574, 365] on input at bounding box center [654, 379] width 238 height 29
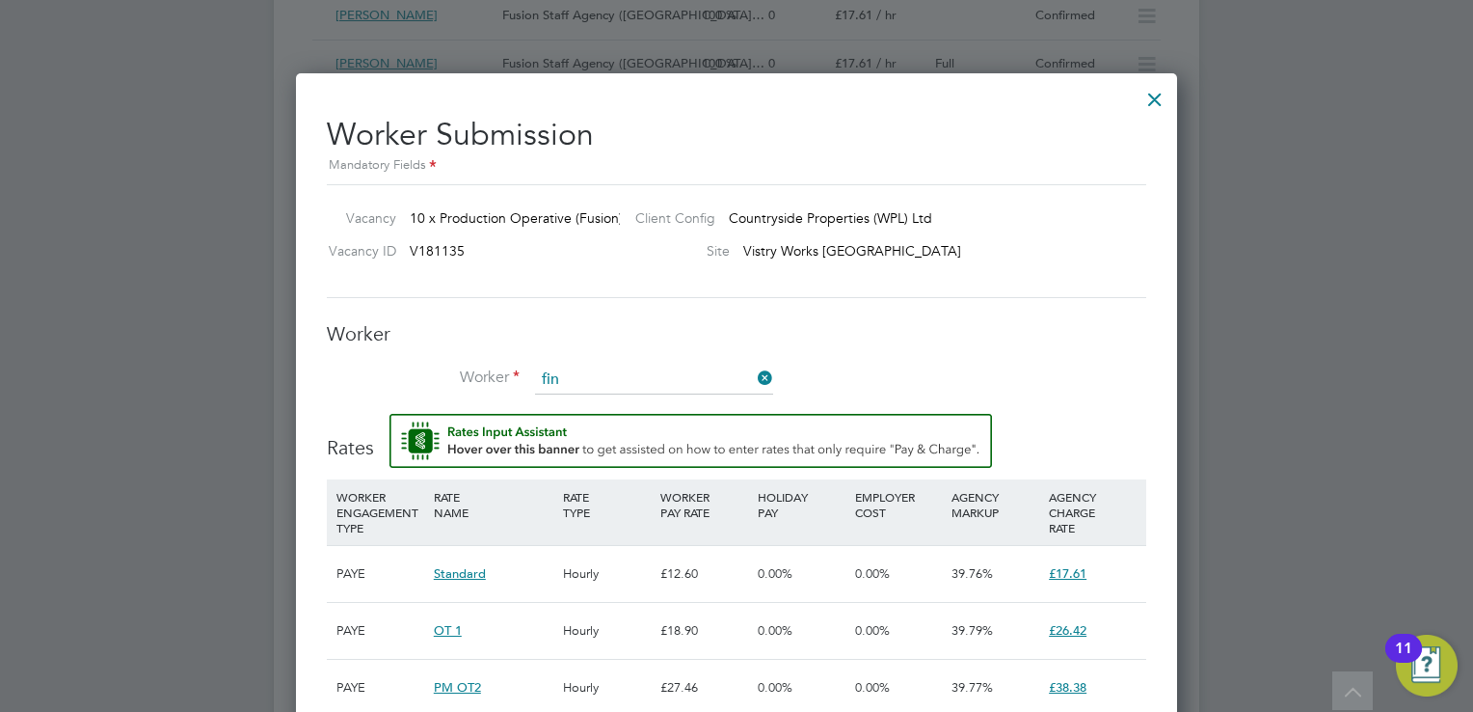
click at [572, 411] on li "Fin ley Allslop (4339)" at bounding box center [654, 405] width 239 height 26
type input "Finley Allslop (4339)"
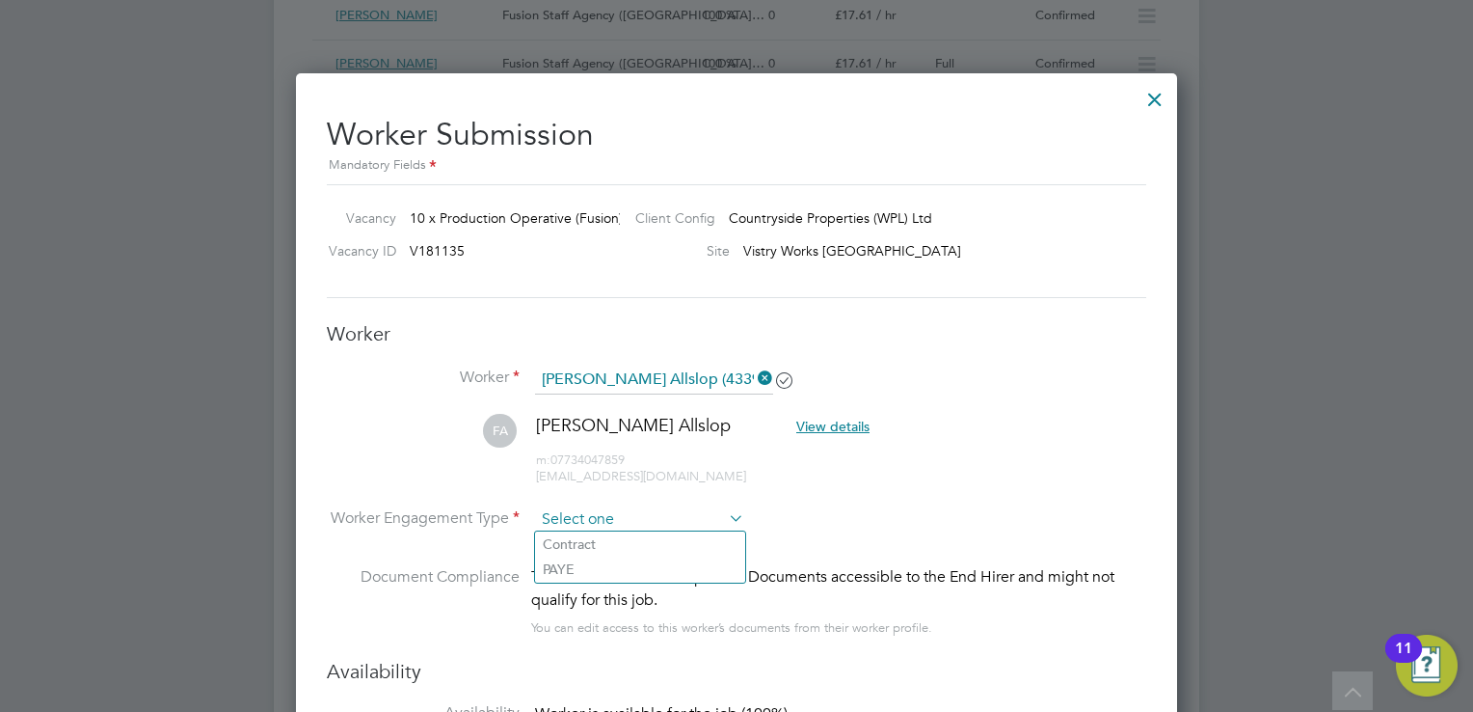
click at [560, 524] on input at bounding box center [639, 519] width 209 height 29
click at [560, 570] on li "PAYE" at bounding box center [640, 568] width 210 height 25
type input "PAYE"
click at [1046, 505] on li "Worker Engagement Type PAYE" at bounding box center [737, 535] width 820 height 60
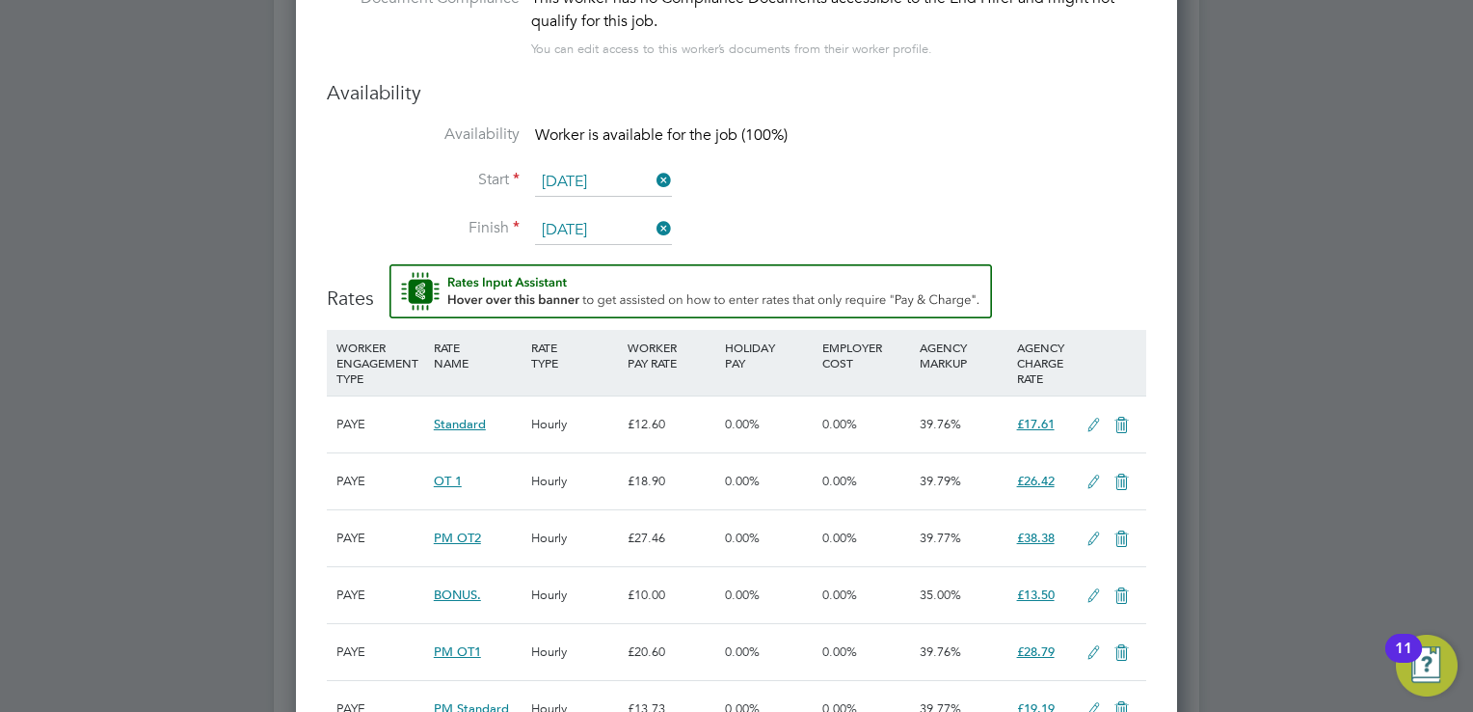
click at [557, 187] on input "01 Aug 2025" at bounding box center [603, 182] width 137 height 29
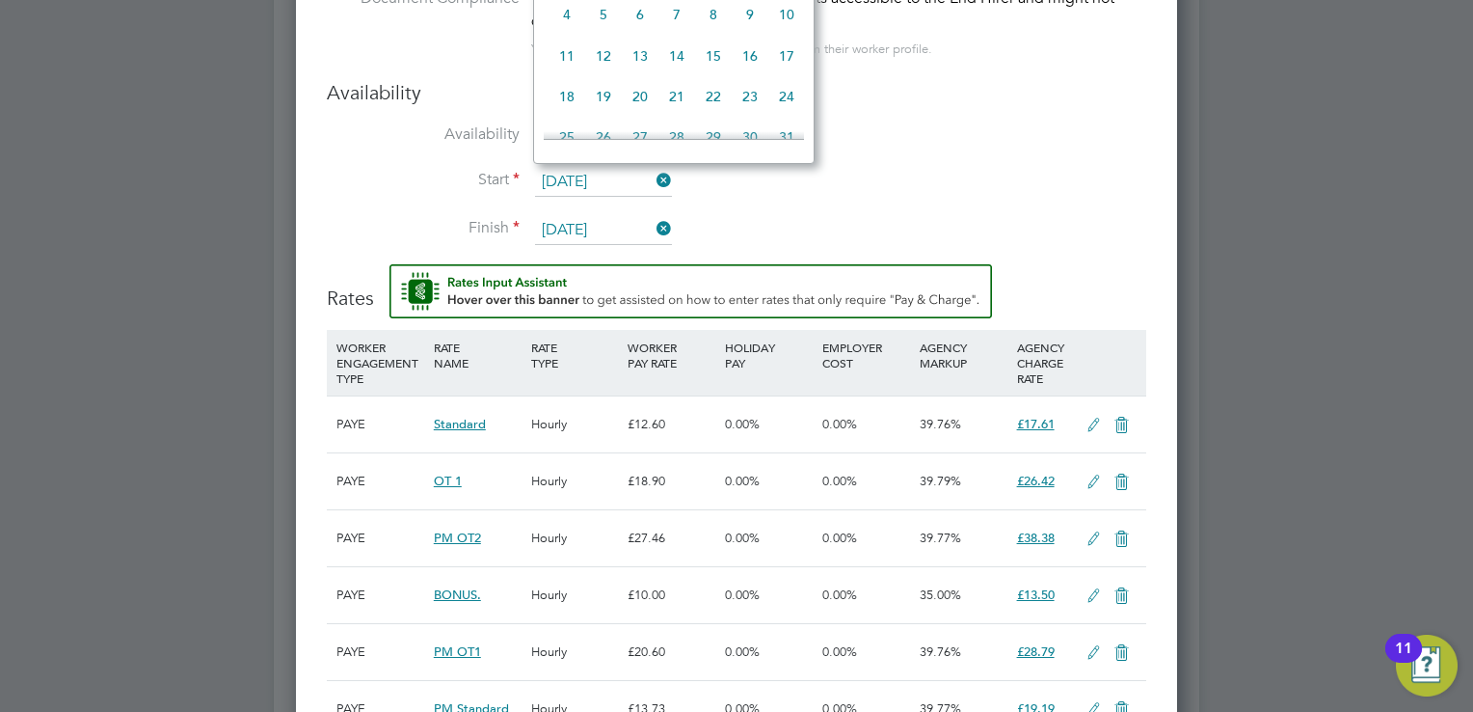
click at [964, 91] on h3 "Availability" at bounding box center [737, 92] width 820 height 25
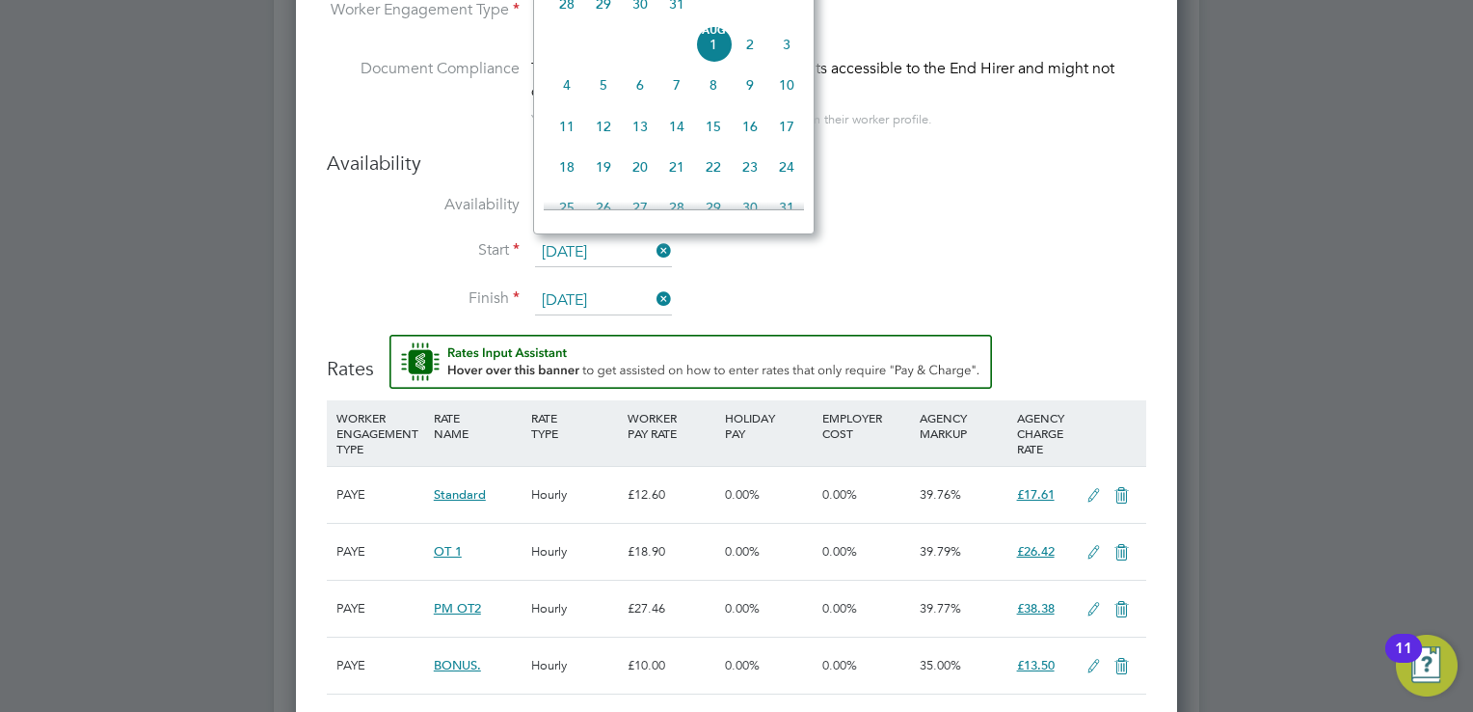
click at [567, 241] on input "01 Aug 2025" at bounding box center [603, 252] width 137 height 29
click at [562, 185] on span "18" at bounding box center [567, 166] width 37 height 37
click at [563, 251] on input "18 Aug 2025" at bounding box center [603, 252] width 137 height 29
click at [567, 140] on span "Sep 1" at bounding box center [567, 121] width 37 height 37
type input "01 Sep 2025"
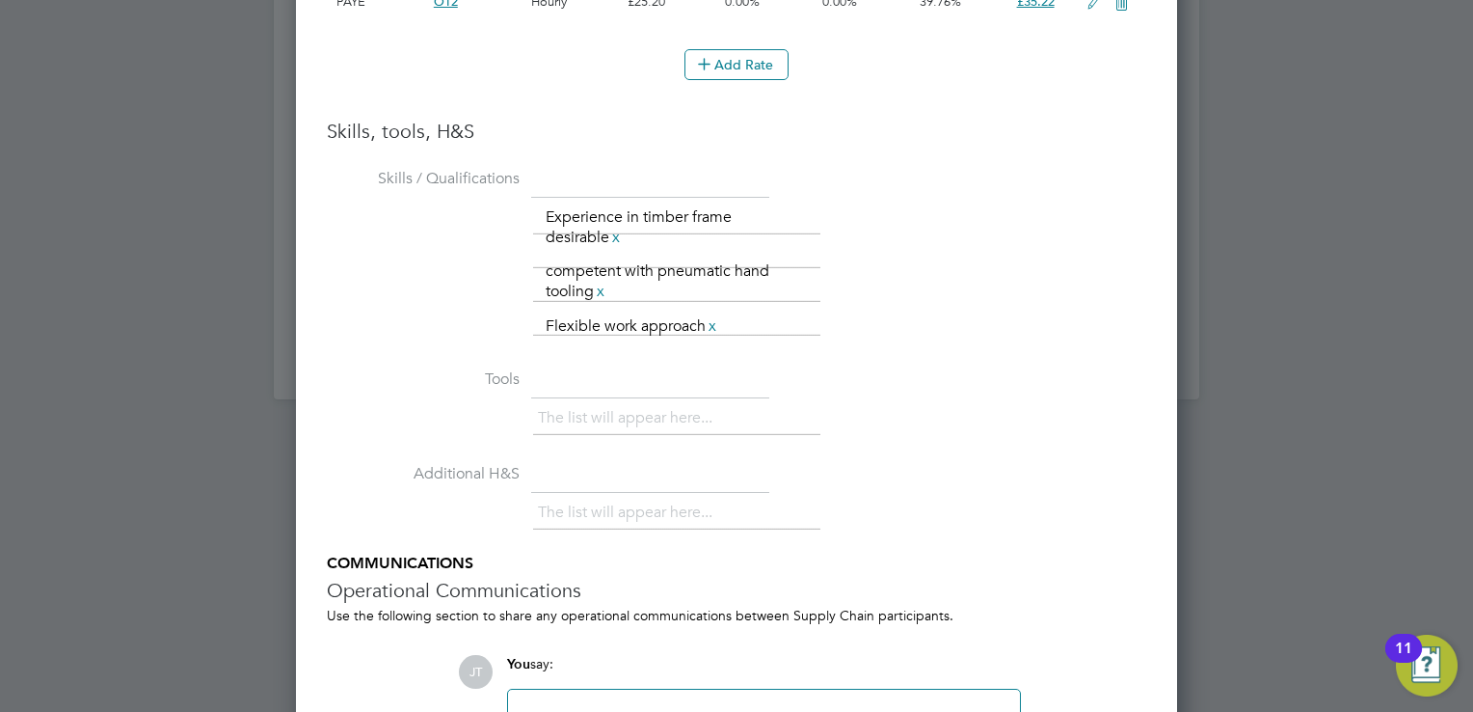
scroll to position [3601, 0]
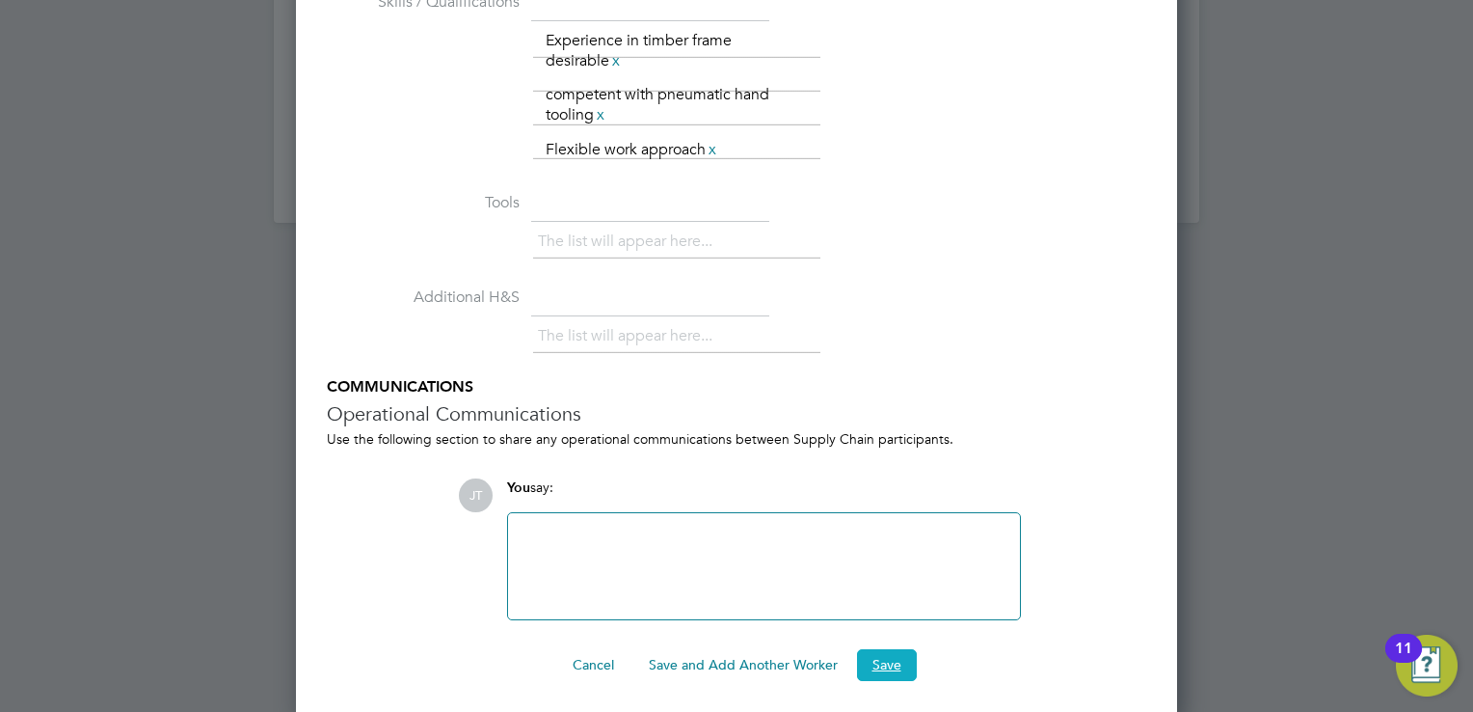
click at [881, 652] on button "Save" at bounding box center [887, 664] width 60 height 31
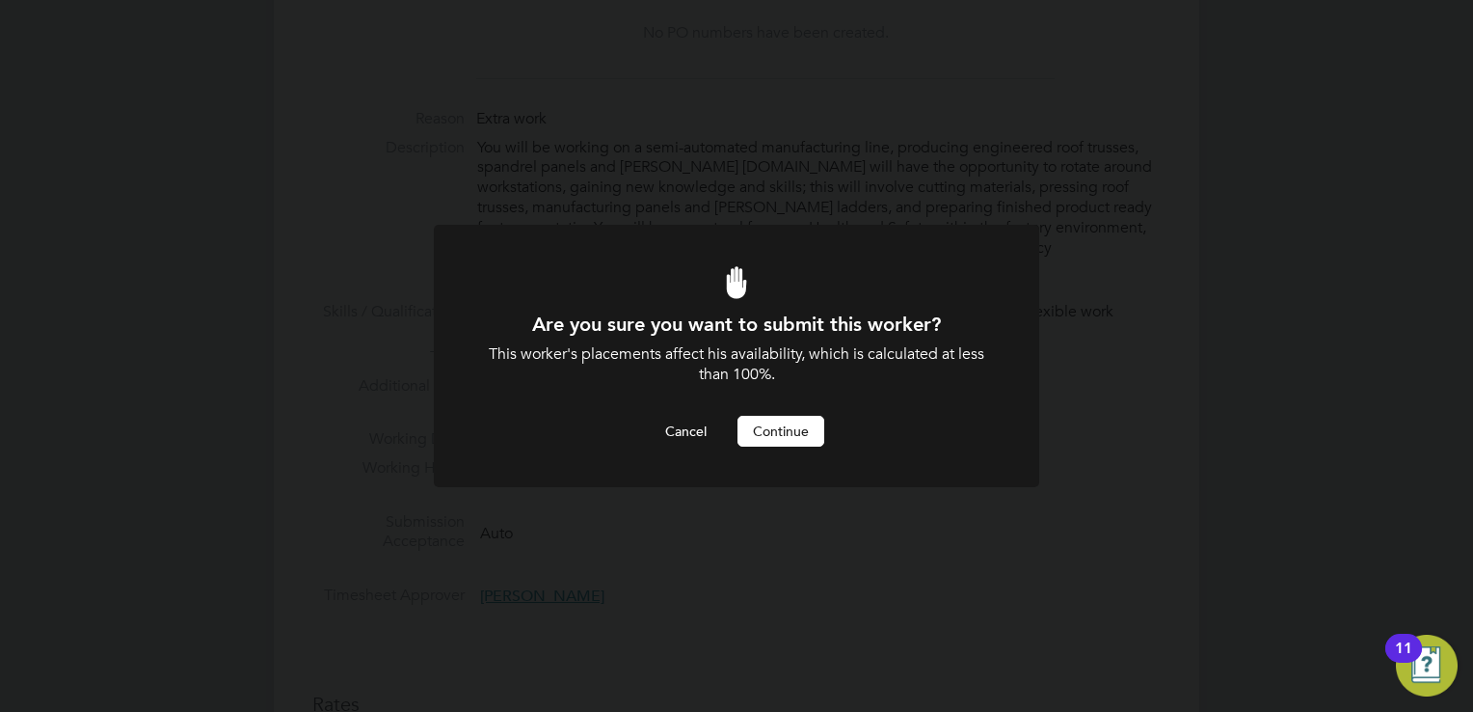
click at [774, 418] on button "Continue" at bounding box center [781, 431] width 87 height 31
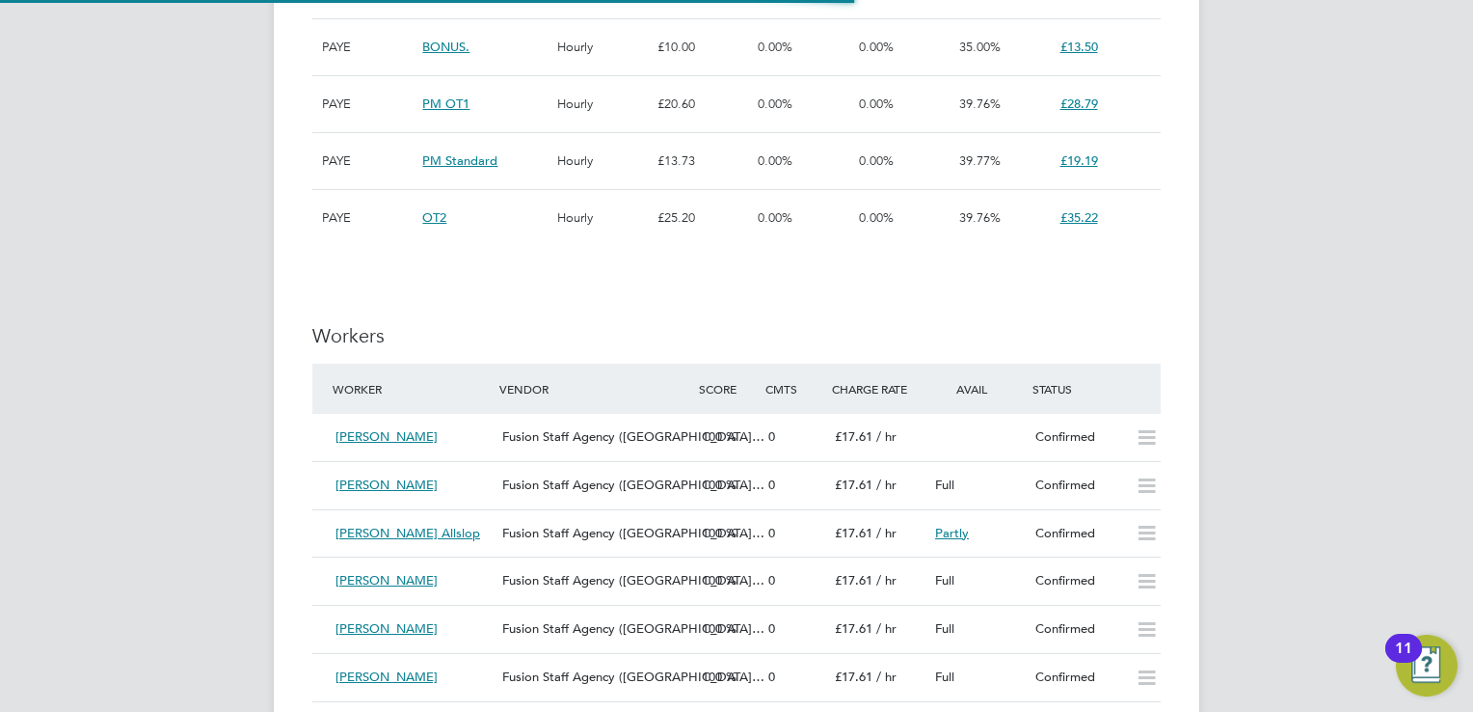
scroll to position [9, 10]
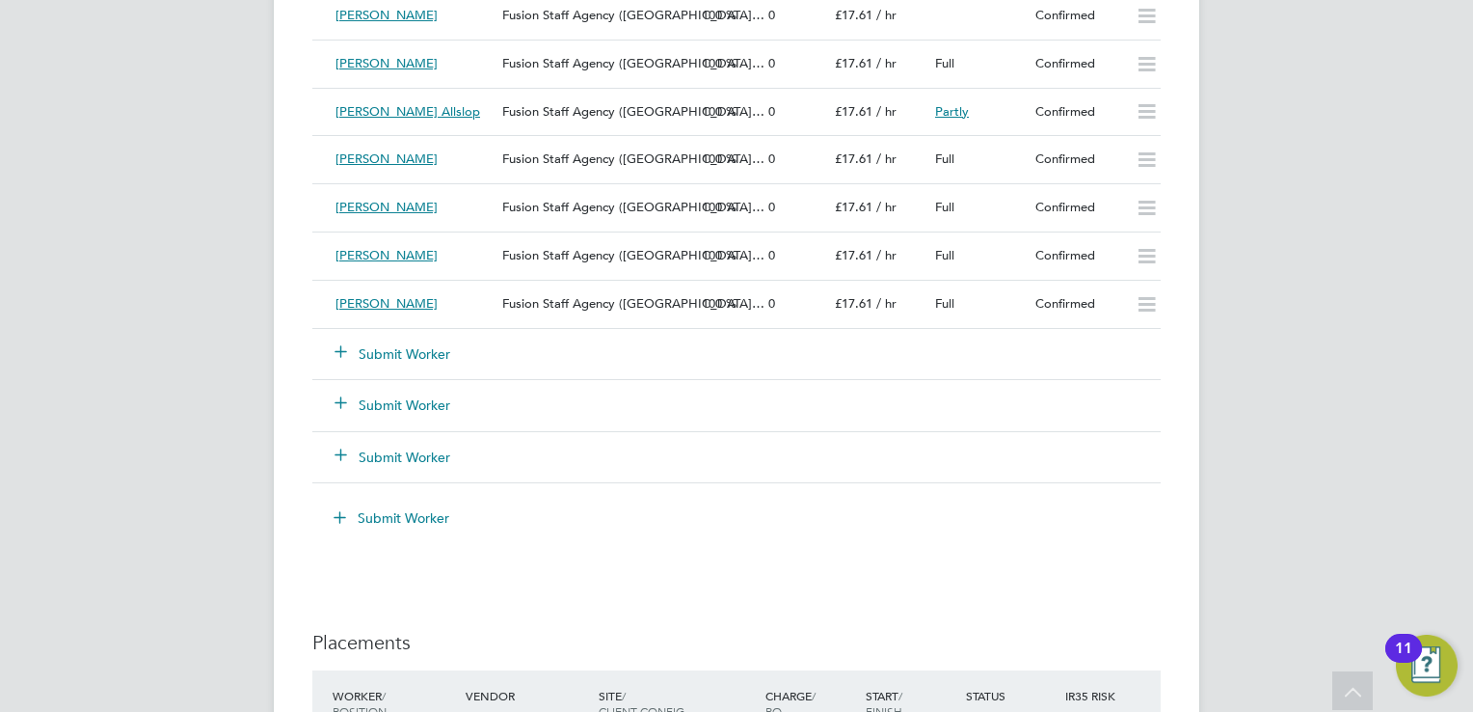
click at [405, 346] on button "Submit Worker" at bounding box center [394, 353] width 116 height 19
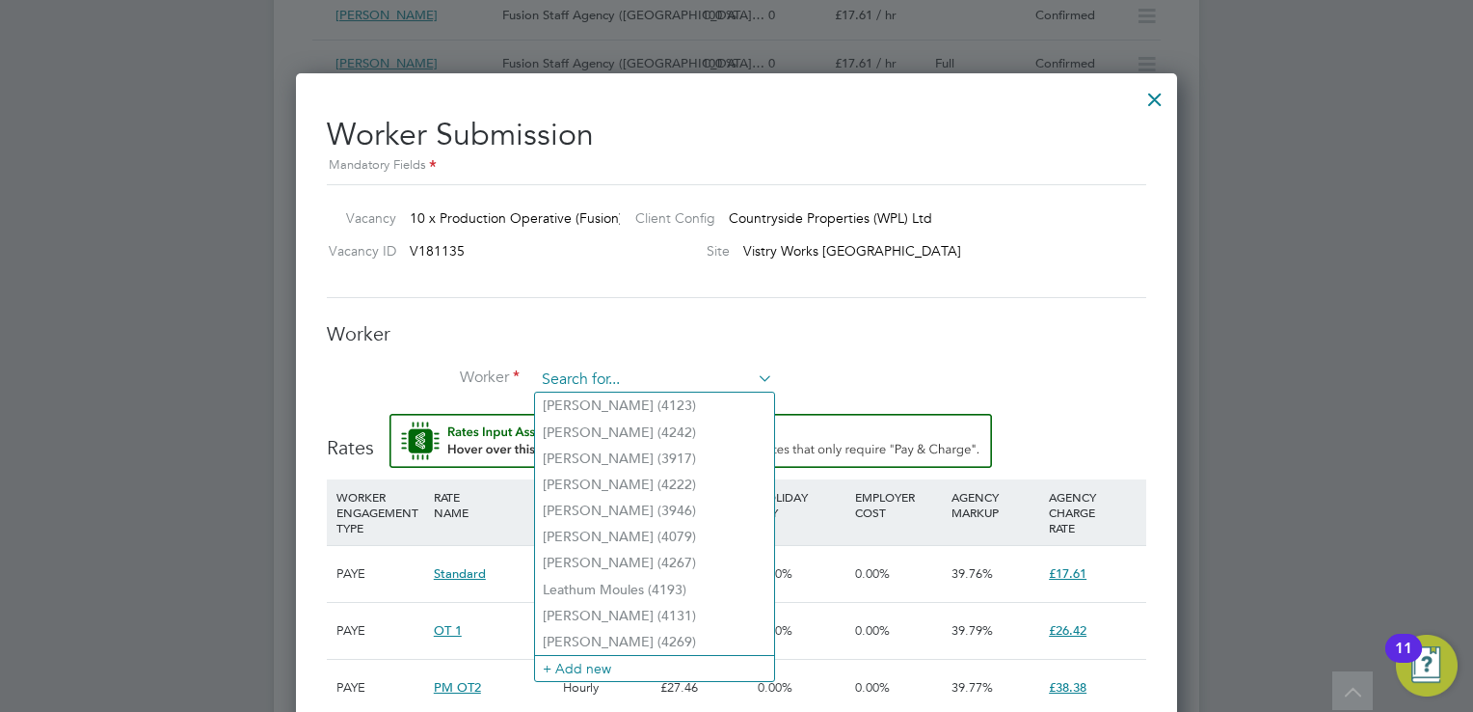
click at [650, 381] on input at bounding box center [654, 379] width 238 height 29
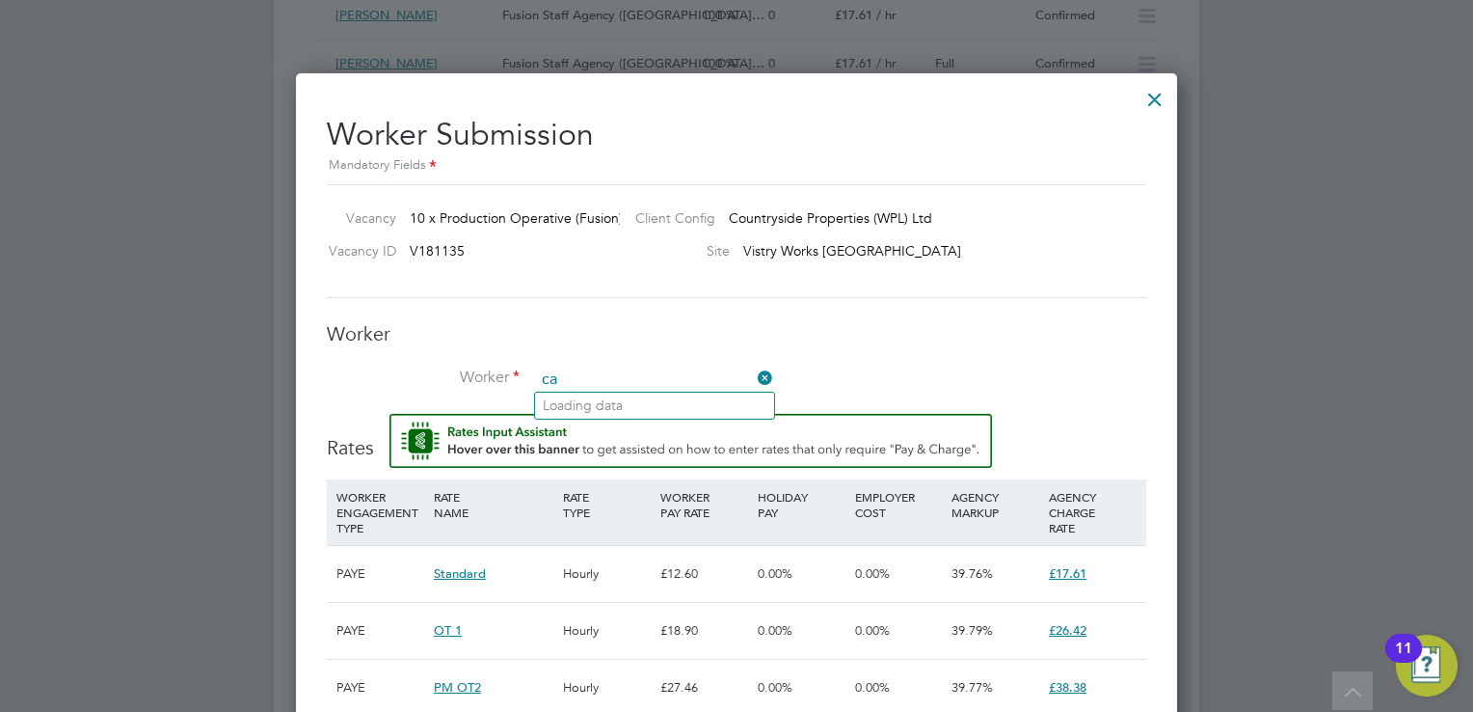
type input "c"
type input "lu"
click at [616, 368] on input at bounding box center [654, 379] width 238 height 29
click at [614, 399] on li "Lul zim Prendi (4341)" at bounding box center [654, 405] width 239 height 26
type input "Lulzim Prendi (4341)"
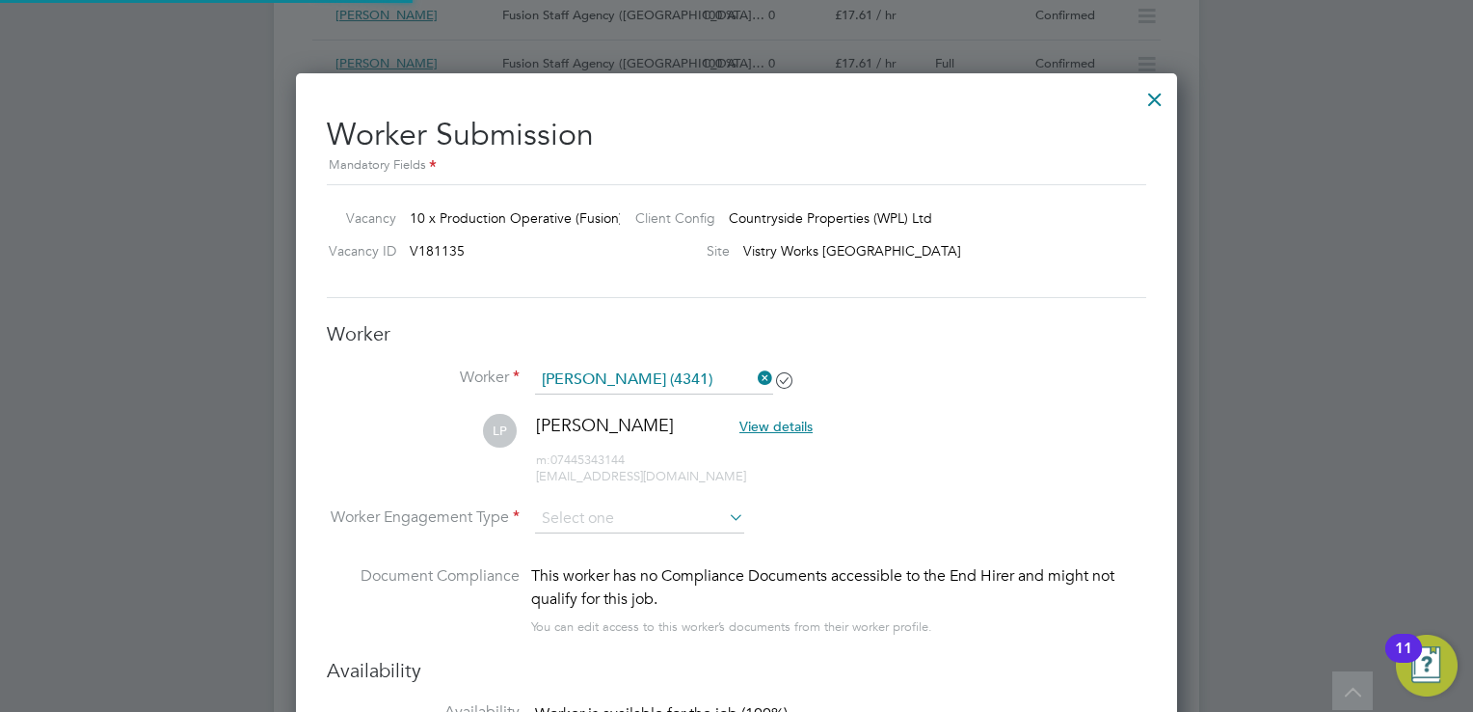
scroll to position [2109, 882]
click at [601, 517] on input at bounding box center [639, 519] width 209 height 29
click at [595, 576] on li "PAYE" at bounding box center [640, 568] width 210 height 25
type input "PAYE"
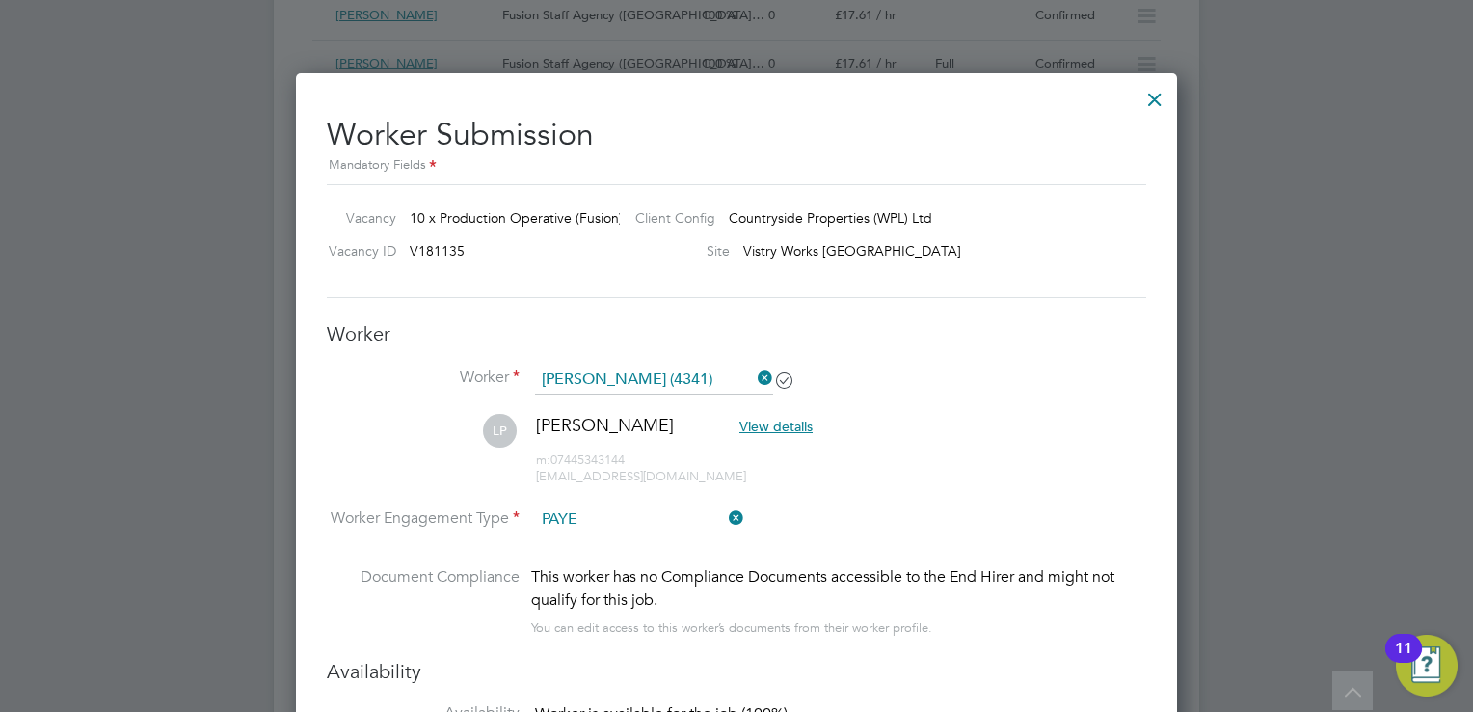
click at [962, 512] on li "Worker Engagement Type PAYE" at bounding box center [737, 535] width 820 height 60
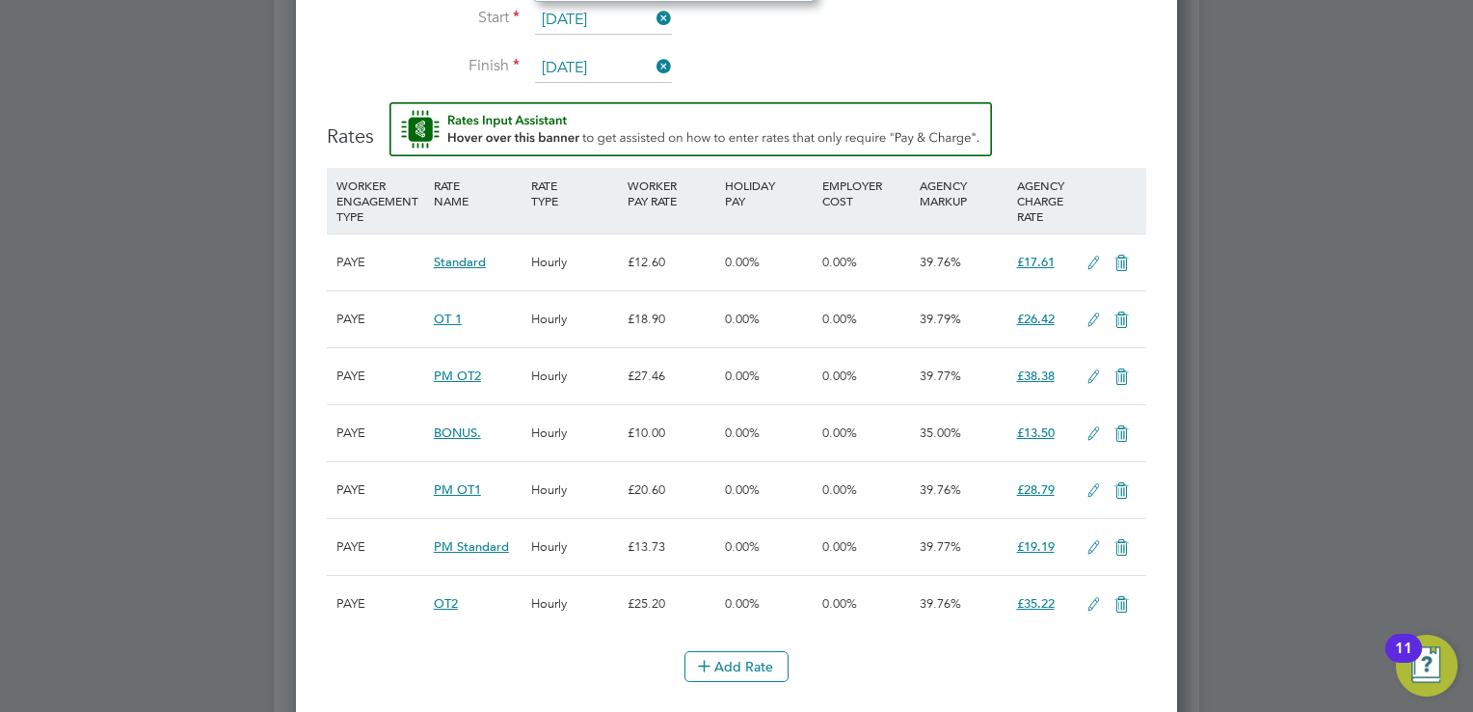
scroll to position [587, 0]
click at [617, 14] on input "01 Aug 2025" at bounding box center [603, 20] width 137 height 29
click at [550, 13] on input "01 Aug 2025" at bounding box center [603, 20] width 137 height 29
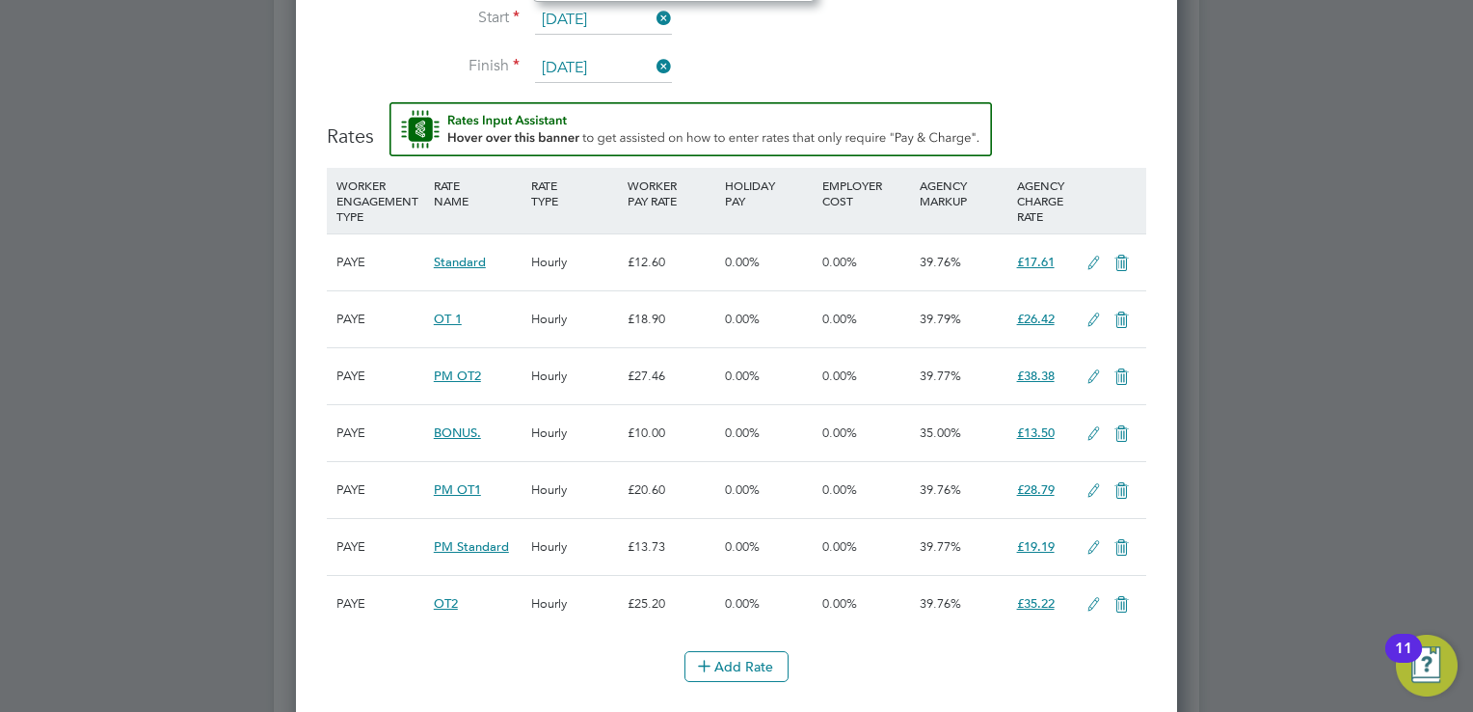
click at [653, 10] on icon at bounding box center [653, 18] width 0 height 27
click at [595, 17] on input at bounding box center [603, 20] width 137 height 29
click at [648, 9] on input at bounding box center [603, 20] width 137 height 29
click at [649, 6] on input at bounding box center [603, 20] width 137 height 29
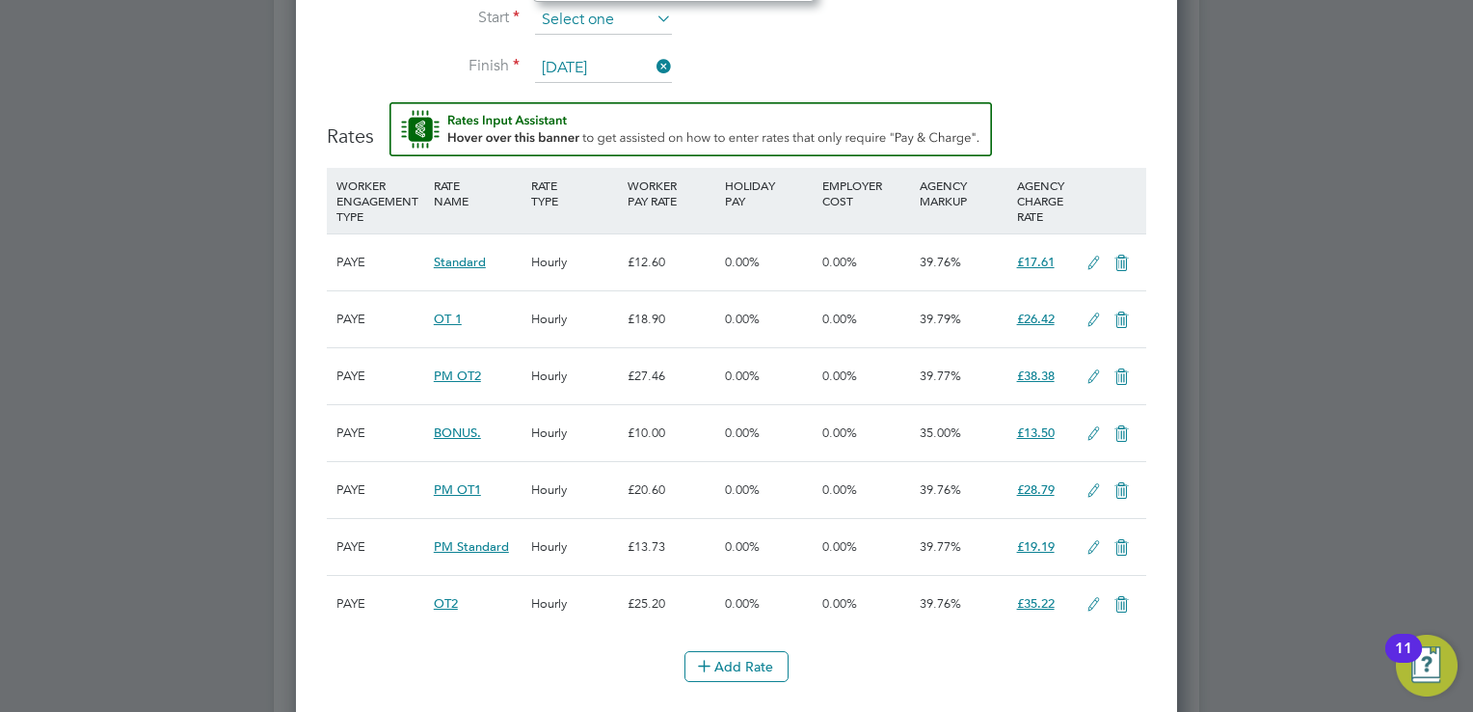
click at [579, 17] on input at bounding box center [603, 20] width 137 height 29
drag, startPoint x: 579, startPoint y: 17, endPoint x: 567, endPoint y: 13, distance: 12.5
click at [567, 13] on input at bounding box center [603, 20] width 137 height 29
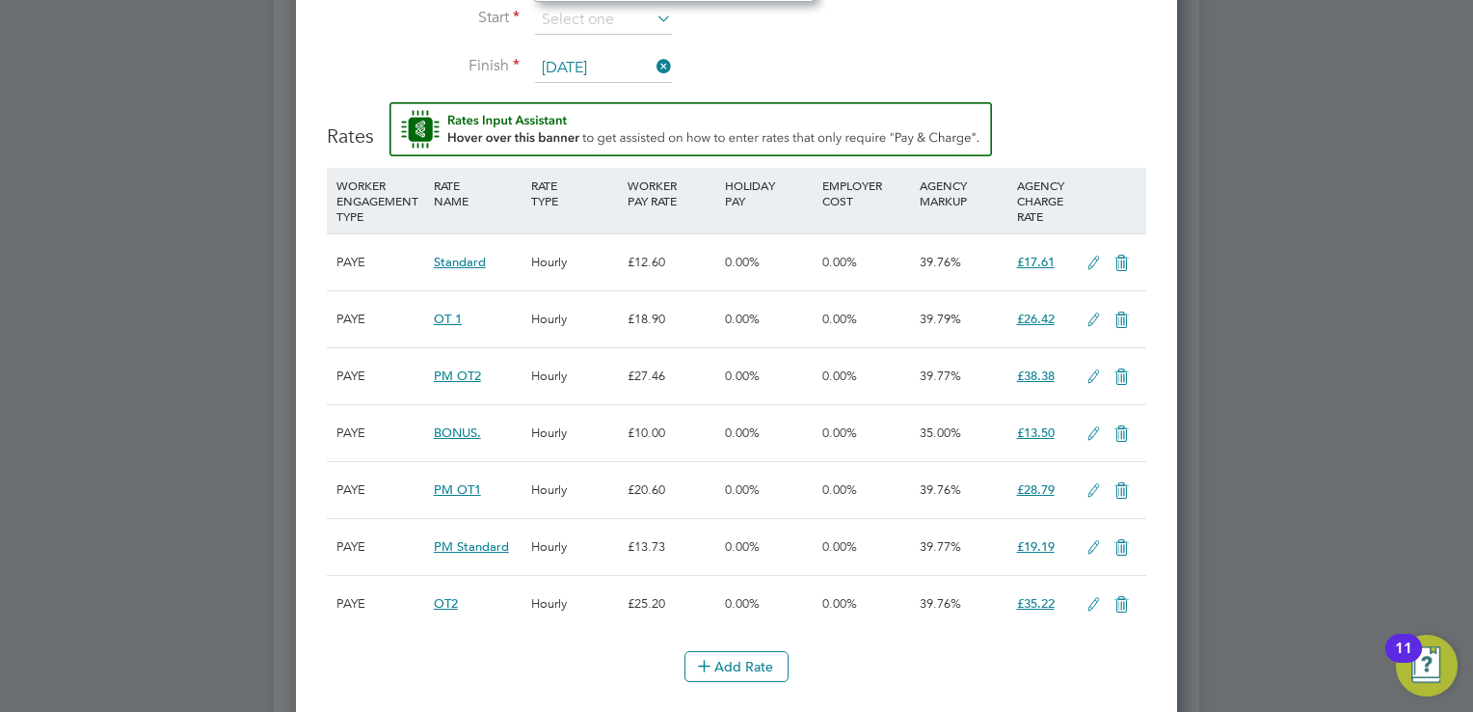
click at [773, 48] on li "Start" at bounding box center [737, 30] width 820 height 48
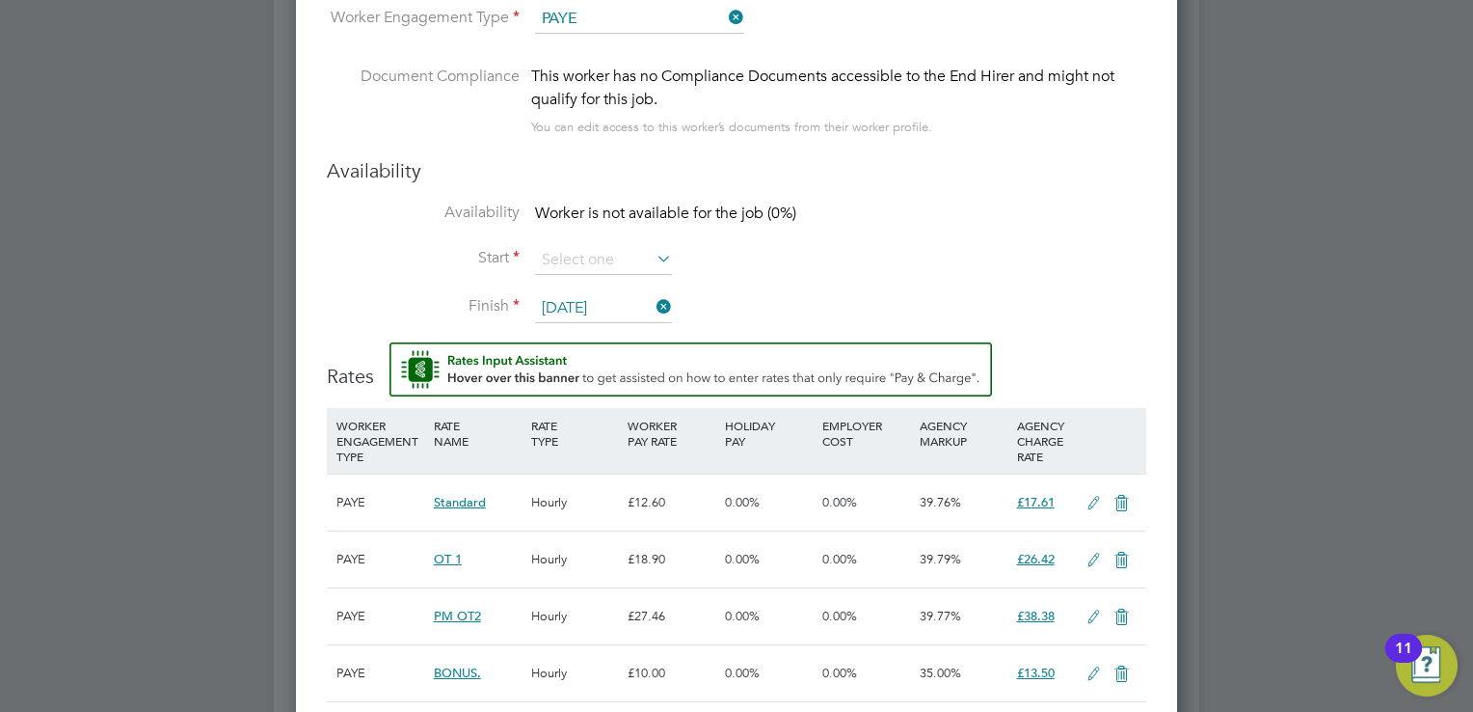
scroll to position [2515, 0]
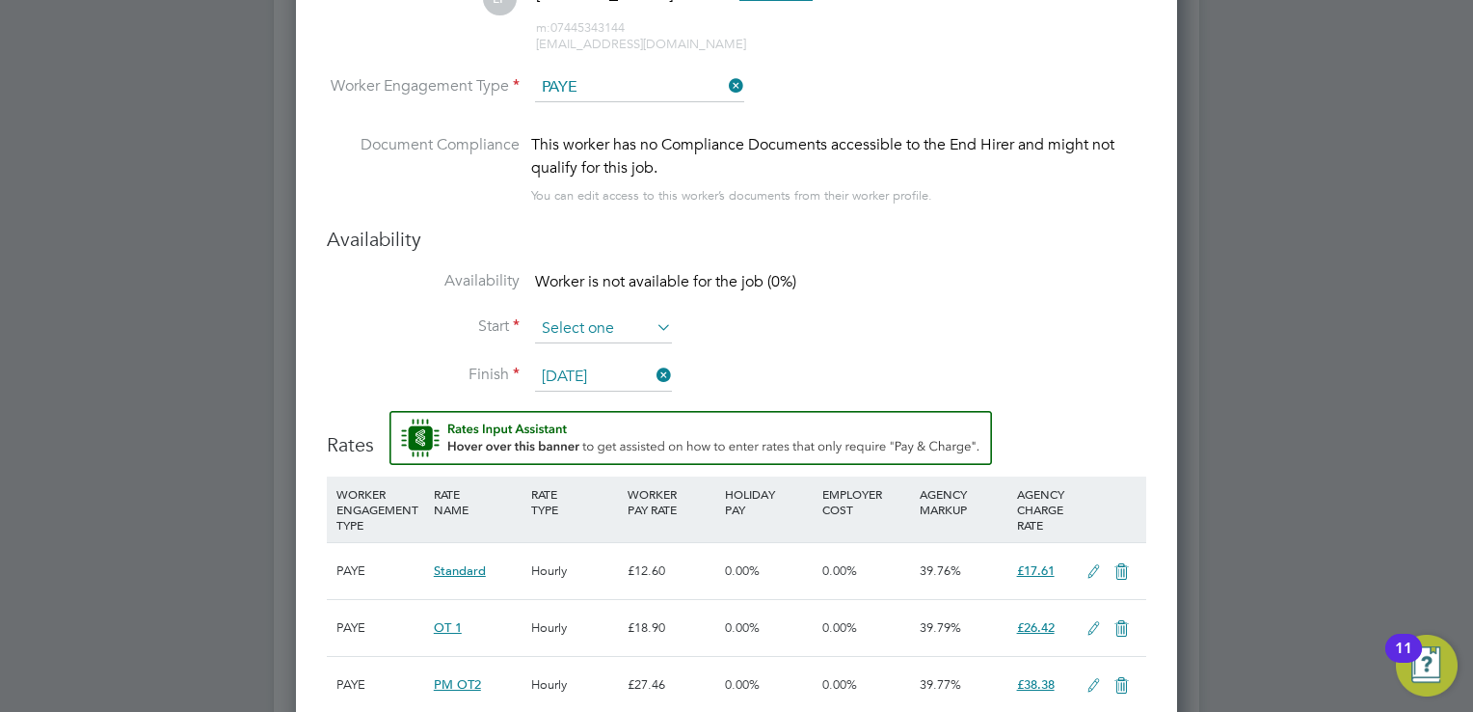
click at [595, 333] on input at bounding box center [603, 328] width 137 height 29
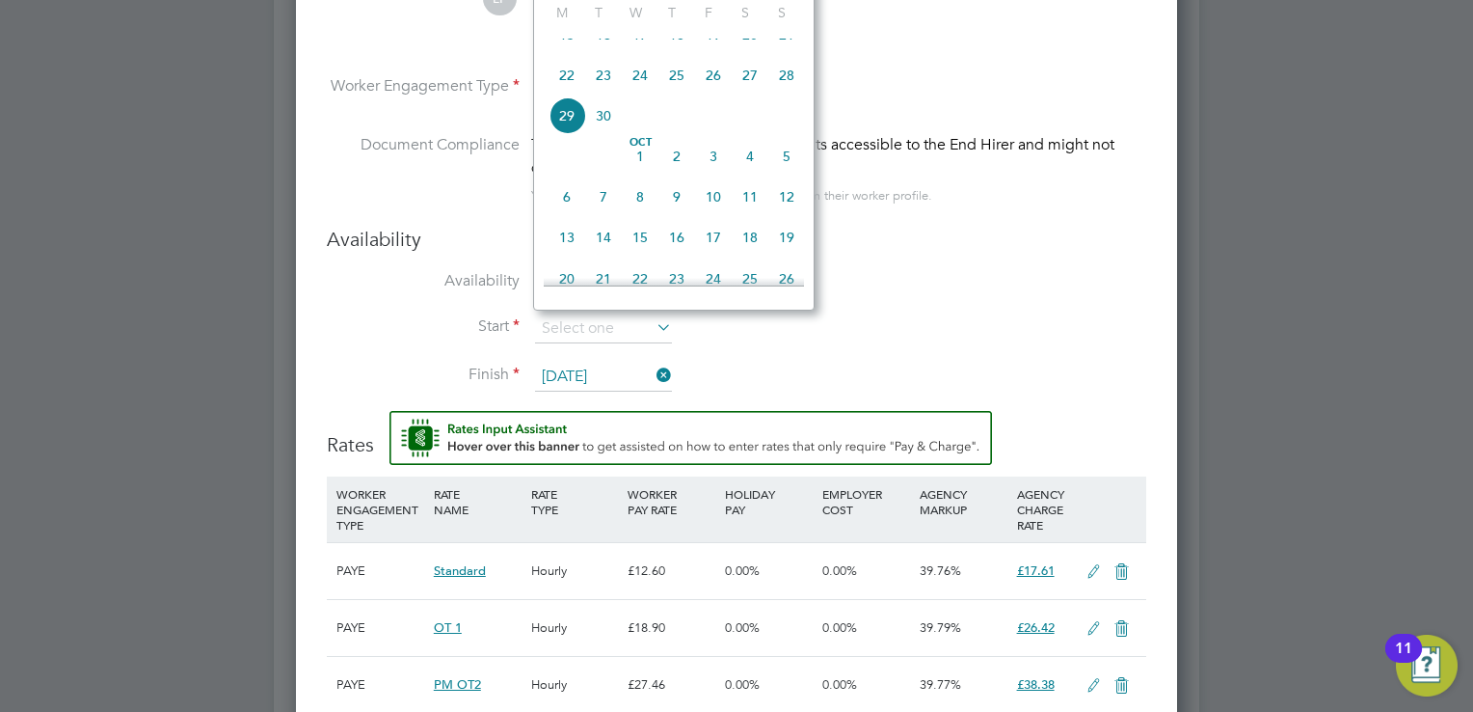
scroll to position [713, 0]
click at [567, 53] on span "8" at bounding box center [567, 34] width 37 height 37
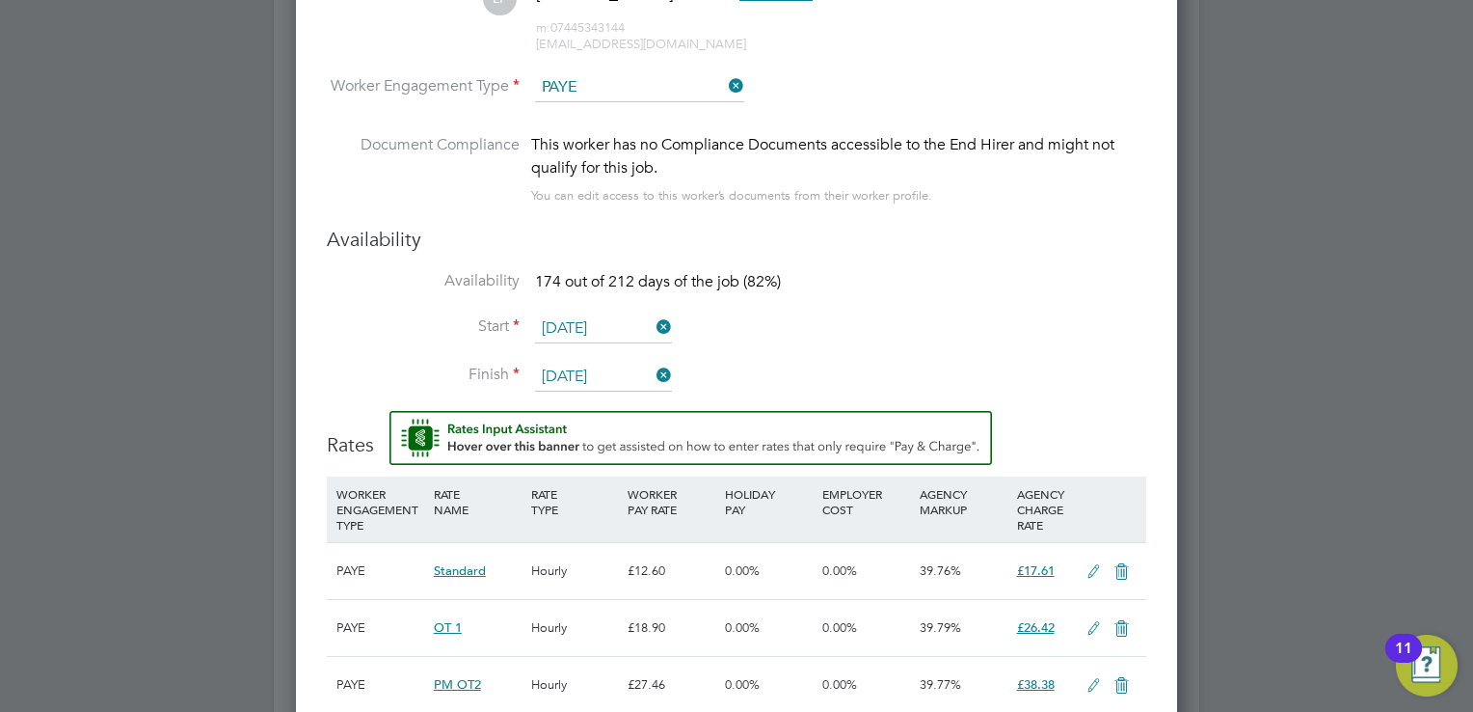
click at [966, 281] on li "Availability 174 out of 212 days of the job (82%)" at bounding box center [737, 292] width 820 height 43
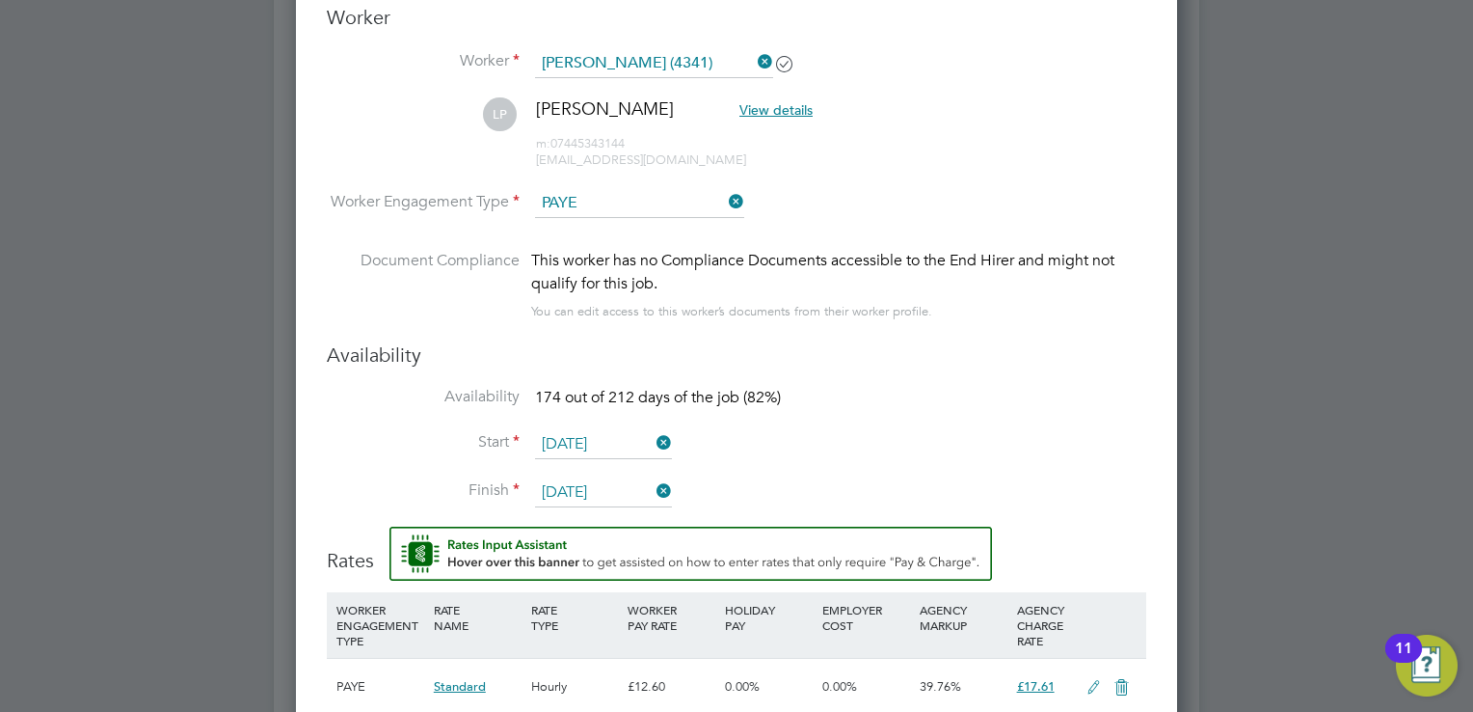
scroll to position [2360, 0]
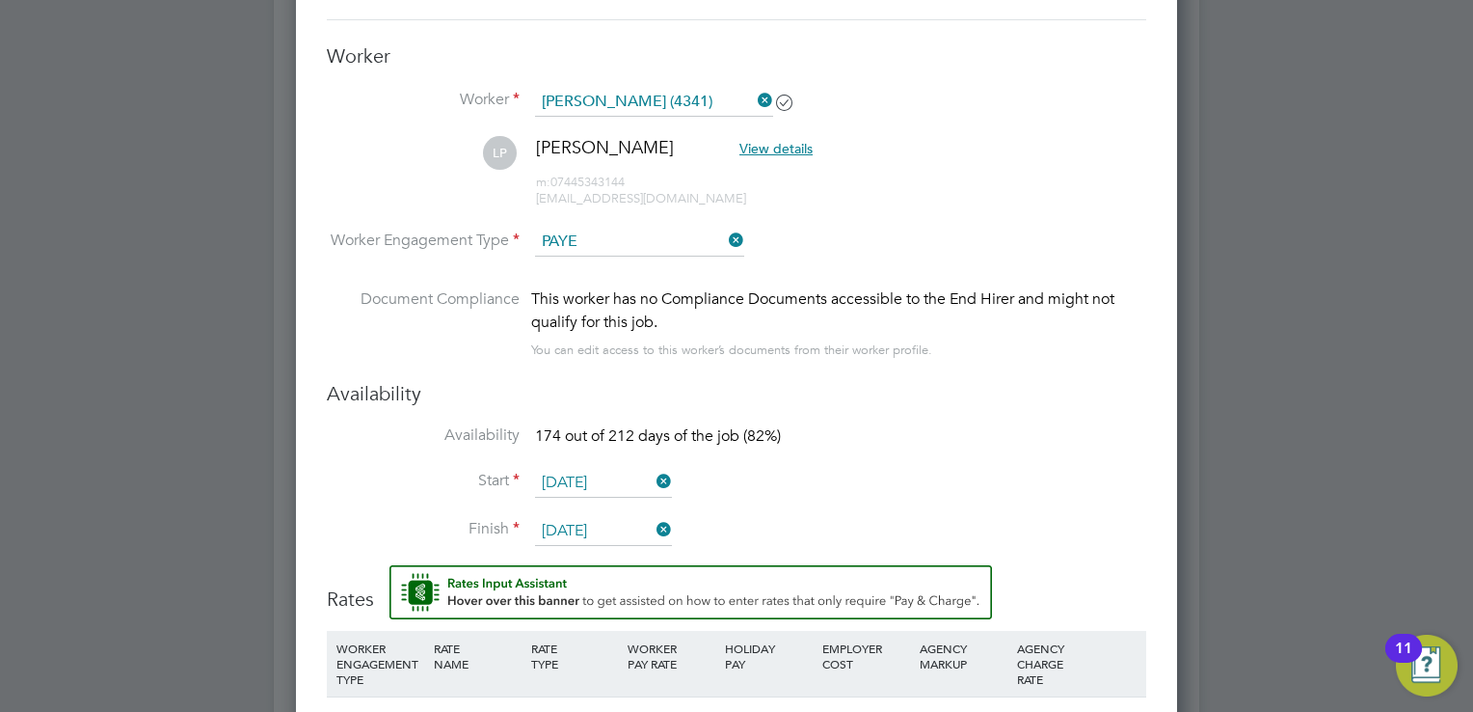
click at [574, 481] on input "08 Sep 2025" at bounding box center [603, 483] width 137 height 29
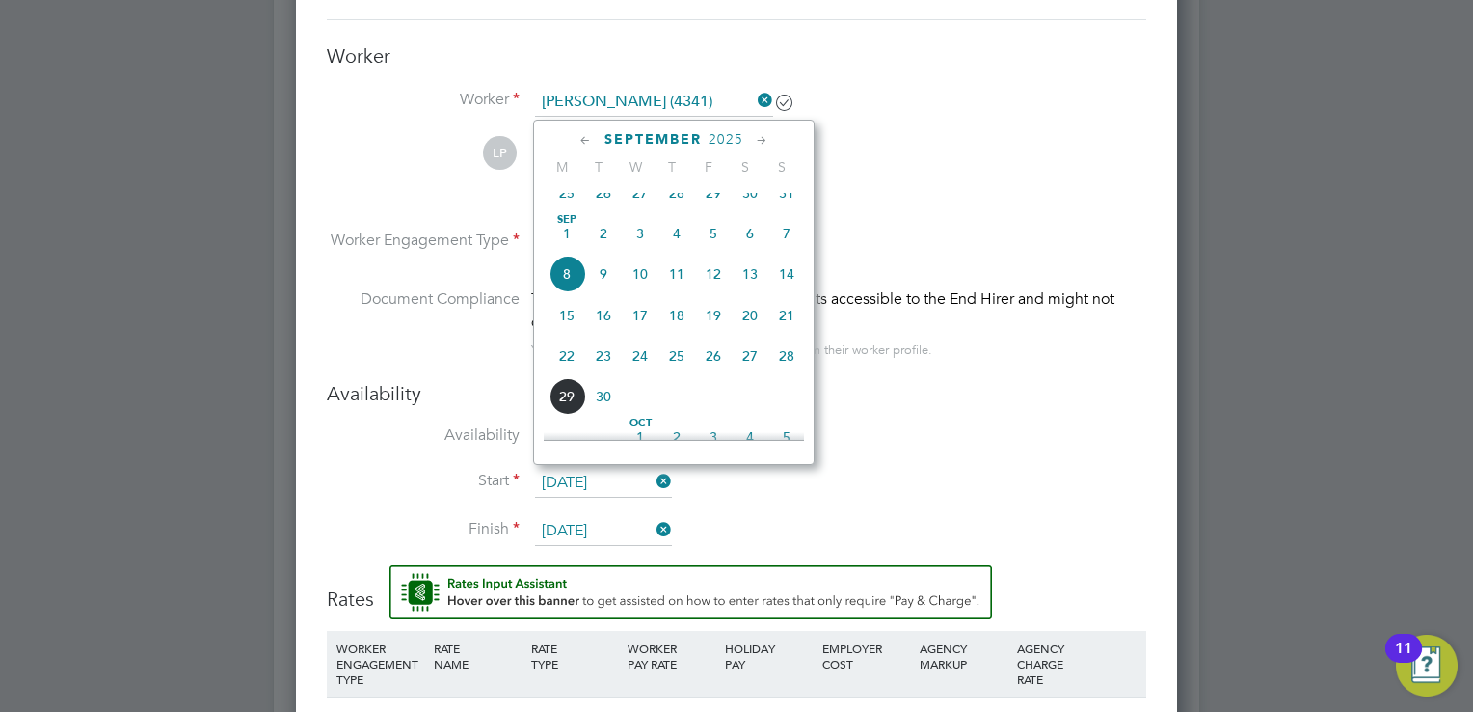
click at [568, 246] on span "Sep 1" at bounding box center [567, 233] width 37 height 37
type input "01 Sep 2025"
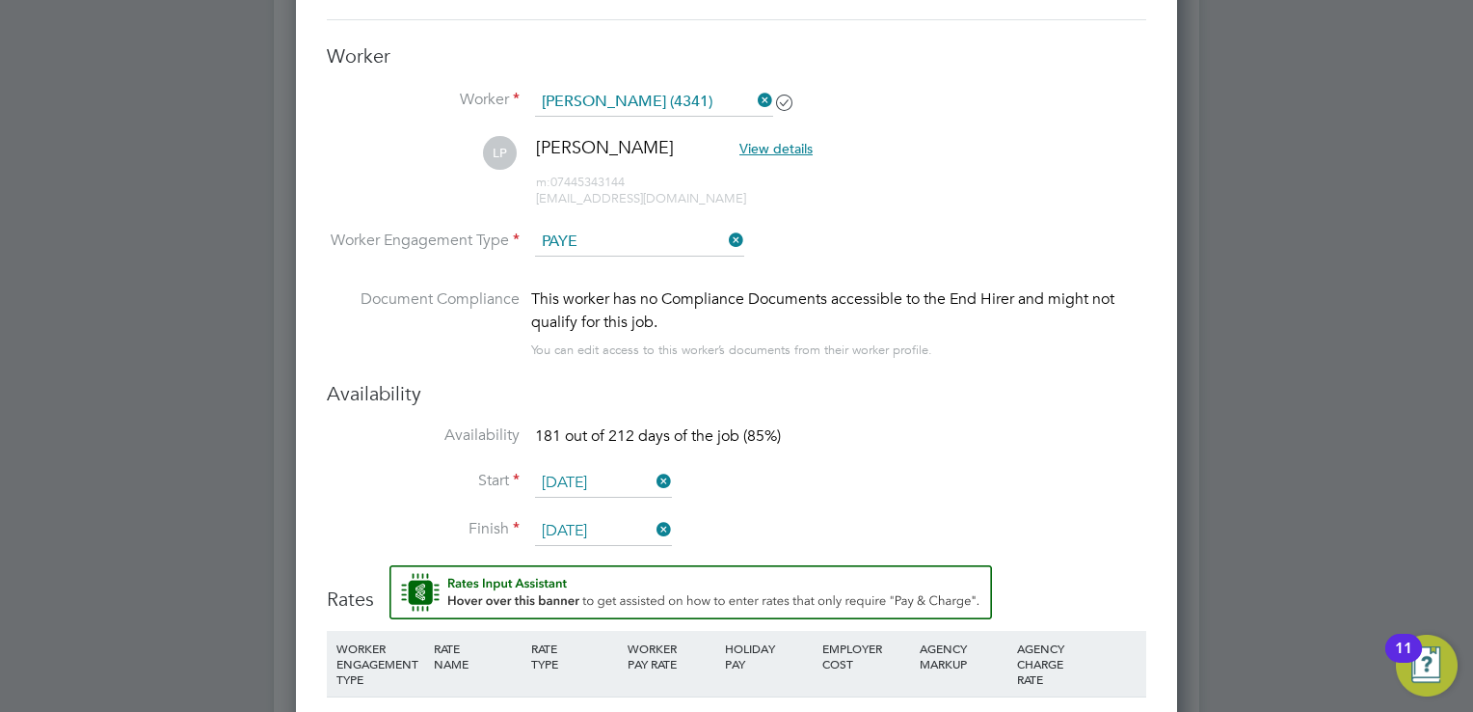
click at [810, 426] on li "Availability 181 out of 212 days of the job (85%)" at bounding box center [737, 446] width 820 height 43
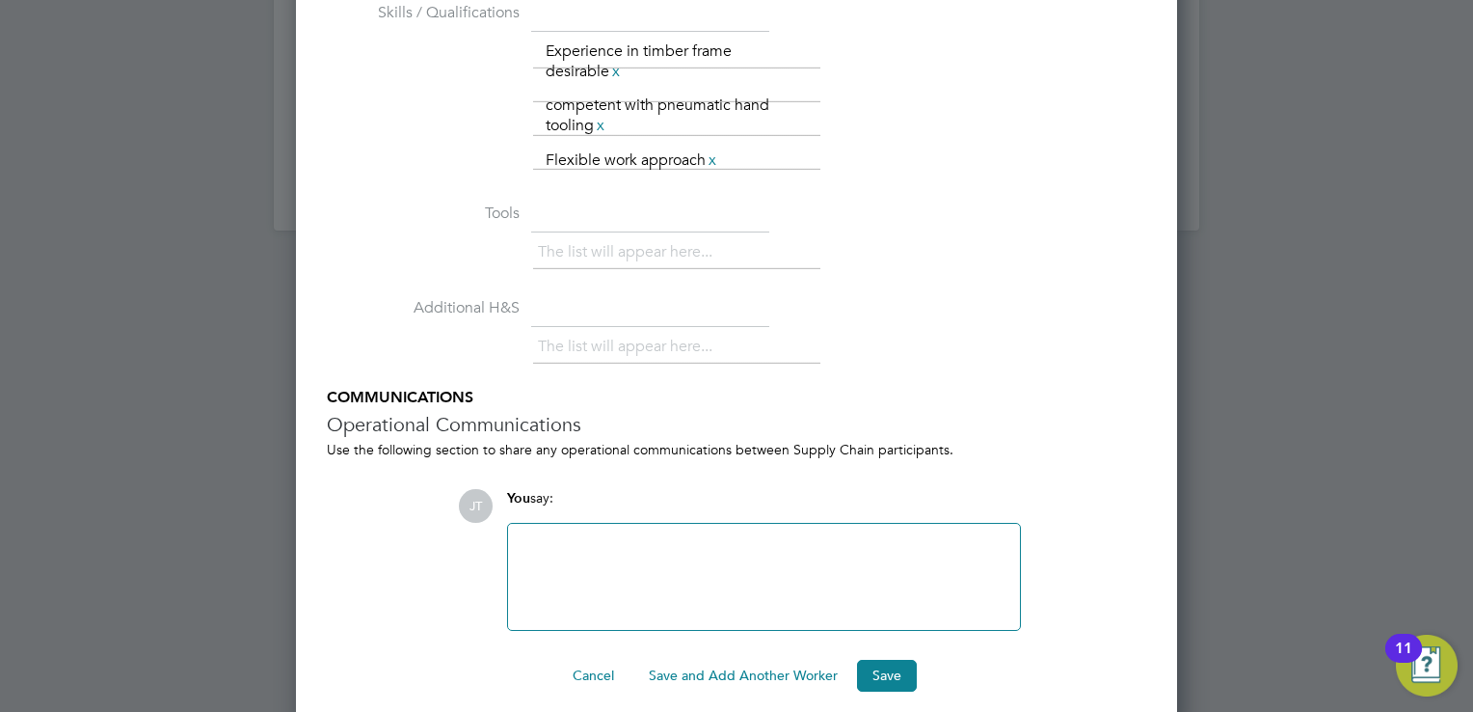
scroll to position [3601, 0]
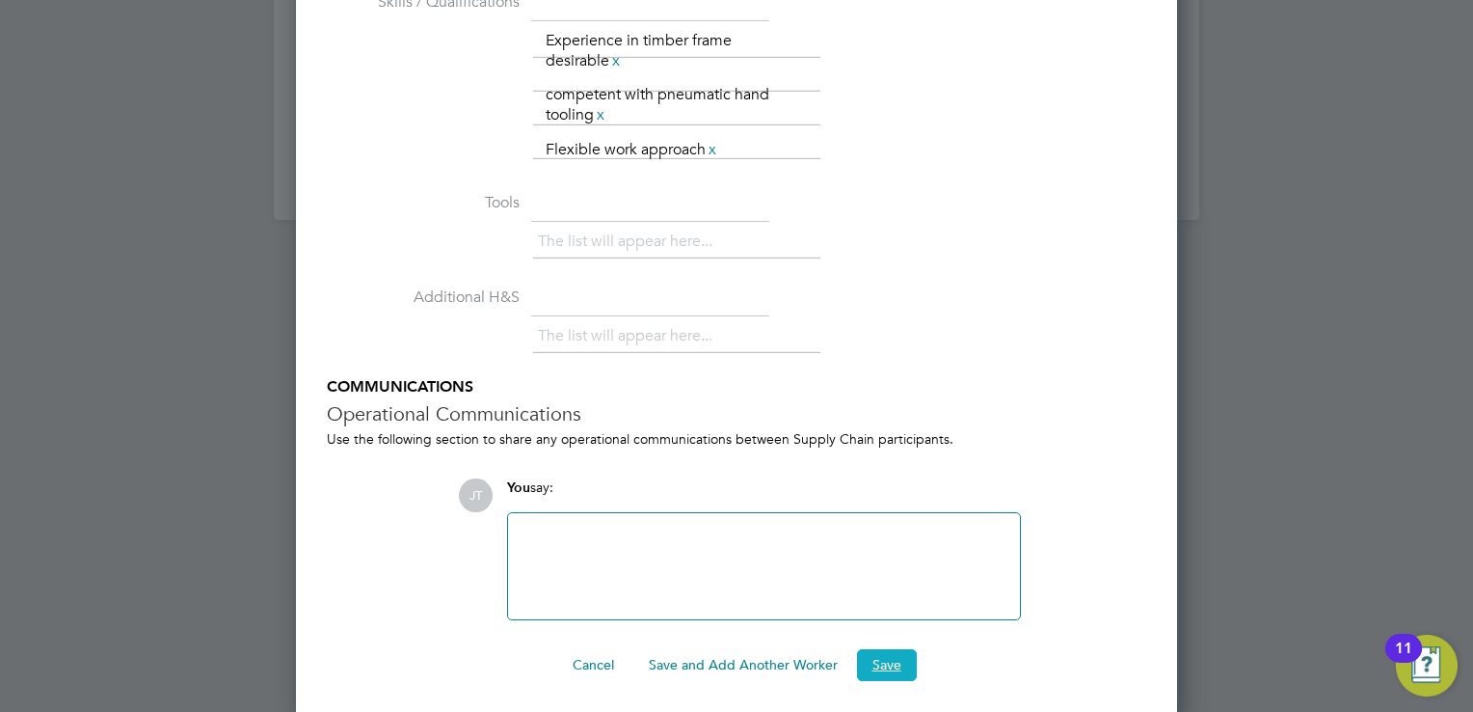
click at [891, 662] on button "Save" at bounding box center [887, 664] width 60 height 31
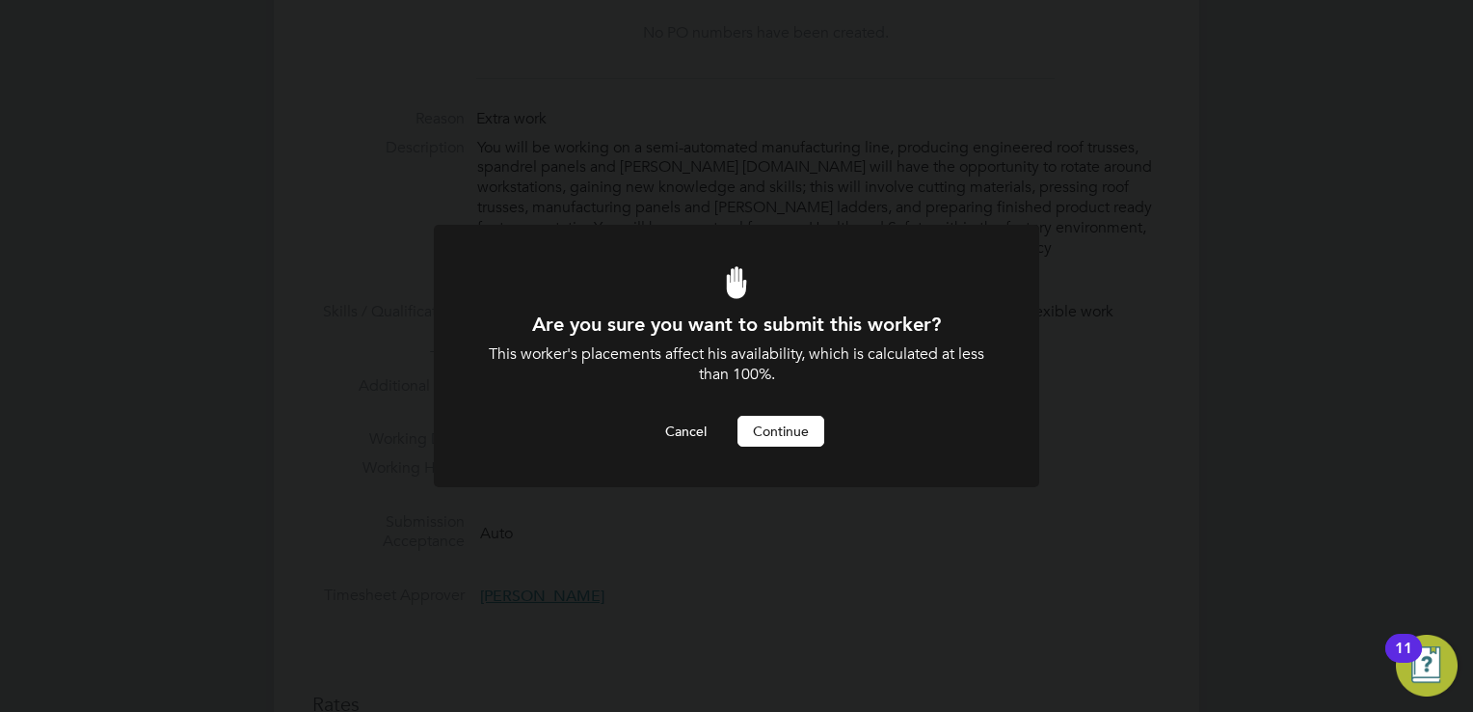
click at [797, 421] on button "Continue" at bounding box center [781, 431] width 87 height 31
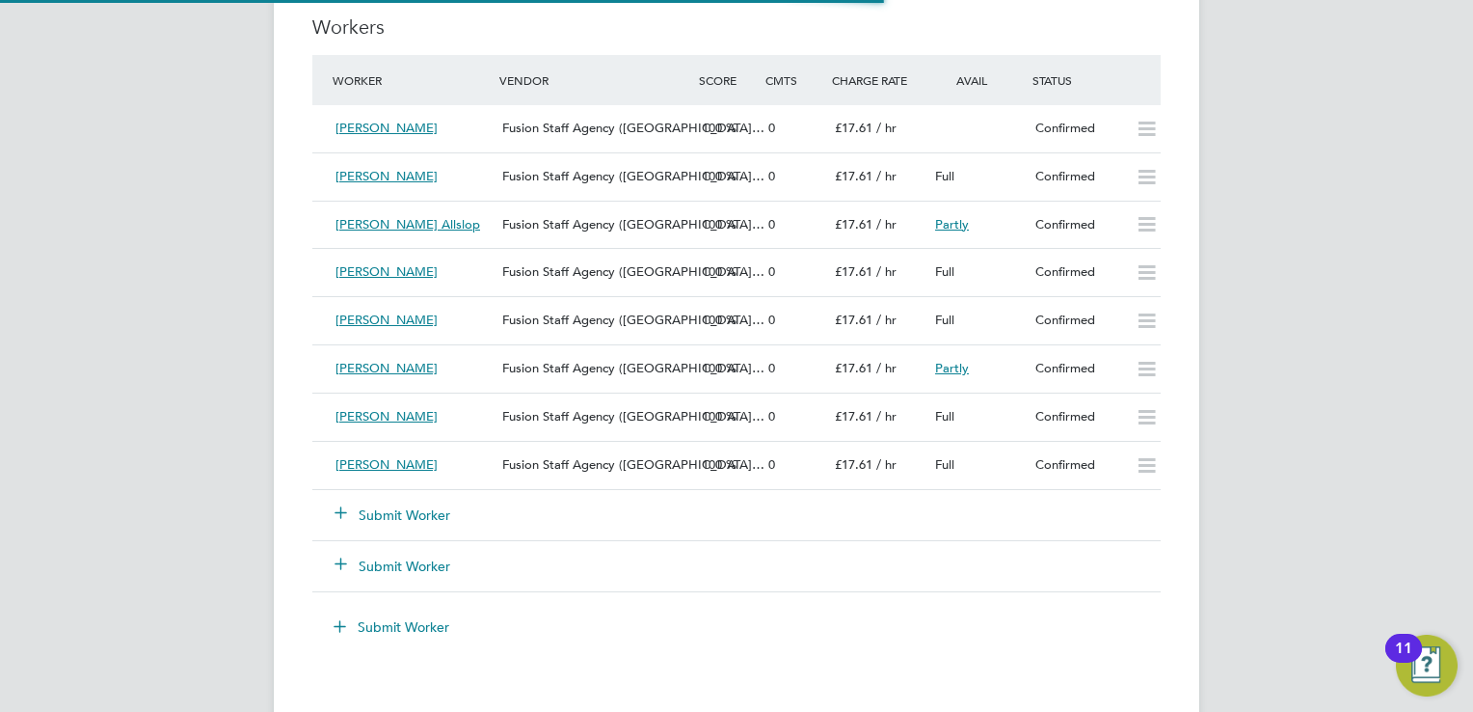
scroll to position [9, 10]
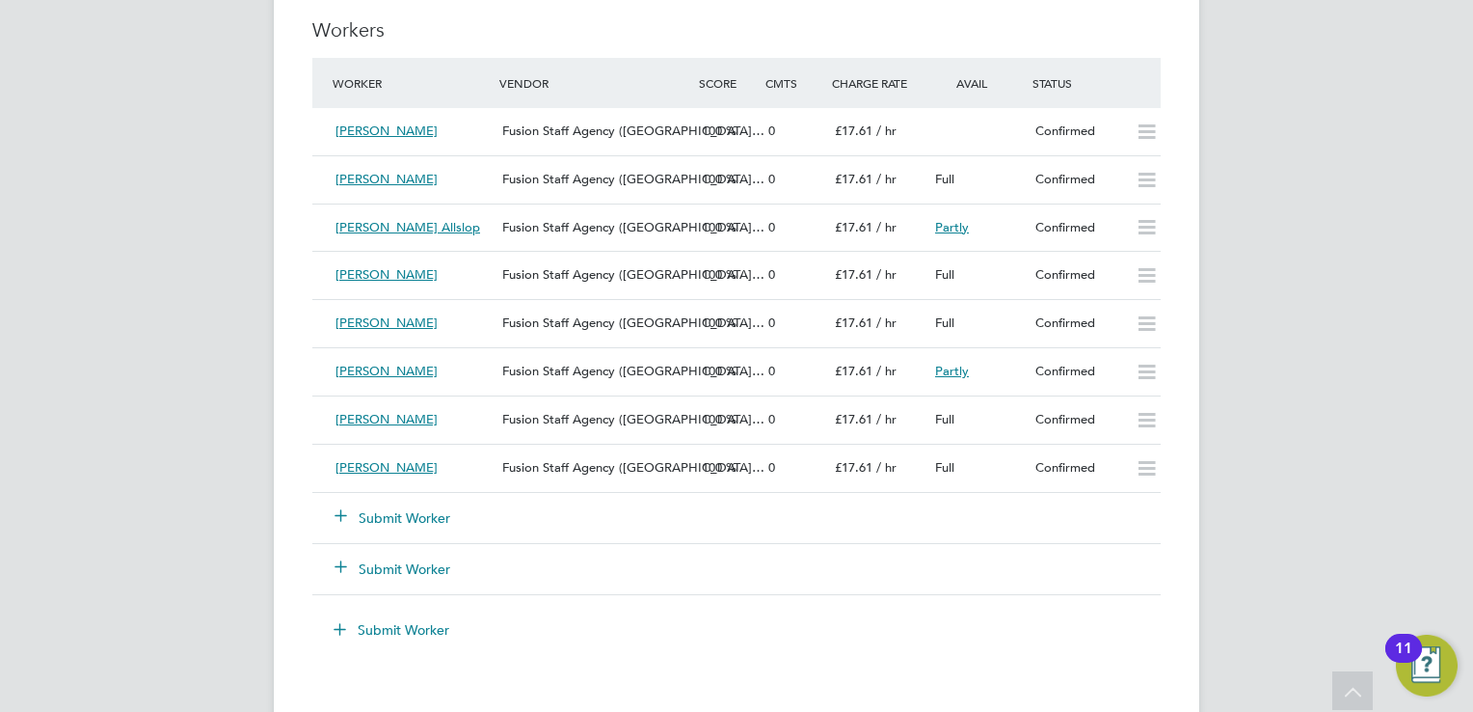
click at [385, 514] on button "Submit Worker" at bounding box center [394, 517] width 116 height 19
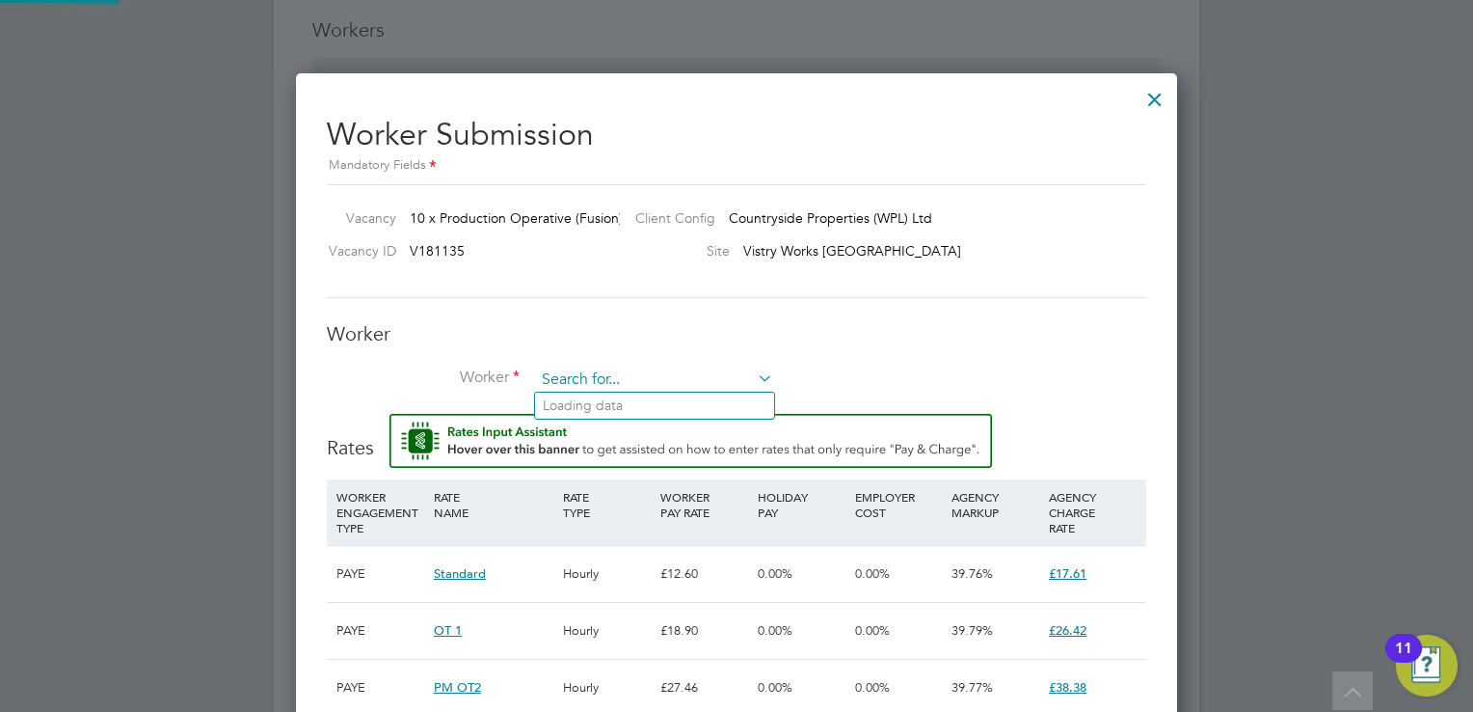
click at [589, 373] on input at bounding box center [654, 379] width 238 height 29
type input "c"
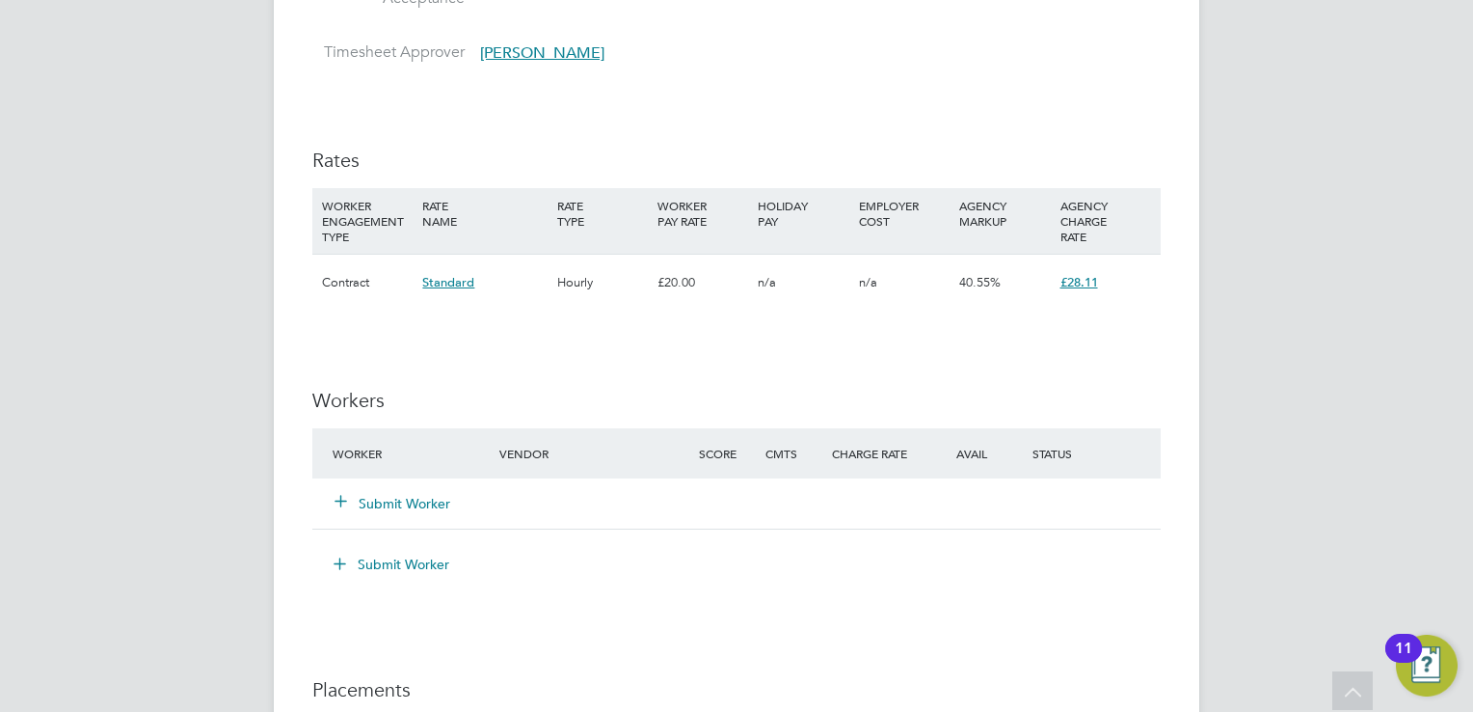
scroll to position [1311, 0]
click at [415, 504] on button "Submit Worker" at bounding box center [394, 500] width 116 height 19
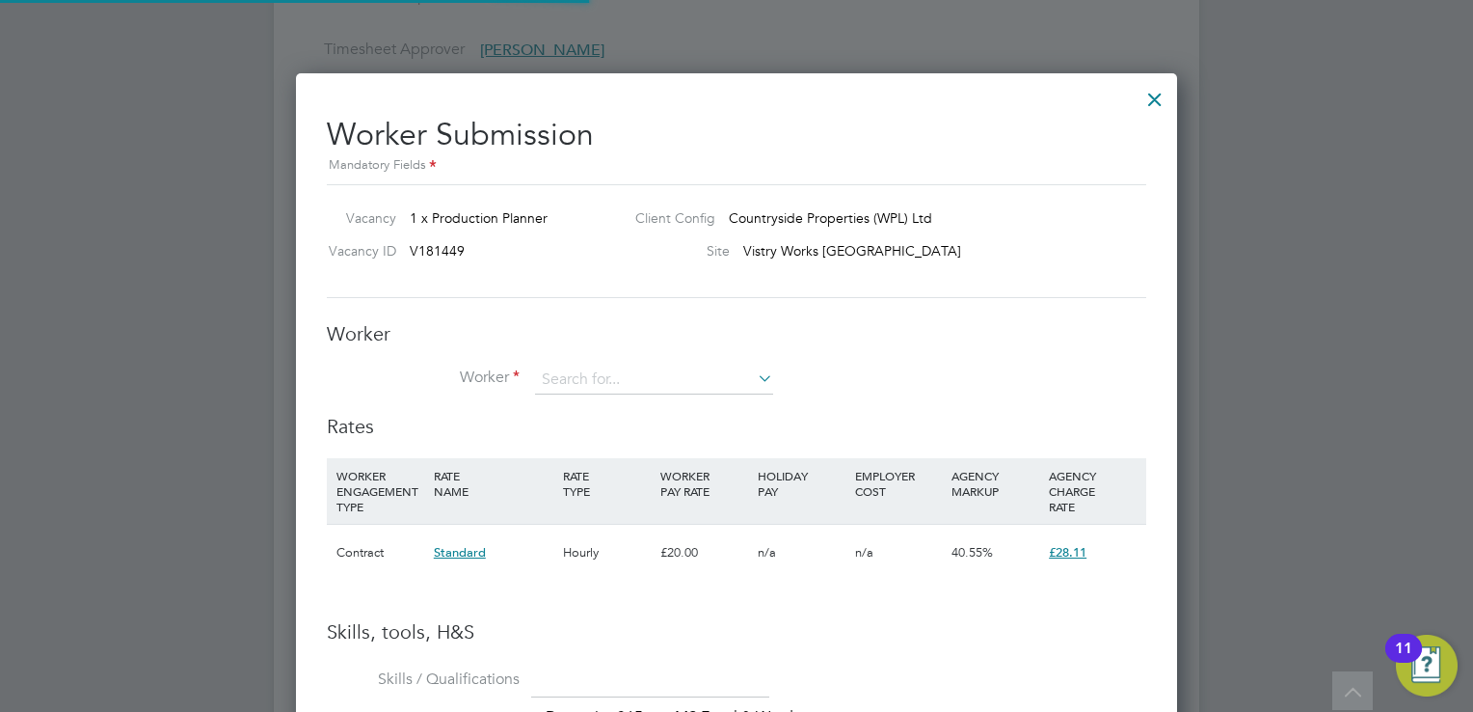
scroll to position [1302, 882]
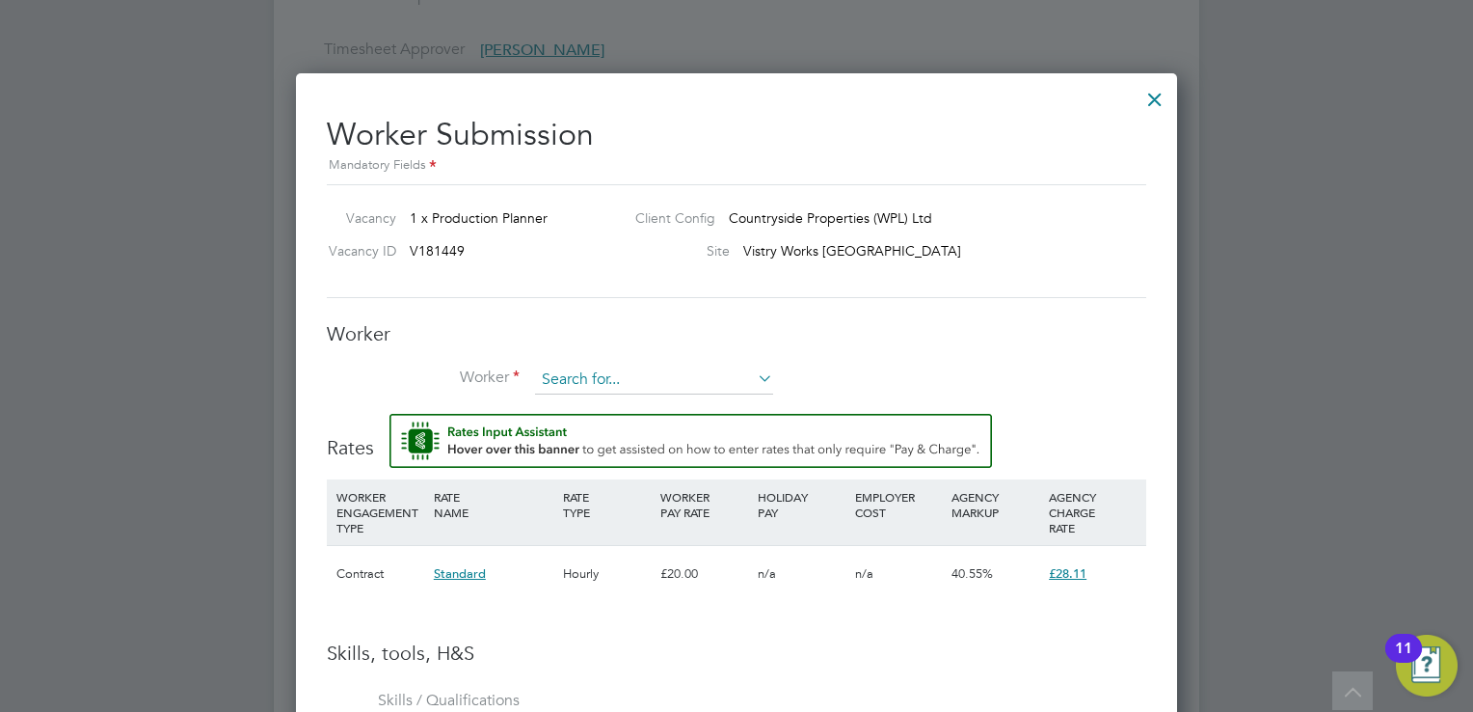
click at [590, 370] on input at bounding box center [654, 379] width 238 height 29
click at [575, 403] on li "[PERSON_NAME] an [PERSON_NAME] (4329)" at bounding box center [684, 405] width 299 height 26
type input "[PERSON_NAME] (4329)"
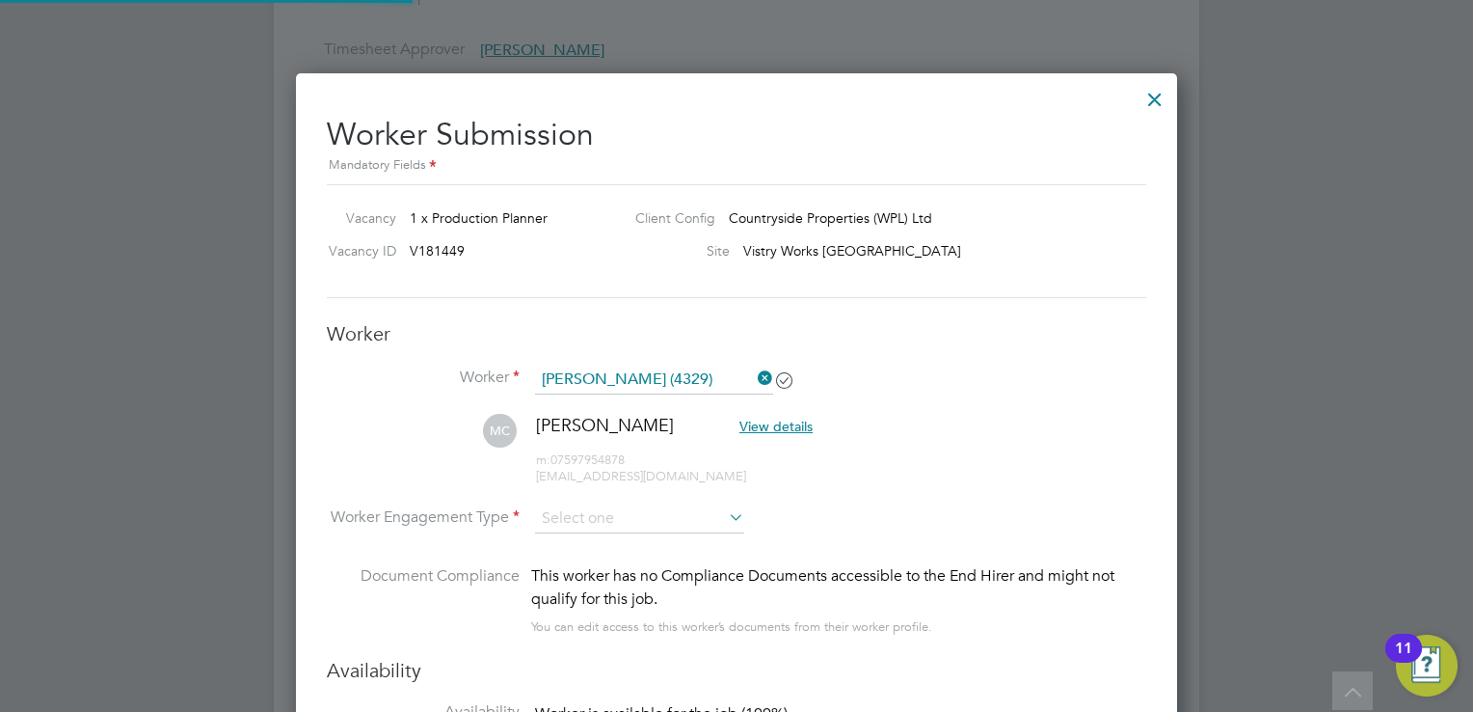
scroll to position [1728, 882]
click at [579, 528] on input at bounding box center [639, 519] width 209 height 29
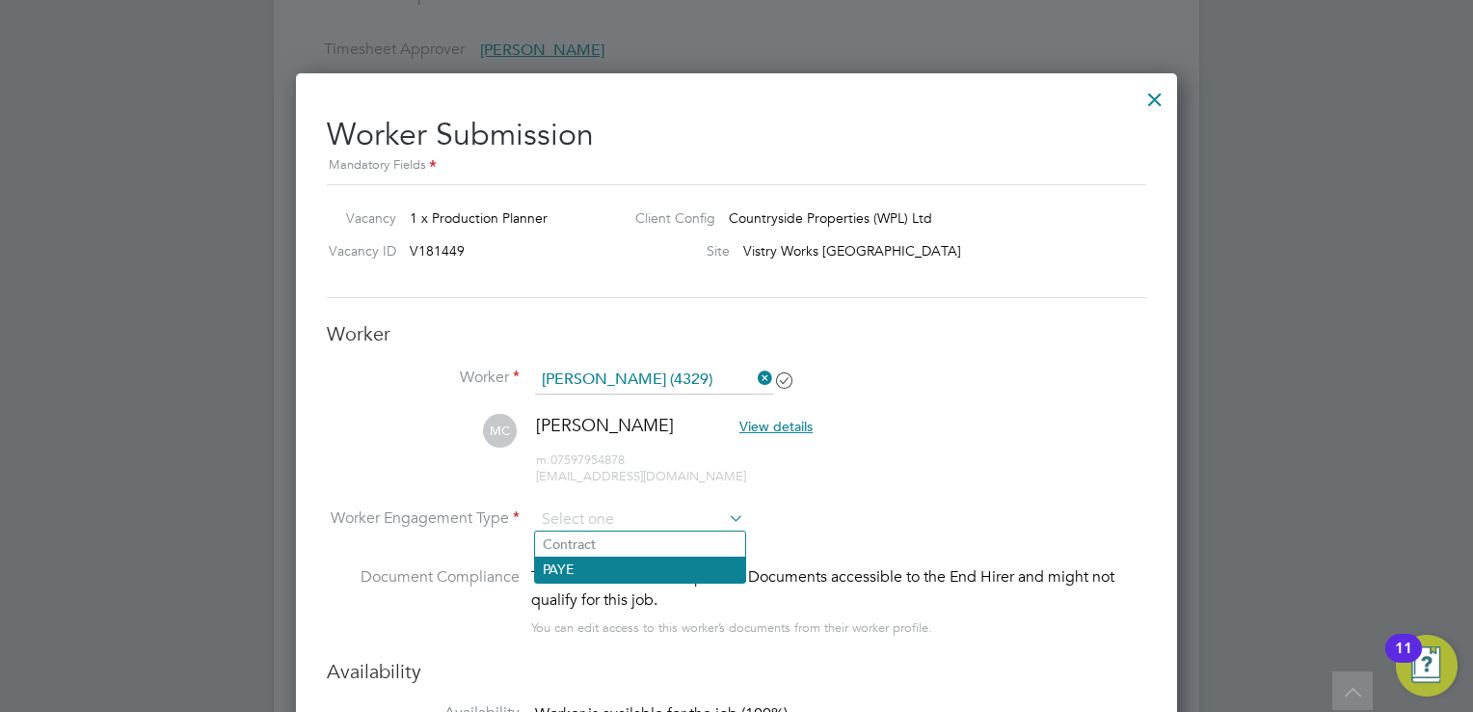
click at [573, 562] on li "PAYE" at bounding box center [640, 568] width 210 height 25
type input "PAYE"
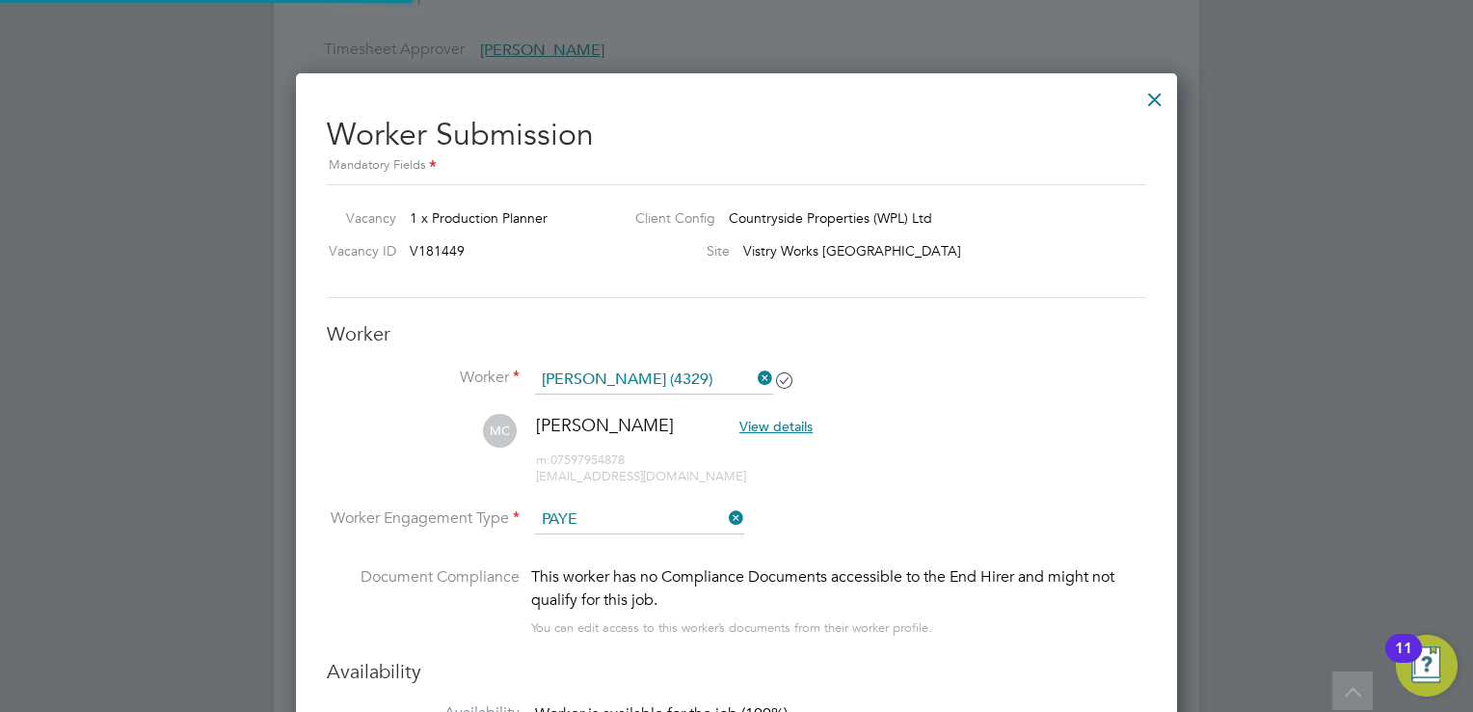
scroll to position [1810, 882]
click at [1122, 422] on li "MC [PERSON_NAME] View details m: 07597954878 [EMAIL_ADDRESS][DOMAIN_NAME]" at bounding box center [737, 460] width 820 height 92
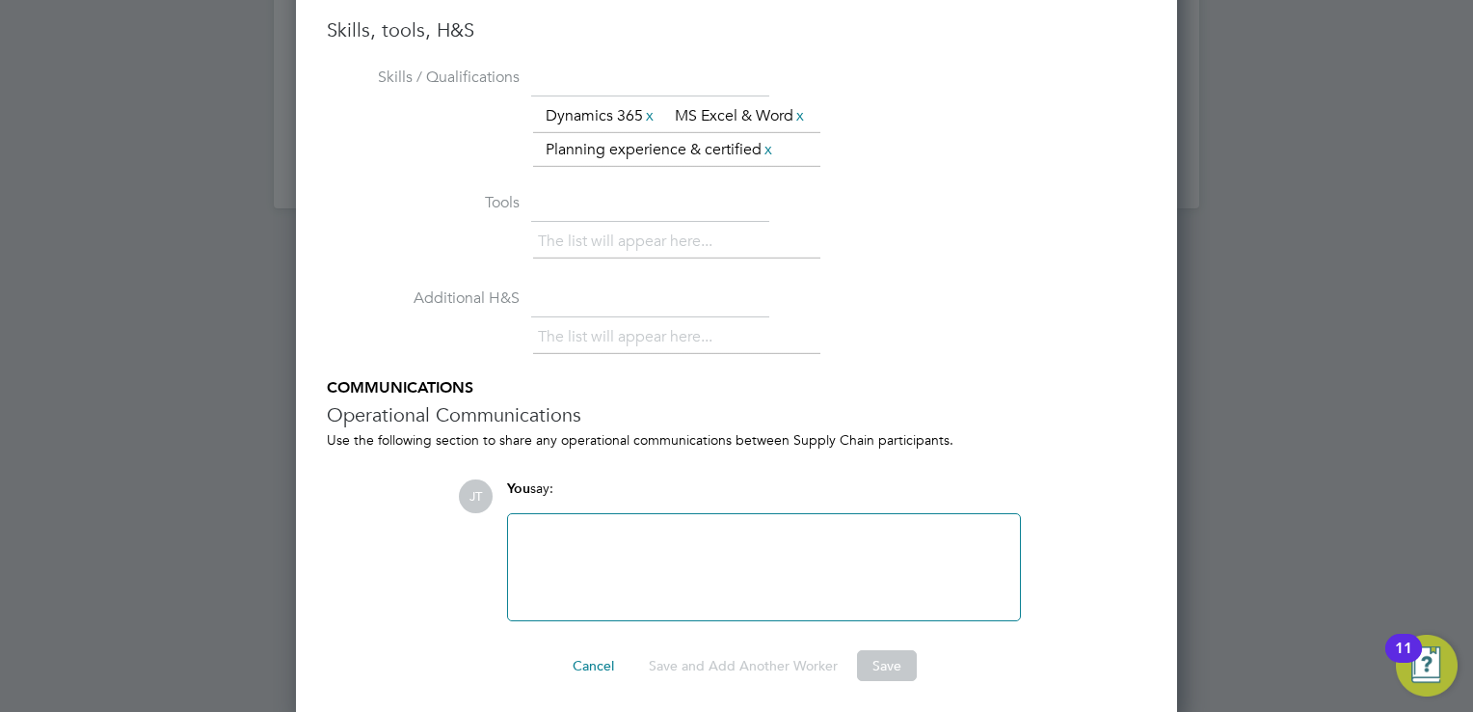
scroll to position [0, 0]
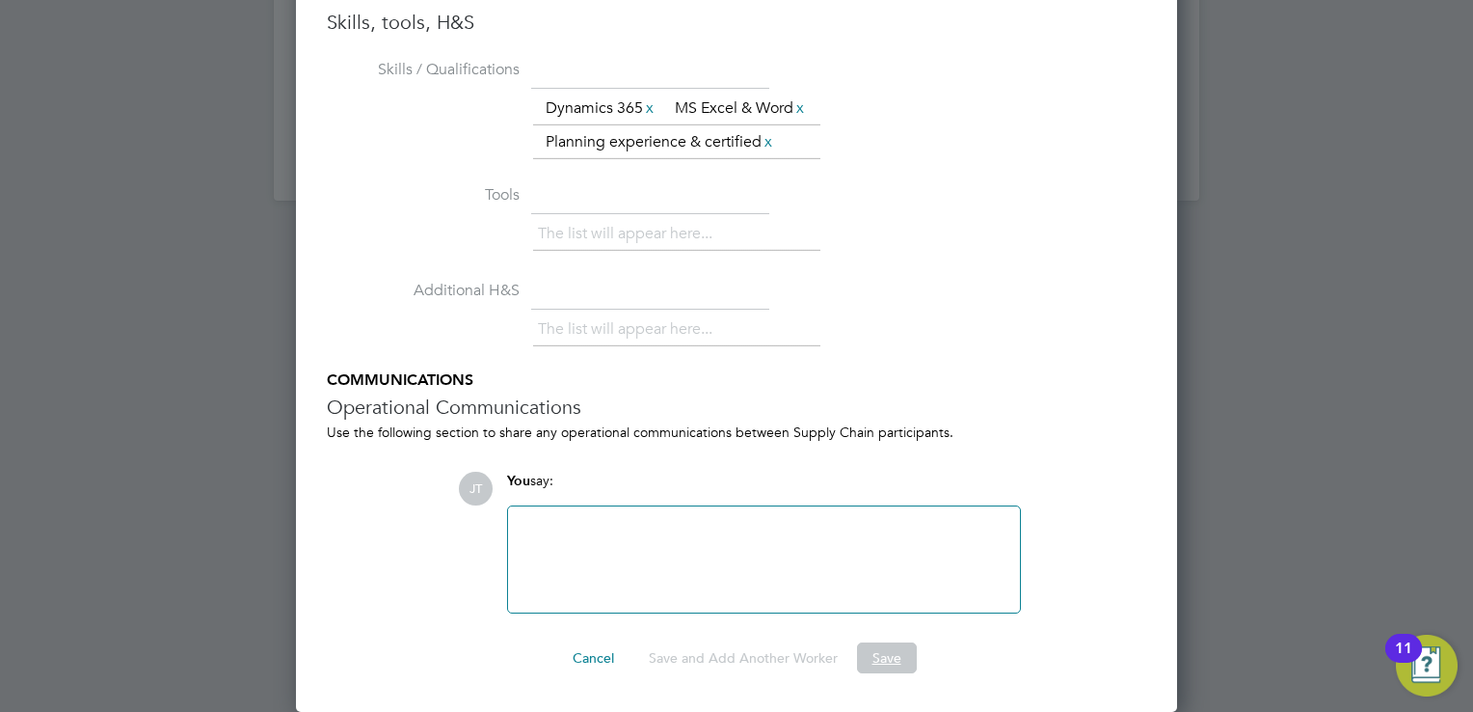
click at [884, 669] on button "Save" at bounding box center [887, 657] width 60 height 31
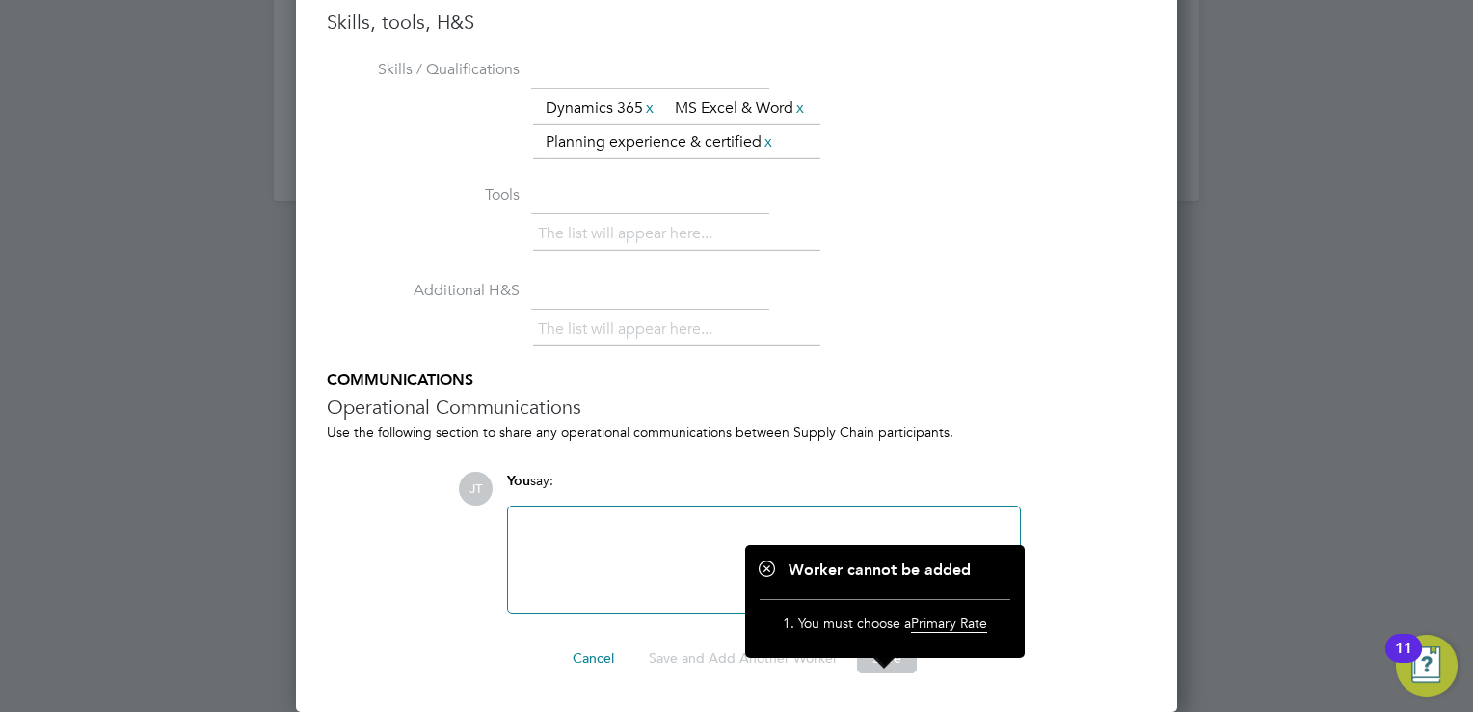
click at [926, 292] on li "Additional H&S The list will appear here..." at bounding box center [737, 322] width 820 height 95
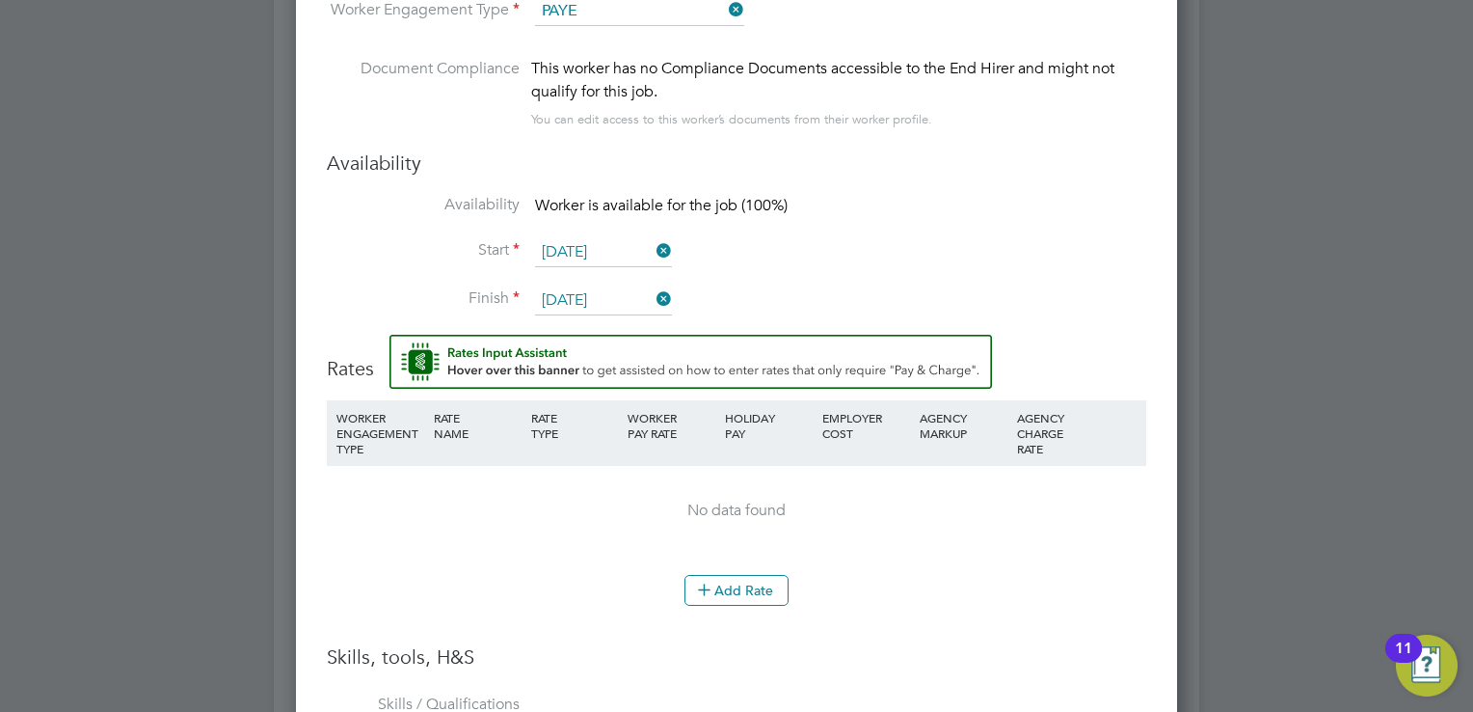
click at [1079, 286] on li "Finish [DATE]" at bounding box center [737, 310] width 820 height 48
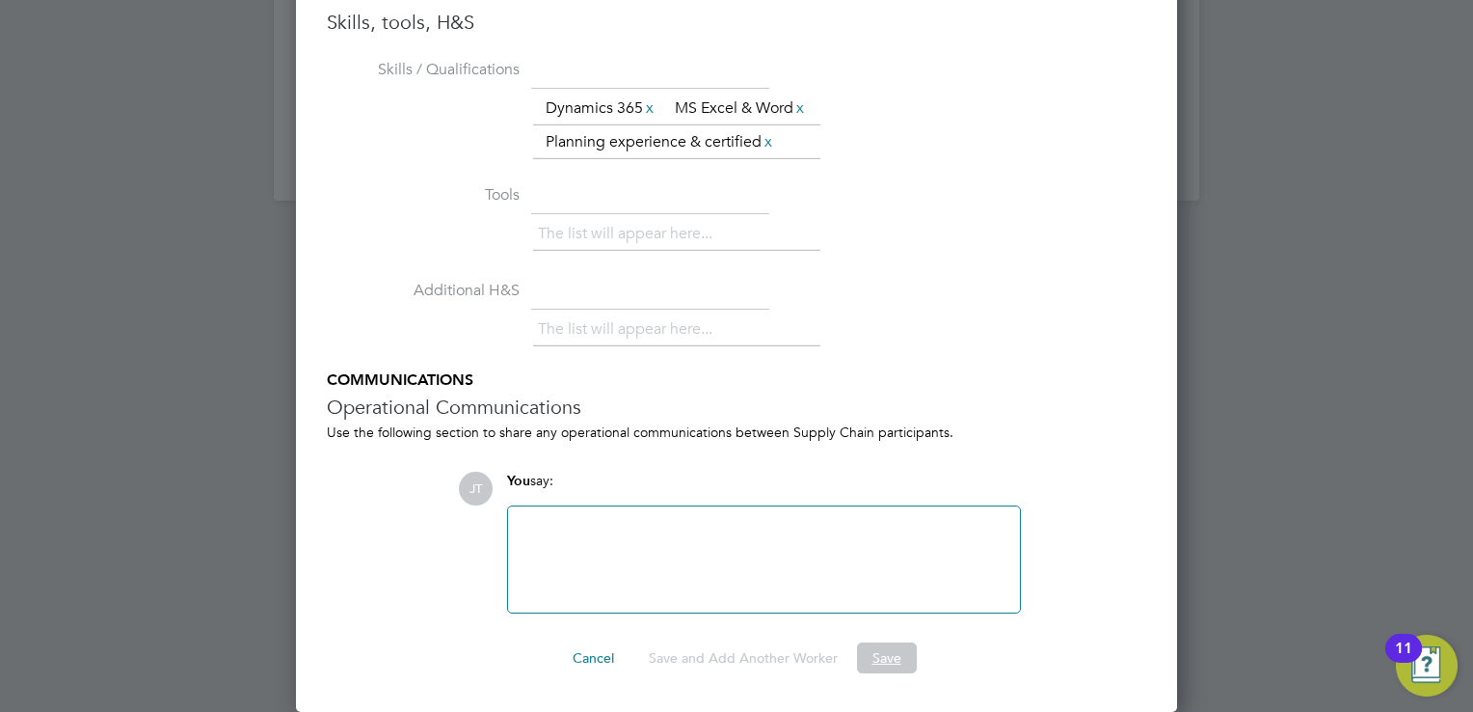
click at [875, 651] on button "Save" at bounding box center [887, 657] width 60 height 31
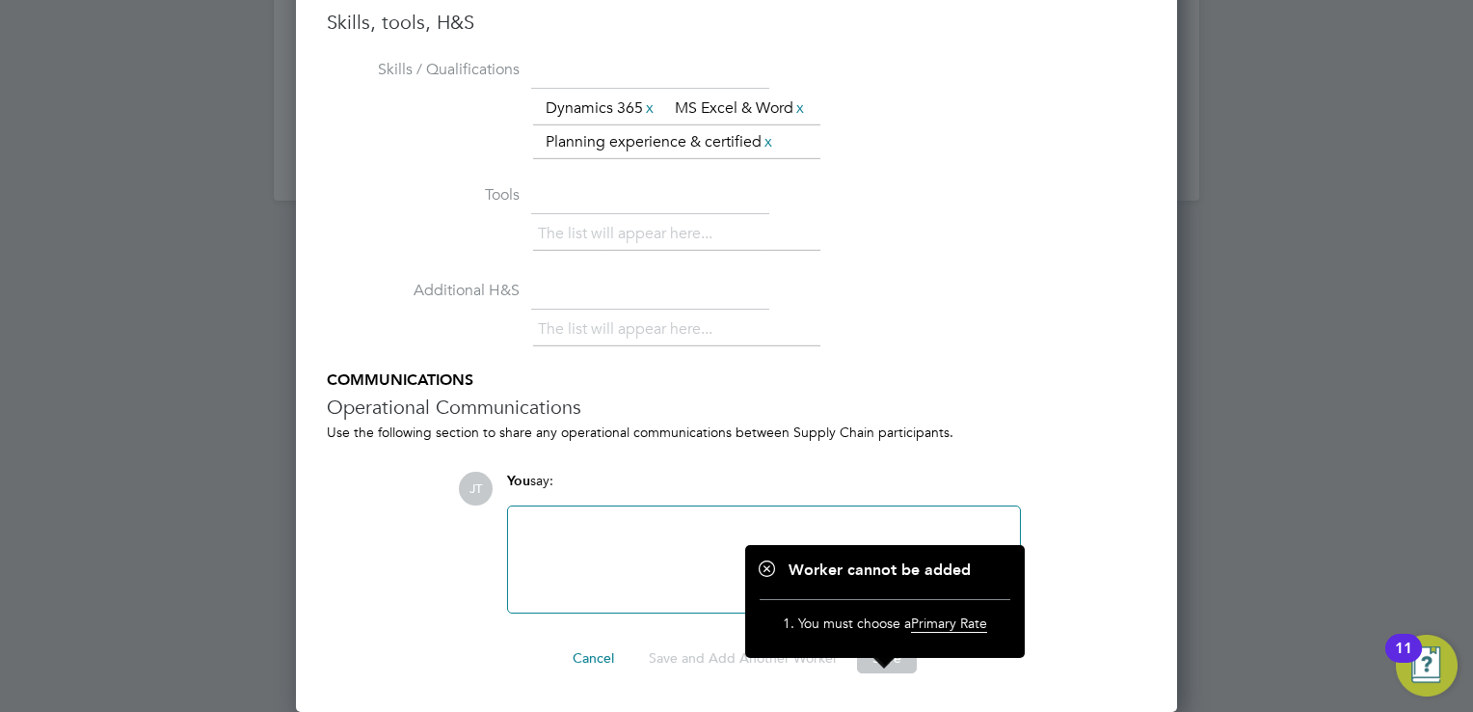
click at [973, 312] on li "Additional H&S The list will appear here..." at bounding box center [737, 322] width 820 height 95
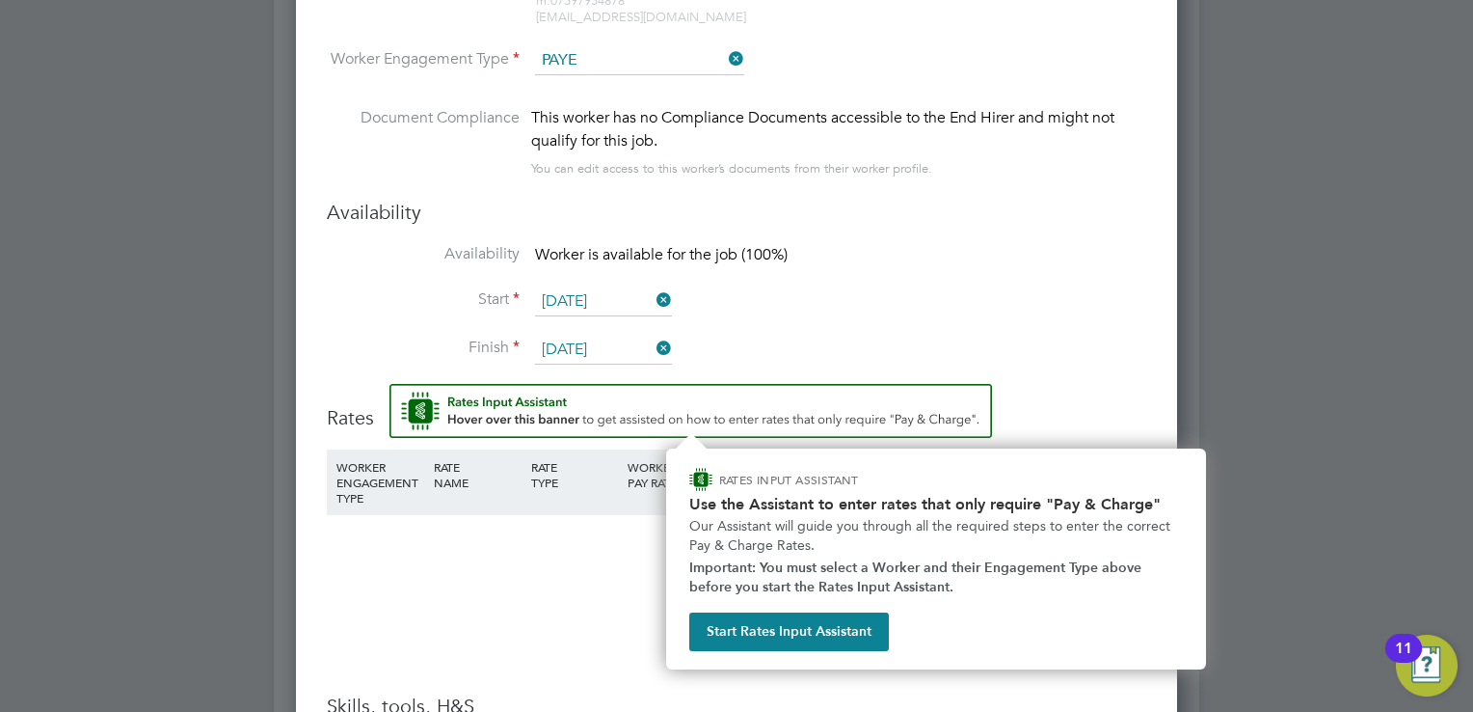
scroll to position [1788, 0]
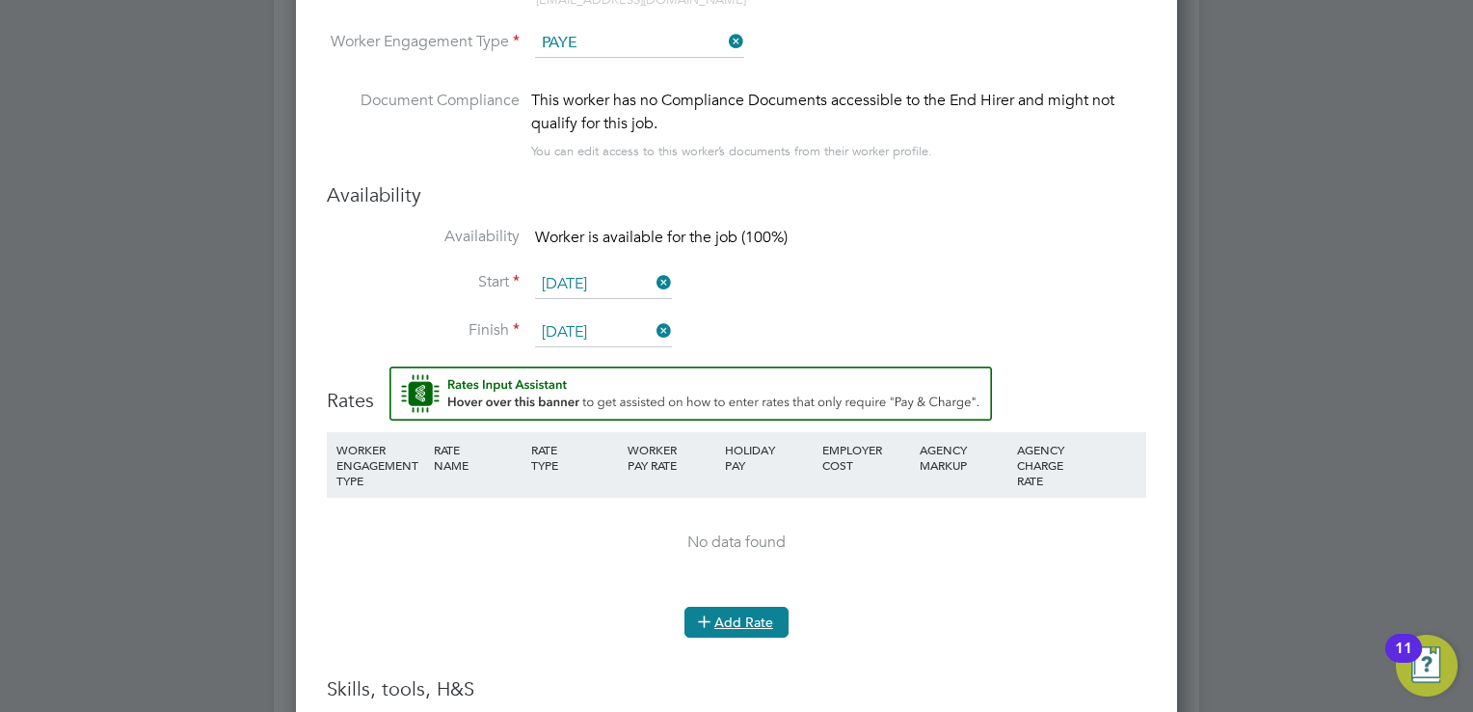
click at [730, 607] on button "Add Rate" at bounding box center [737, 621] width 104 height 31
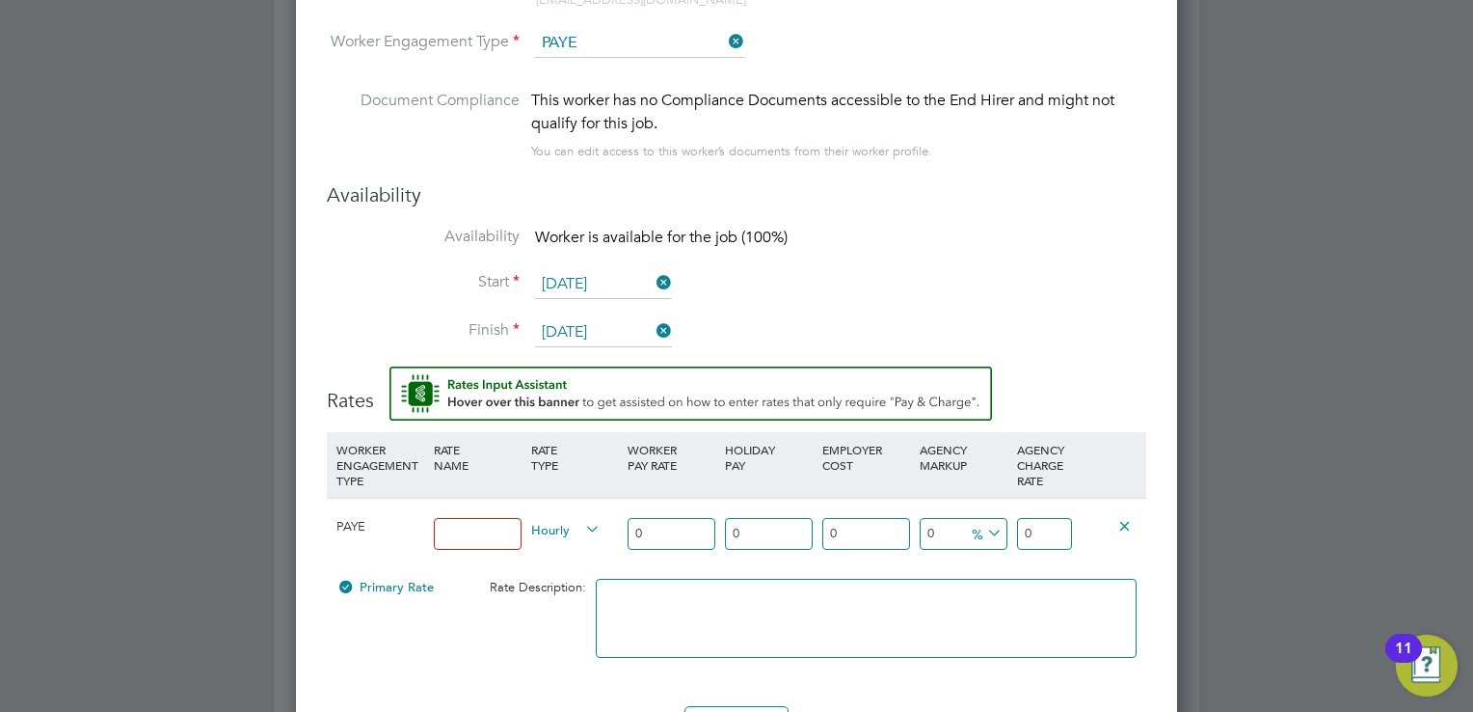
click at [495, 538] on input at bounding box center [478, 534] width 88 height 32
type input "standard"
click at [647, 527] on input "0" at bounding box center [672, 534] width 88 height 32
type input "2"
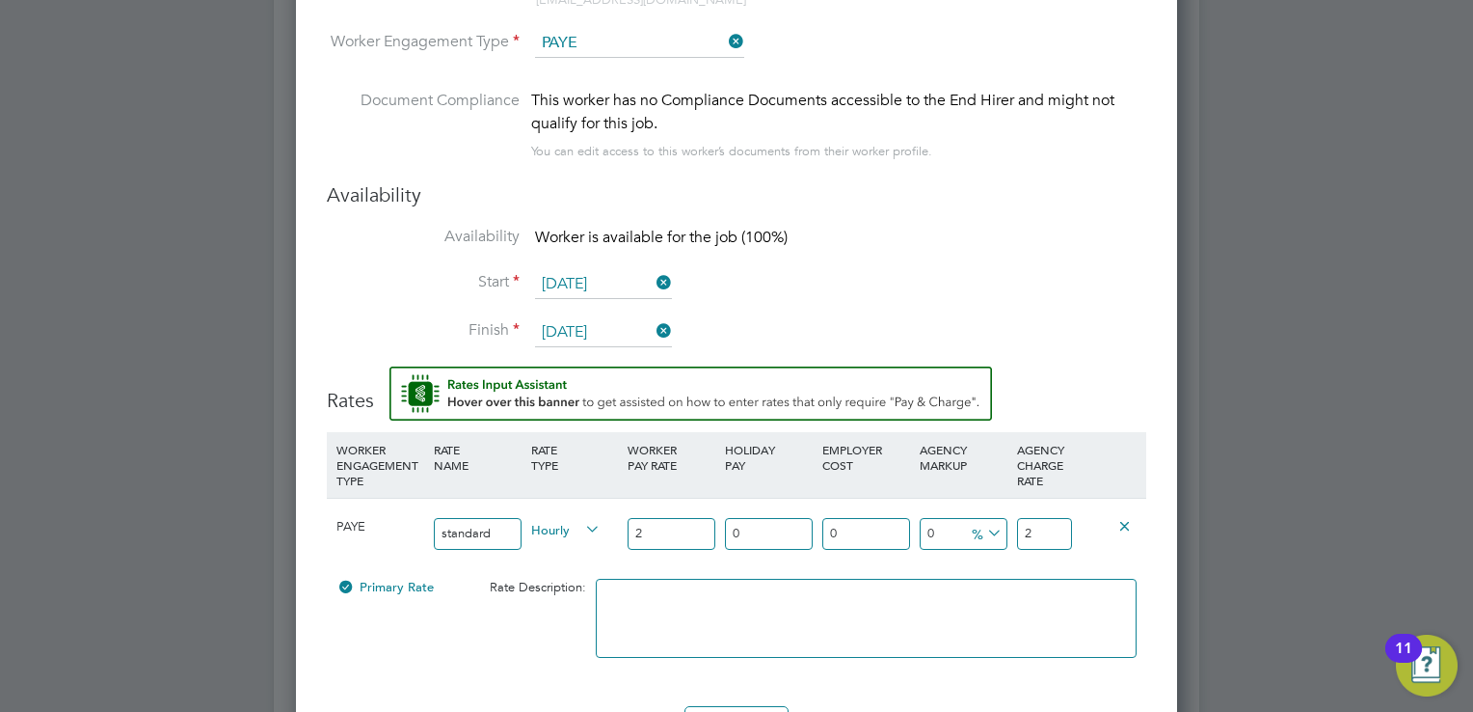
type input "20"
click at [840, 540] on input "0" at bounding box center [866, 534] width 88 height 32
type input "2"
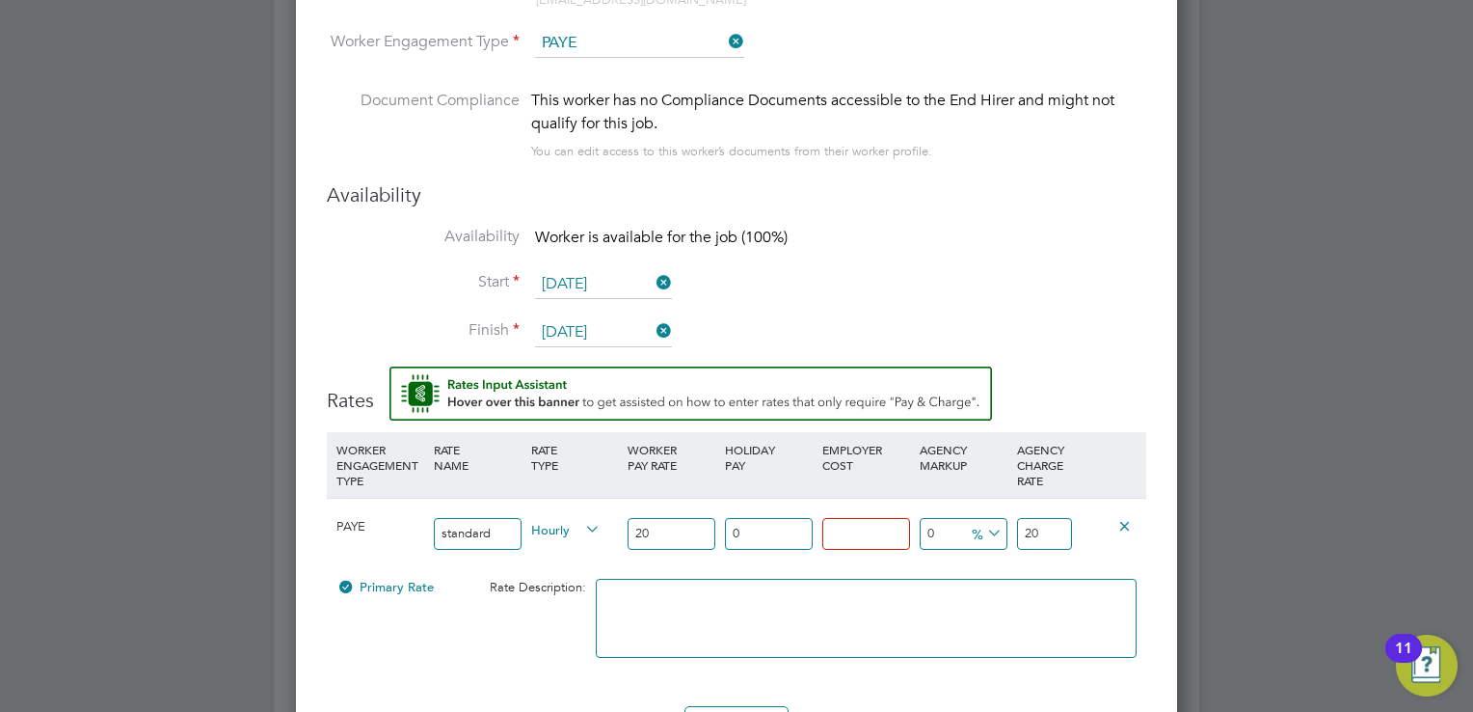
type input "20.4"
type input "28"
type input "25.6"
type input "28.1"
type input "25.62"
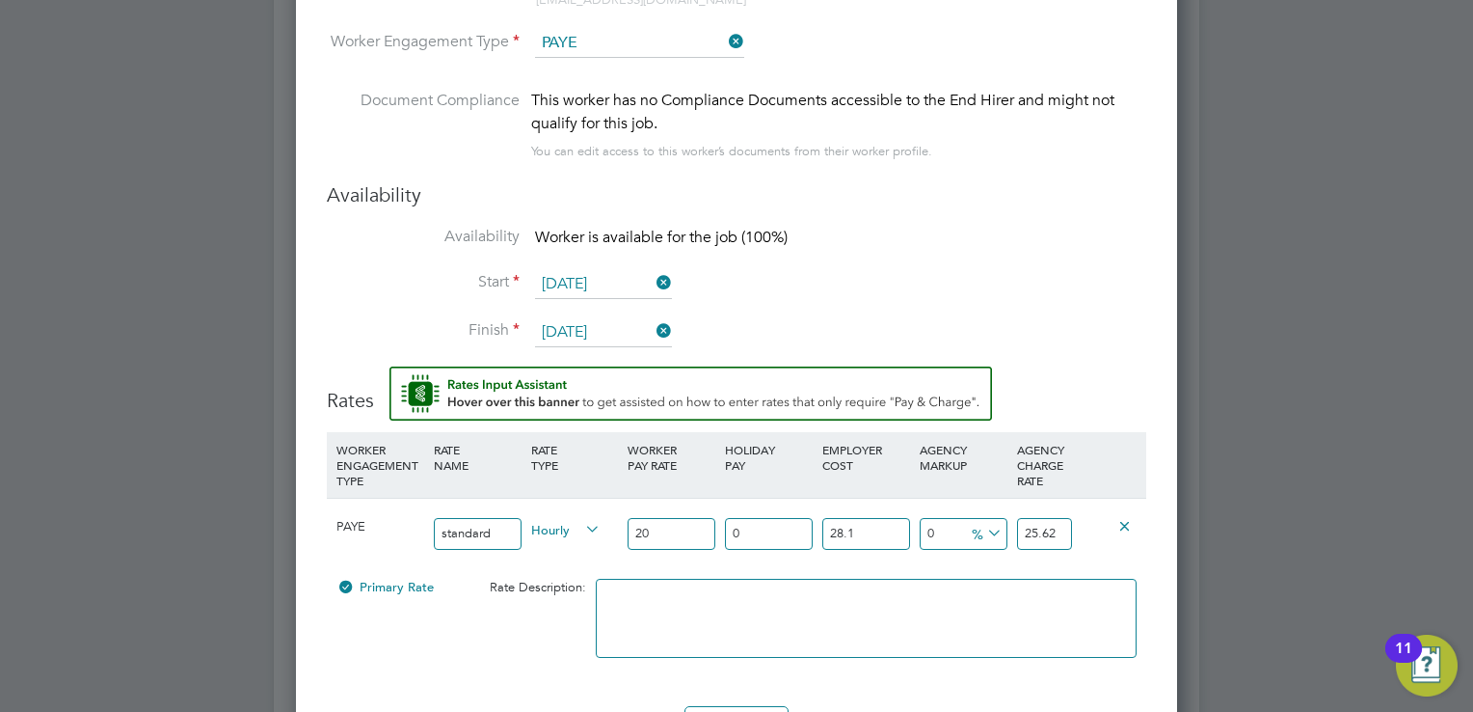
type input "28.11"
type input "25.622"
type input "28.11"
click at [1112, 354] on li "Finish [DATE]" at bounding box center [737, 342] width 820 height 48
click at [675, 524] on input "20" at bounding box center [672, 534] width 88 height 32
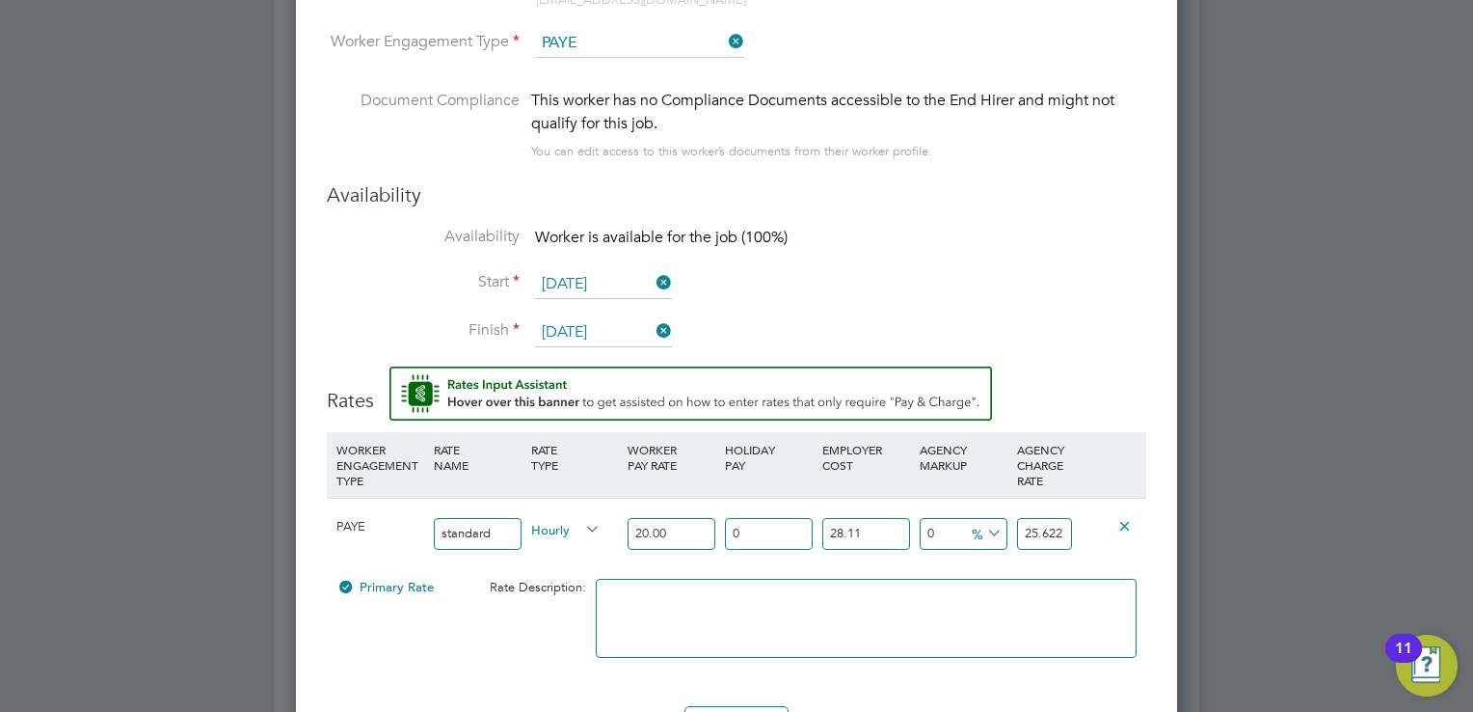
type input "20.00"
click at [1003, 677] on div at bounding box center [866, 628] width 551 height 118
click at [1145, 627] on div "Primary Rate Rate Description:" at bounding box center [737, 628] width 820 height 118
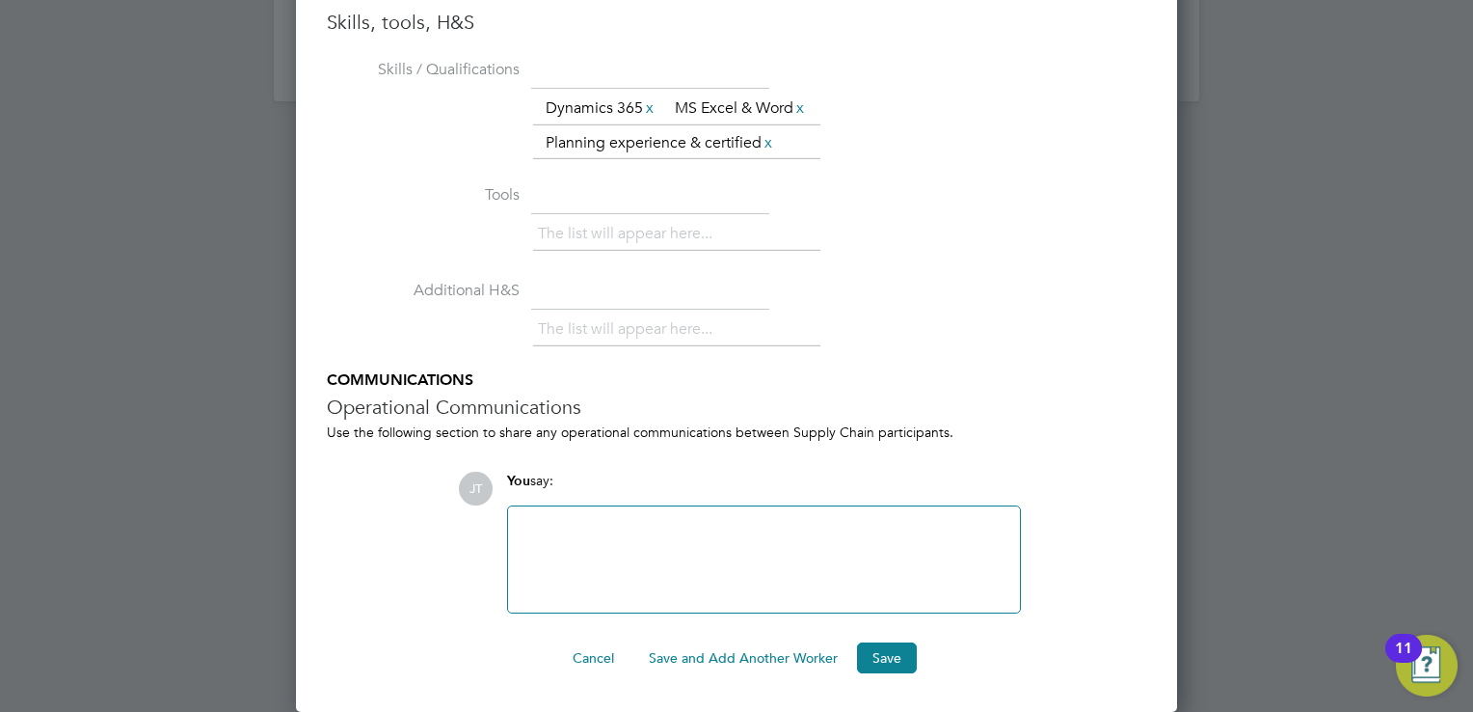
scroll to position [2580, 0]
click at [872, 656] on button "Save" at bounding box center [887, 657] width 60 height 31
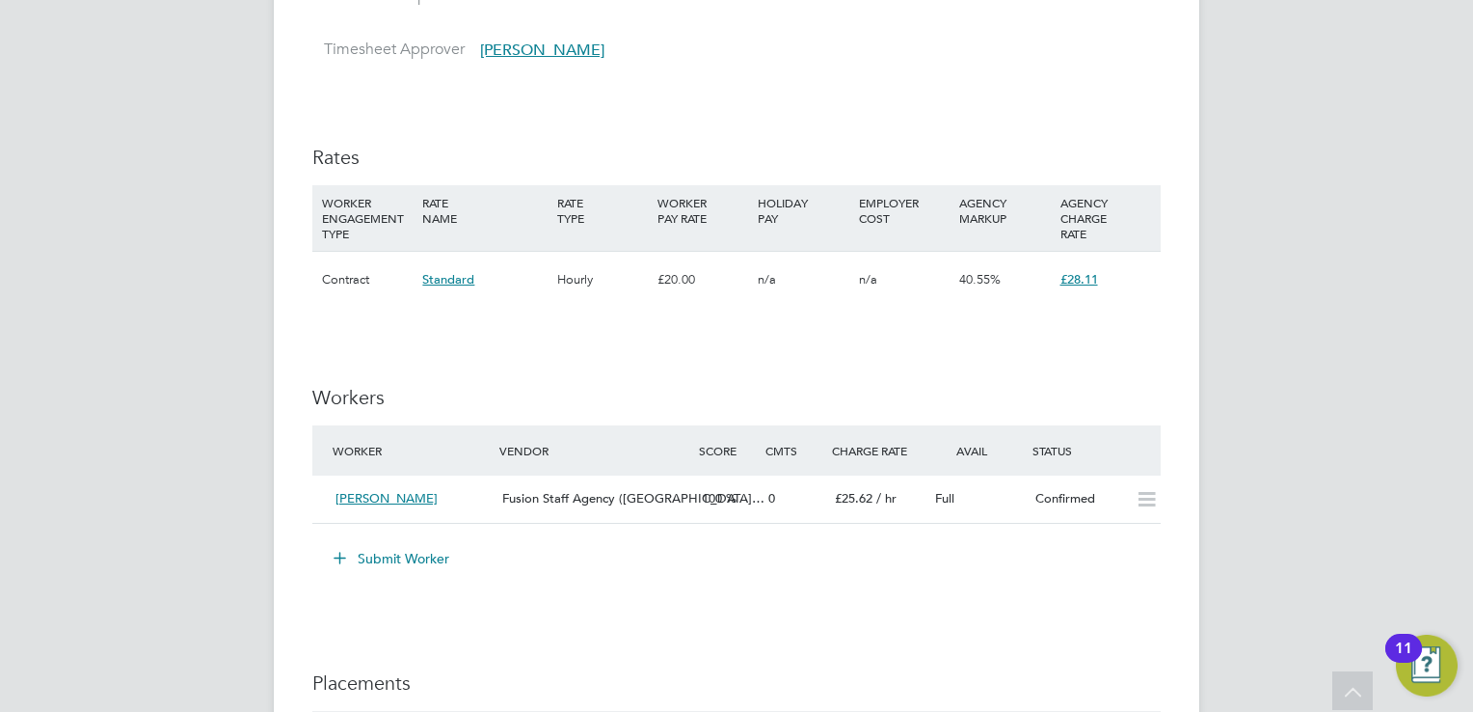
scroll to position [1273, 0]
